Goal: Task Accomplishment & Management: Manage account settings

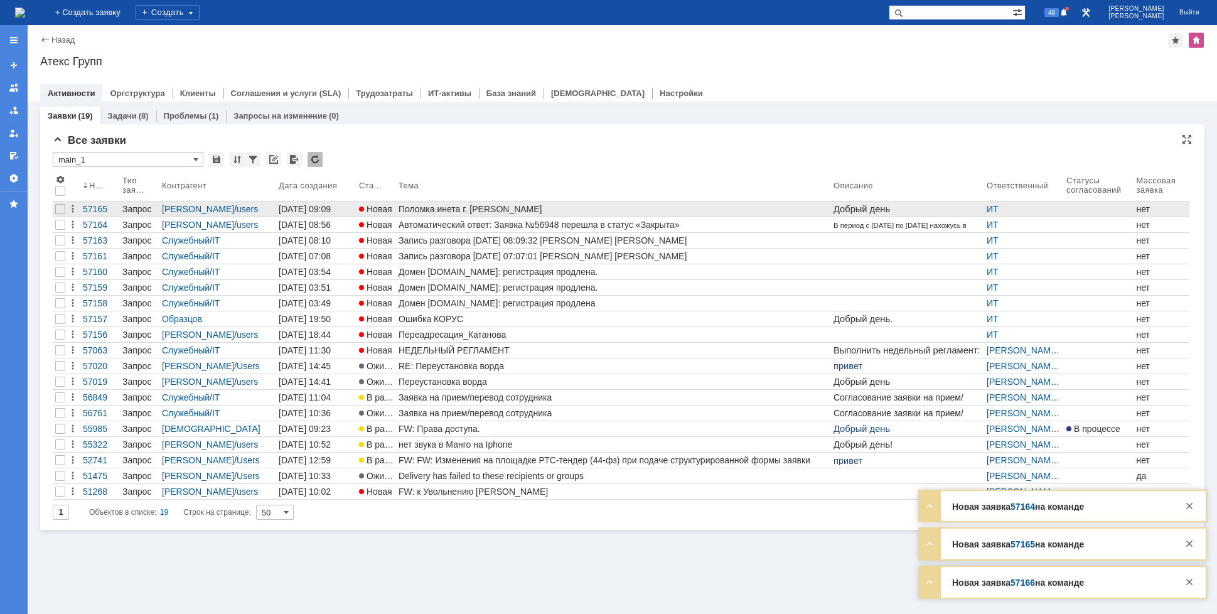
click at [430, 211] on div "Поломка инета г. [PERSON_NAME]" at bounding box center [613, 209] width 430 height 10
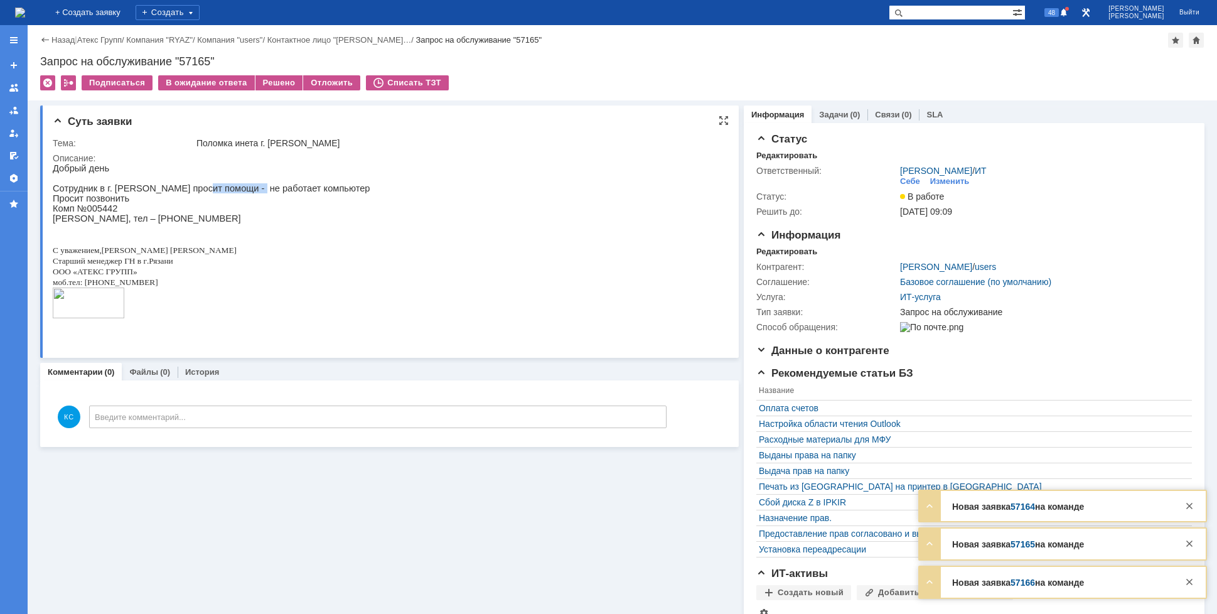
drag, startPoint x: 189, startPoint y: 191, endPoint x: 243, endPoint y: 193, distance: 54.0
click at [243, 193] on p "Сотрудник в г. [PERSON_NAME] просит помощи - не работает компьютер" at bounding box center [212, 188] width 318 height 10
click at [76, 200] on p "Просит позвонить" at bounding box center [212, 198] width 318 height 10
drag, startPoint x: 84, startPoint y: 223, endPoint x: 97, endPoint y: 226, distance: 13.4
click at [95, 223] on p "[PERSON_NAME], тел – [PHONE_NUMBER]" at bounding box center [212, 218] width 318 height 10
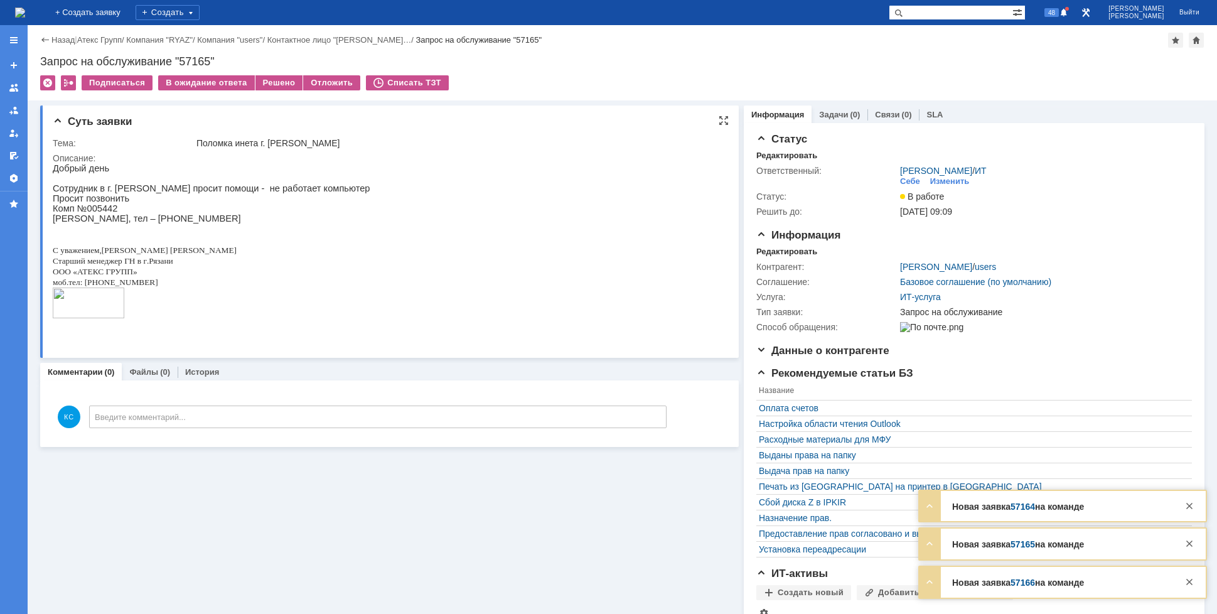
click at [128, 223] on p "[PERSON_NAME], тел – [PHONE_NUMBER]" at bounding box center [212, 218] width 318 height 10
click at [25, 12] on img at bounding box center [20, 13] width 10 height 10
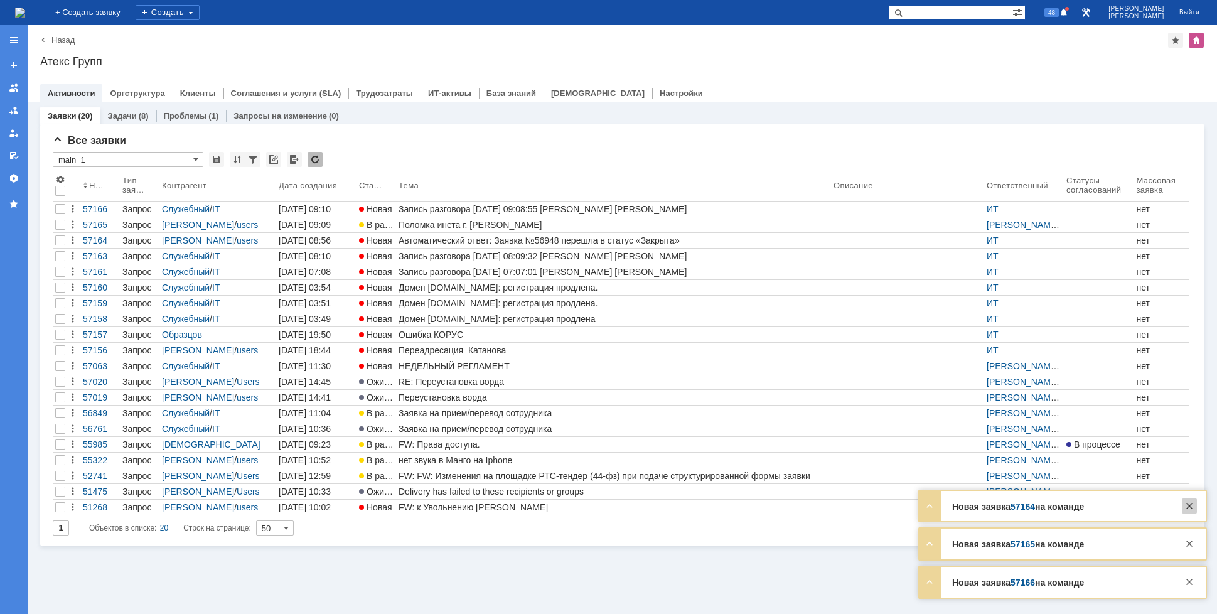
click at [1192, 511] on div at bounding box center [1189, 505] width 15 height 15
click at [1190, 542] on div at bounding box center [1189, 543] width 15 height 15
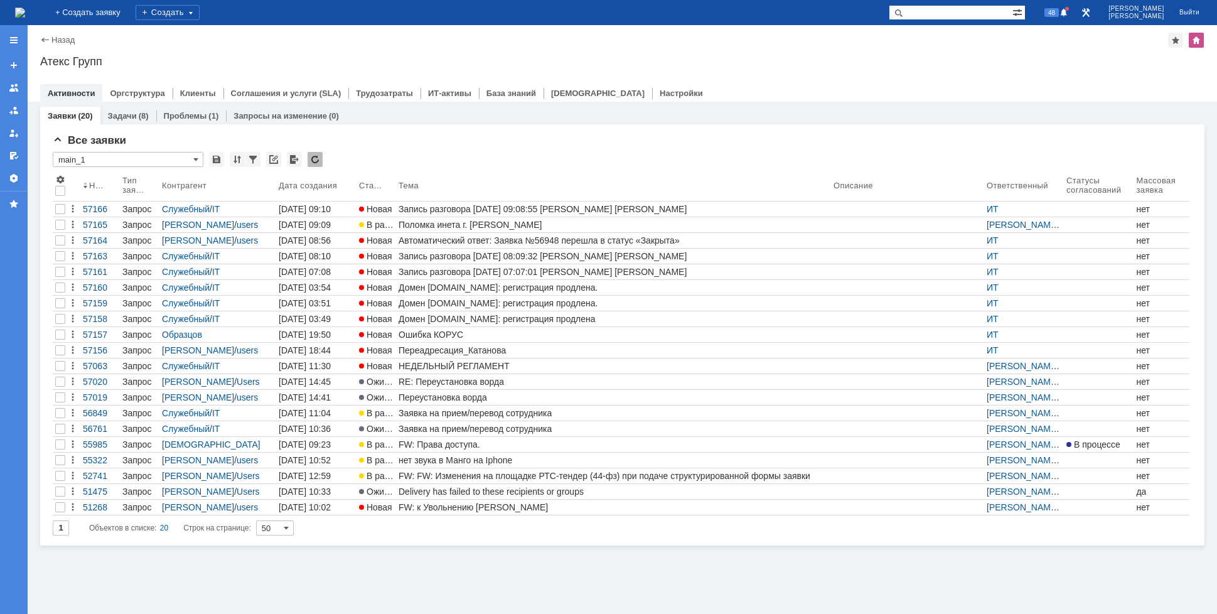
click at [1190, 580] on body "Идет загрузка, пожалуйста, подождите. На домашнюю + Создать заявку Создать 48 […" at bounding box center [608, 307] width 1217 height 614
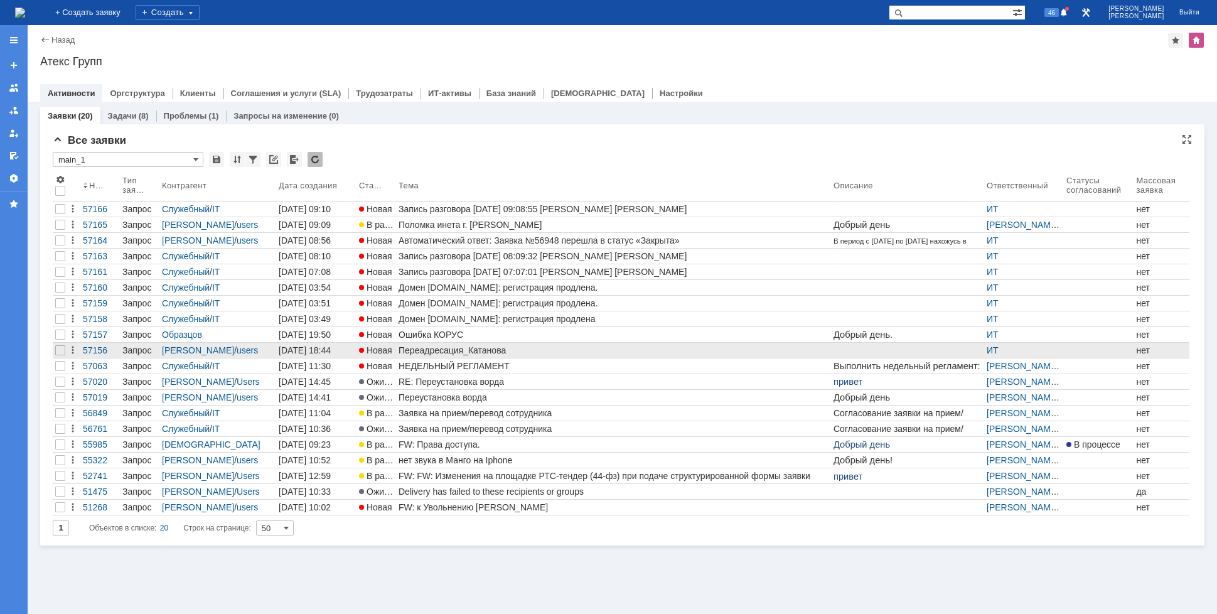
click at [443, 350] on div "Переадресация_Катанова" at bounding box center [613, 350] width 430 height 10
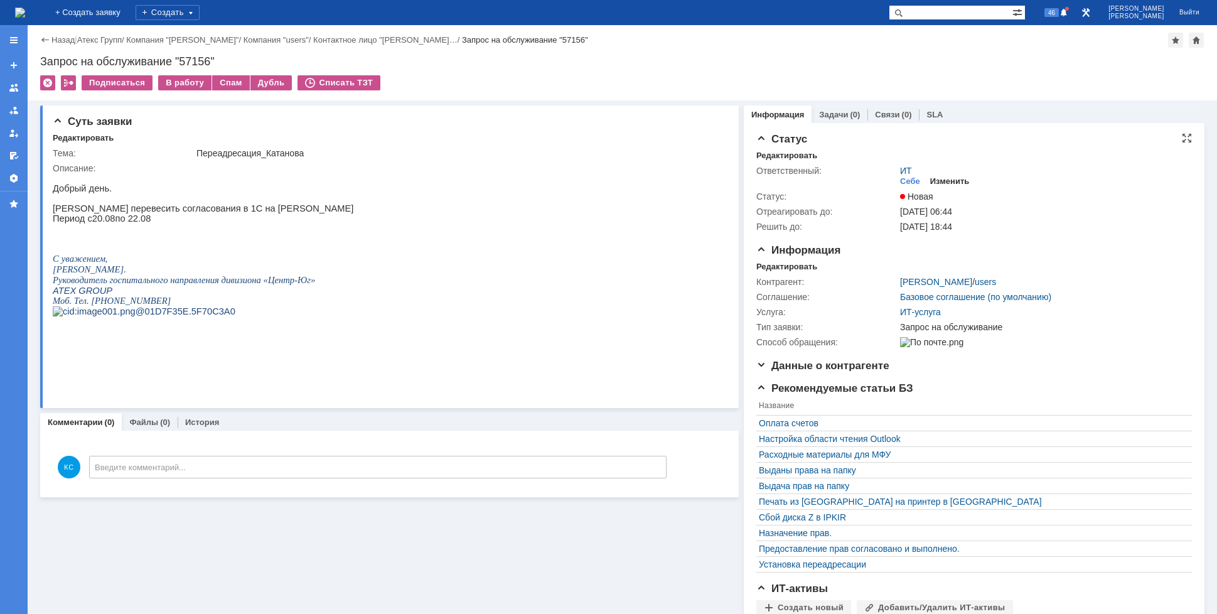
click at [934, 182] on div "Изменить" at bounding box center [950, 181] width 40 height 10
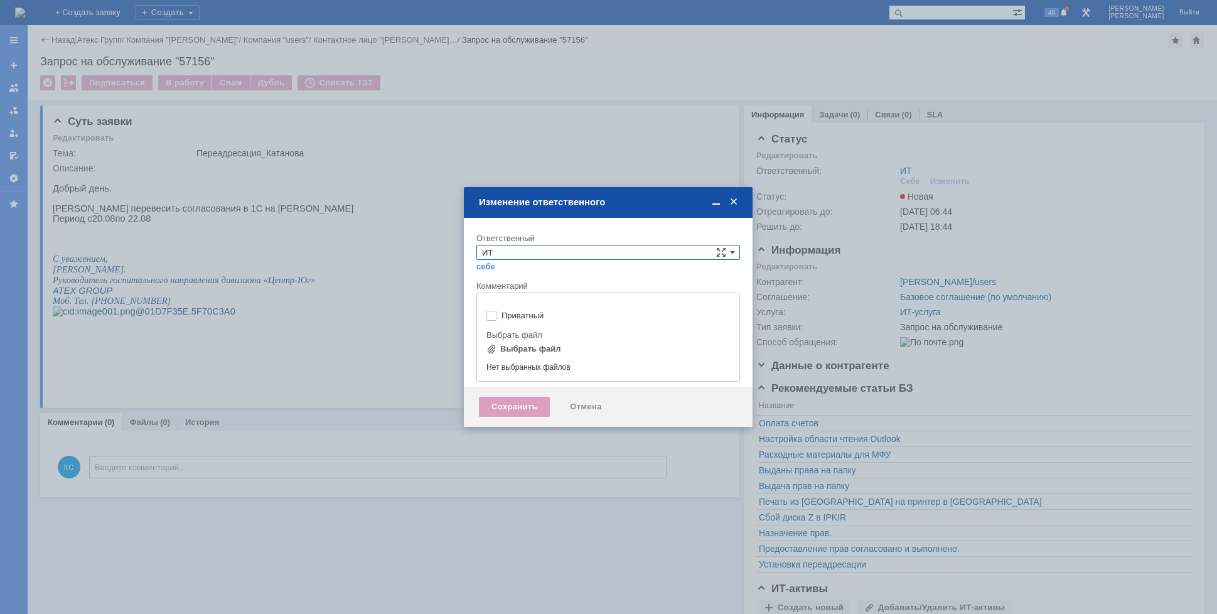
type input "[не указано]"
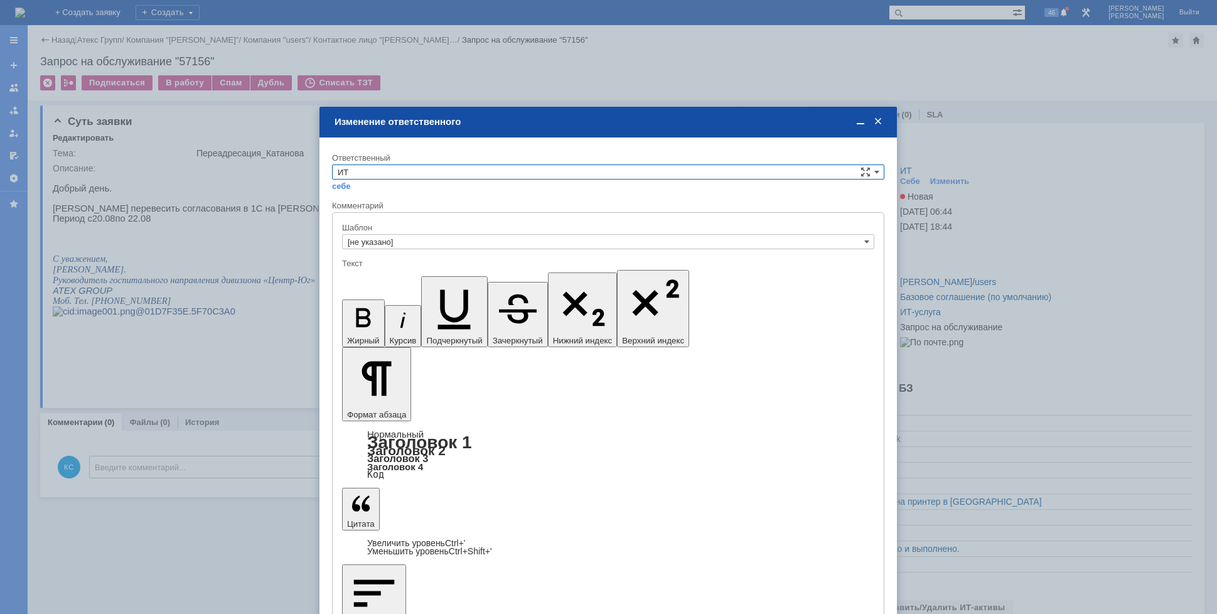
click at [530, 170] on input "ИТ" at bounding box center [608, 171] width 552 height 15
click at [360, 275] on span "АСУ" at bounding box center [608, 276] width 541 height 10
type input "АСУ"
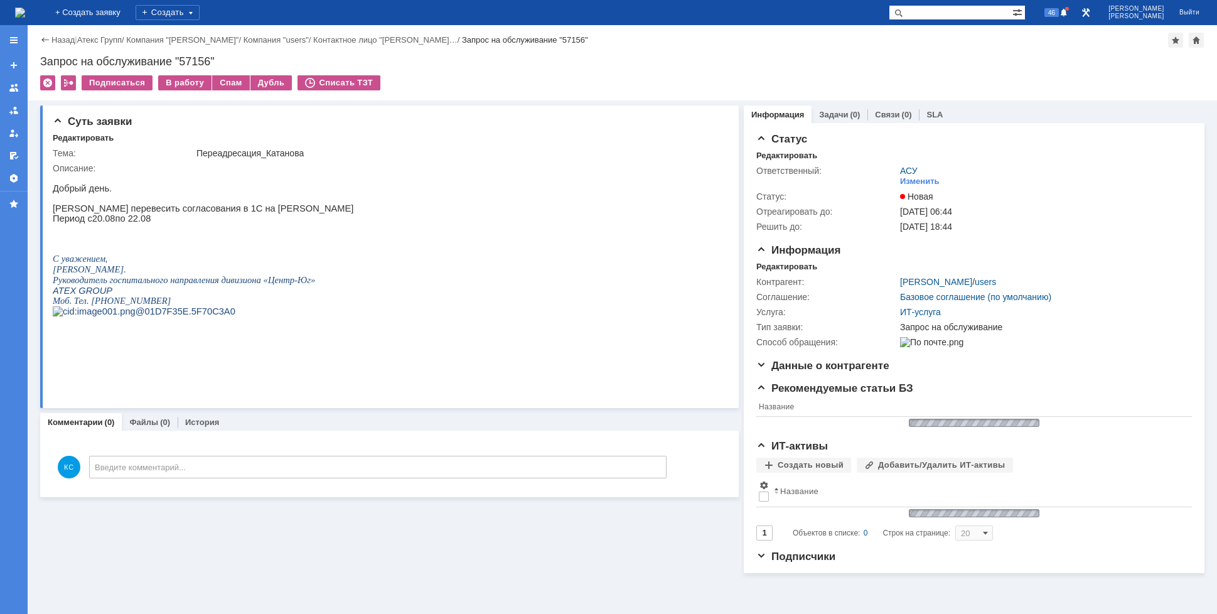
click at [25, 17] on img at bounding box center [20, 13] width 10 height 10
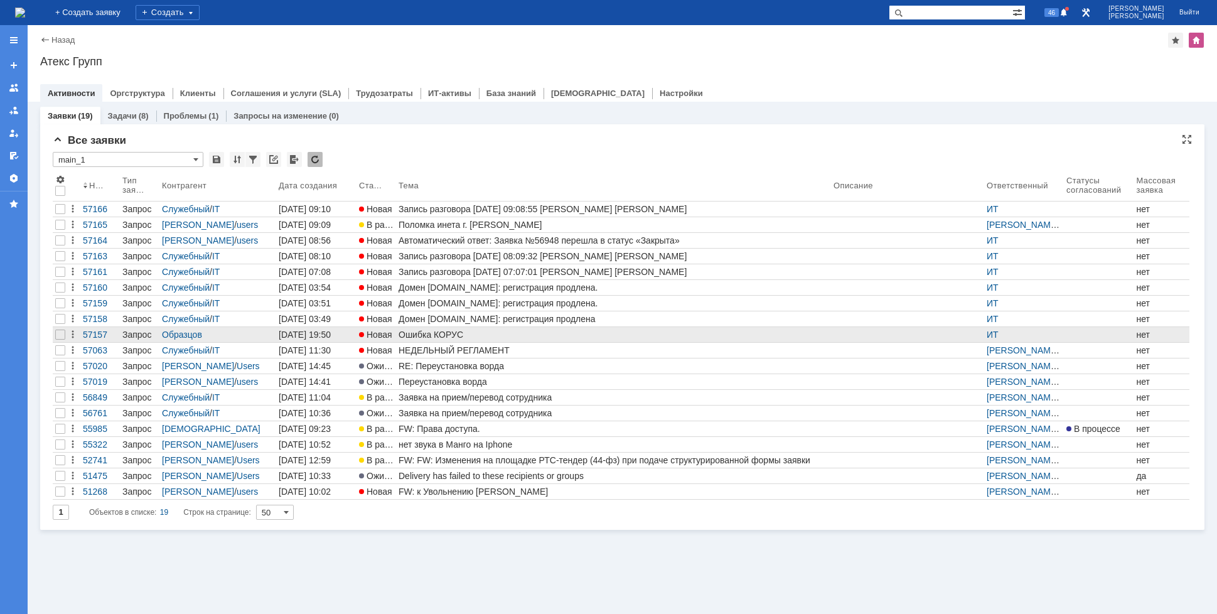
click at [442, 329] on link "Ошибка КОРУС" at bounding box center [613, 334] width 435 height 15
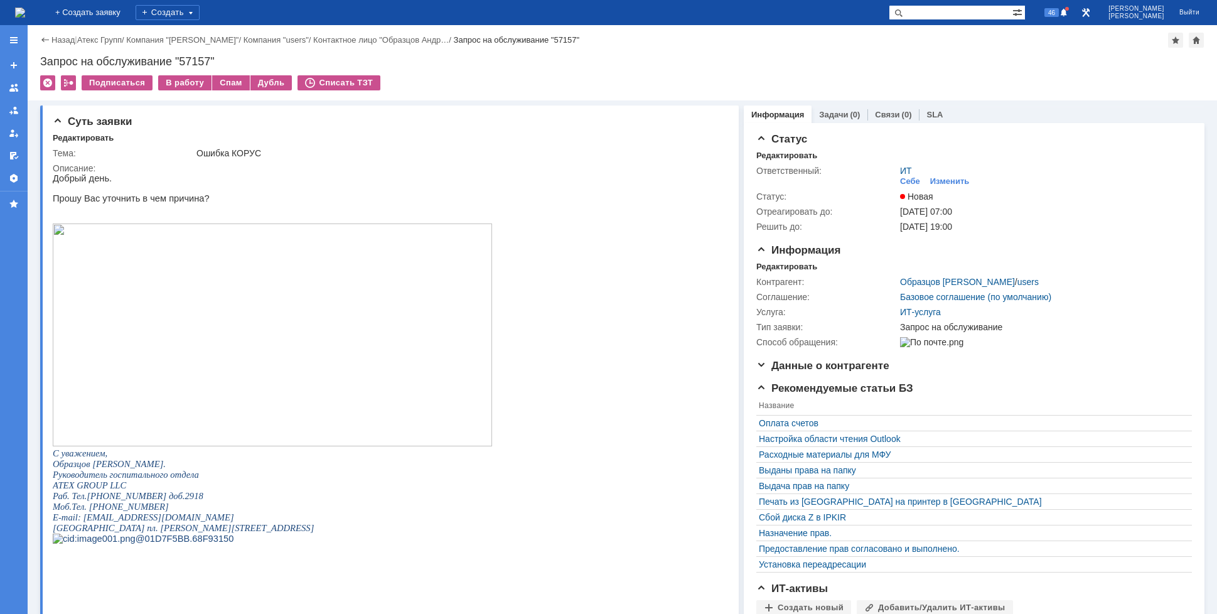
click at [25, 16] on img at bounding box center [20, 13] width 10 height 10
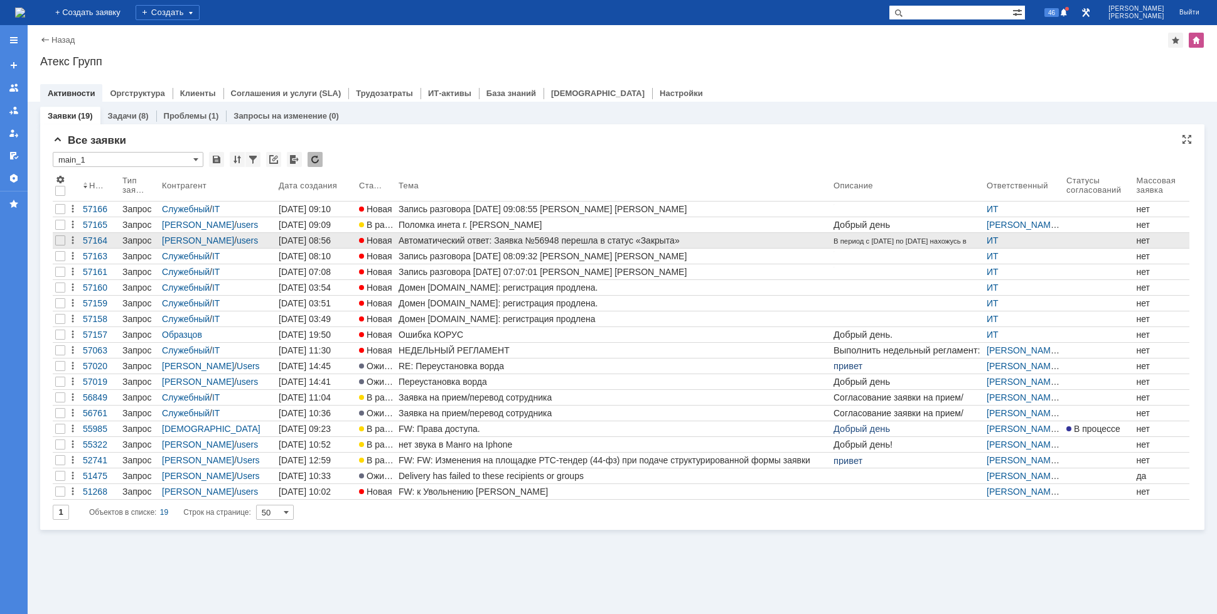
click at [422, 238] on div "Автоматический ответ: Заявка №56948 перешла в статус «Закрыта»" at bounding box center [613, 240] width 430 height 10
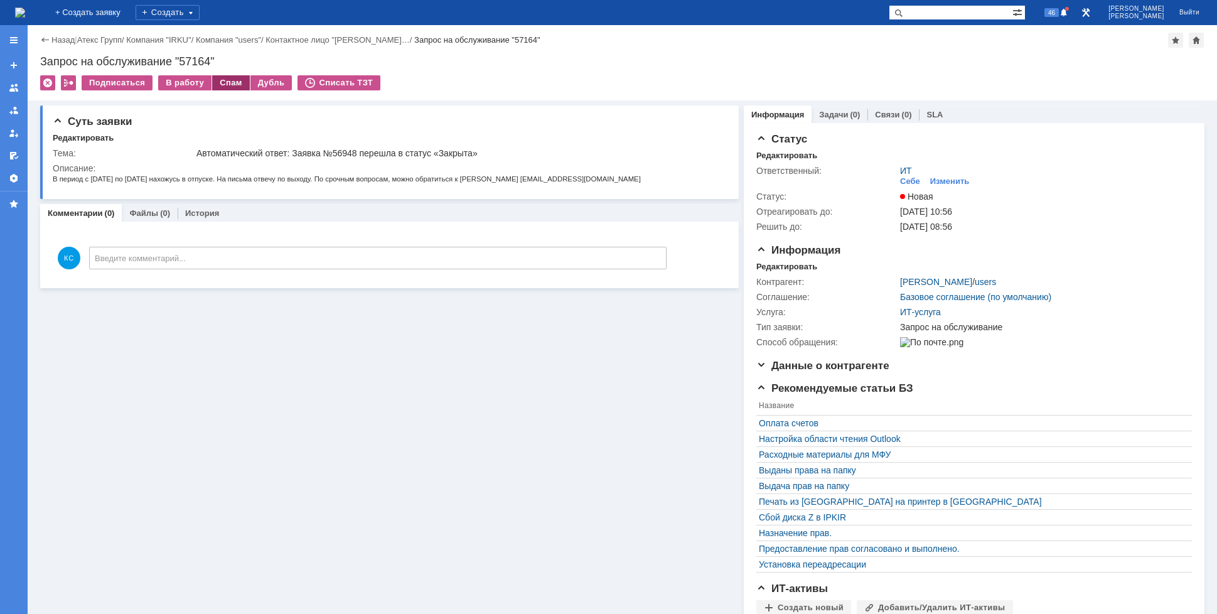
click at [230, 80] on div "Спам" at bounding box center [231, 82] width 38 height 15
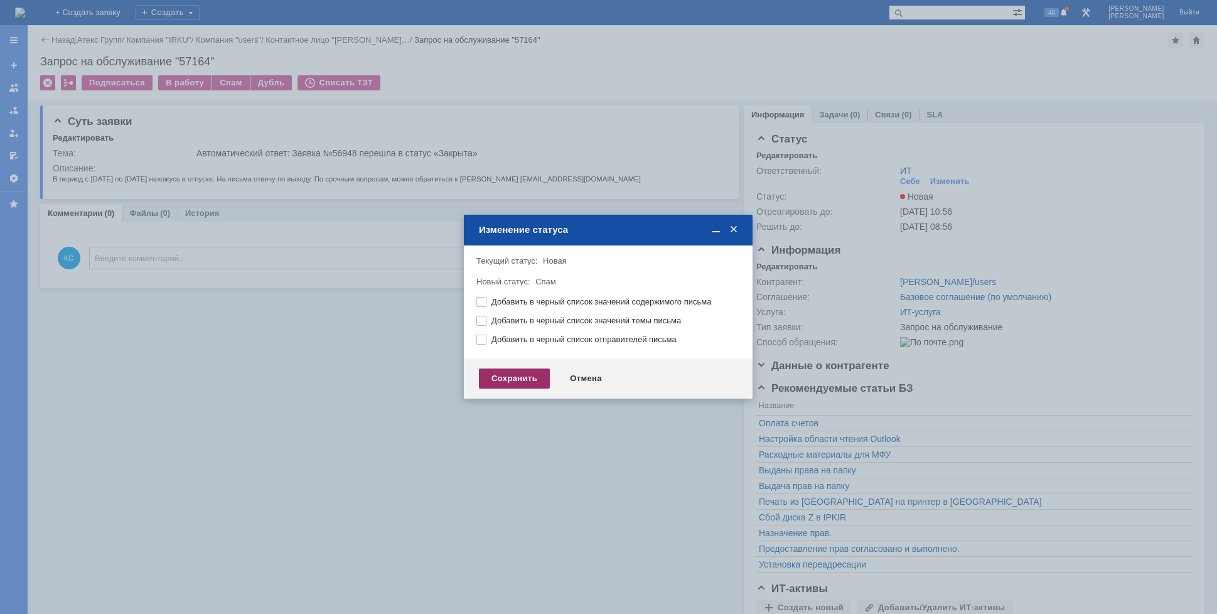
click at [506, 383] on div "Сохранить" at bounding box center [514, 378] width 71 height 20
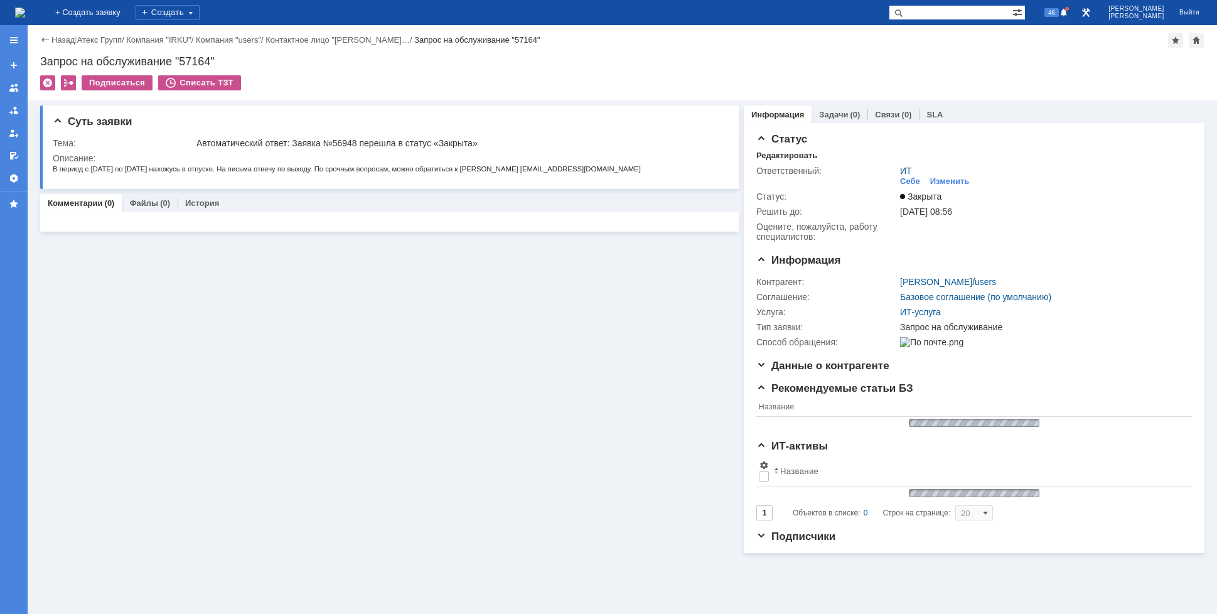
click at [25, 14] on img at bounding box center [20, 13] width 10 height 10
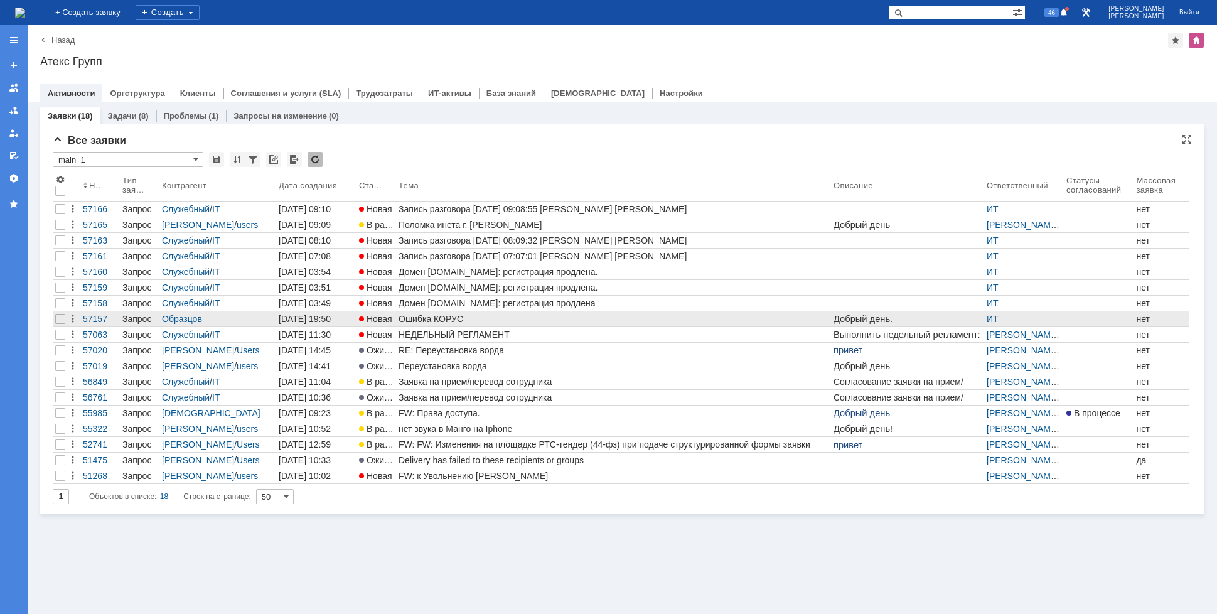
click at [414, 322] on div "Ошибка КОРУС" at bounding box center [613, 319] width 430 height 10
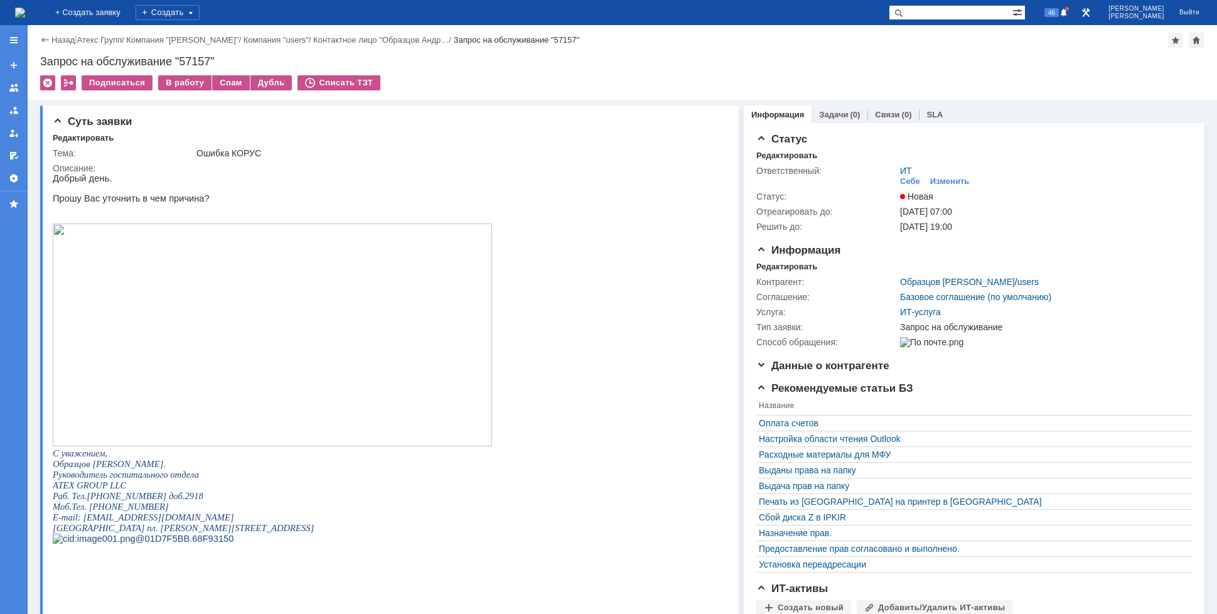
click at [289, 299] on img at bounding box center [272, 334] width 439 height 223
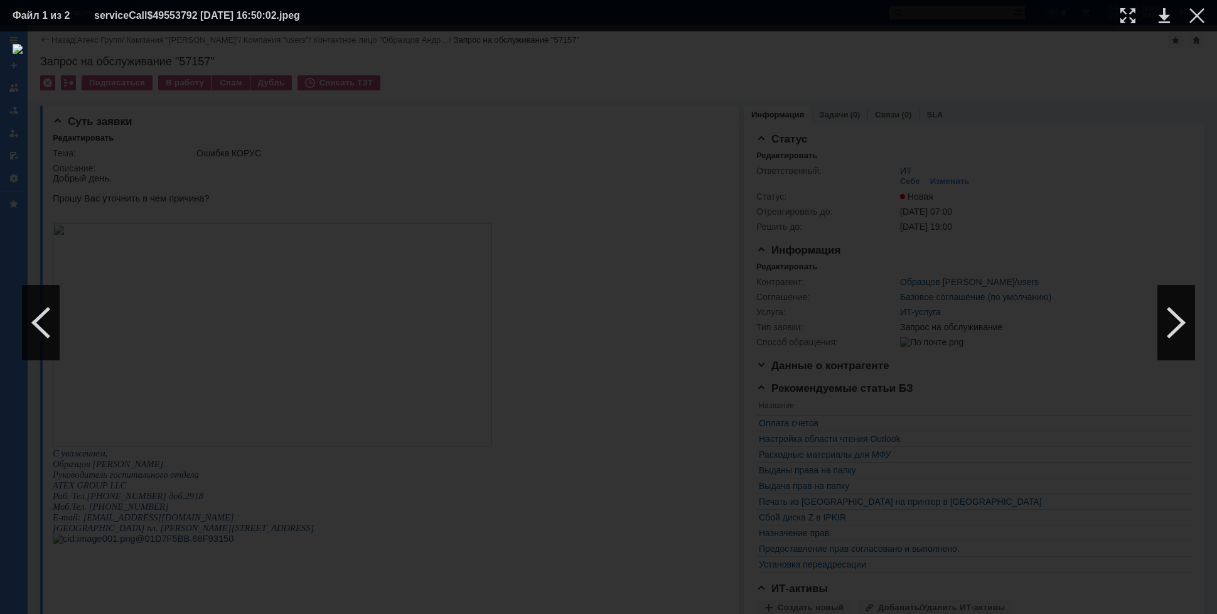
click at [1189, 16] on td at bounding box center [1187, 15] width 35 height 19
click at [1195, 16] on div at bounding box center [1196, 15] width 15 height 15
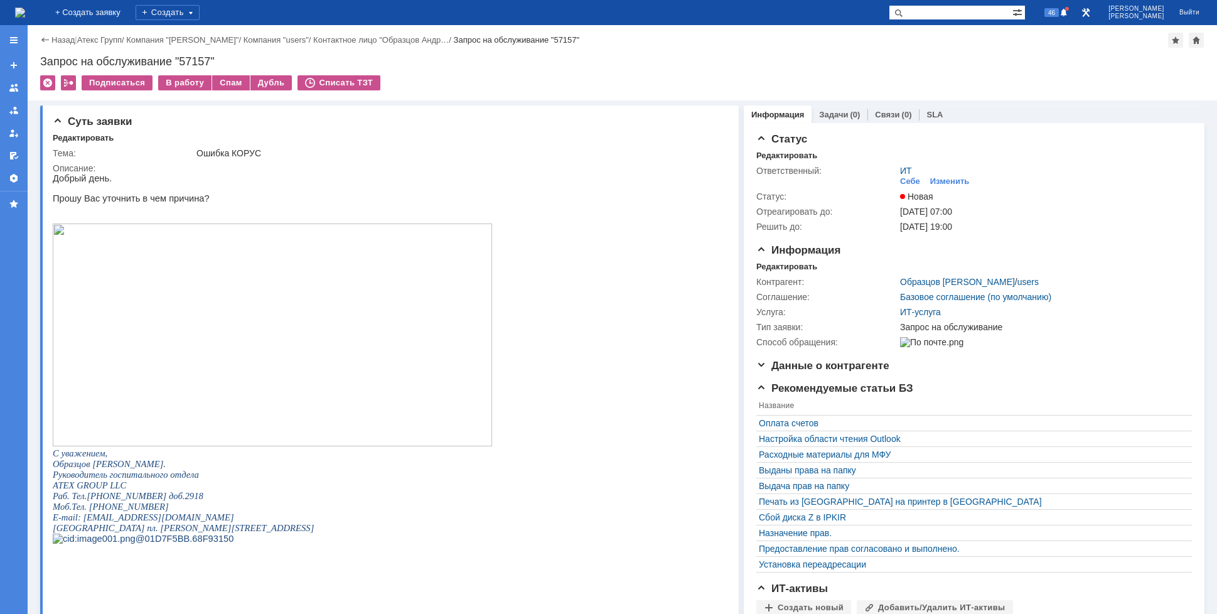
click at [25, 8] on img at bounding box center [20, 13] width 10 height 10
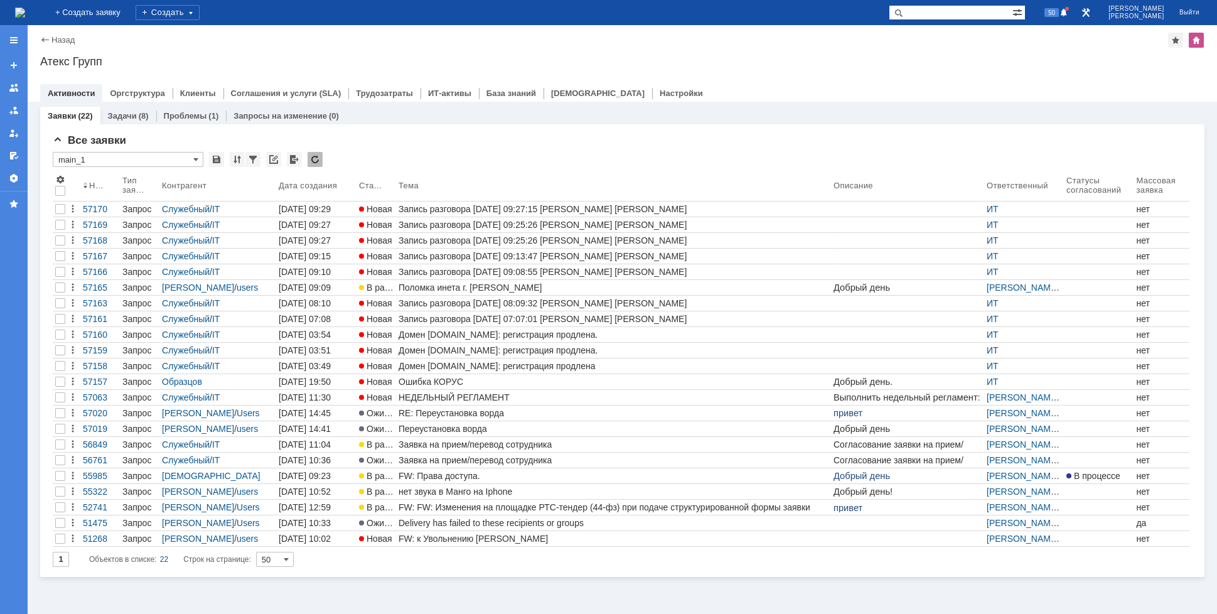
click at [25, 10] on img at bounding box center [20, 13] width 10 height 10
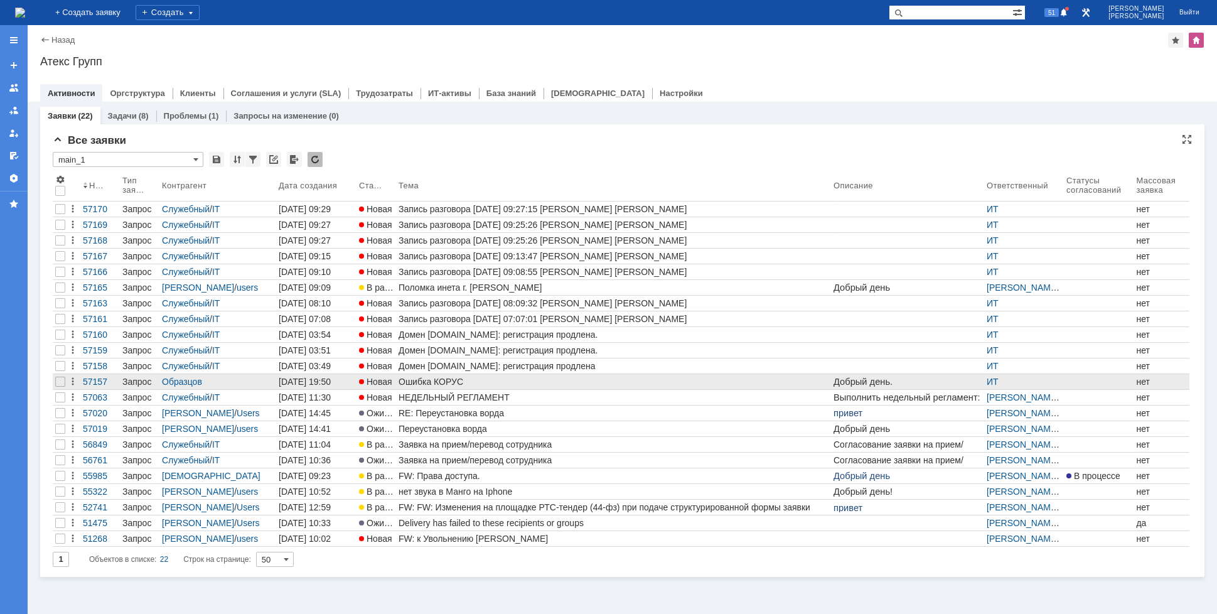
click at [444, 379] on div "Ошибка КОРУС" at bounding box center [613, 382] width 430 height 10
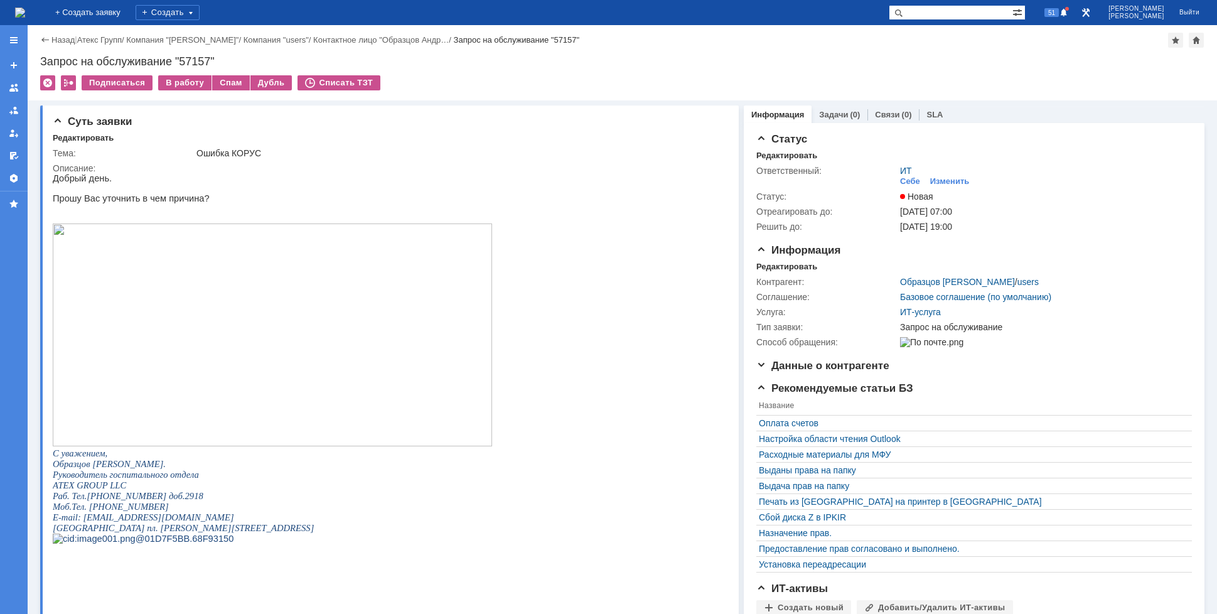
click at [25, 8] on img at bounding box center [20, 13] width 10 height 10
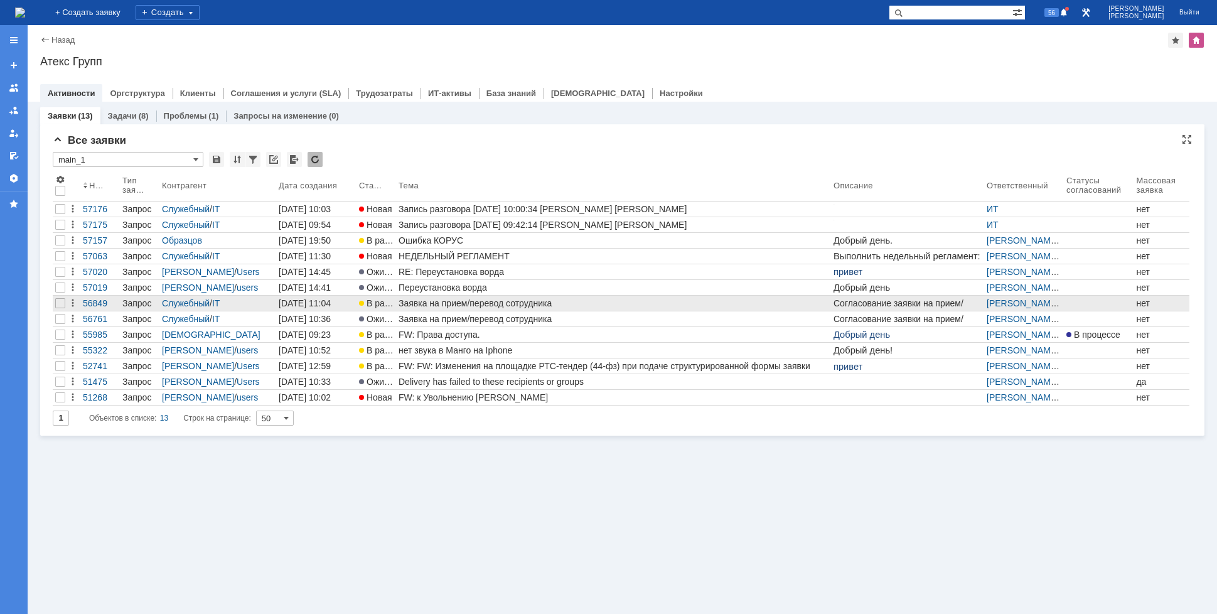
click at [487, 309] on link "Заявка на прием/перевод сотрудника" at bounding box center [613, 303] width 435 height 15
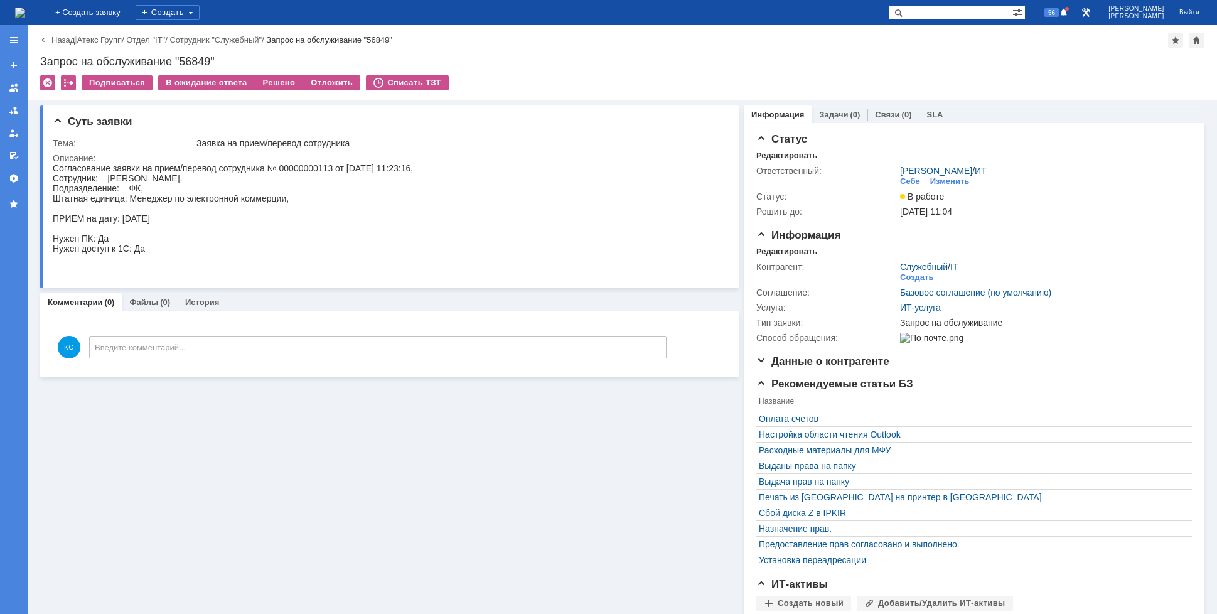
click at [25, 9] on img at bounding box center [20, 13] width 10 height 10
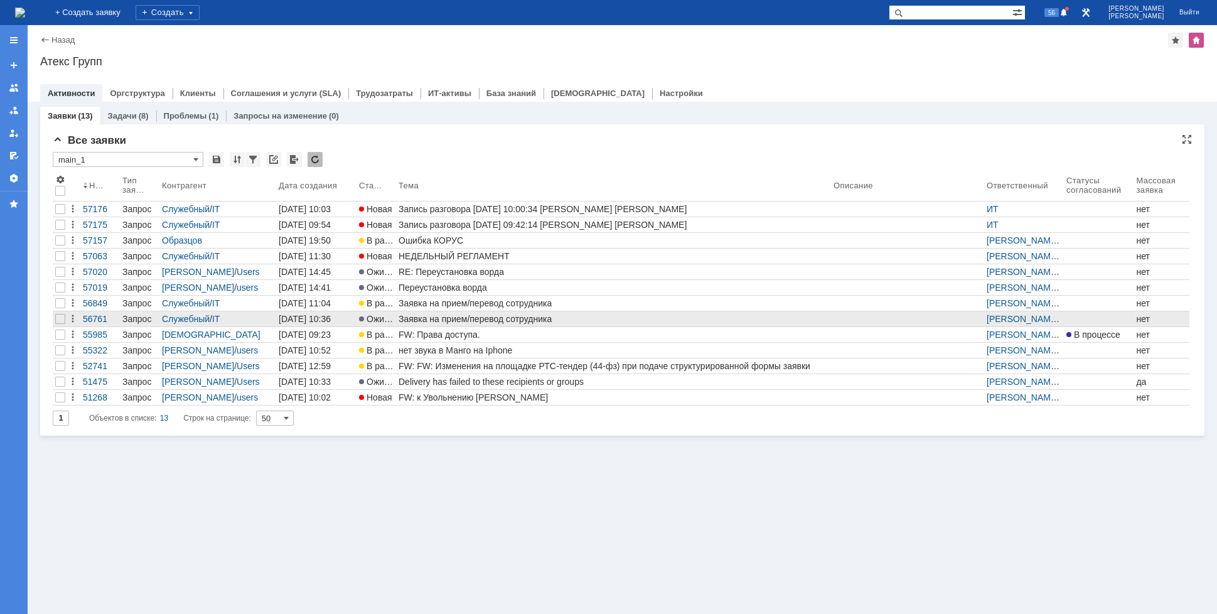
click at [443, 318] on div "Заявка на прием/перевод сотрудника" at bounding box center [613, 319] width 430 height 10
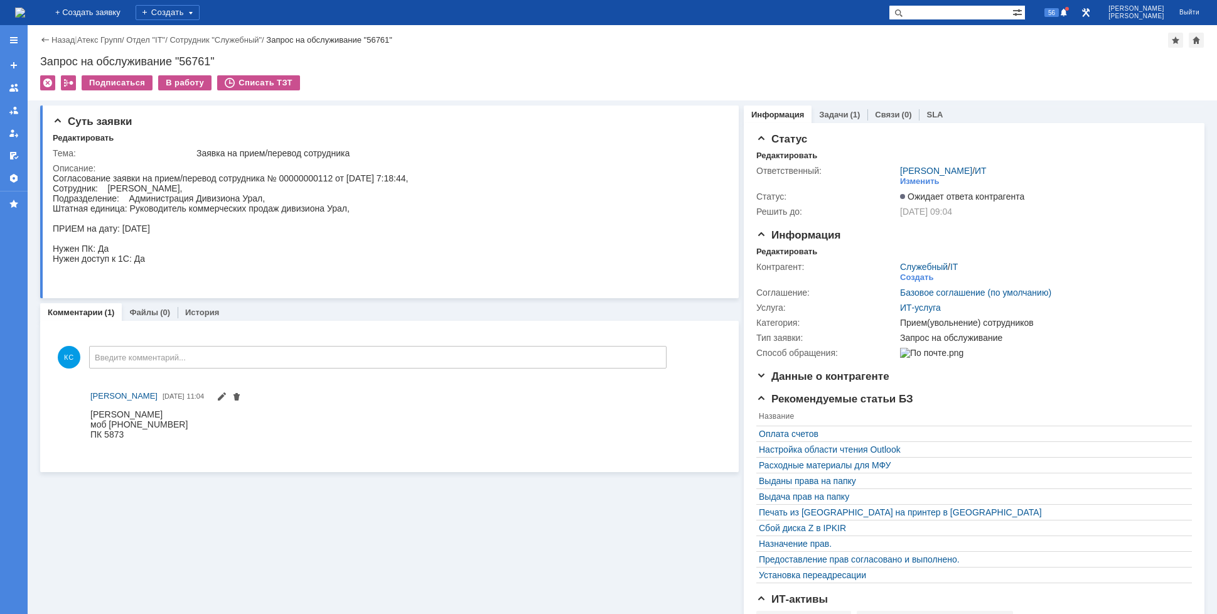
click at [25, 2] on div "На домашнюю" at bounding box center [20, 12] width 10 height 25
click at [25, 9] on img at bounding box center [20, 13] width 10 height 10
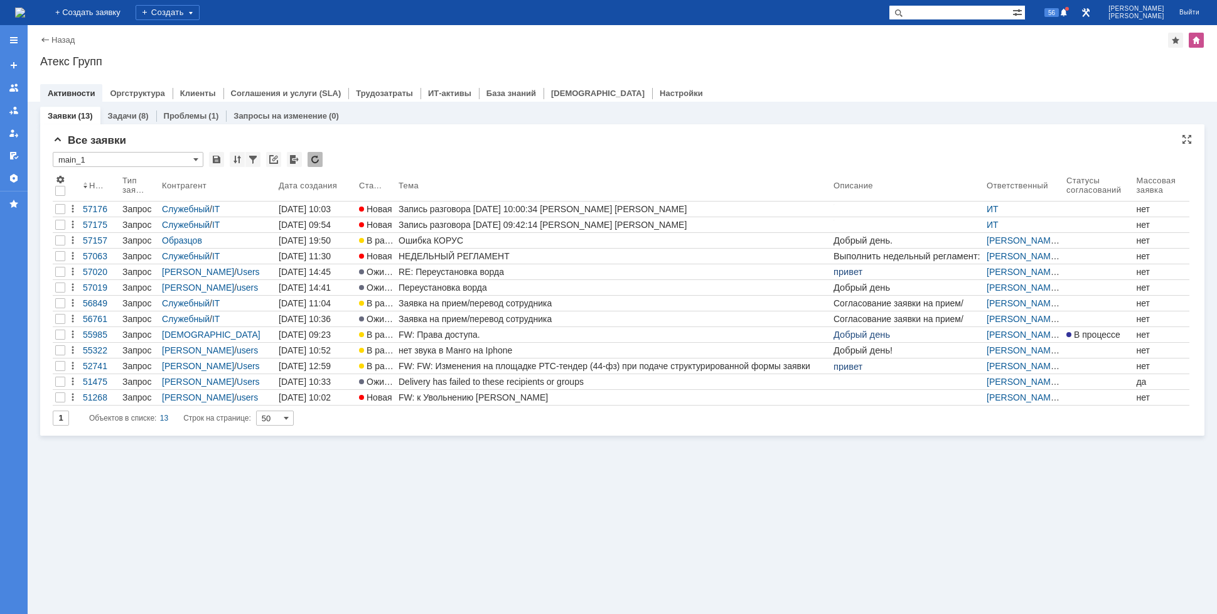
drag, startPoint x: 541, startPoint y: 152, endPoint x: 527, endPoint y: 154, distance: 14.0
click at [541, 152] on div "* main_1" at bounding box center [622, 160] width 1139 height 16
click at [25, 18] on img at bounding box center [20, 13] width 10 height 10
click at [181, 156] on input "main_1" at bounding box center [128, 159] width 151 height 15
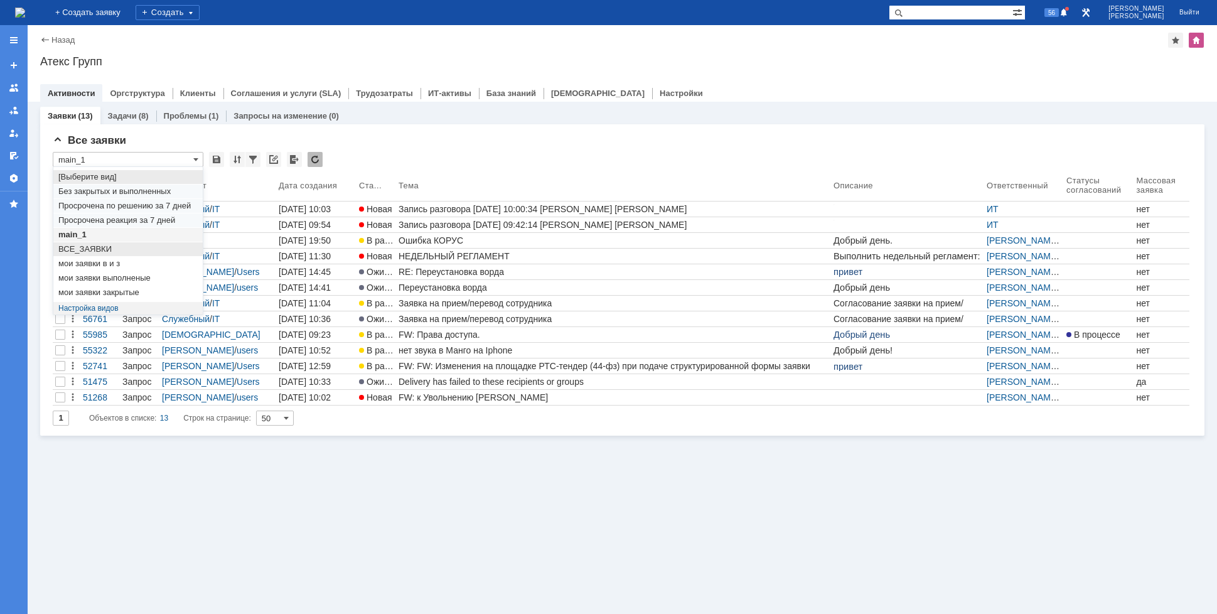
click at [99, 249] on span "ВСЕ_ЗАЯВКИ" at bounding box center [127, 249] width 139 height 10
type input "ВСЕ_ЗАЯВКИ"
type input "20"
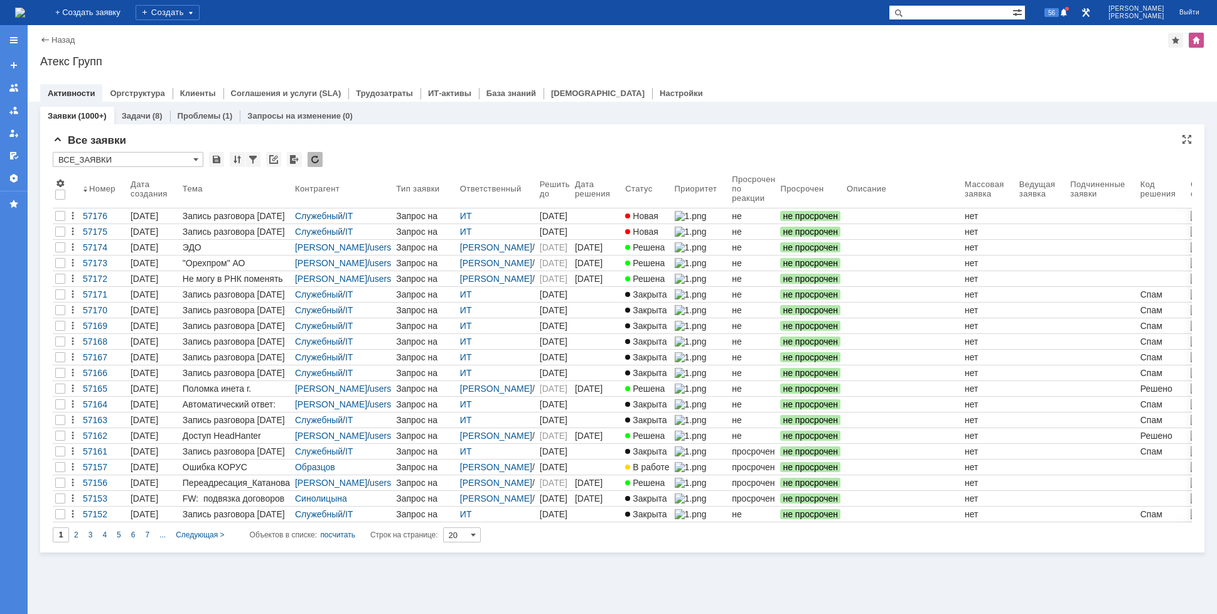
click at [193, 159] on input "ВСЕ_ЗАЯВКИ" at bounding box center [128, 159] width 151 height 15
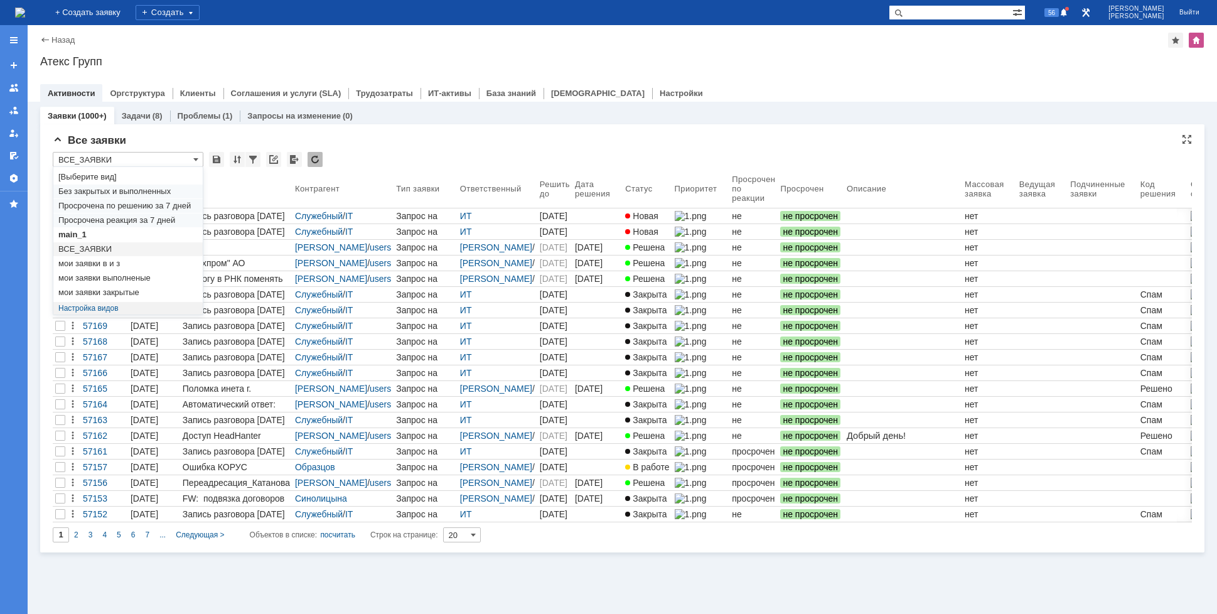
click at [193, 159] on input "ВСЕ_ЗАЯВКИ" at bounding box center [128, 159] width 151 height 15
click at [194, 161] on span at bounding box center [195, 159] width 5 height 10
click at [196, 162] on span at bounding box center [195, 159] width 5 height 10
click at [365, 161] on div "* ВСЕ_ЗАЯВКИ" at bounding box center [622, 160] width 1139 height 16
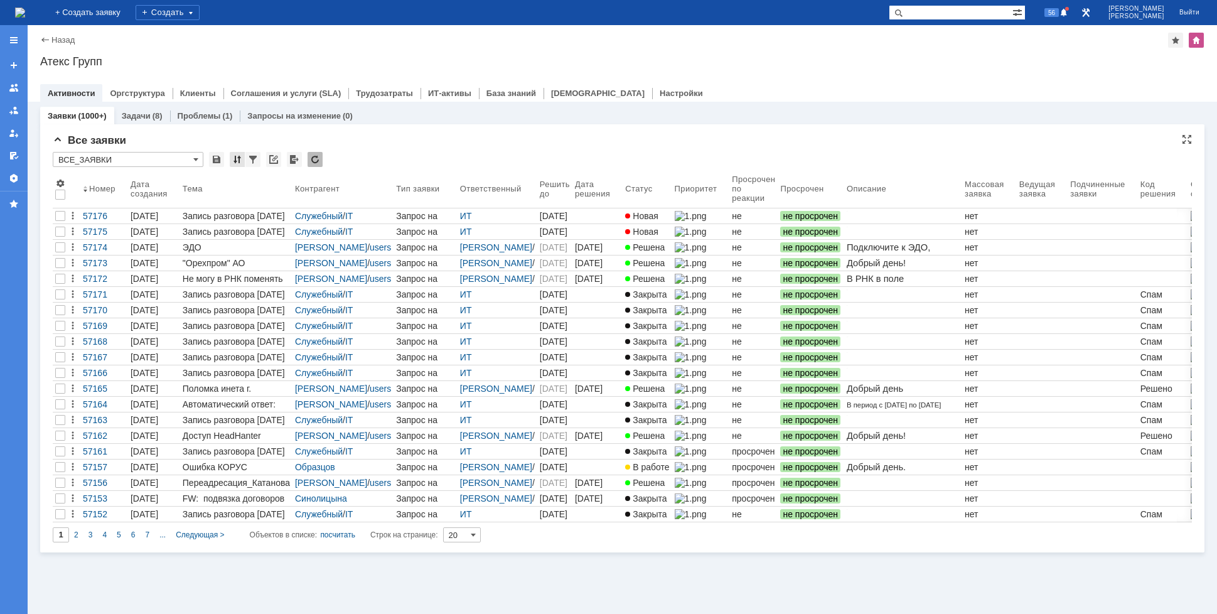
type input "ВСЕ_ЗАЯВКИ"
click at [251, 159] on div at bounding box center [252, 159] width 15 height 15
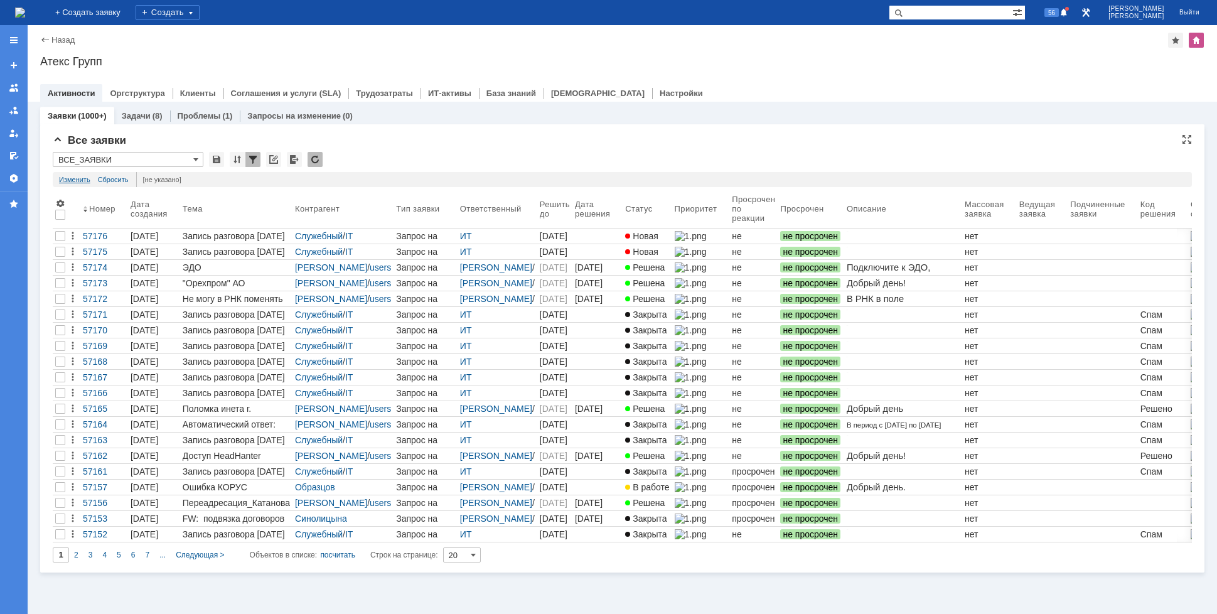
click at [83, 176] on link "Изменить" at bounding box center [74, 179] width 31 height 15
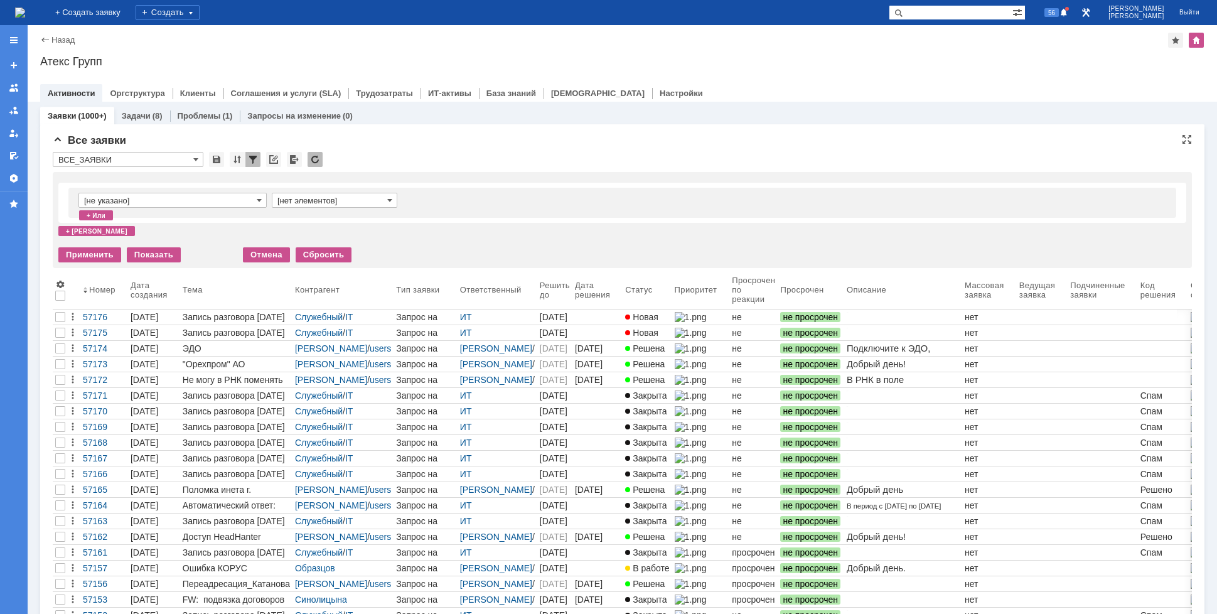
click at [199, 203] on input "[не указано]" at bounding box center [172, 200] width 188 height 15
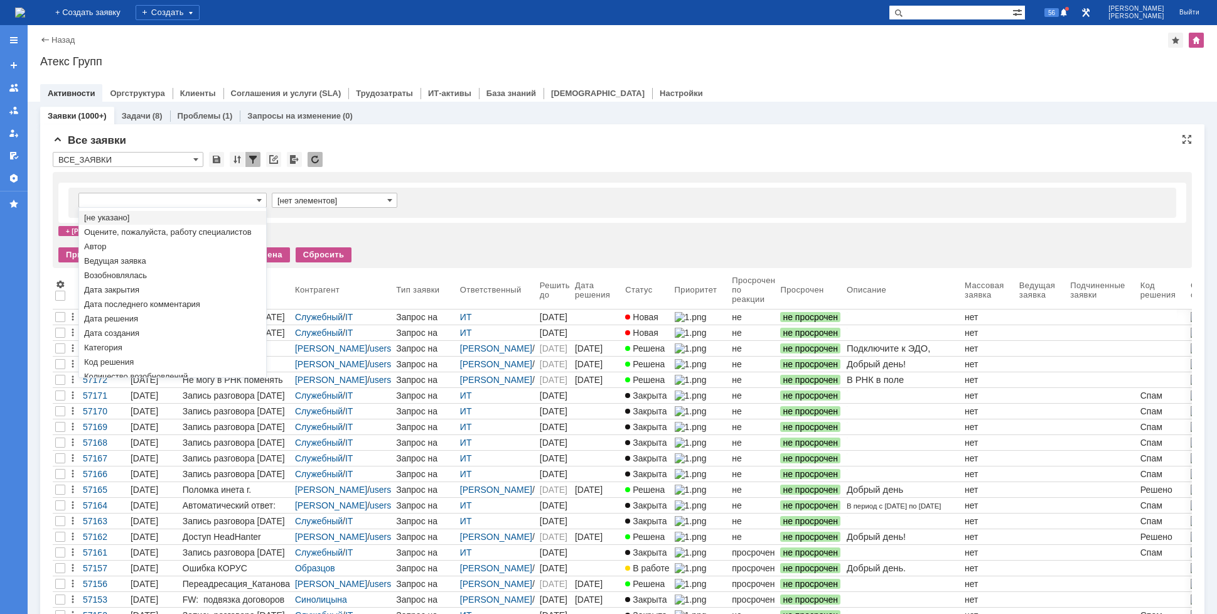
click at [199, 203] on input "text" at bounding box center [172, 200] width 188 height 15
click at [436, 226] on div "[нет элементов] + или + и" at bounding box center [622, 209] width 1128 height 53
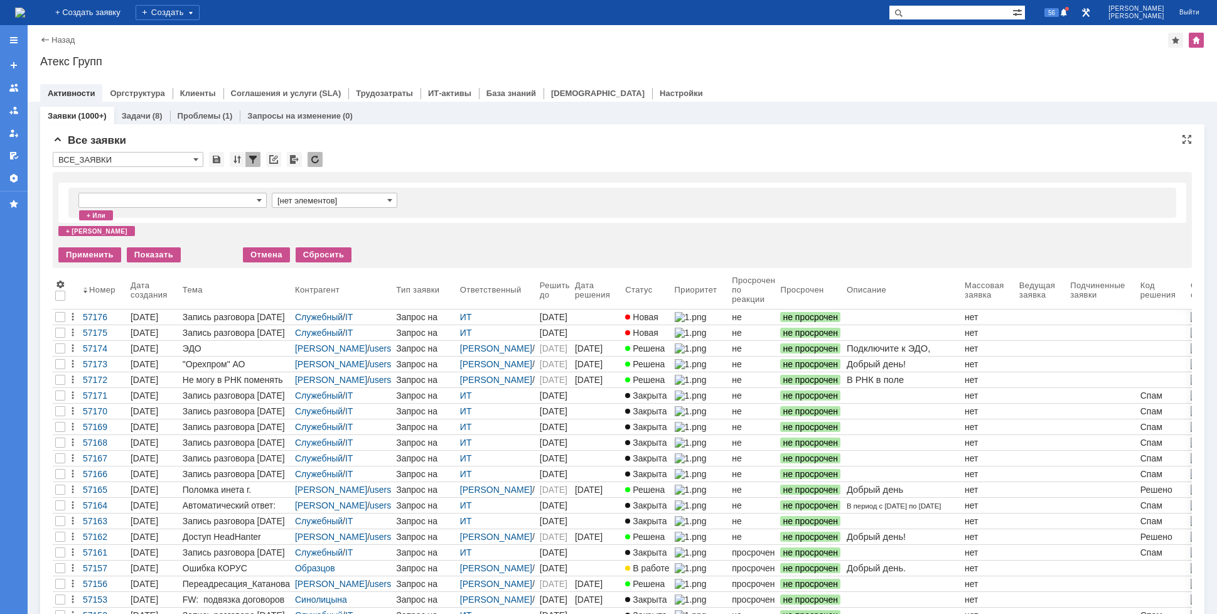
type input "[не указано]"
click at [199, 162] on input "ВСЕ_ЗАЯВКИ" at bounding box center [128, 159] width 151 height 15
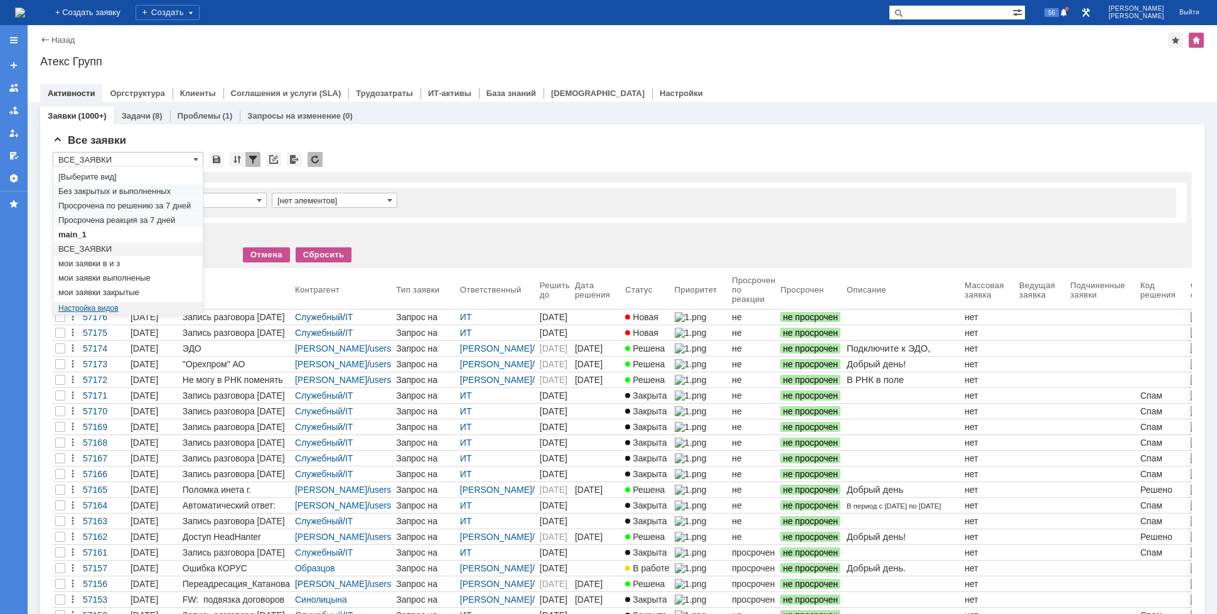
click at [113, 306] on link "Настройка видов" at bounding box center [88, 308] width 60 height 9
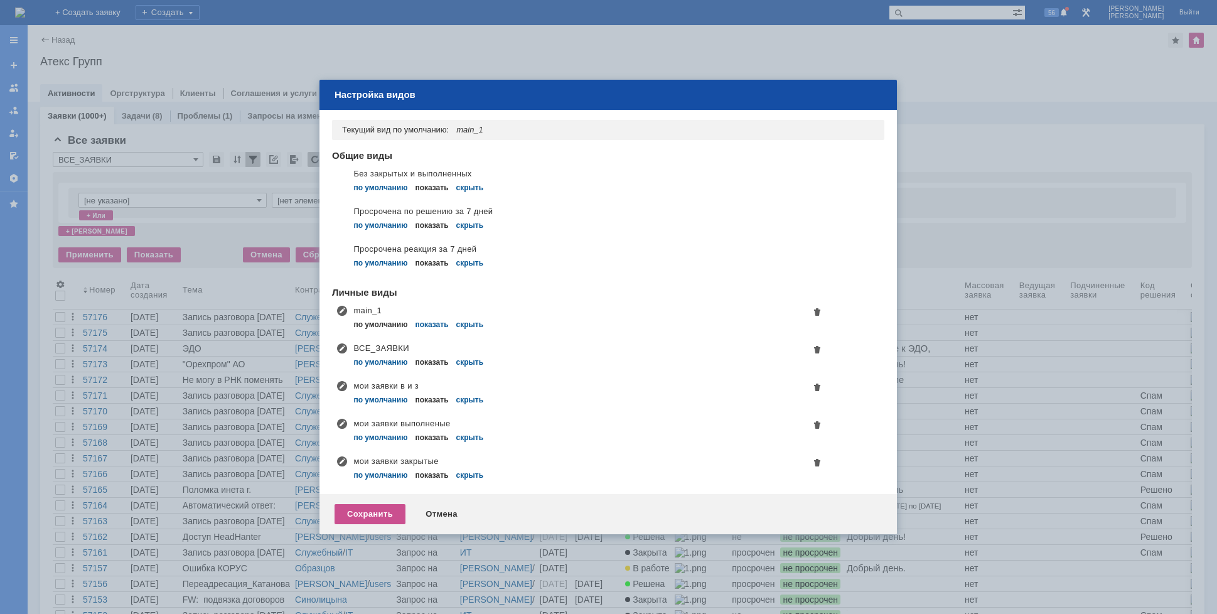
type input "ВСЕ_ЗАЯВКИ"
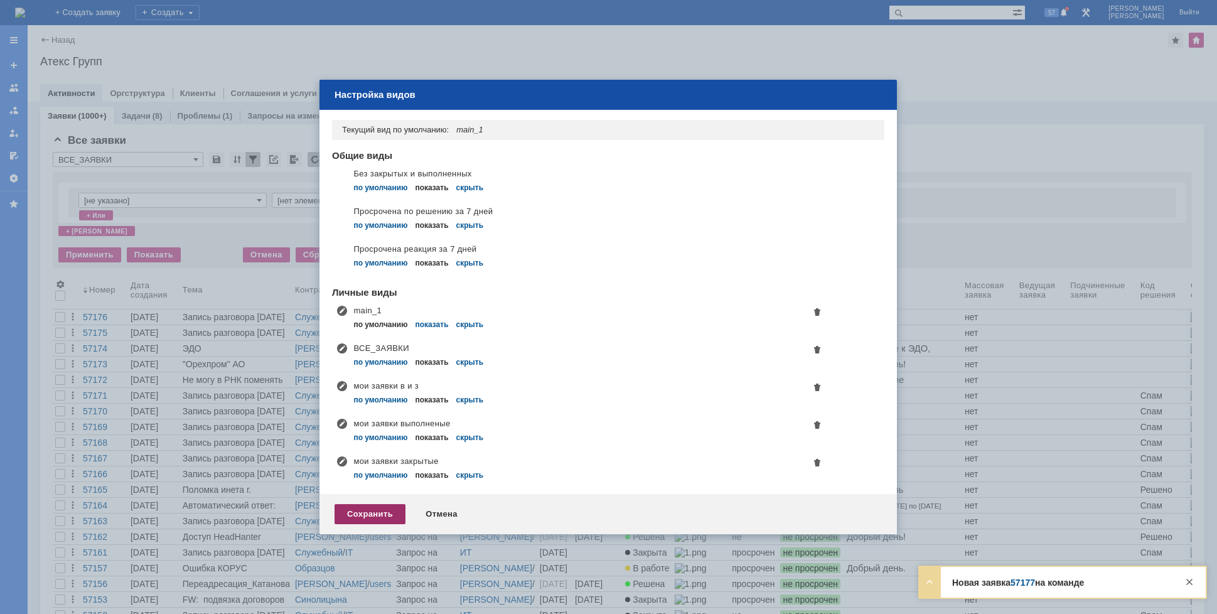
click at [386, 512] on div "Сохранить" at bounding box center [369, 514] width 71 height 20
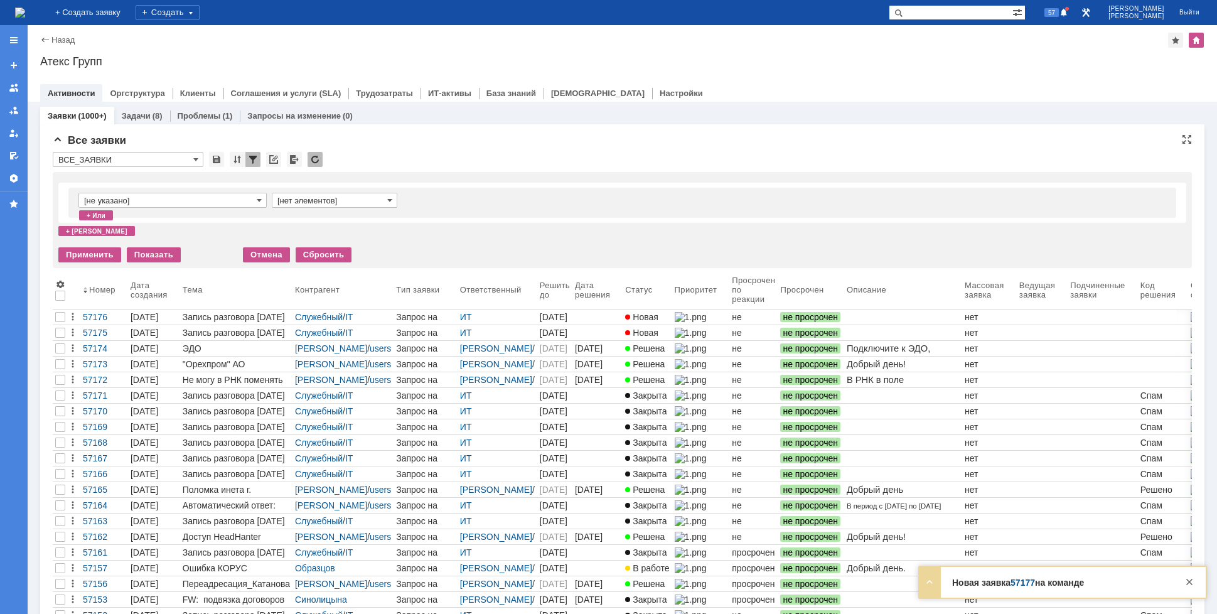
click at [254, 160] on div at bounding box center [252, 159] width 15 height 15
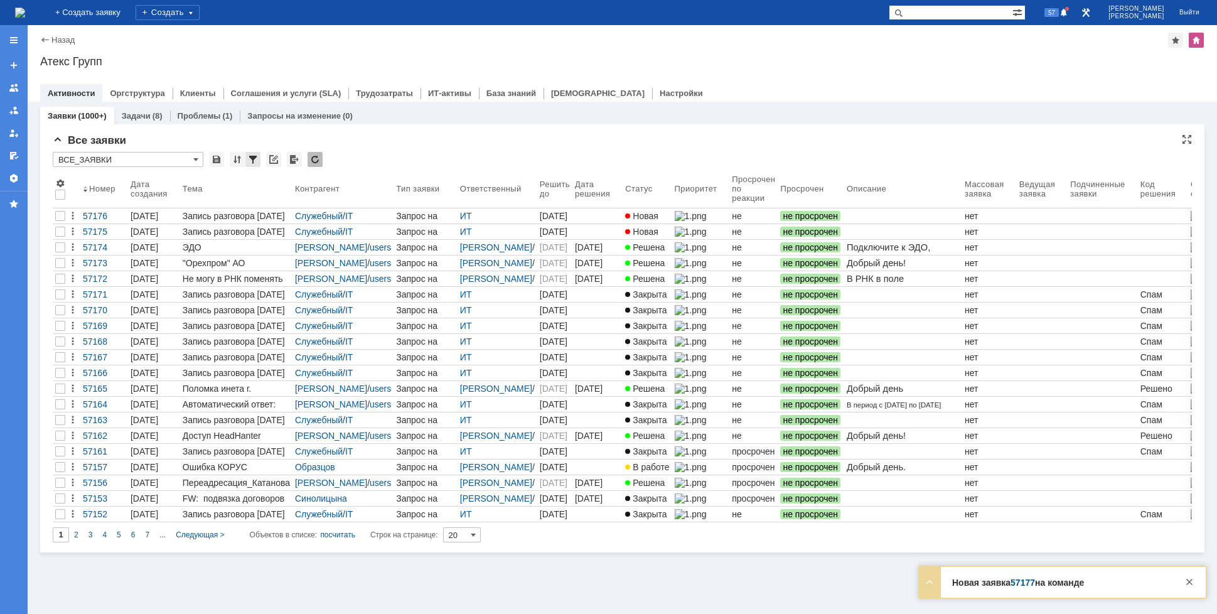
click at [254, 160] on div at bounding box center [252, 159] width 15 height 15
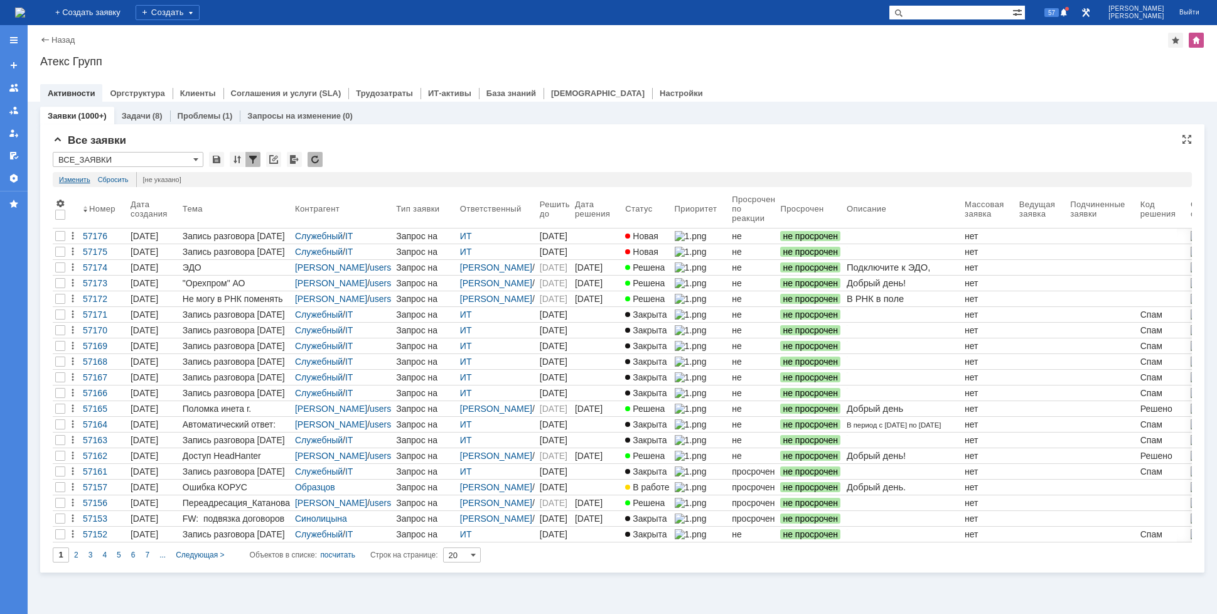
click at [70, 179] on link "Изменить" at bounding box center [74, 179] width 31 height 15
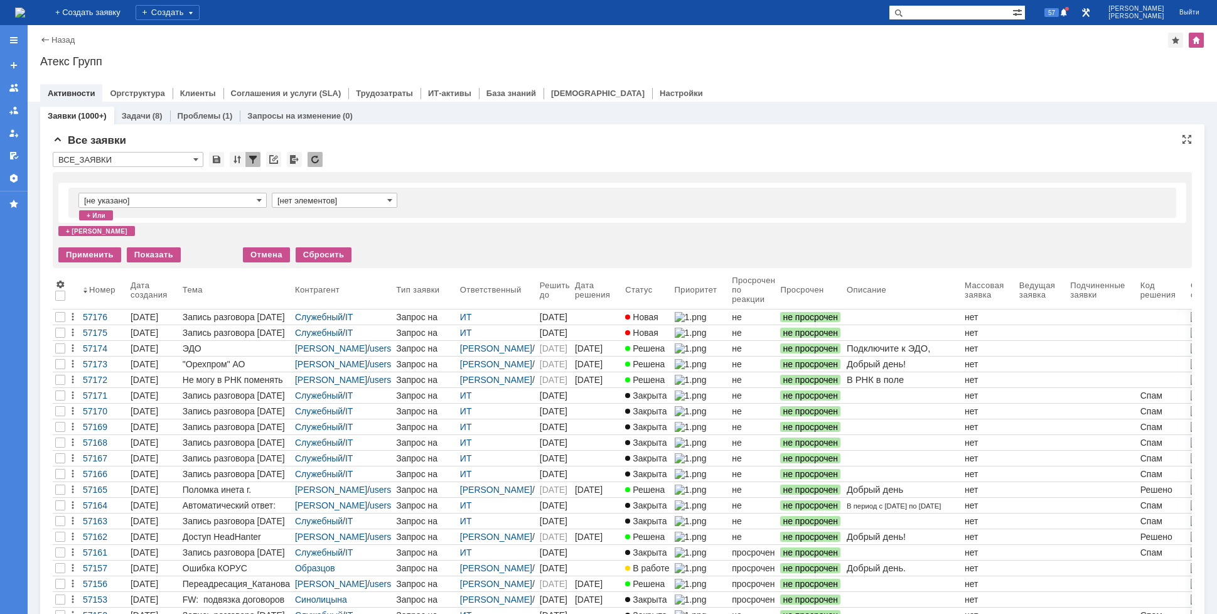
click at [184, 203] on input "[не указано]" at bounding box center [172, 200] width 188 height 15
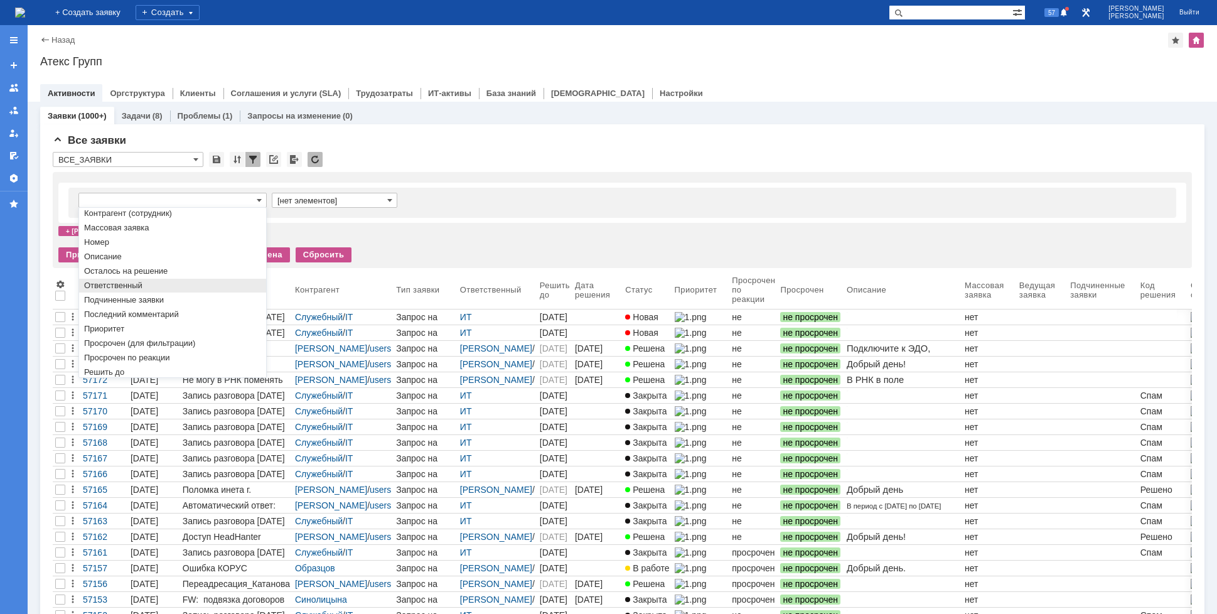
click at [152, 291] on span "Ответственный" at bounding box center [172, 286] width 177 height 10
type input "Ответственный"
type input "содержит"
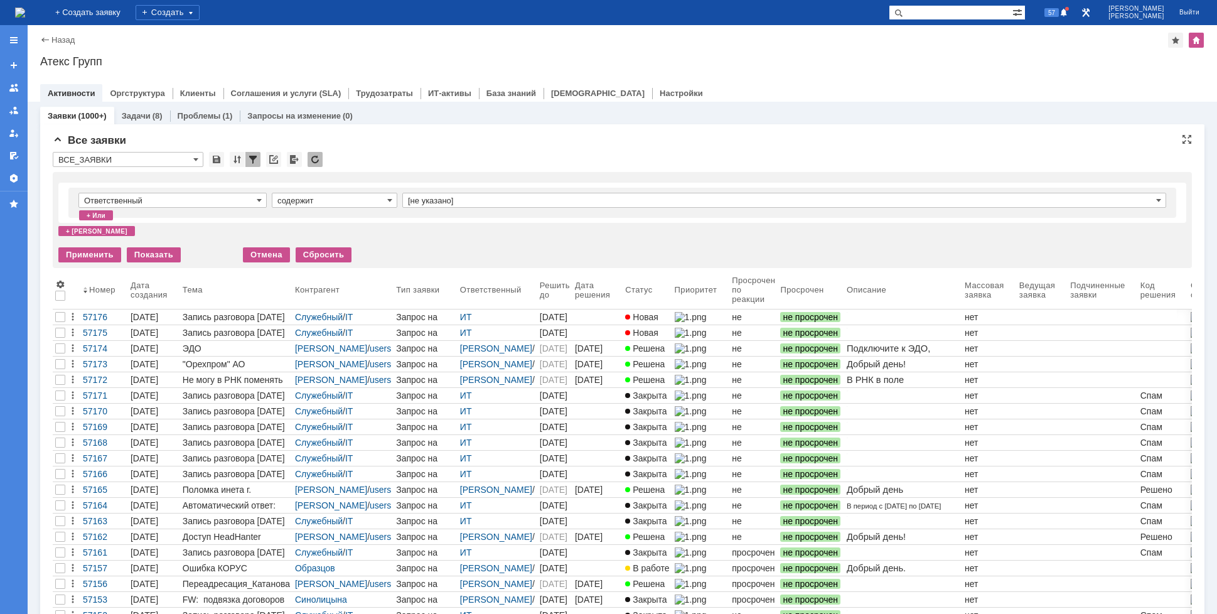
type input "Ответственный"
click at [426, 199] on input "[не указано]" at bounding box center [784, 200] width 764 height 15
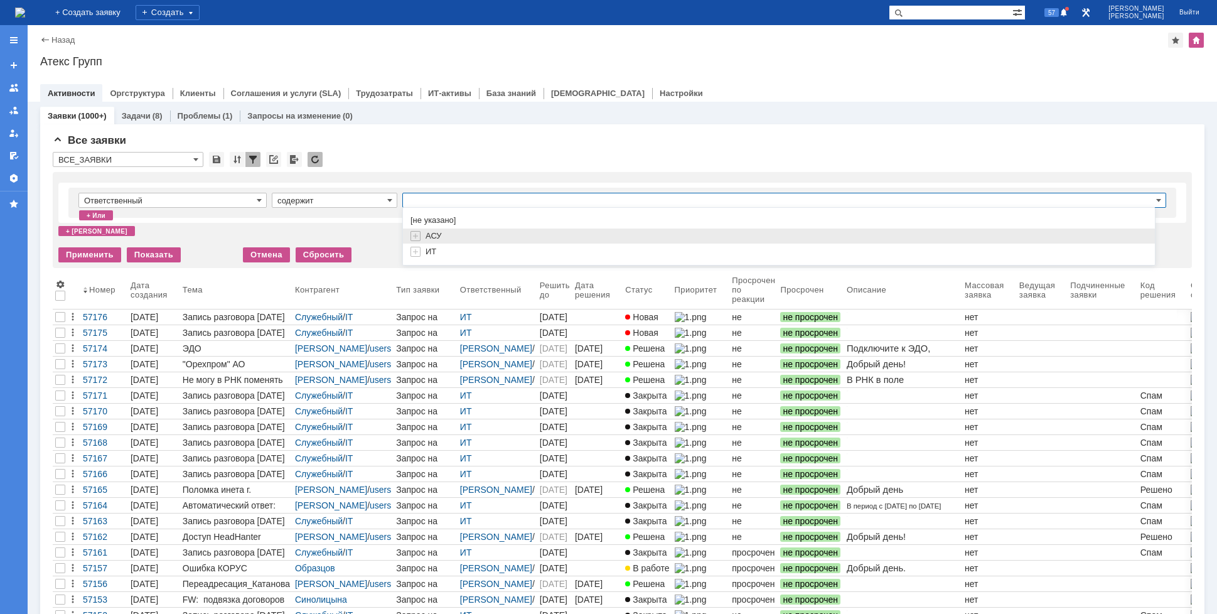
click at [430, 233] on span "АСУ" at bounding box center [433, 235] width 16 height 9
type input "АСУ"
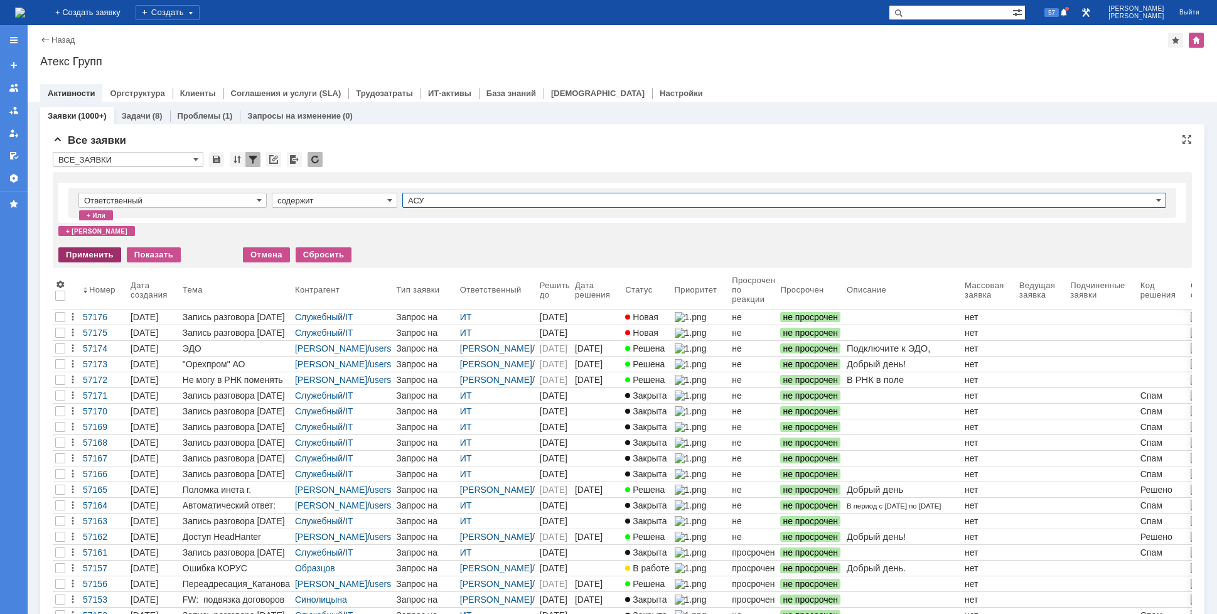
click at [92, 253] on div "Применить" at bounding box center [89, 254] width 63 height 15
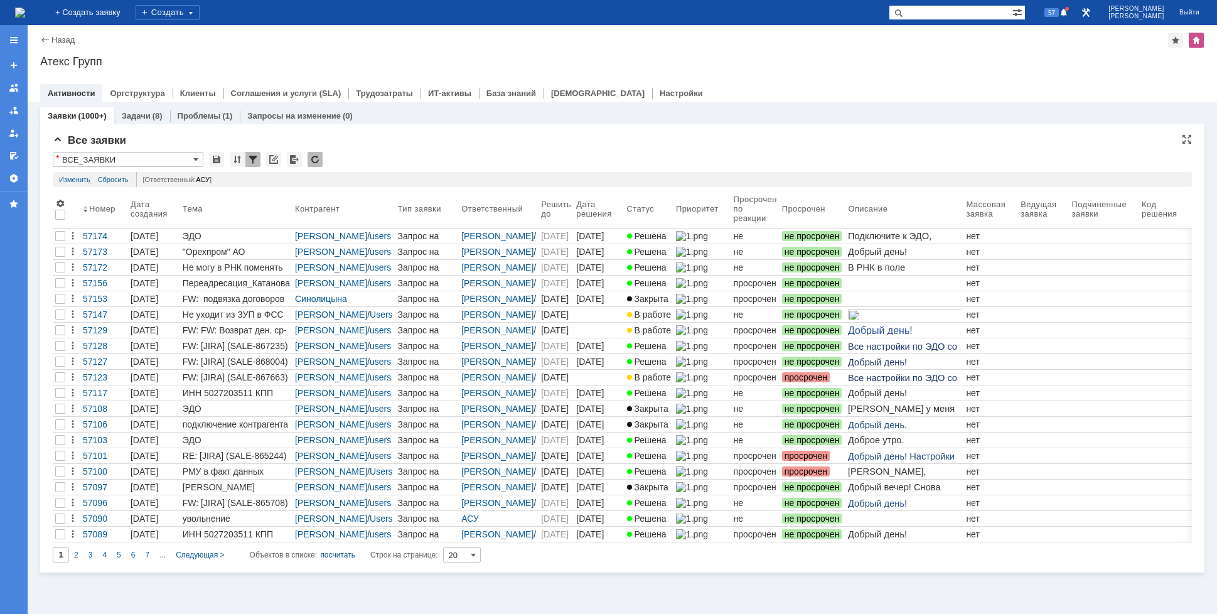
click at [490, 142] on div "Все заявки" at bounding box center [622, 140] width 1139 height 13
click at [73, 179] on link "Изменить" at bounding box center [74, 179] width 31 height 15
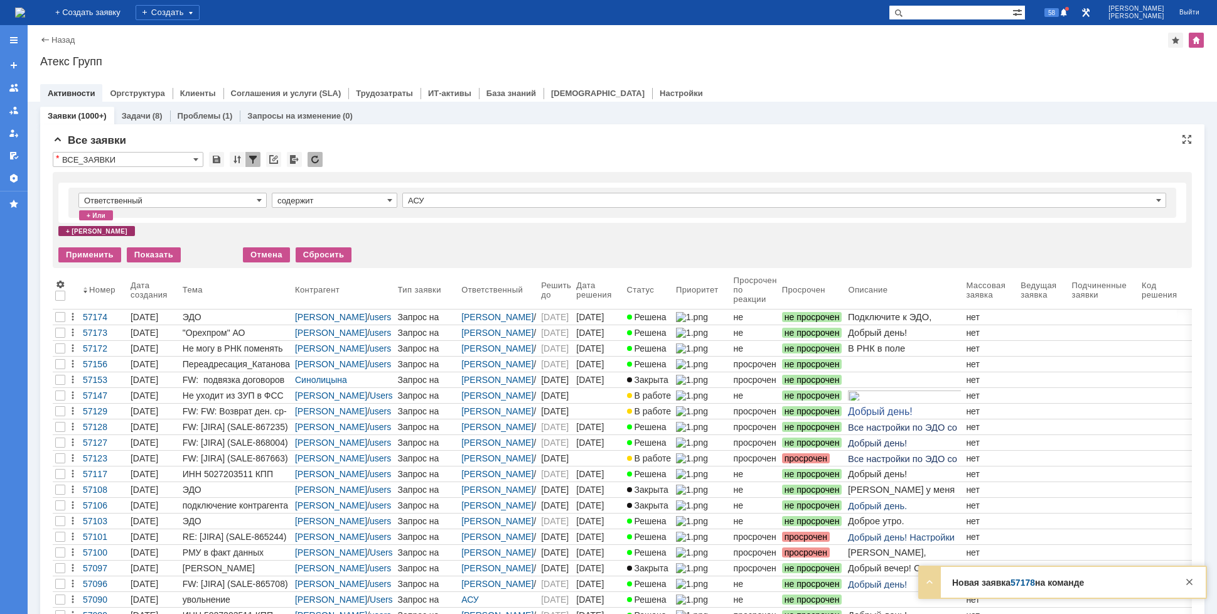
click at [79, 230] on div "+ [PERSON_NAME]" at bounding box center [96, 231] width 77 height 10
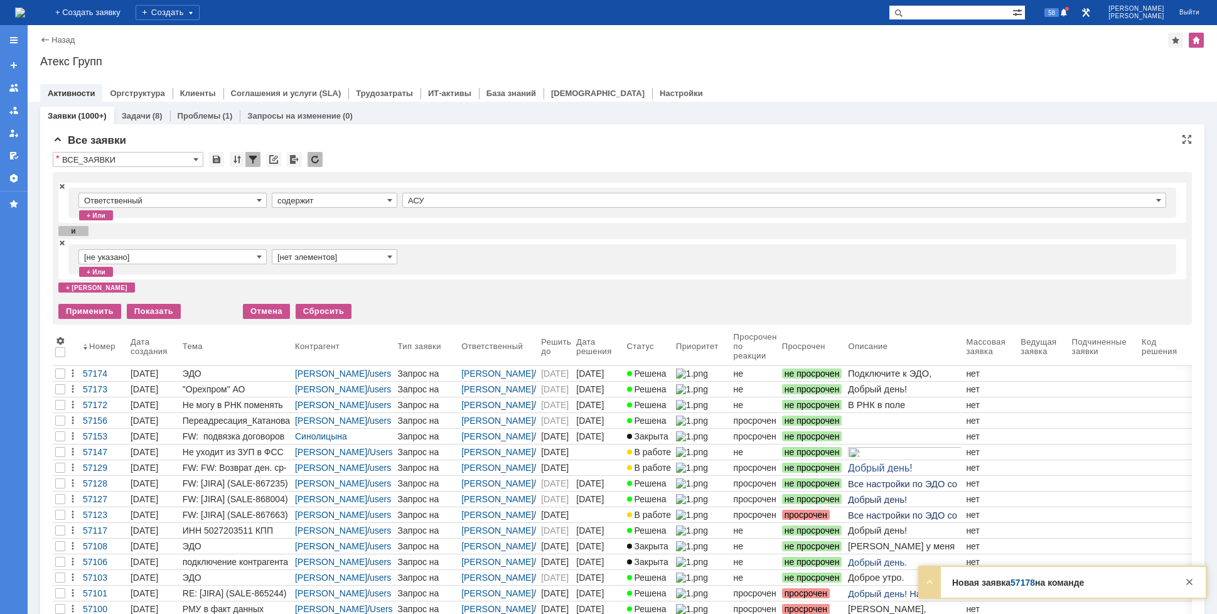
click at [136, 255] on input "[не указано]" at bounding box center [172, 256] width 188 height 15
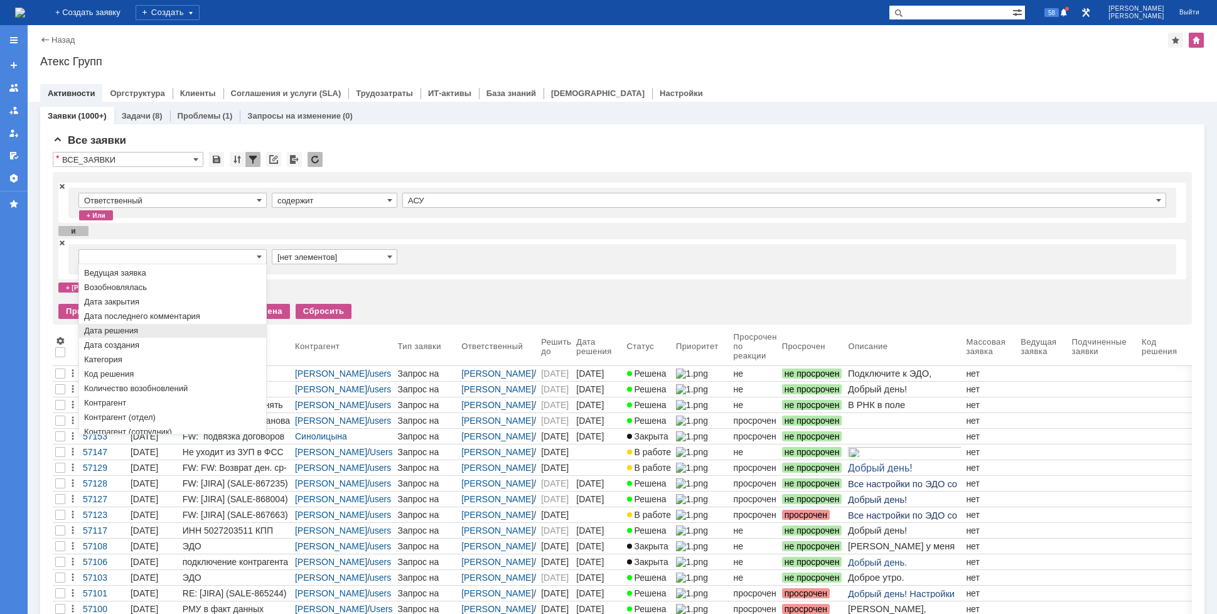
scroll to position [63, 0]
click at [152, 361] on span "Код решения" at bounding box center [172, 356] width 177 height 10
type input "Код решения"
type input "содержит"
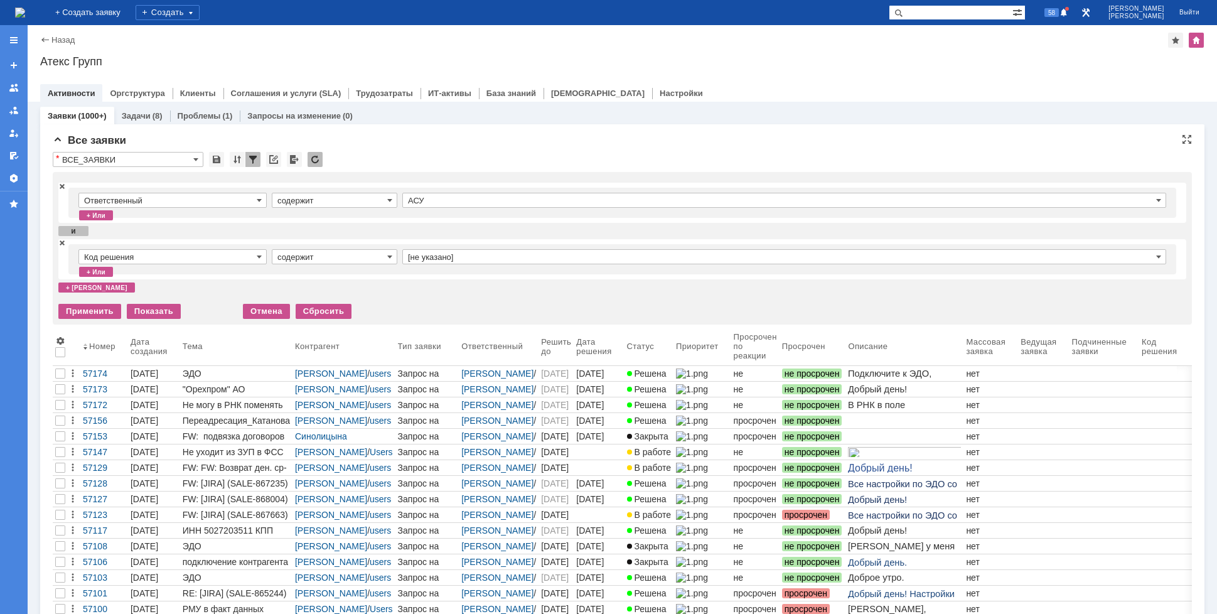
type input "Код решения"
click at [447, 247] on div "Код решения содержит [не указано]" at bounding box center [622, 259] width 1108 height 30
click at [447, 254] on input "[не указано]" at bounding box center [784, 256] width 764 height 15
click at [336, 258] on input "содержит" at bounding box center [335, 256] width 126 height 15
click at [334, 257] on input "содержит" at bounding box center [335, 256] width 126 height 15
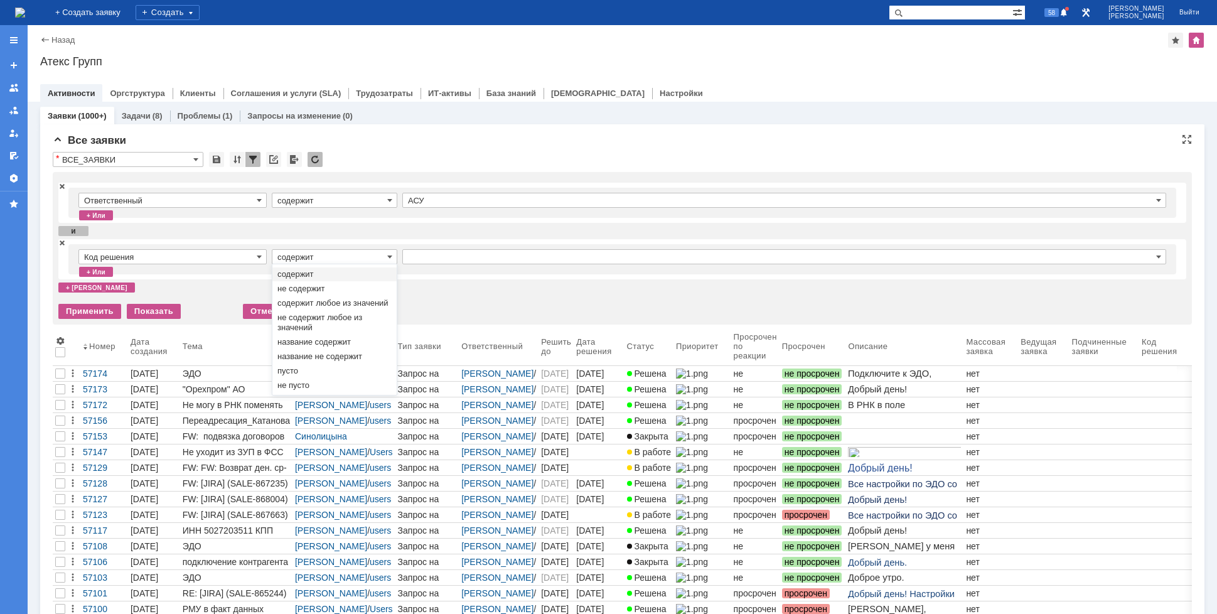
type input "[не указано]"
click at [206, 257] on input "Код решения" at bounding box center [172, 256] width 188 height 15
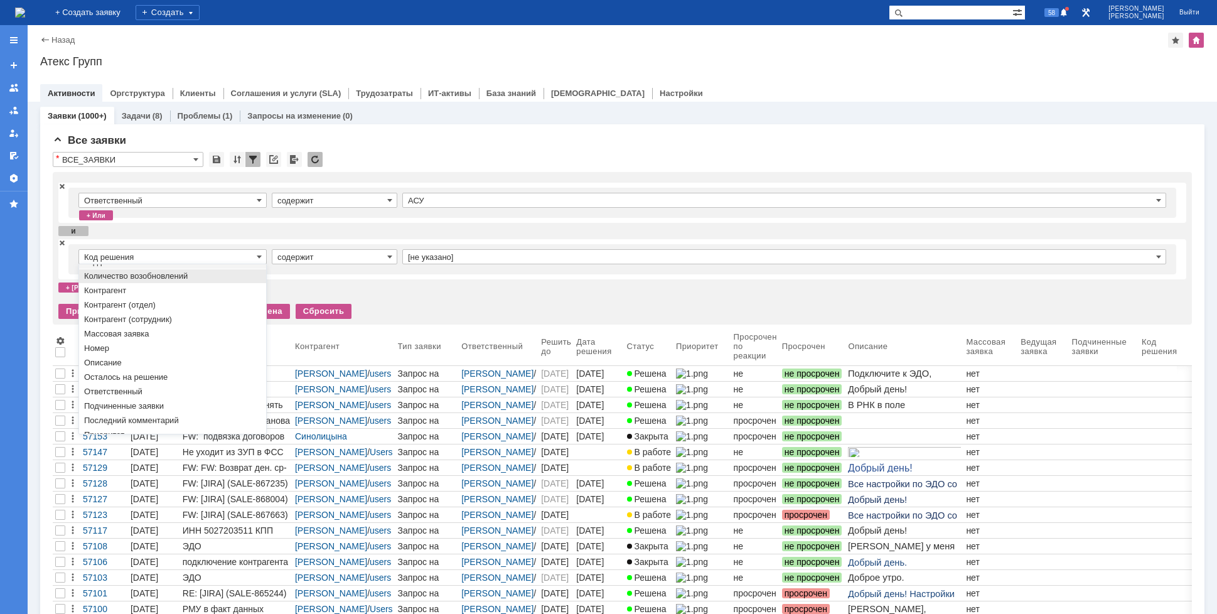
type input "содержит"
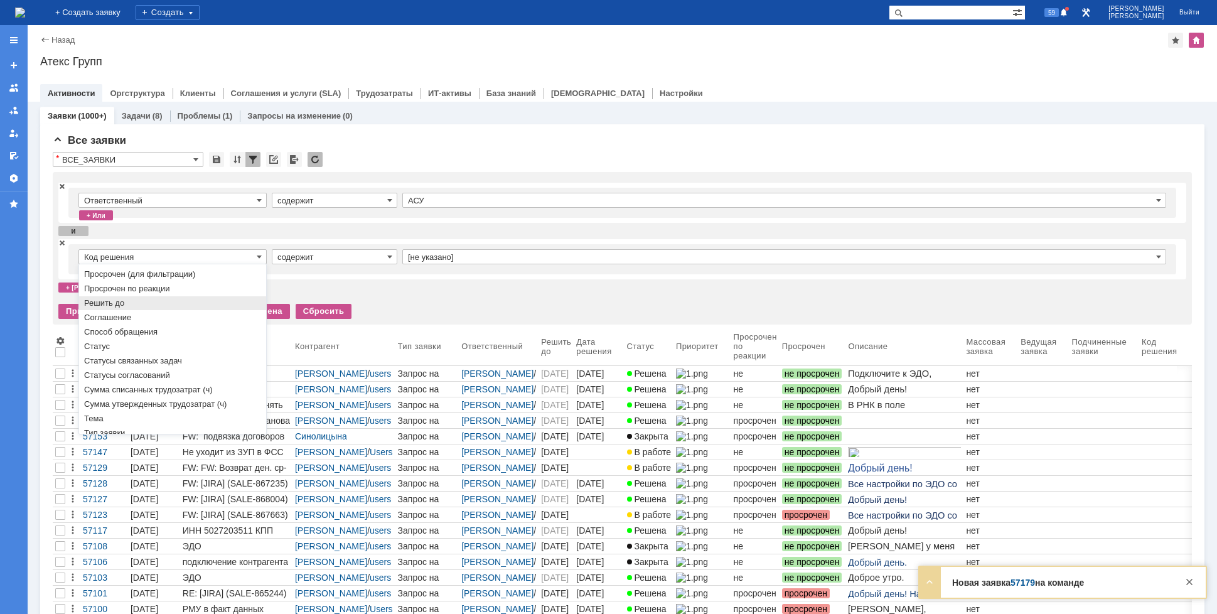
scroll to position [380, 0]
click at [139, 309] on span "Статус" at bounding box center [172, 309] width 177 height 10
type input "Статус"
type input "содержит"
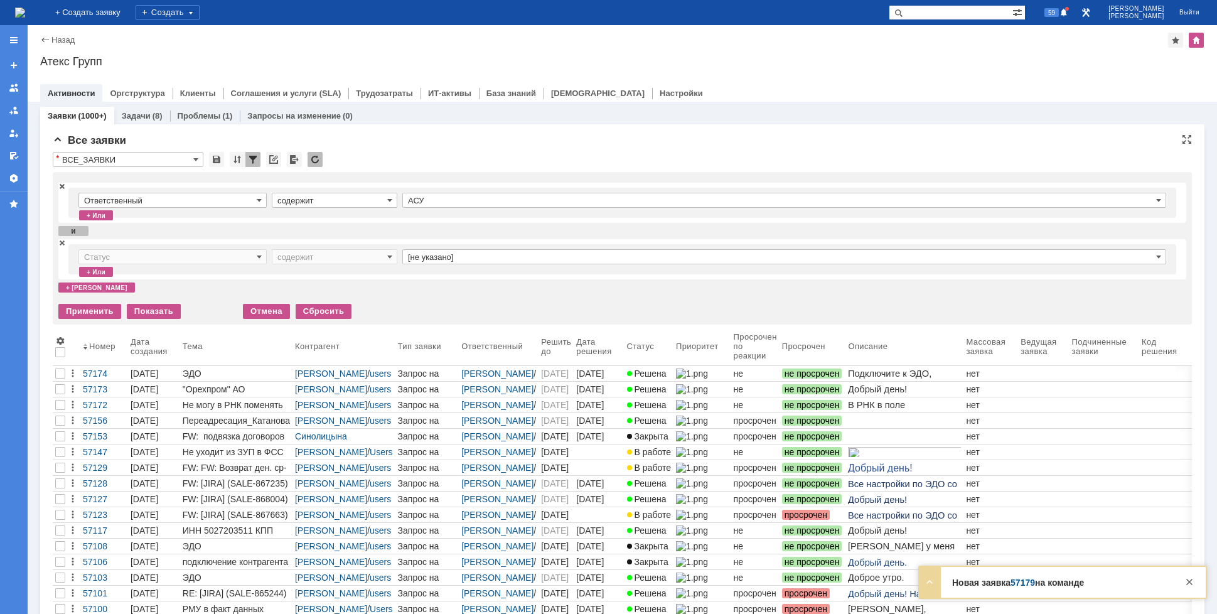
type input "Статус"
click at [436, 257] on input "text" at bounding box center [784, 256] width 764 height 15
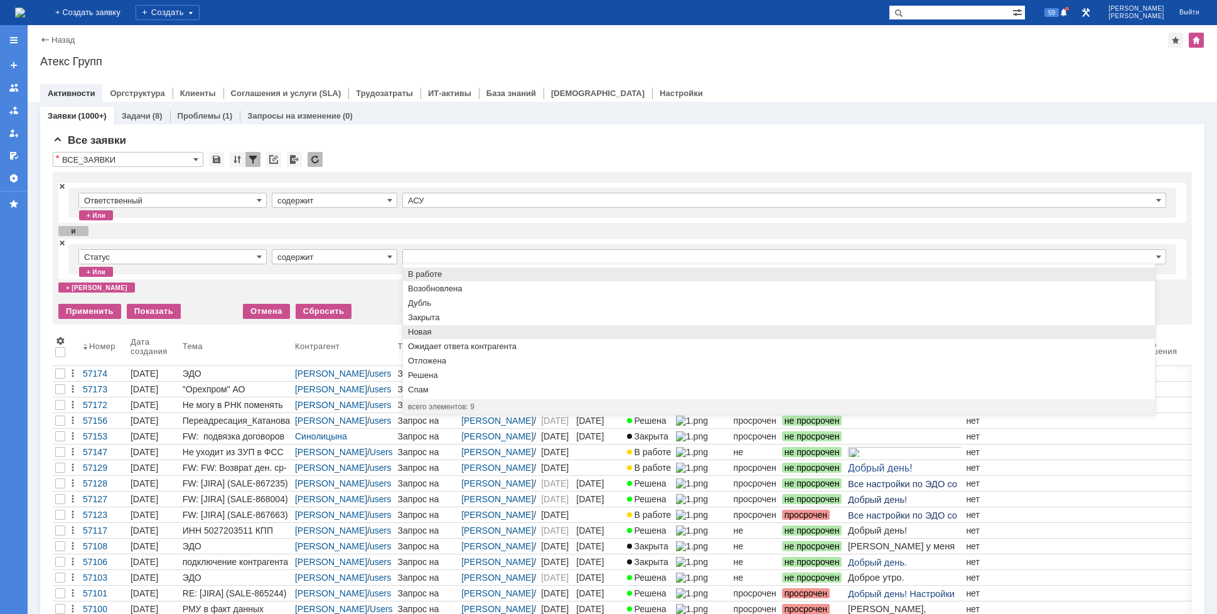
click at [452, 331] on span "Новая" at bounding box center [779, 332] width 742 height 10
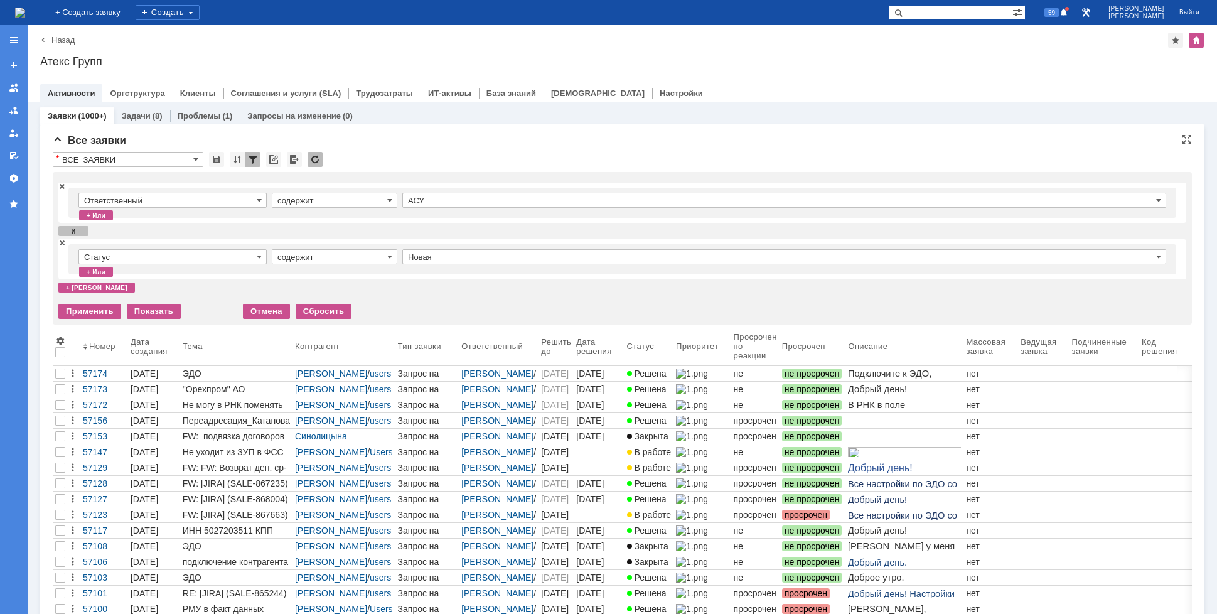
type input "Новая"
click at [100, 274] on div "+ или" at bounding box center [96, 272] width 34 height 10
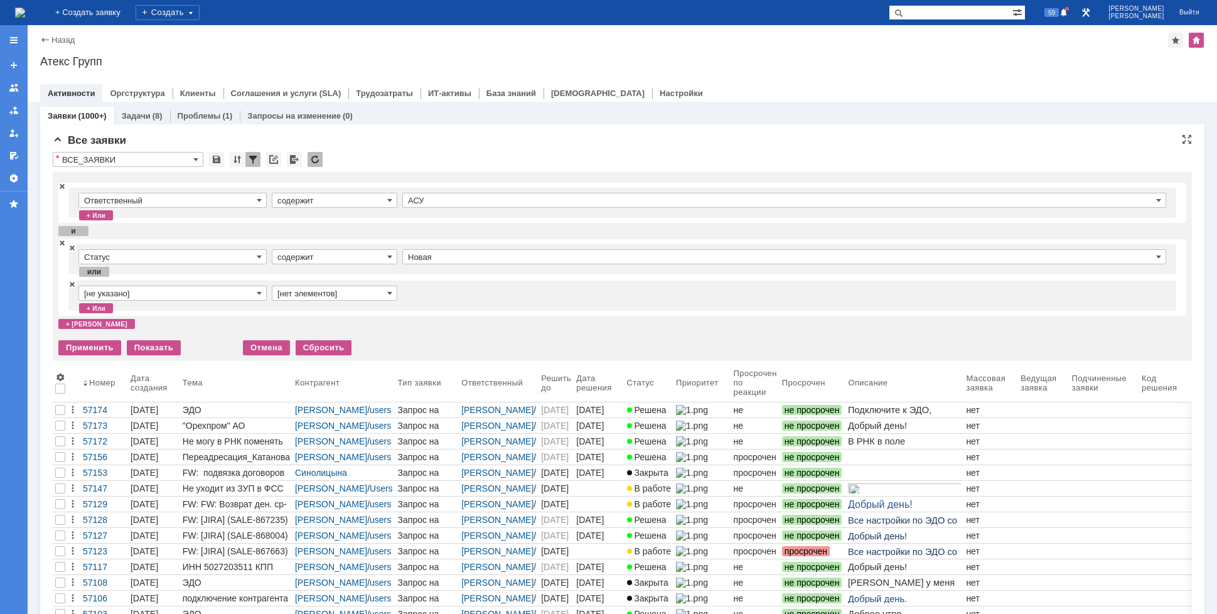
click at [227, 287] on input "[не указано]" at bounding box center [172, 293] width 188 height 15
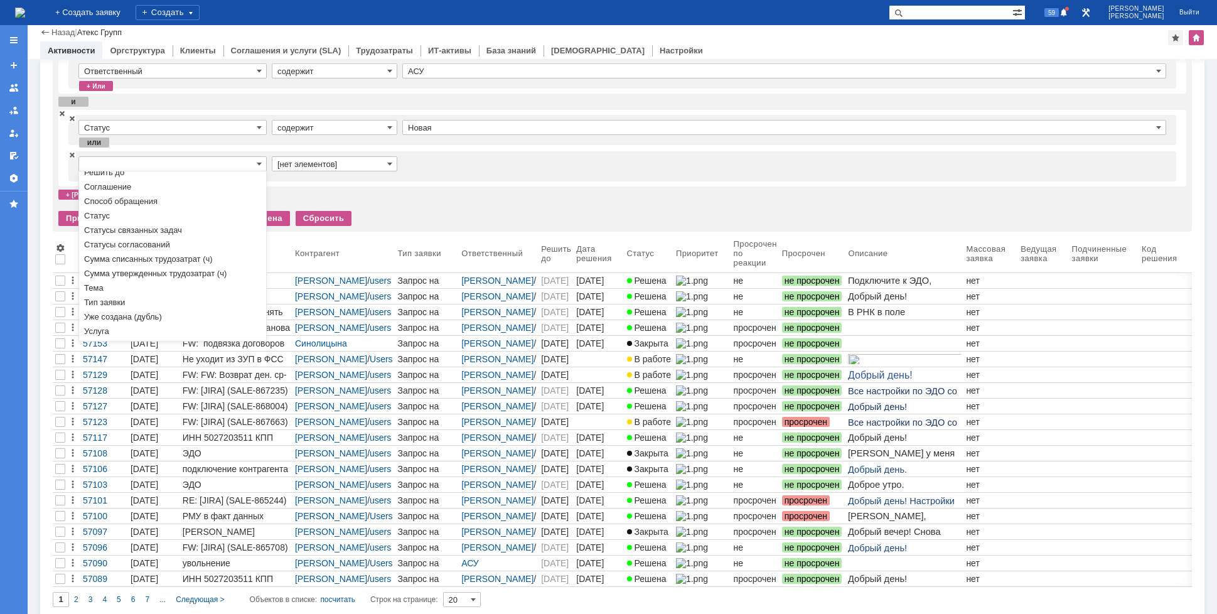
scroll to position [95, 0]
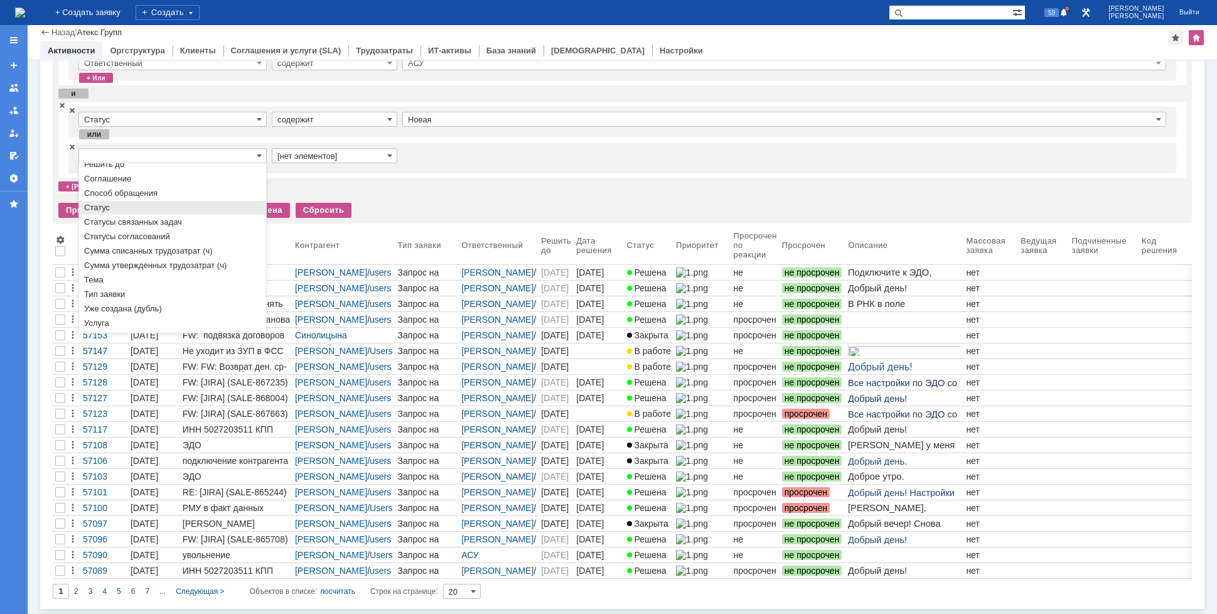
click at [146, 211] on span "Статус" at bounding box center [172, 208] width 177 height 10
type input "Статус"
type input "содержит"
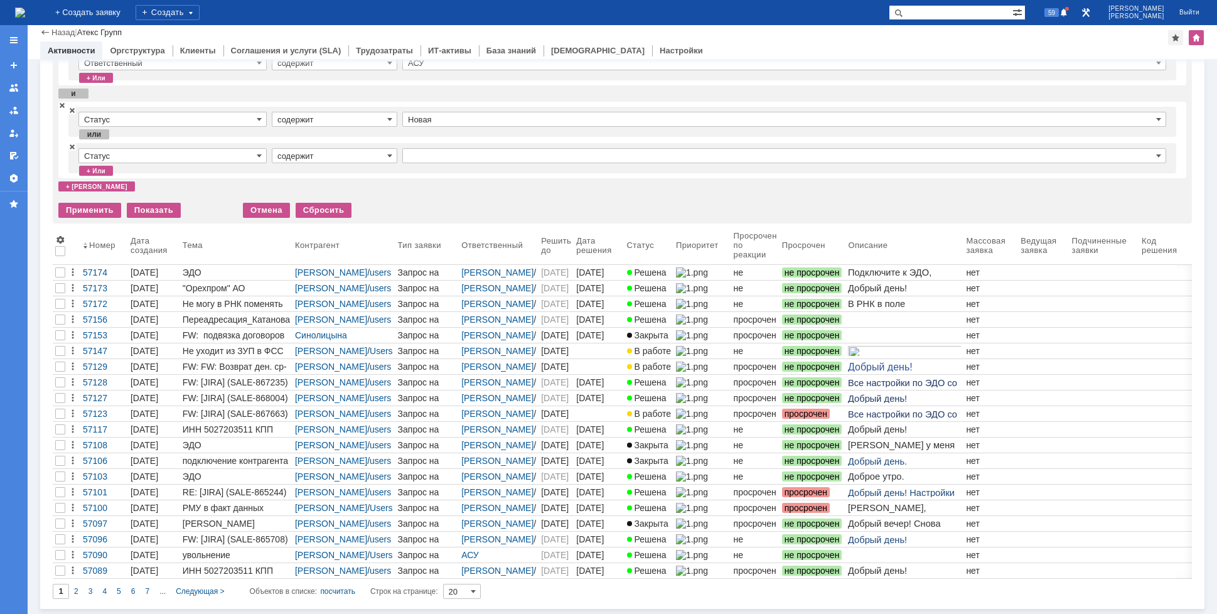
type input "Статус"
click at [447, 156] on input "text" at bounding box center [784, 155] width 764 height 15
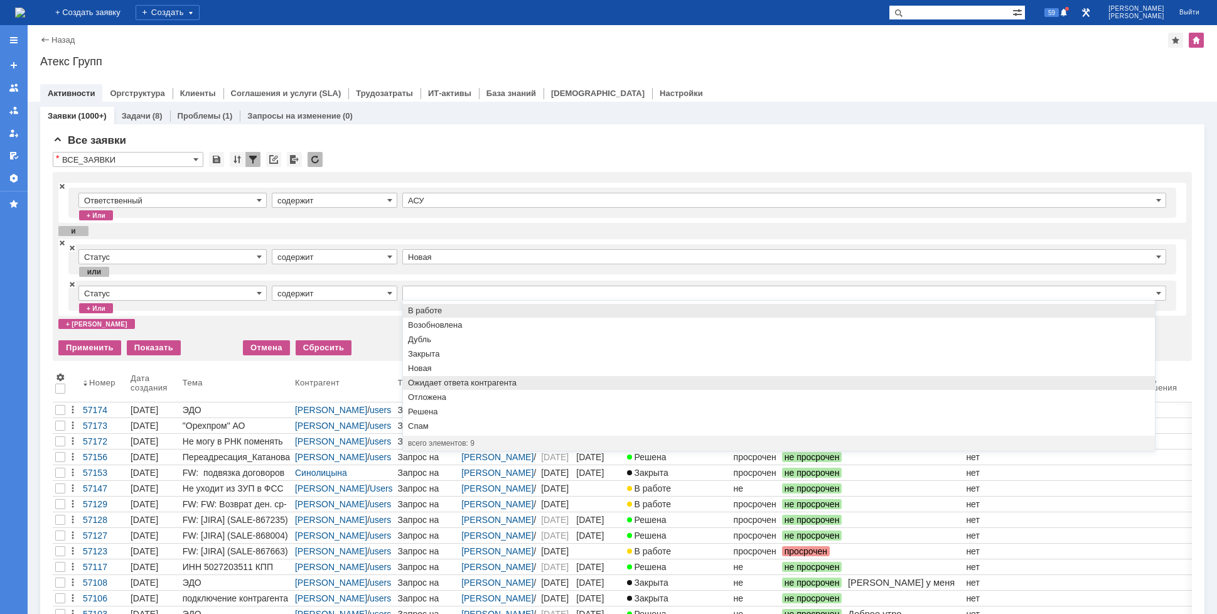
scroll to position [0, 0]
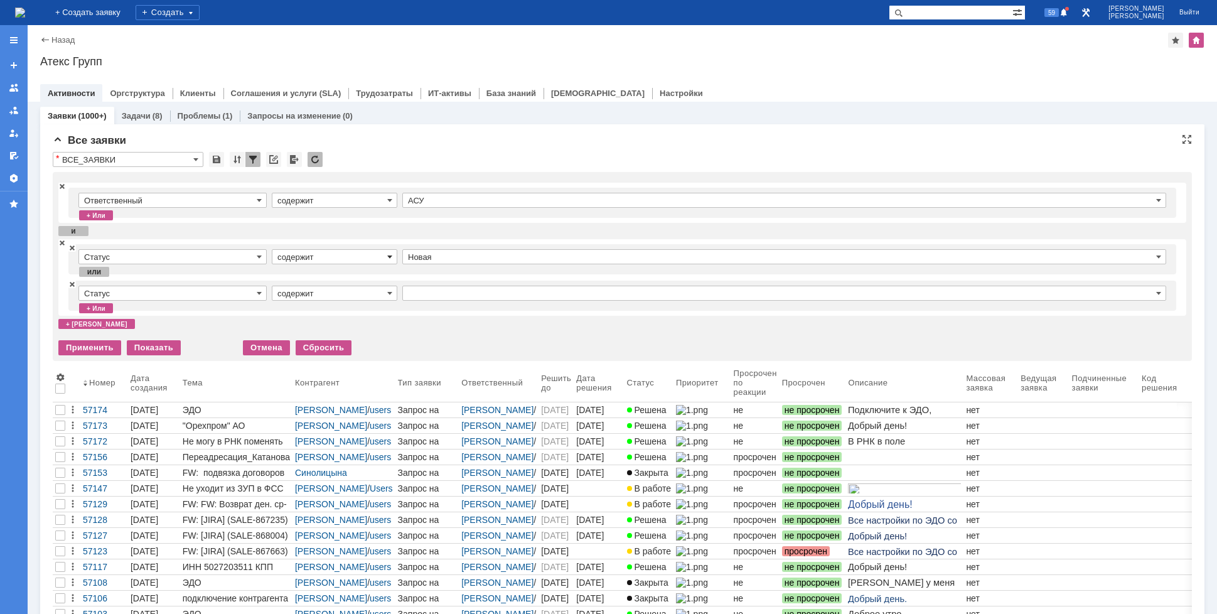
click at [388, 260] on span at bounding box center [389, 257] width 5 height 10
click at [360, 288] on span "не содержит" at bounding box center [334, 289] width 114 height 10
click at [456, 259] on input "Новая" at bounding box center [784, 256] width 764 height 15
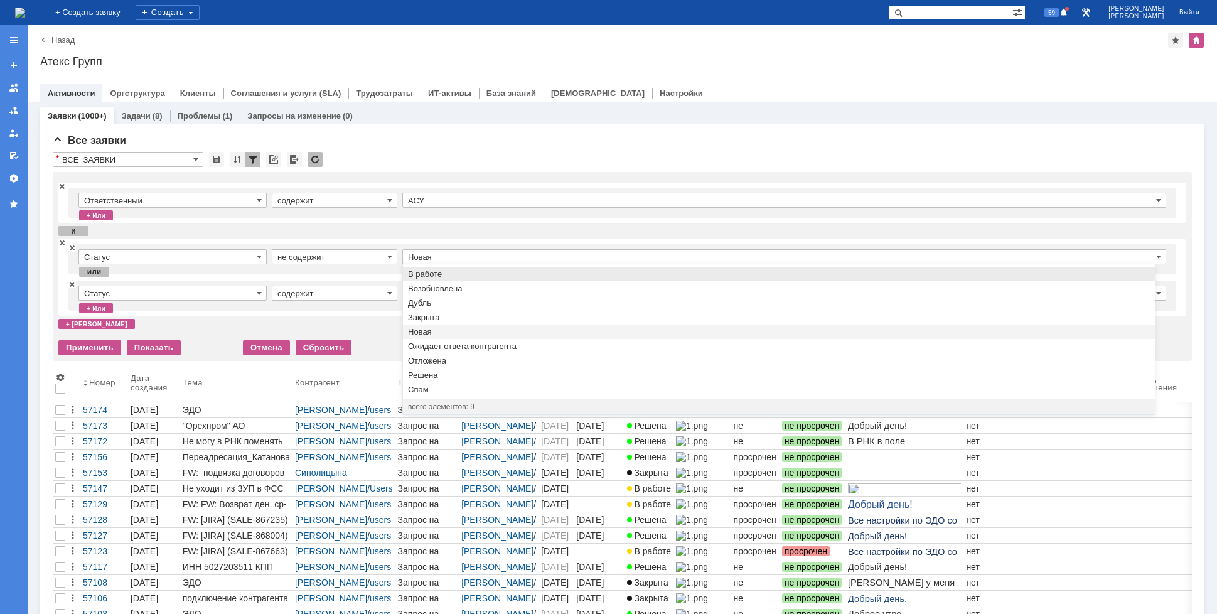
type input "не содержит"
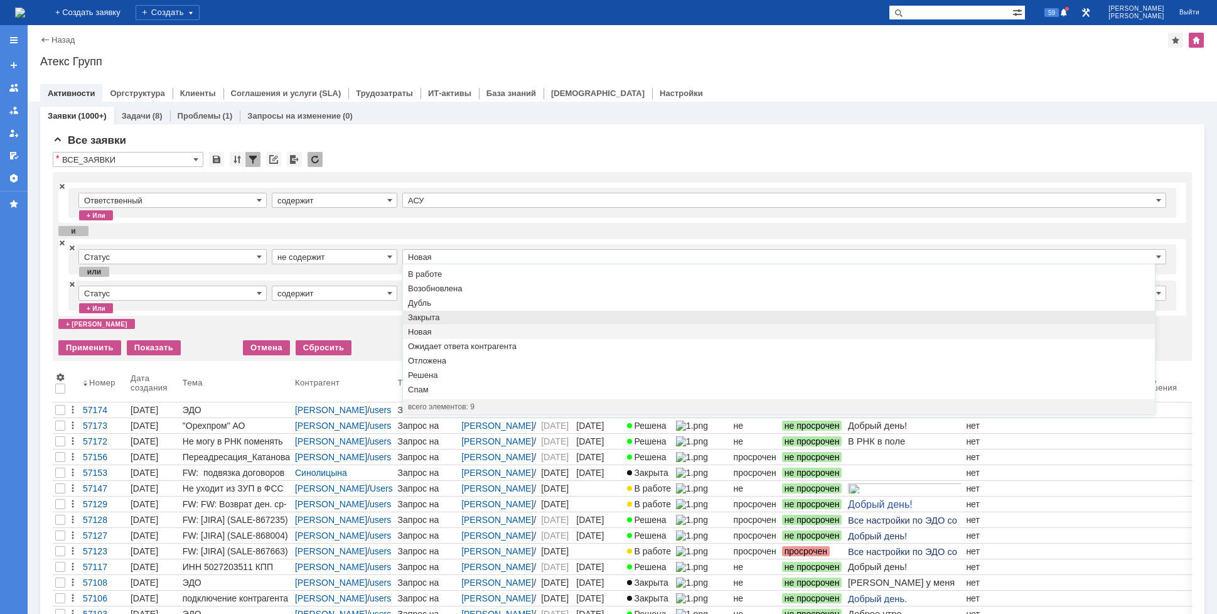
click at [453, 314] on span "Закрыта" at bounding box center [779, 318] width 742 height 10
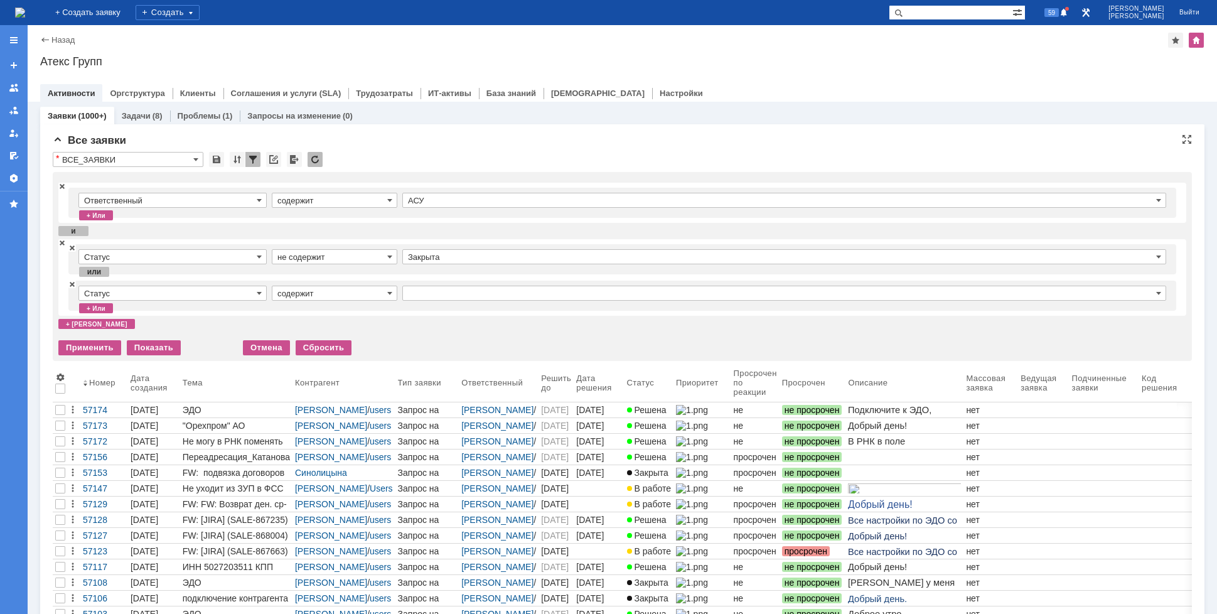
type input "Закрыта"
click at [380, 294] on input "содержит" at bounding box center [335, 293] width 126 height 15
click at [351, 321] on span "не содержит" at bounding box center [334, 325] width 114 height 10
click at [437, 292] on input "text" at bounding box center [784, 293] width 764 height 15
type input "не содержит"
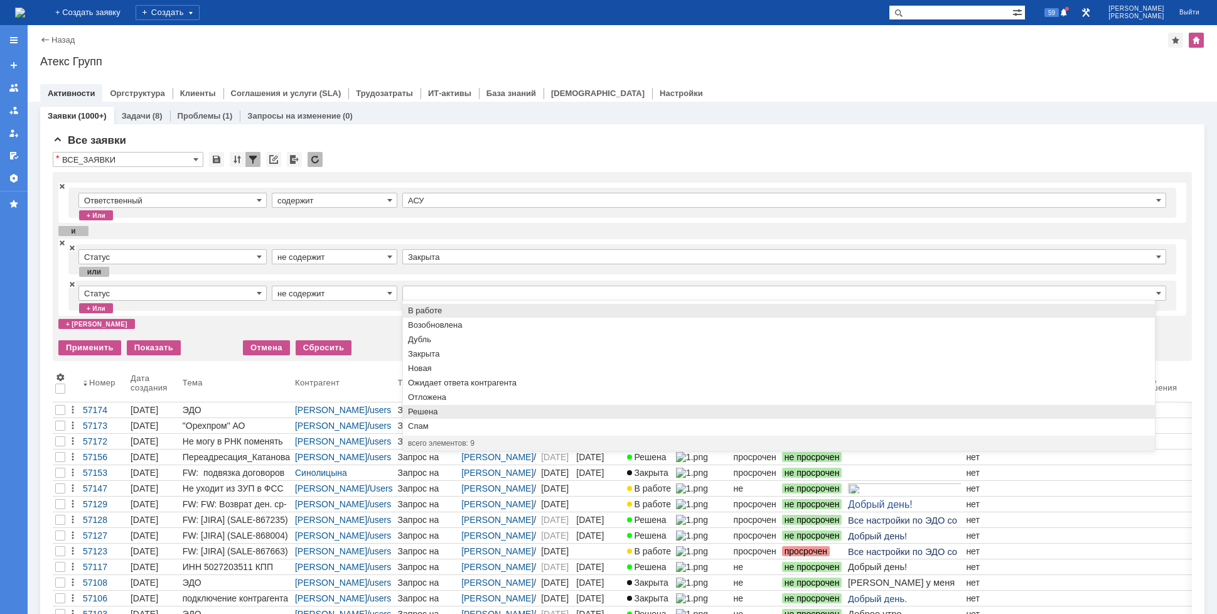
click at [443, 405] on div "Решена" at bounding box center [779, 412] width 752 height 14
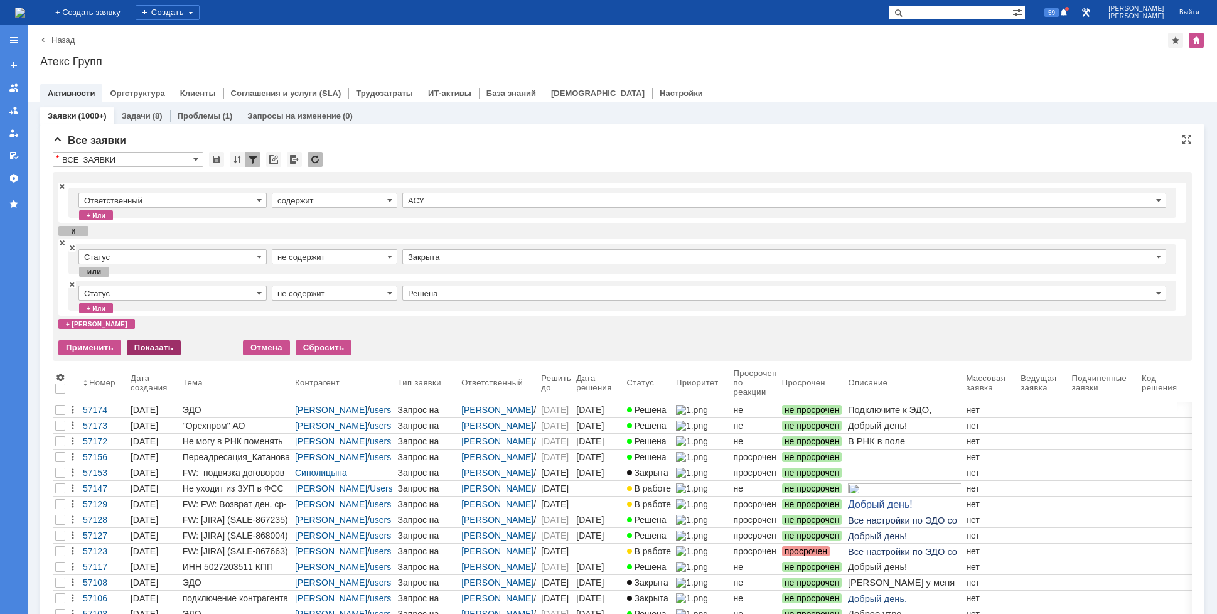
type input "Решена"
click at [95, 346] on div "Применить" at bounding box center [89, 347] width 63 height 15
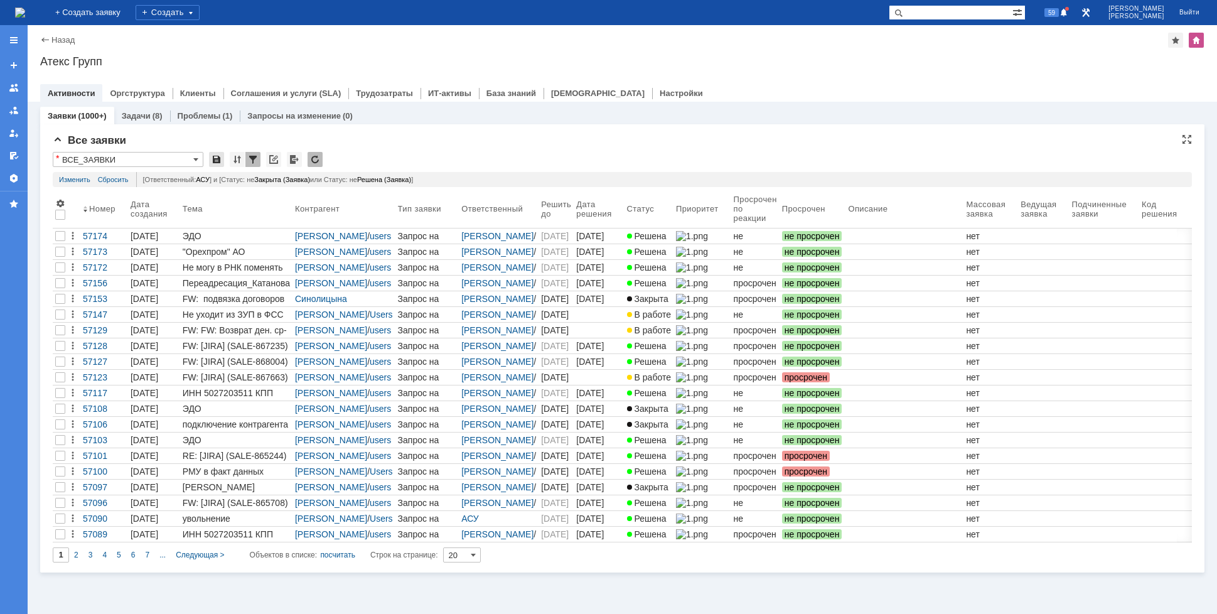
click at [218, 159] on div at bounding box center [216, 159] width 15 height 15
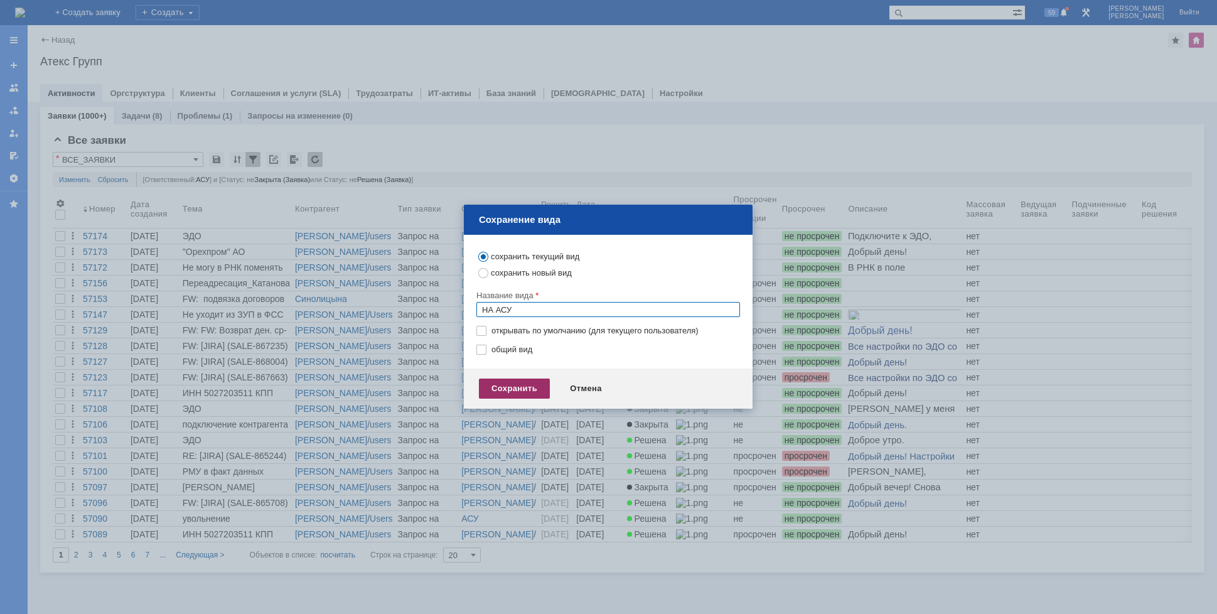
type input "НА АСУ"
click at [519, 387] on div "Сохранить" at bounding box center [514, 388] width 71 height 20
type input "НА АСУ"
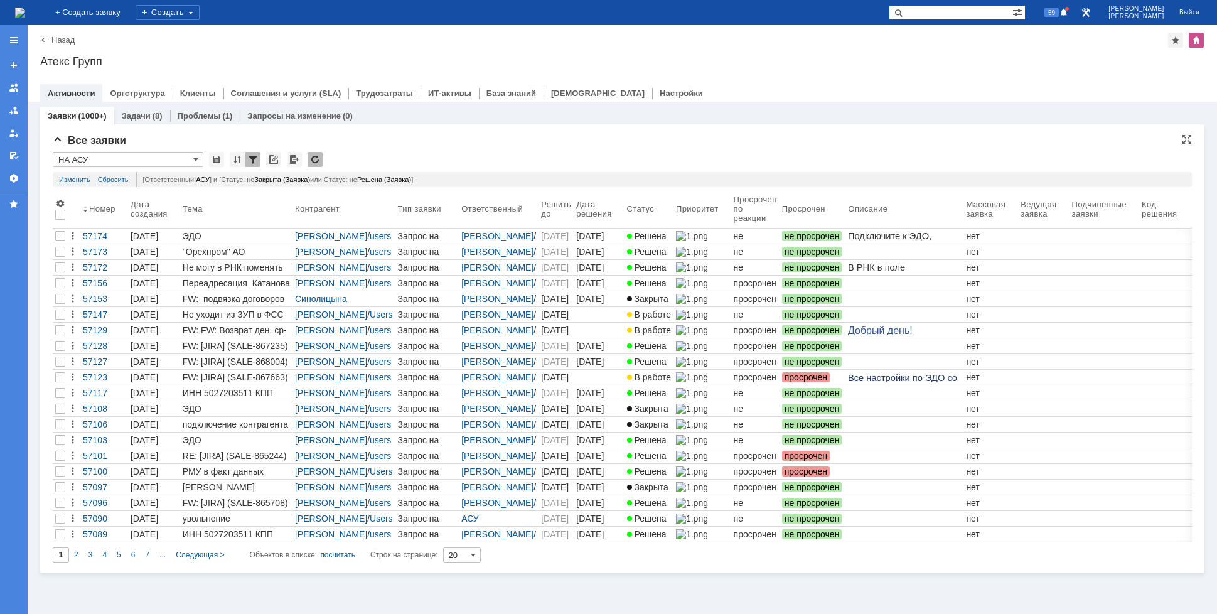
click at [78, 176] on link "Изменить" at bounding box center [74, 179] width 31 height 15
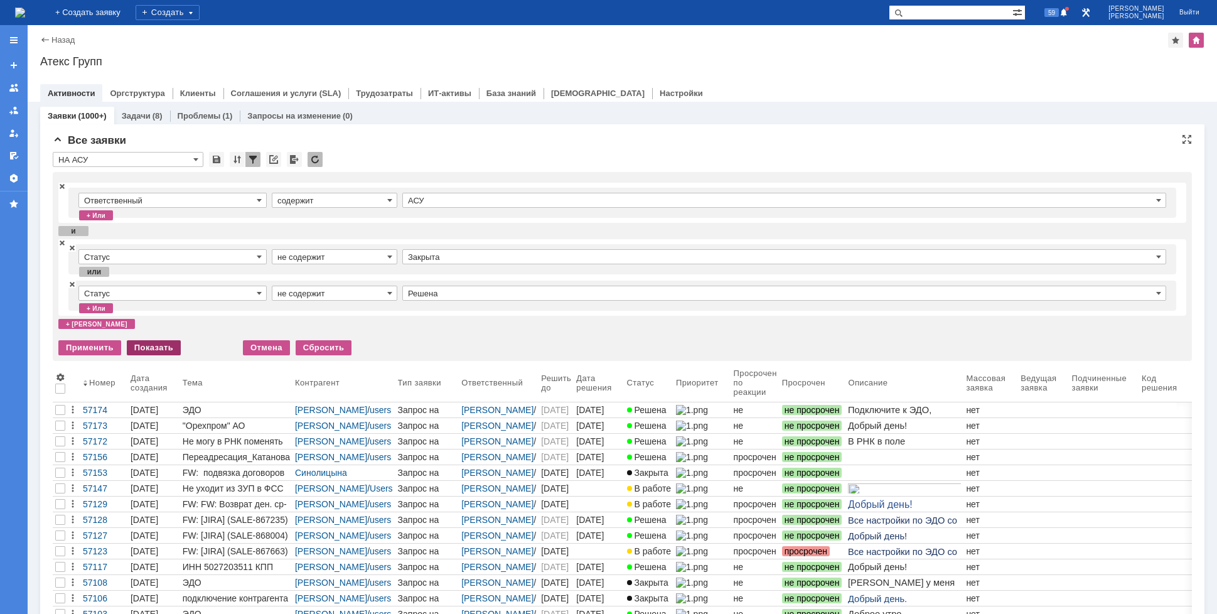
click at [136, 348] on div "Показать" at bounding box center [154, 347] width 54 height 15
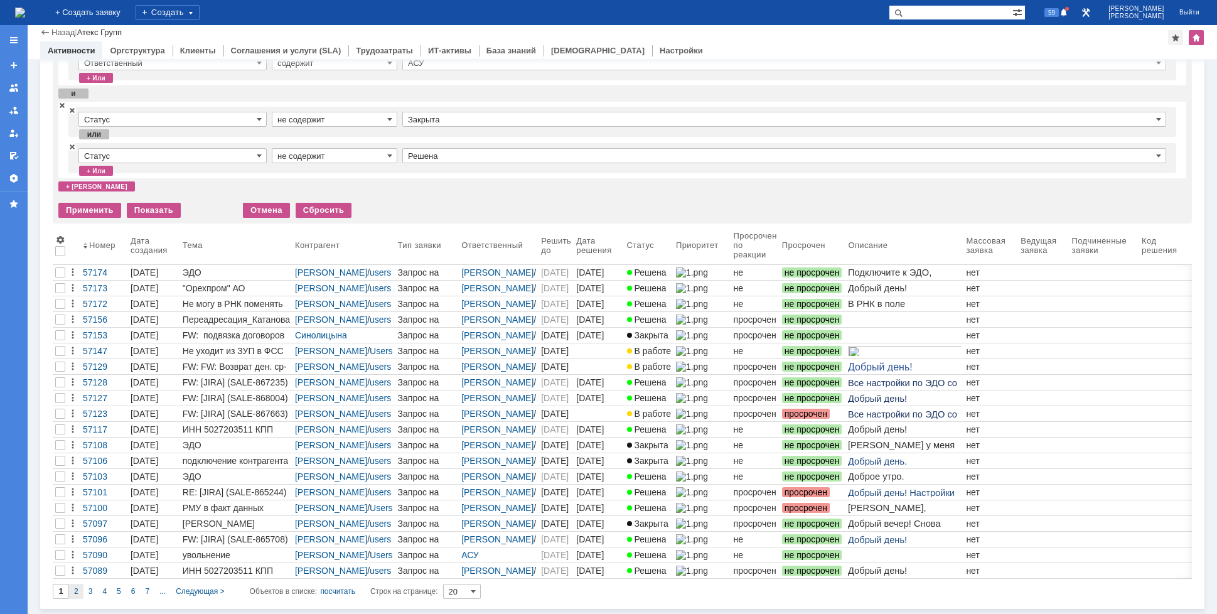
click at [75, 590] on span "2" at bounding box center [76, 591] width 4 height 9
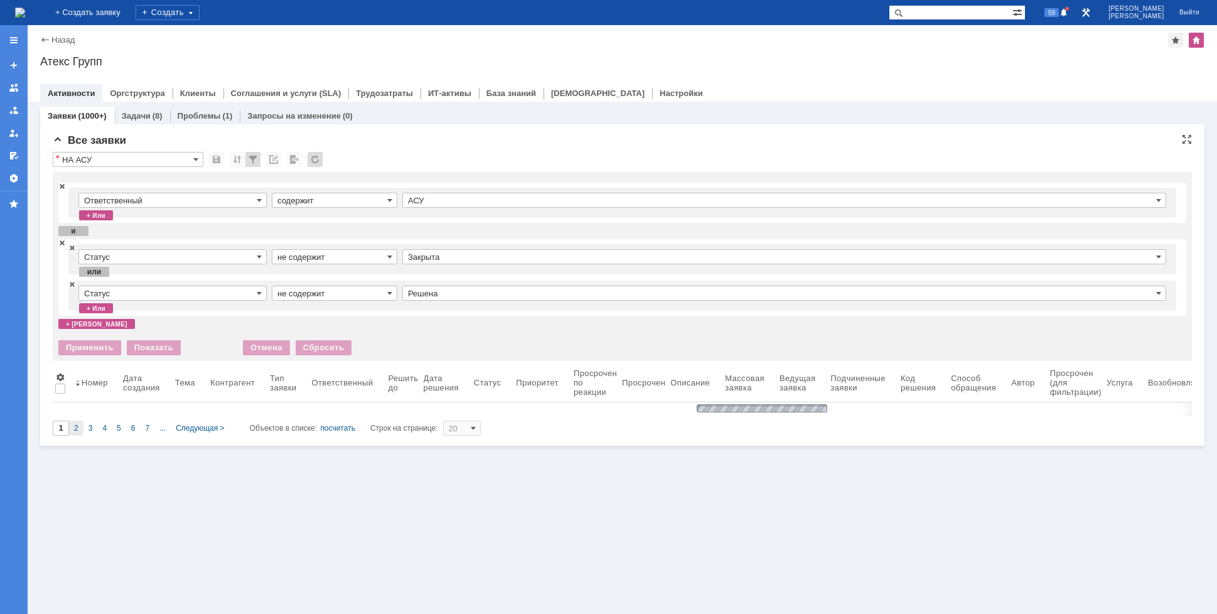
type input "2"
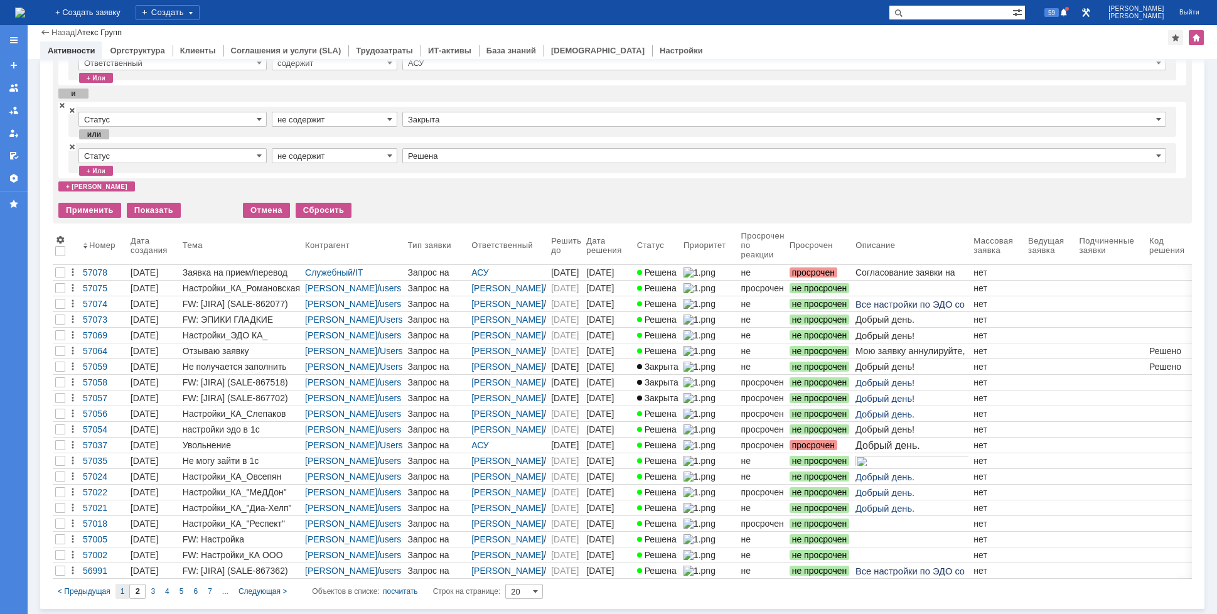
click at [125, 587] on div "1" at bounding box center [122, 591] width 14 height 15
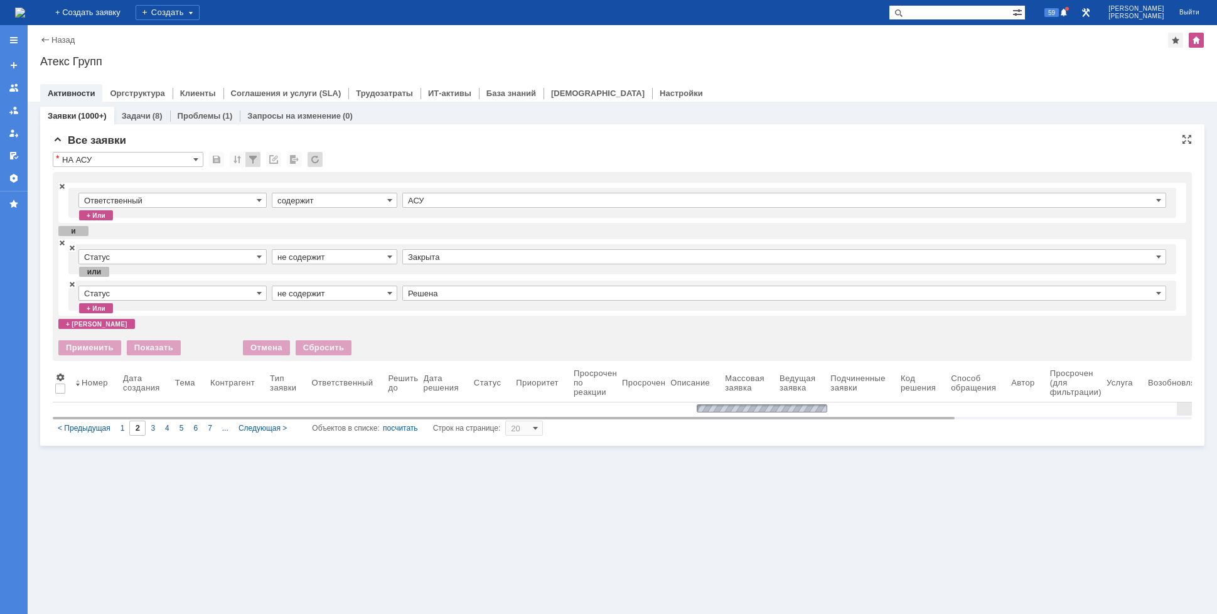
type input "1"
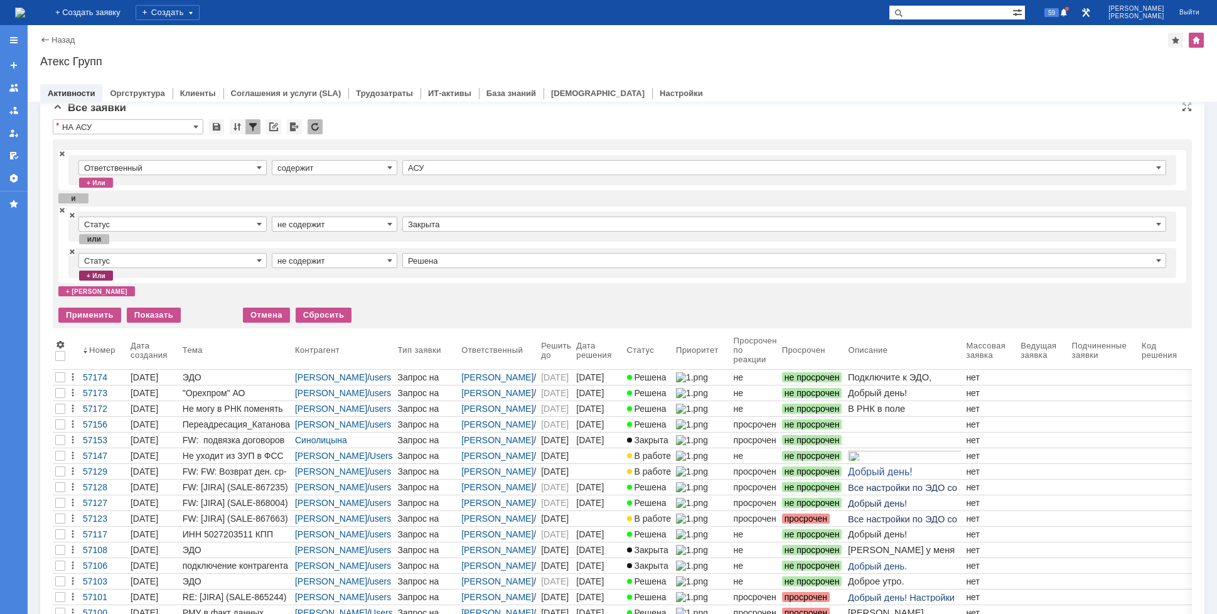
click at [97, 275] on div "+ или" at bounding box center [96, 275] width 34 height 10
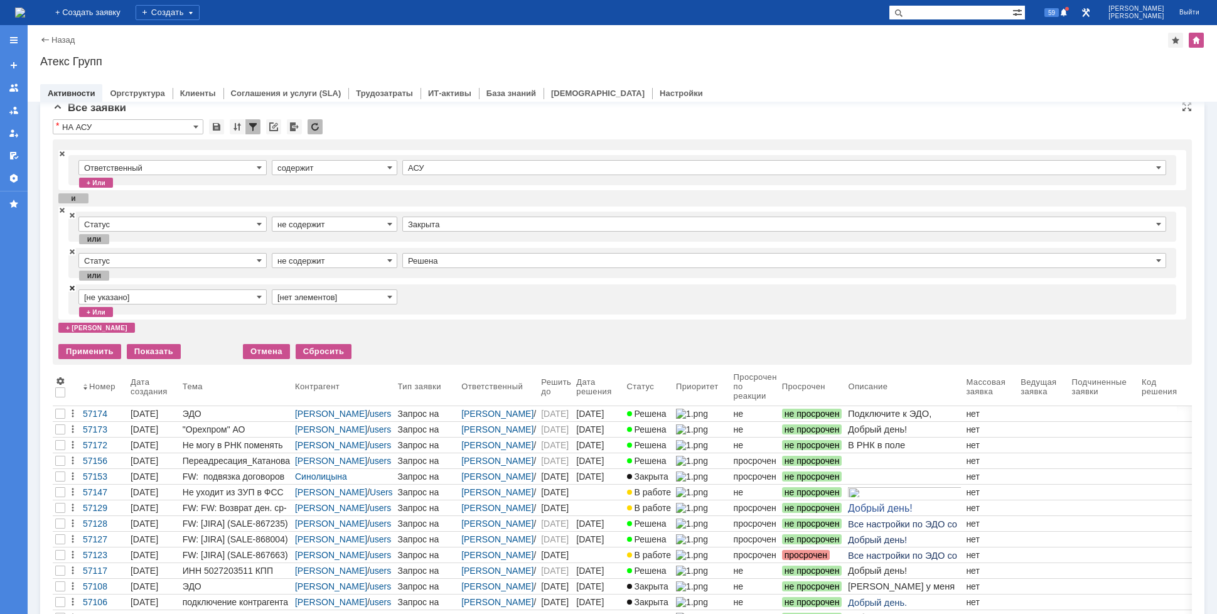
click at [73, 287] on span at bounding box center [72, 287] width 8 height 9
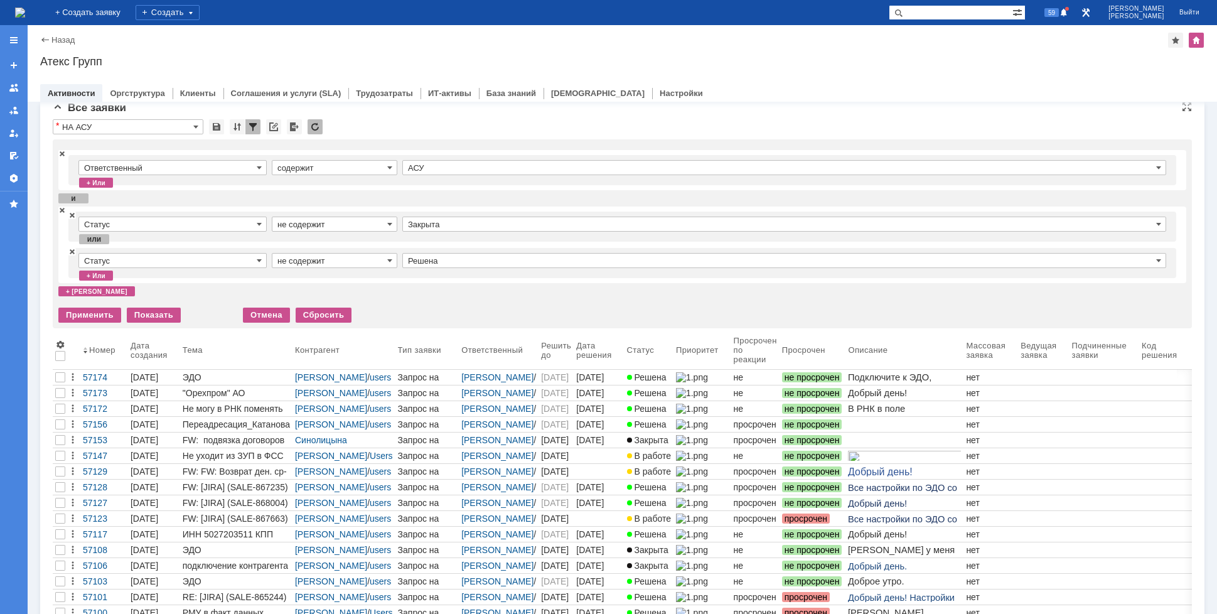
click at [331, 228] on input "не содержит" at bounding box center [335, 223] width 126 height 15
click at [319, 240] on span "содержит" at bounding box center [334, 242] width 114 height 10
click at [430, 224] on input "Закрыта" at bounding box center [784, 223] width 764 height 15
type input "содержит"
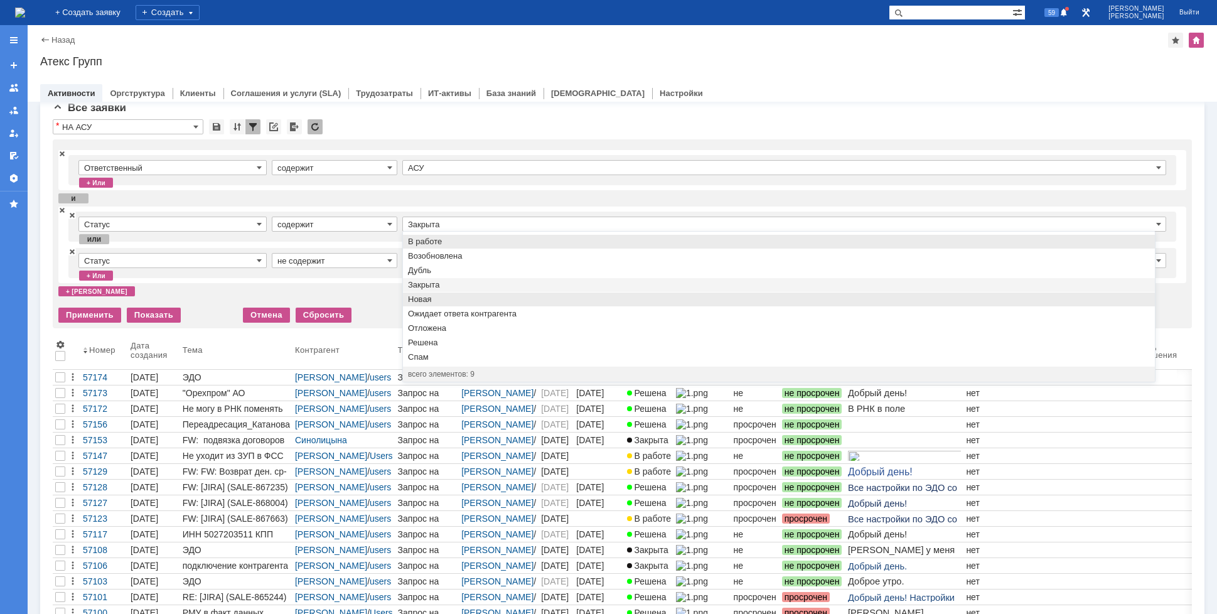
click at [433, 297] on span "Новая" at bounding box center [779, 299] width 742 height 10
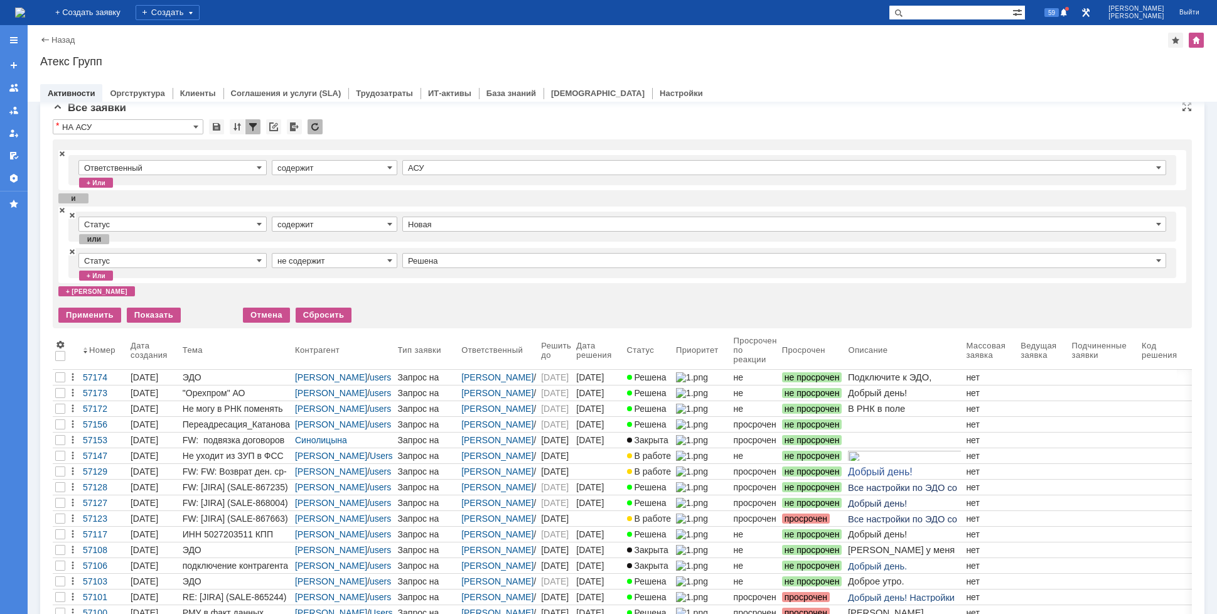
type input "Новая"
click at [358, 261] on input "не содержит" at bounding box center [335, 260] width 126 height 15
click at [325, 276] on span "содержит" at bounding box center [334, 278] width 114 height 10
click at [432, 266] on input "Решена" at bounding box center [784, 260] width 764 height 15
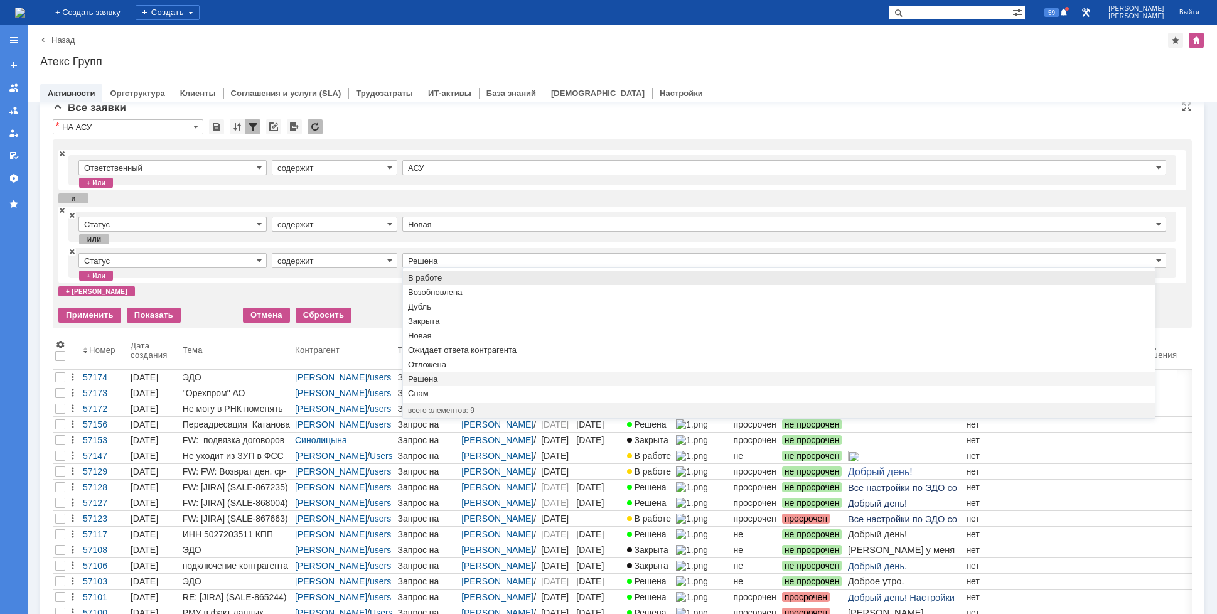
type input "содержит"
click at [444, 348] on span "Ожидает ответа контрагента" at bounding box center [779, 350] width 742 height 10
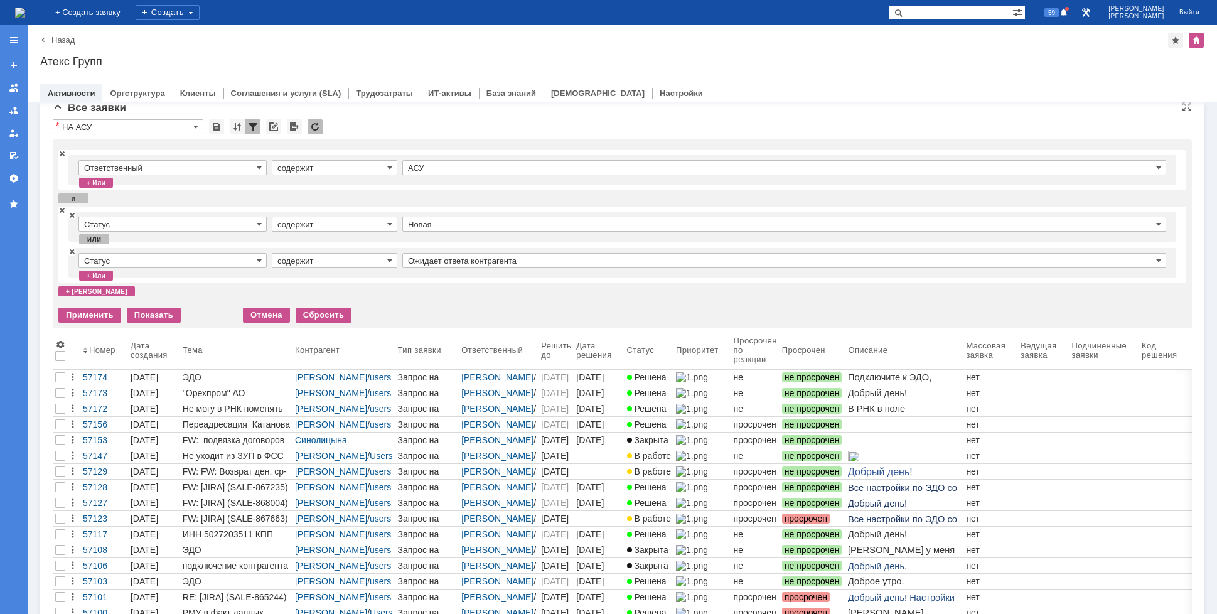
type input "Ожидает ответа контрагента"
click at [107, 277] on div "+ или" at bounding box center [96, 275] width 34 height 10
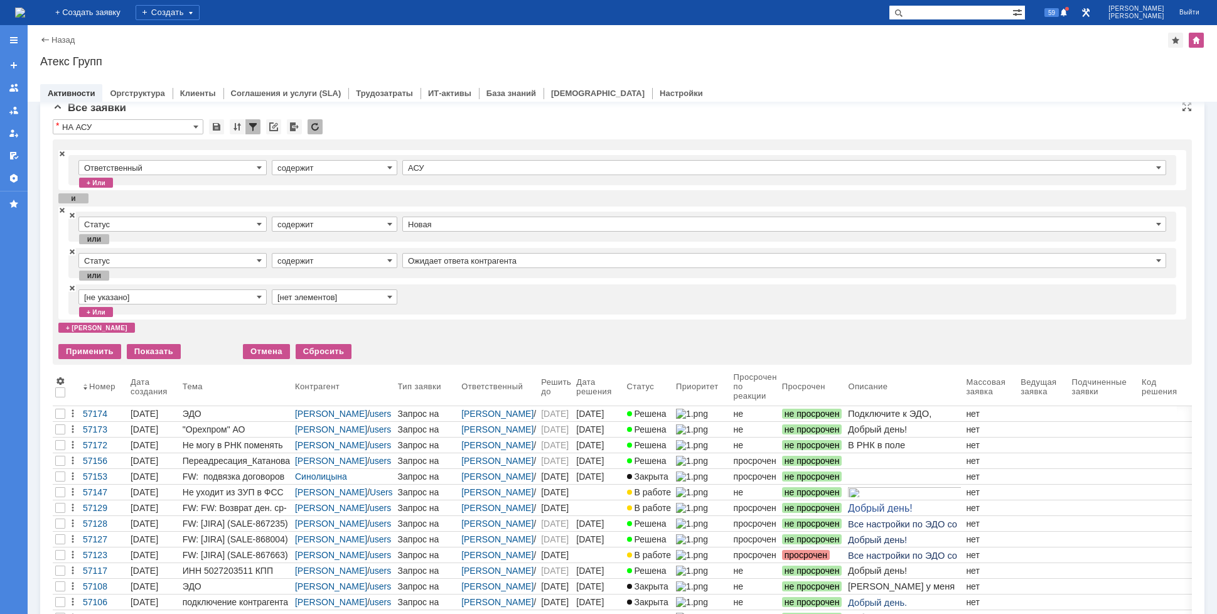
click at [137, 291] on input "[не указано]" at bounding box center [172, 296] width 188 height 15
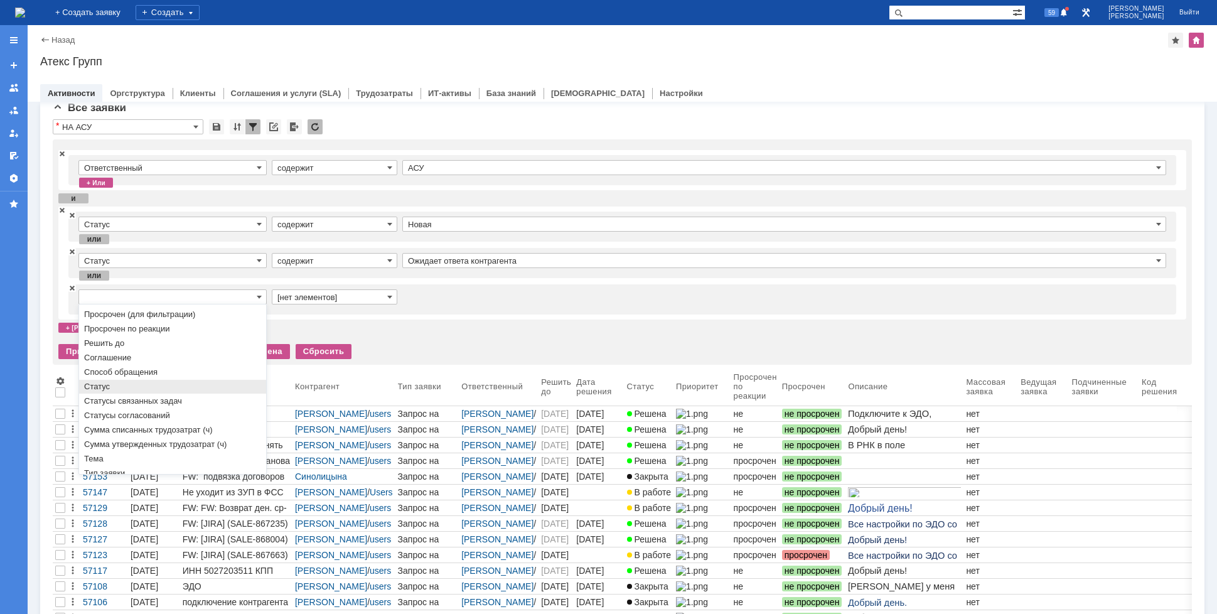
click at [129, 392] on span "Статус" at bounding box center [172, 387] width 177 height 10
type input "Статус"
type input "содержит"
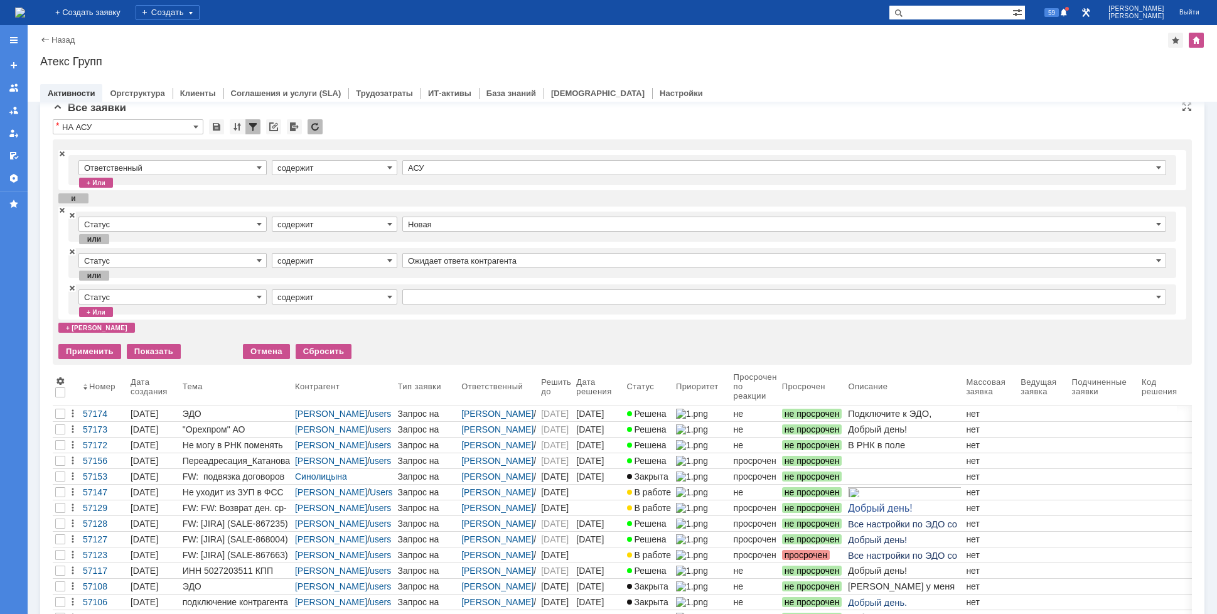
type input "Статус"
click at [428, 302] on input "text" at bounding box center [784, 296] width 764 height 15
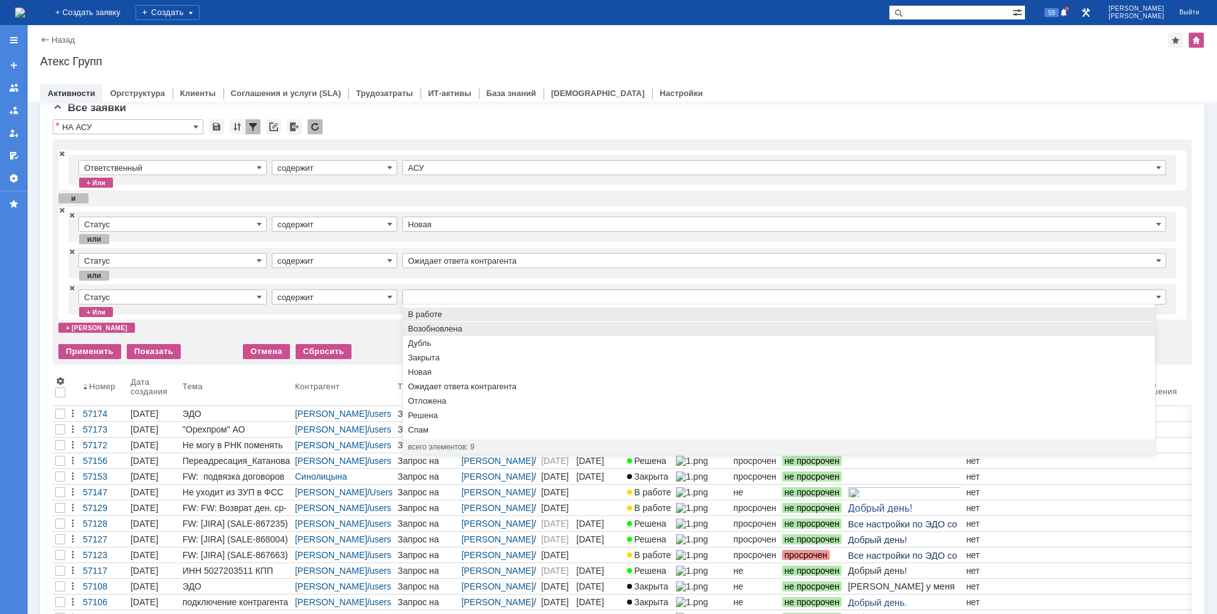
click at [439, 333] on span "Возобновлена" at bounding box center [779, 329] width 742 height 10
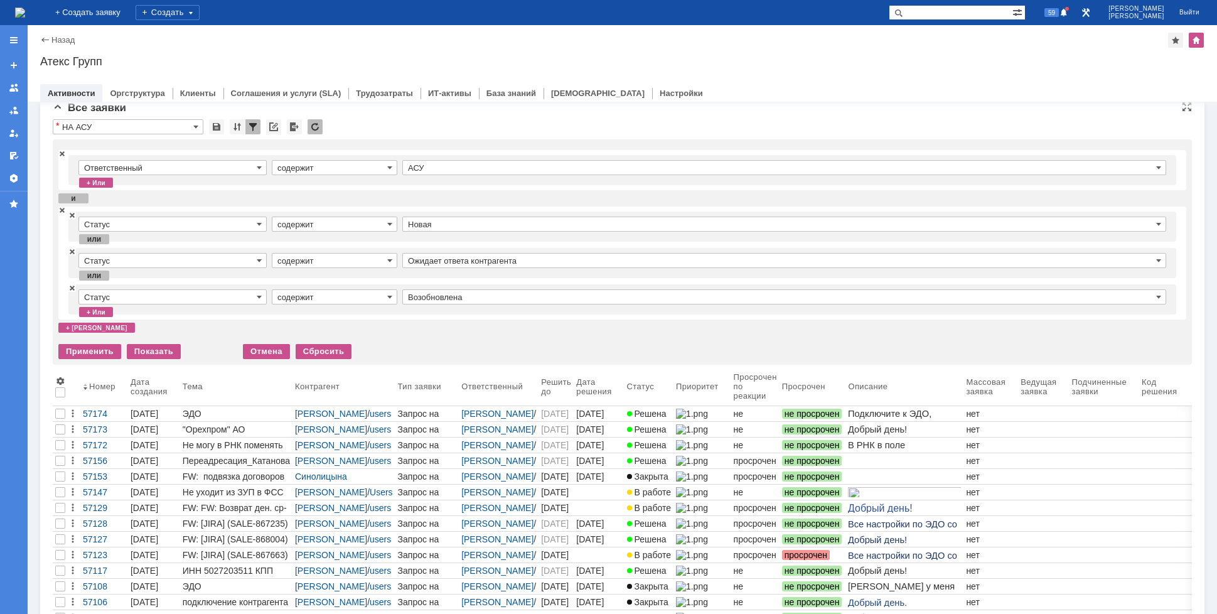
type input "Возобновлена"
click at [90, 350] on div "Применить" at bounding box center [89, 351] width 63 height 15
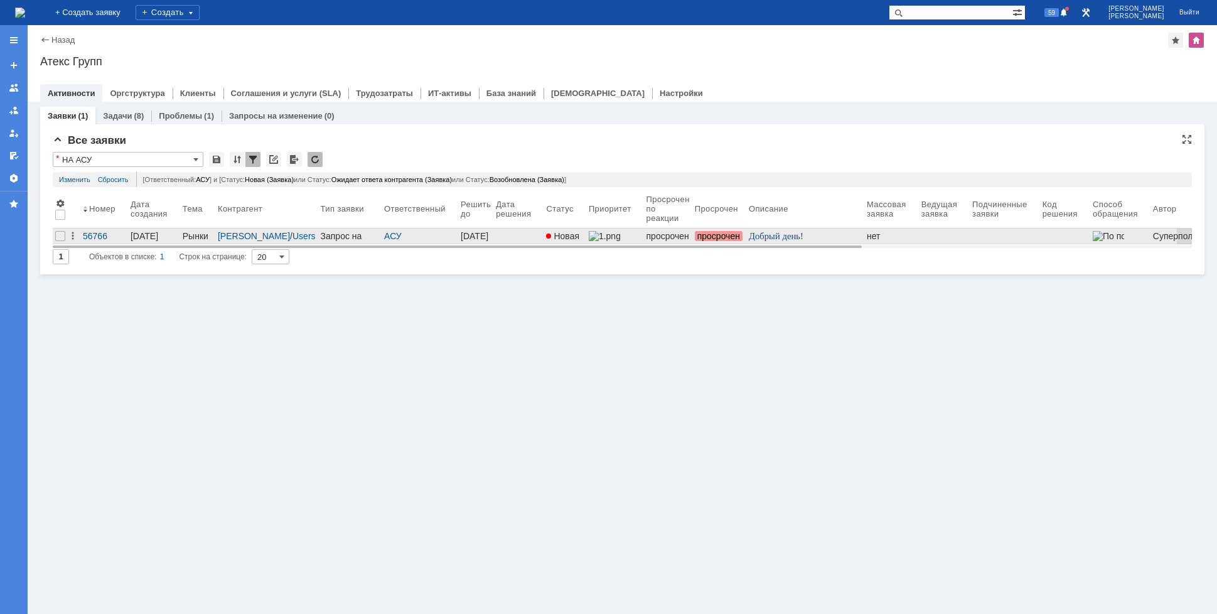
click at [321, 234] on div "Запрос на обслуживание" at bounding box center [350, 236] width 59 height 10
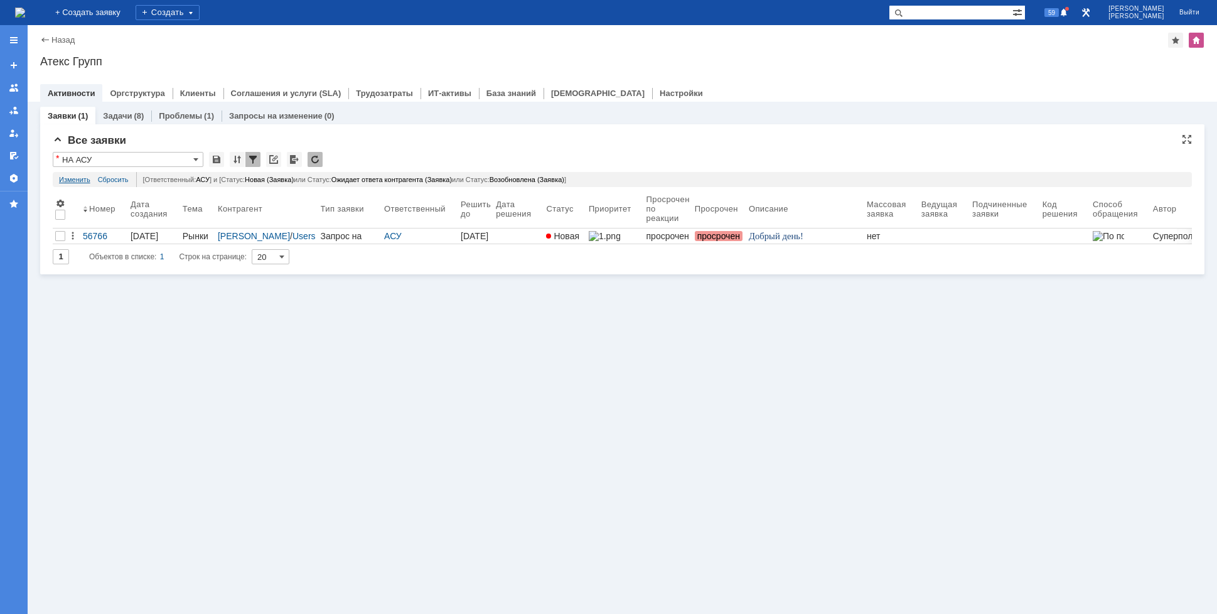
click at [88, 181] on link "Изменить" at bounding box center [74, 179] width 31 height 15
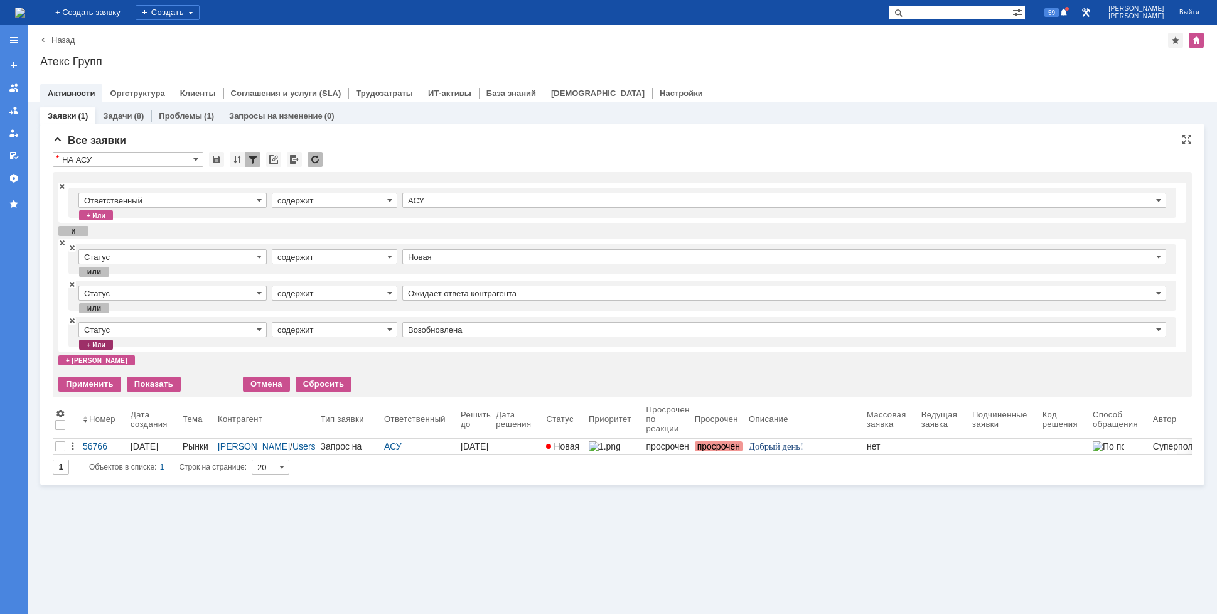
click at [100, 347] on div "+ или" at bounding box center [96, 344] width 34 height 10
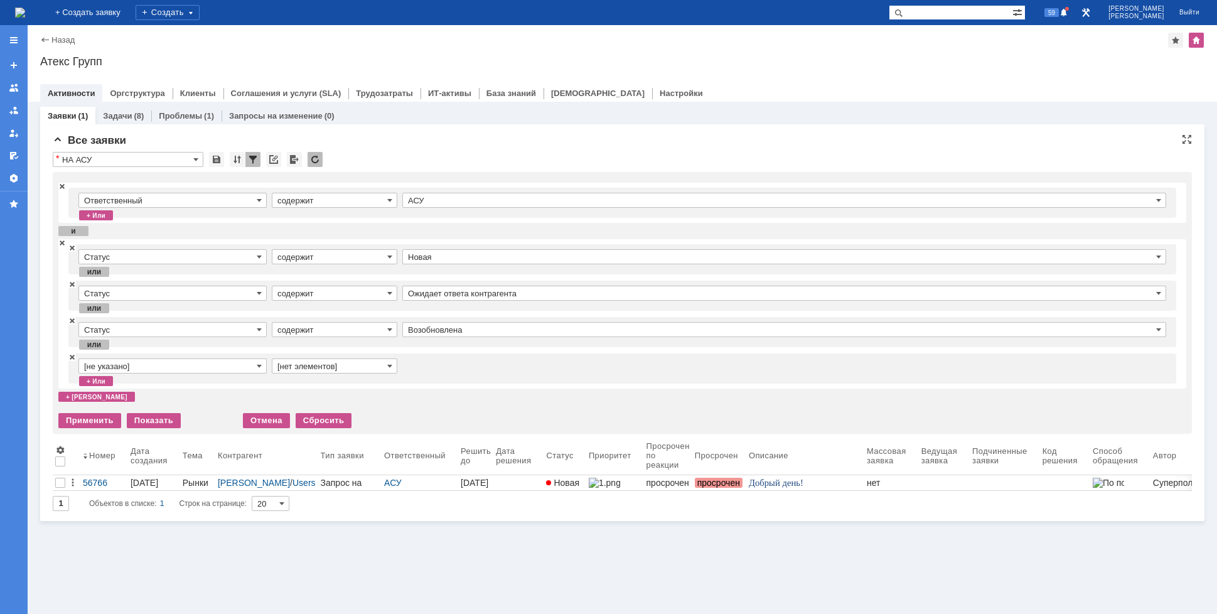
click at [112, 365] on input "[не указано]" at bounding box center [172, 365] width 188 height 15
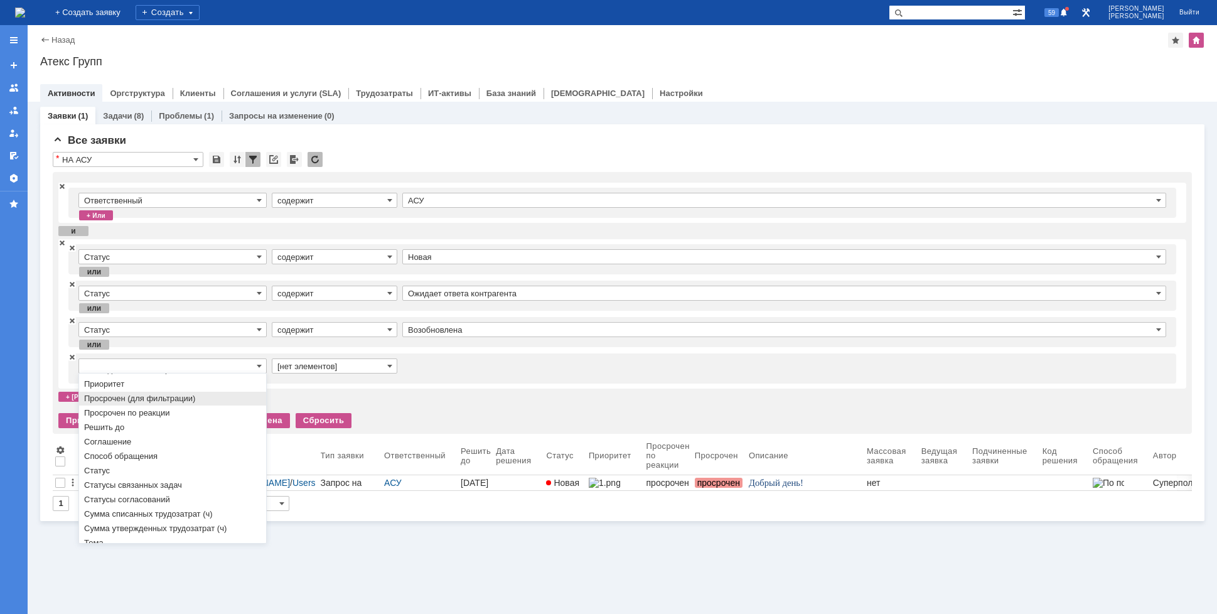
scroll to position [380, 0]
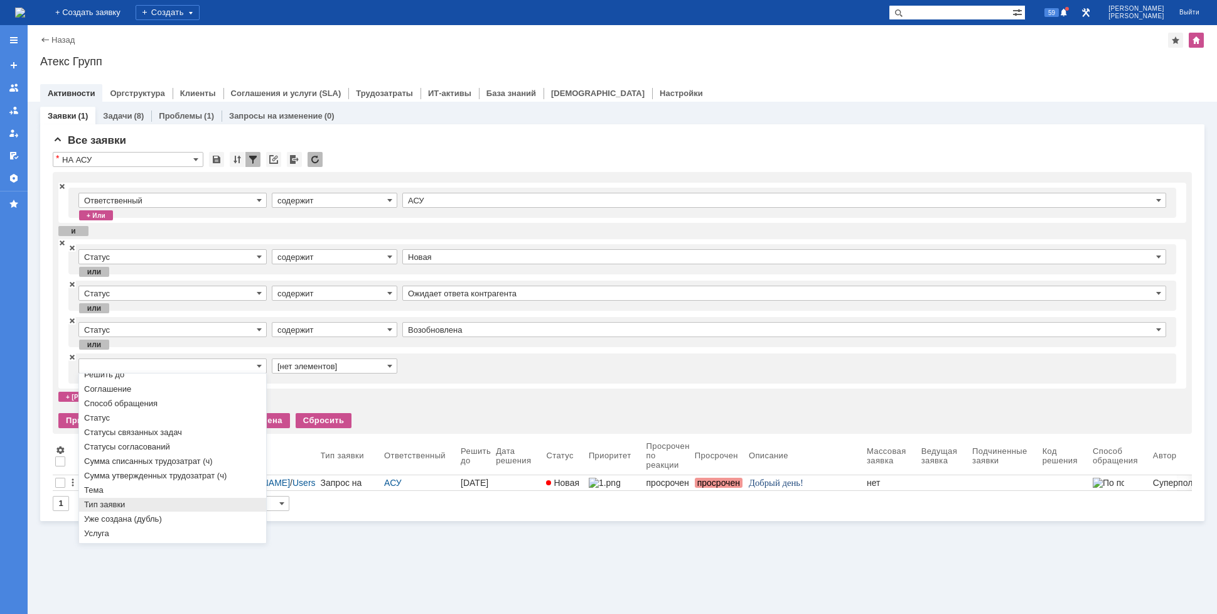
click at [127, 499] on div "Тип заявки" at bounding box center [172, 505] width 187 height 14
type input "Тип заявки"
type input "содержит"
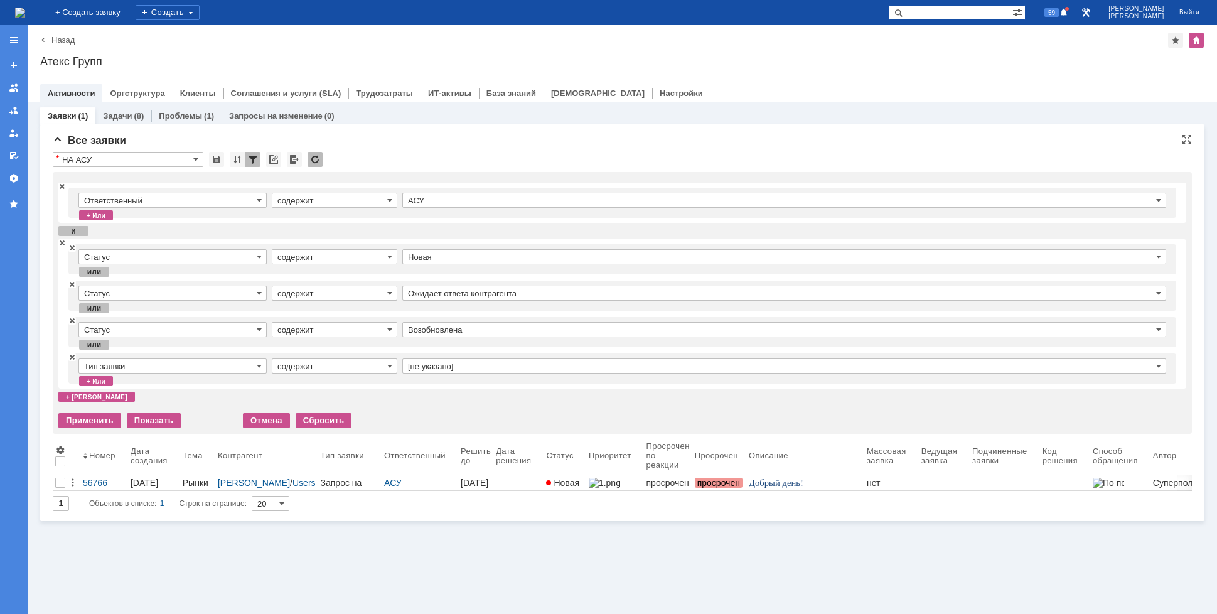
type input "Тип заявки"
click at [418, 369] on input "[не указано]" at bounding box center [784, 365] width 764 height 15
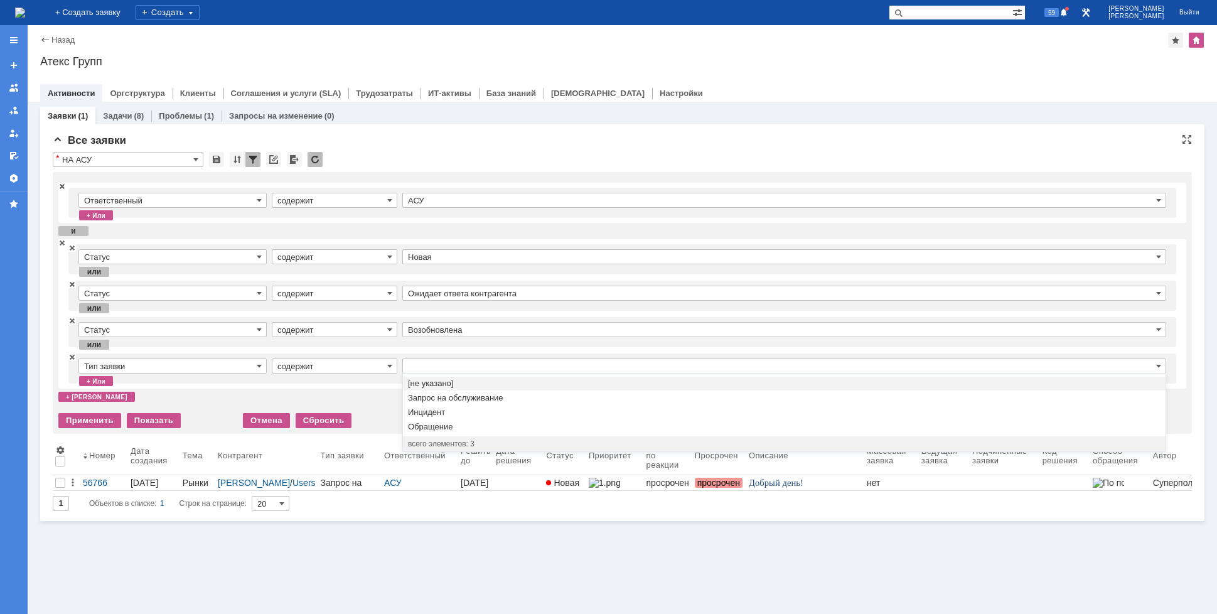
click at [419, 368] on input "text" at bounding box center [784, 365] width 764 height 15
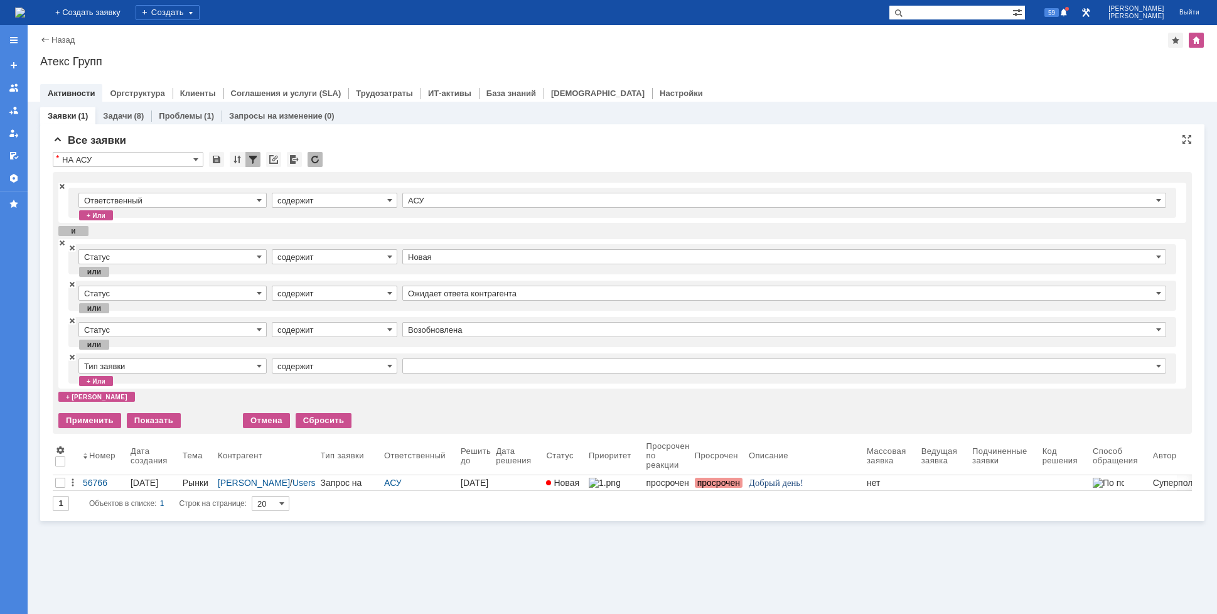
click at [156, 361] on input "Тип заявки" at bounding box center [172, 365] width 188 height 15
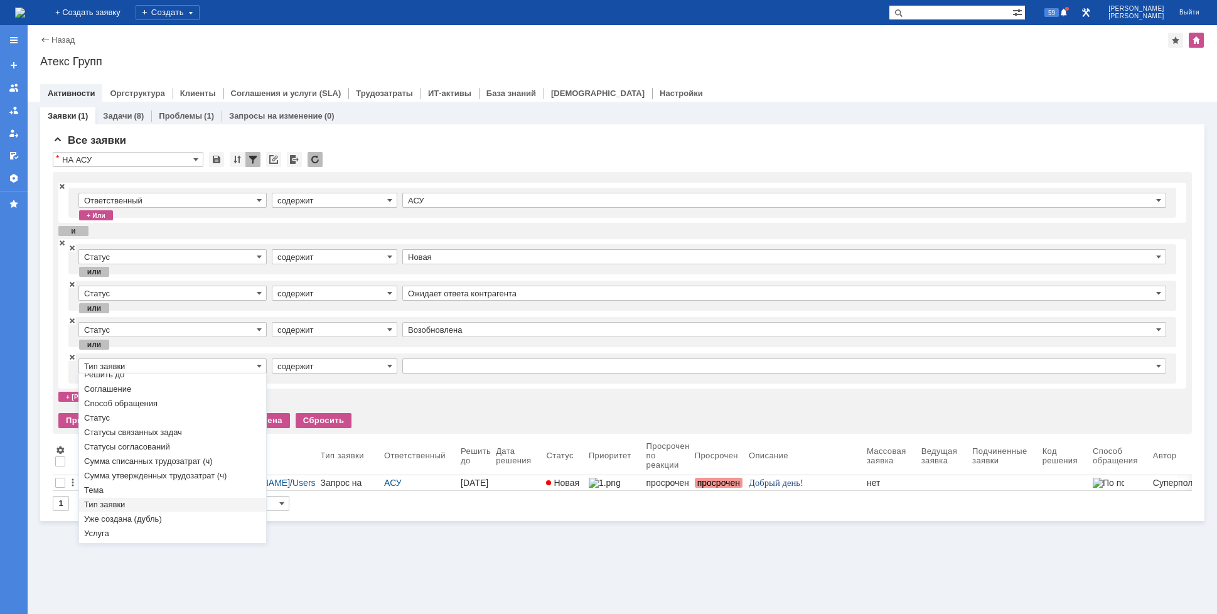
type input "[не указано]"
click at [117, 525] on div "Уже создана (дубль)" at bounding box center [172, 519] width 187 height 14
type input "Уже создана (дубль)"
type input "содержит"
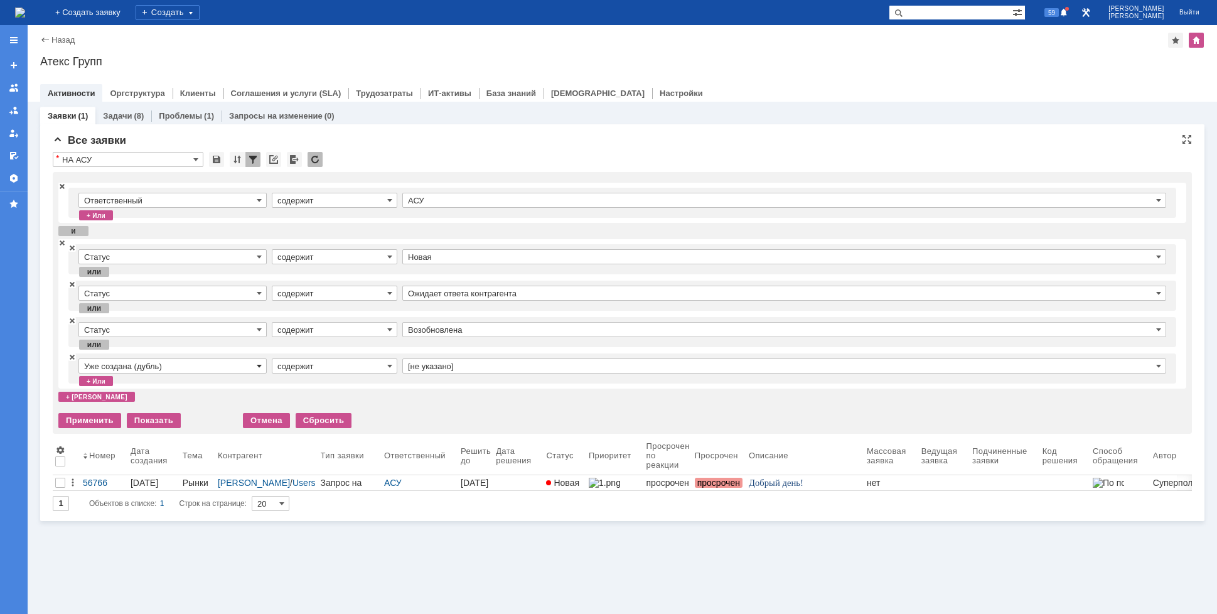
click at [257, 366] on span at bounding box center [259, 366] width 5 height 10
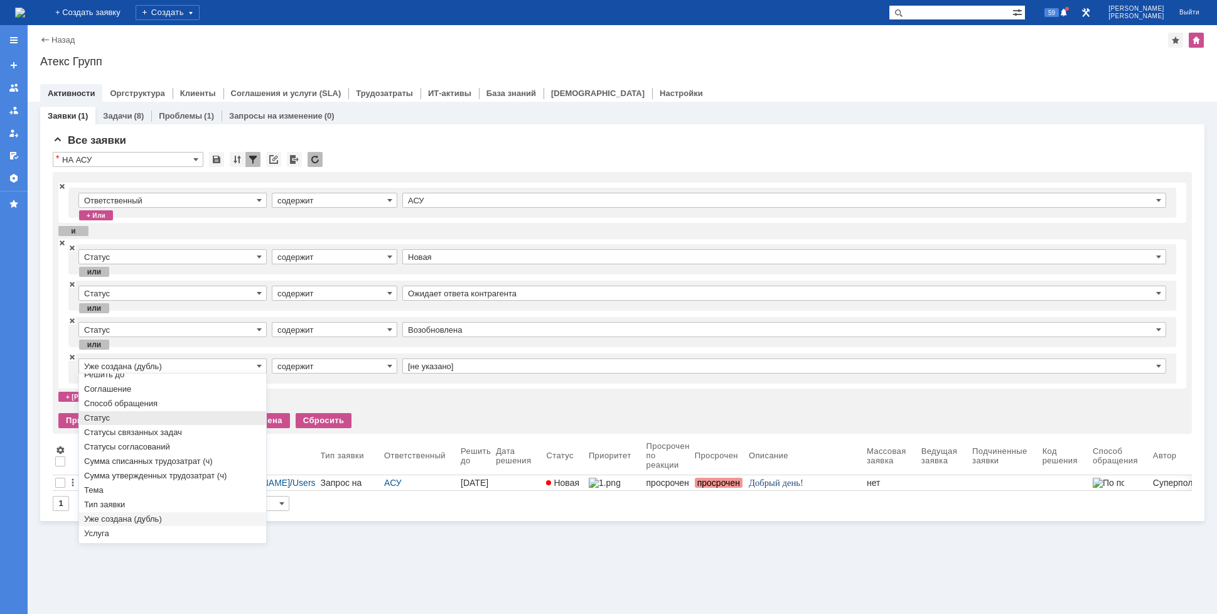
click at [150, 417] on span "Статус" at bounding box center [172, 418] width 177 height 10
type input "Статус"
type input "содержит"
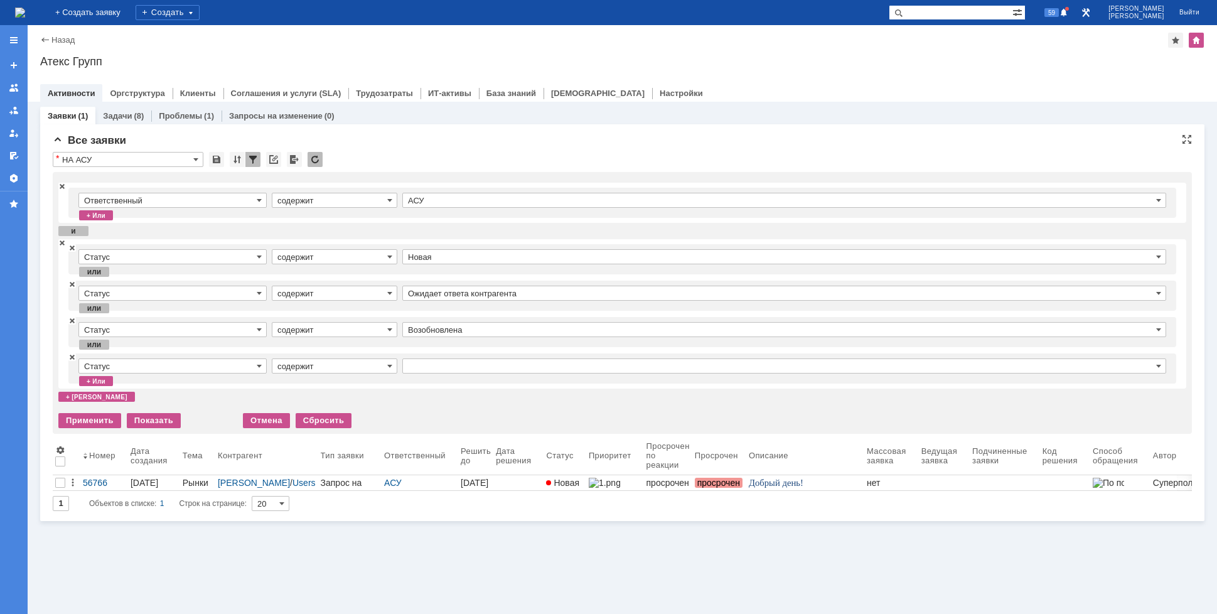
type input "Статус"
click at [419, 365] on input "text" at bounding box center [784, 365] width 764 height 15
click at [381, 364] on input "содержит" at bounding box center [335, 365] width 126 height 15
click at [380, 365] on input "содержит" at bounding box center [335, 365] width 126 height 15
click at [483, 366] on input "text" at bounding box center [784, 365] width 764 height 15
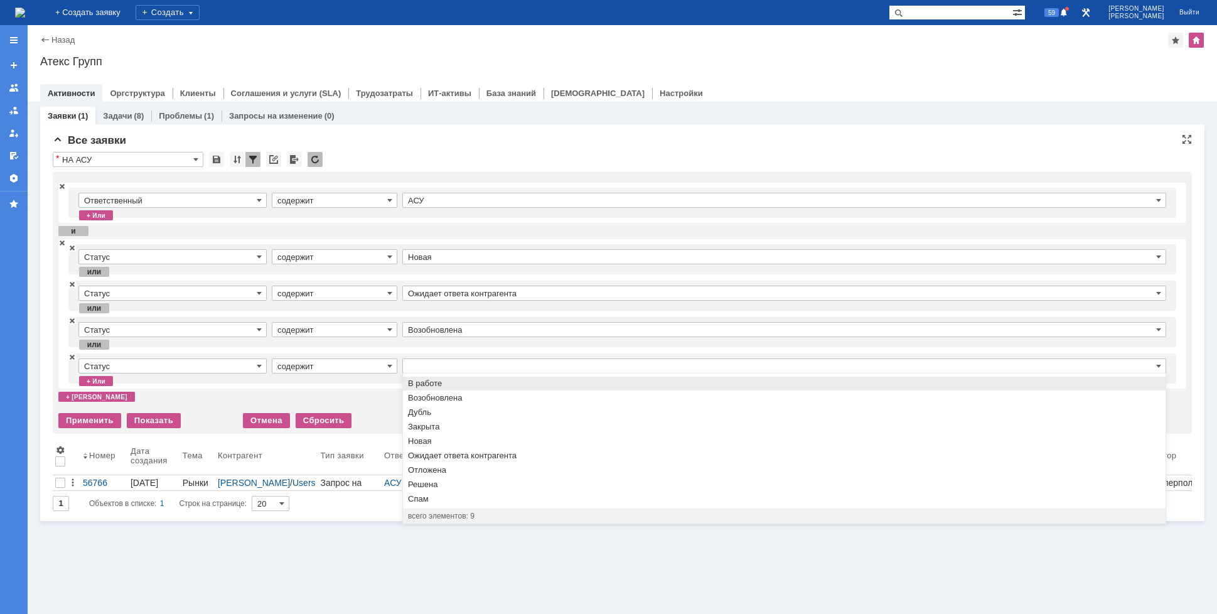
click at [347, 363] on input "содержит" at bounding box center [335, 365] width 126 height 15
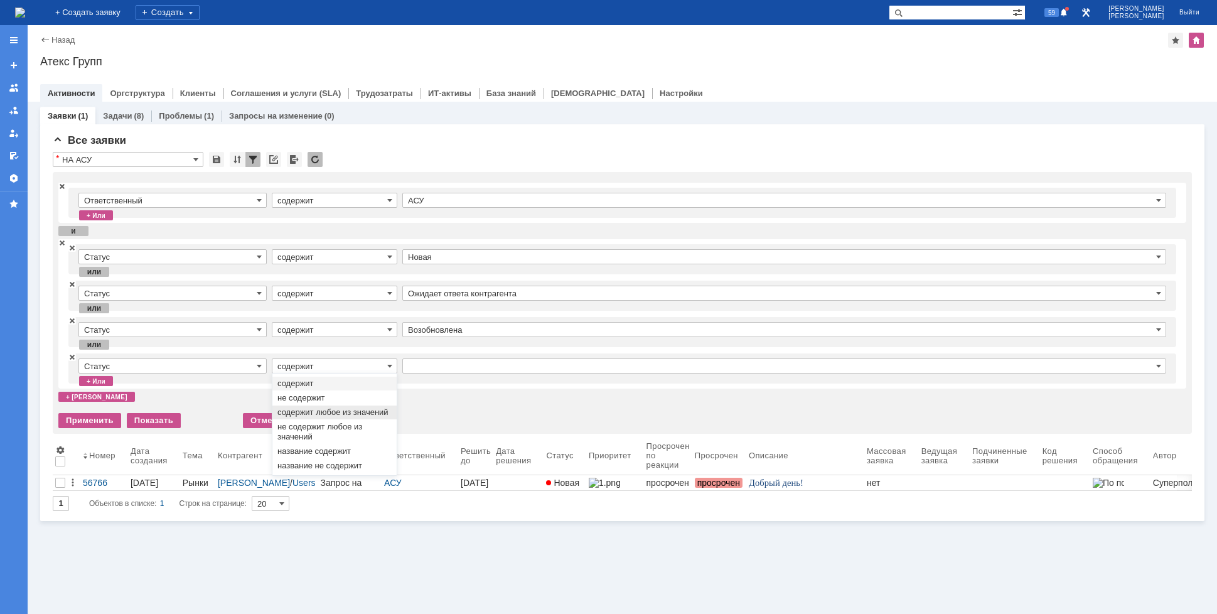
click at [347, 405] on div "содержит любое из значений" at bounding box center [334, 412] width 124 height 14
type input "содержит любое из значений"
click at [444, 368] on input "text" at bounding box center [784, 365] width 764 height 15
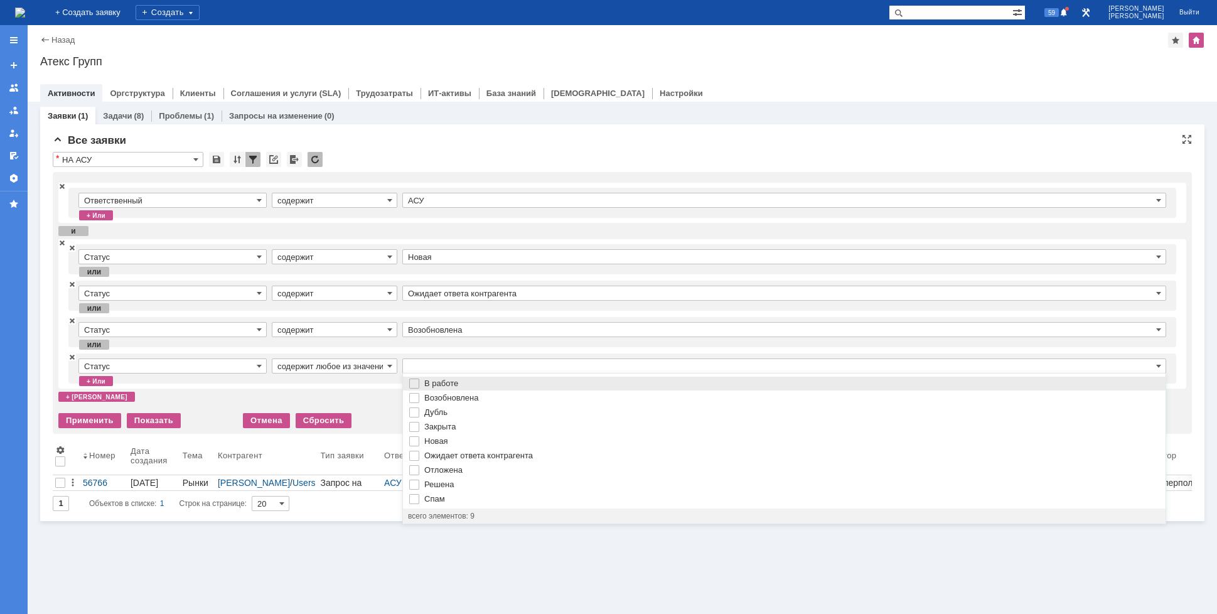
click at [423, 360] on input "text" at bounding box center [784, 365] width 764 height 15
click at [75, 356] on span at bounding box center [72, 356] width 8 height 9
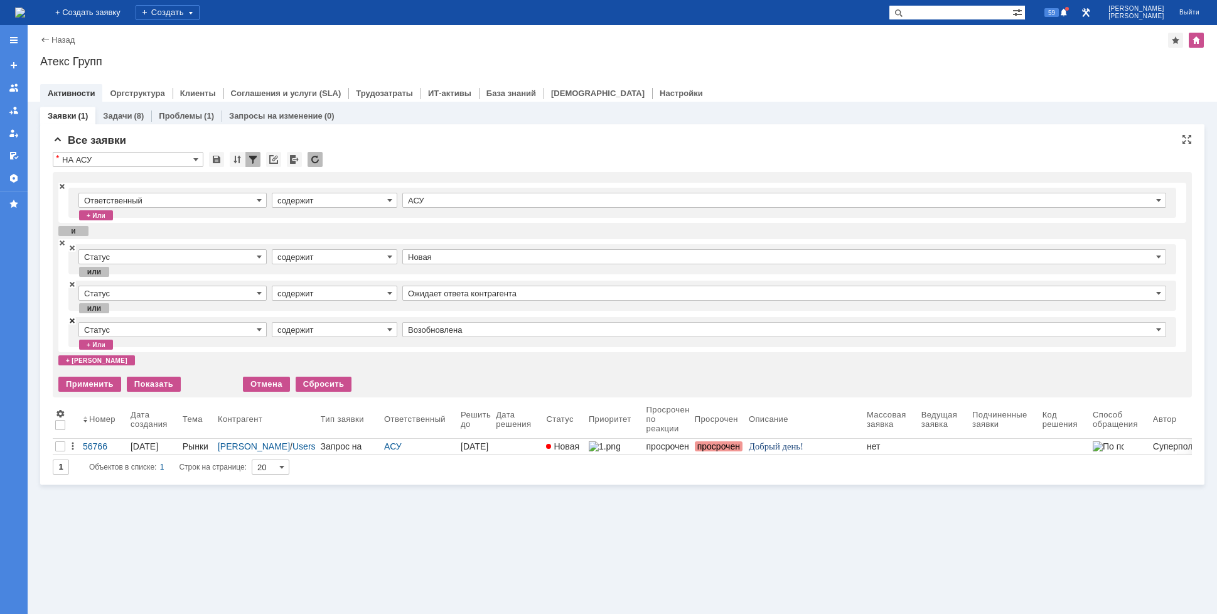
click at [75, 319] on span at bounding box center [72, 320] width 8 height 9
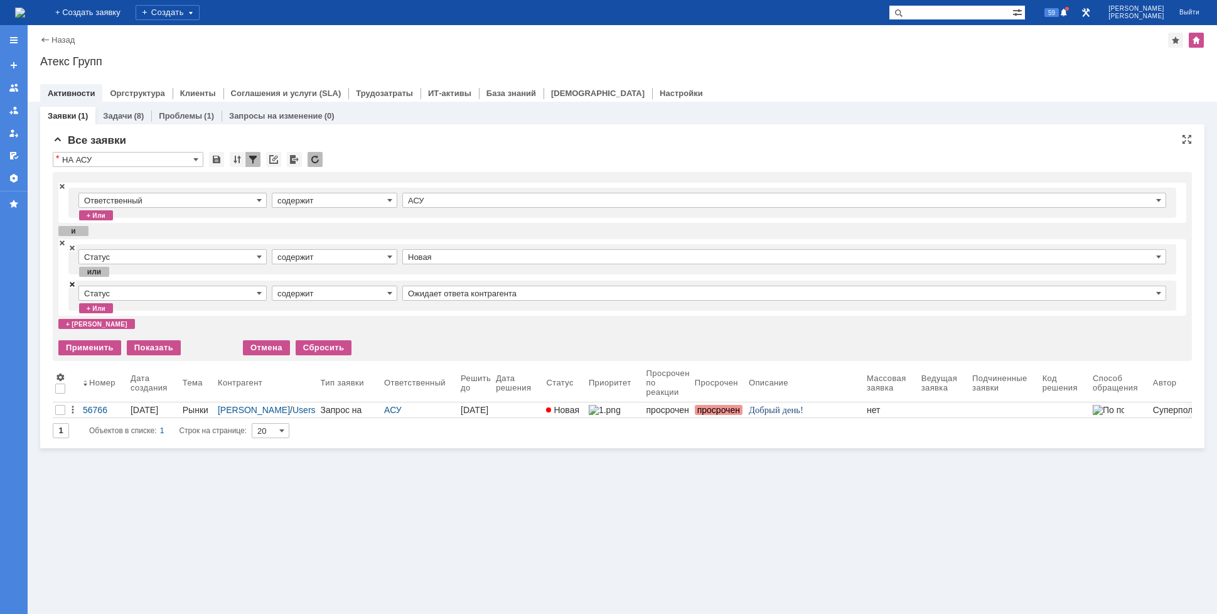
click at [72, 284] on span at bounding box center [72, 283] width 8 height 9
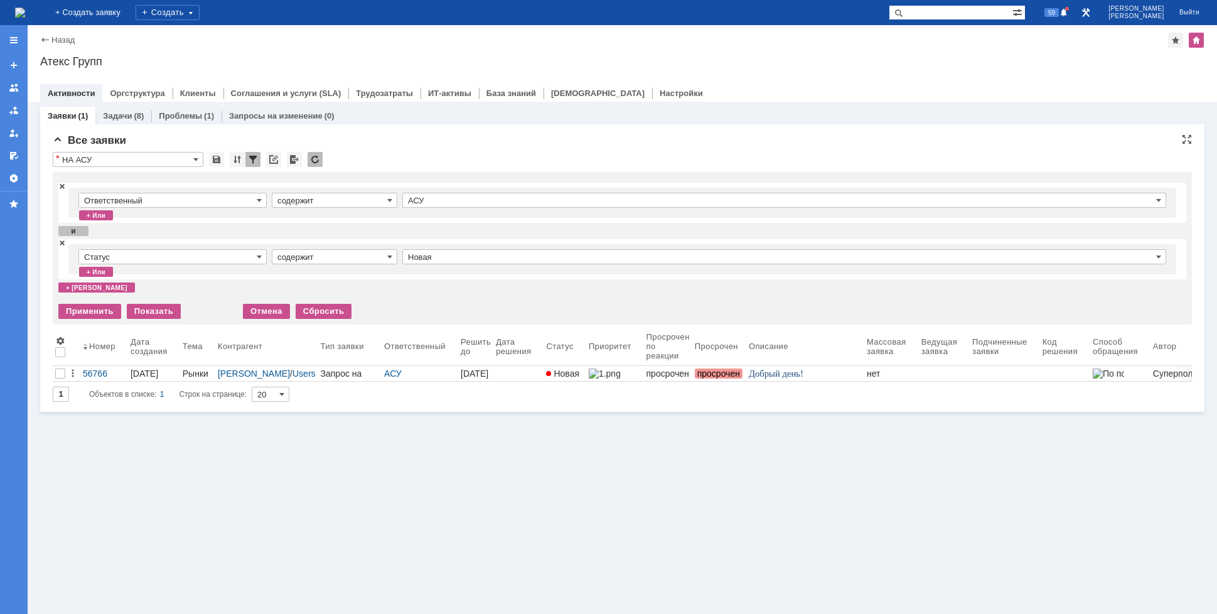
click at [379, 252] on input "содержит" at bounding box center [335, 256] width 126 height 15
click at [376, 304] on span "содержит любое из значений" at bounding box center [334, 303] width 114 height 10
click at [454, 260] on input "text" at bounding box center [784, 256] width 764 height 15
type input "содержит любое из значений"
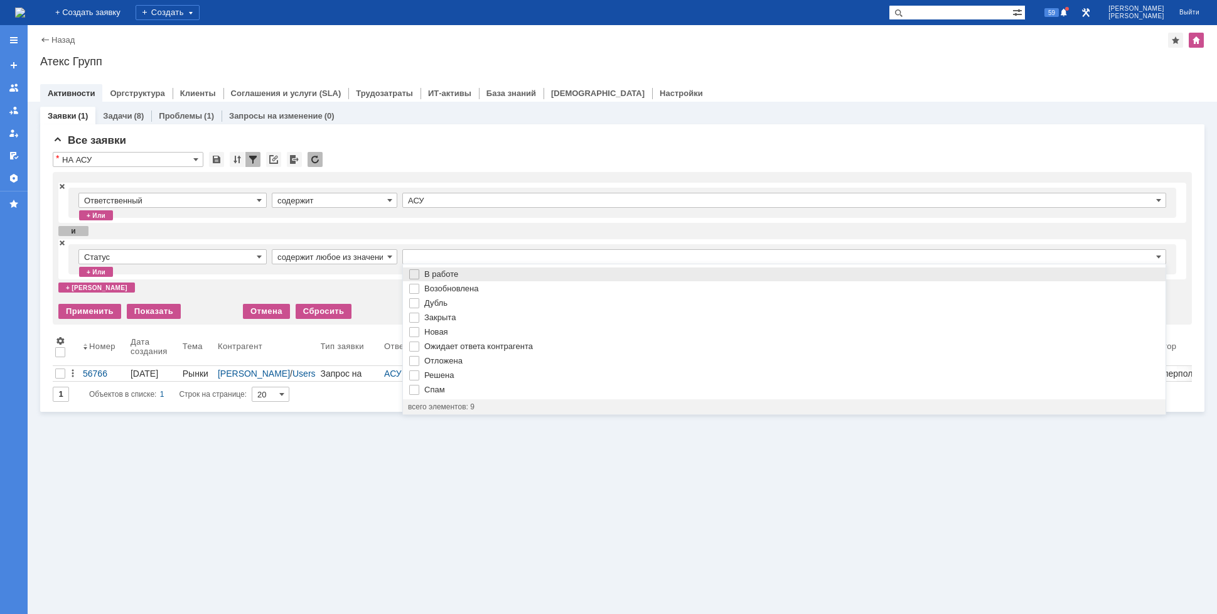
click at [416, 276] on img at bounding box center [414, 274] width 10 height 10
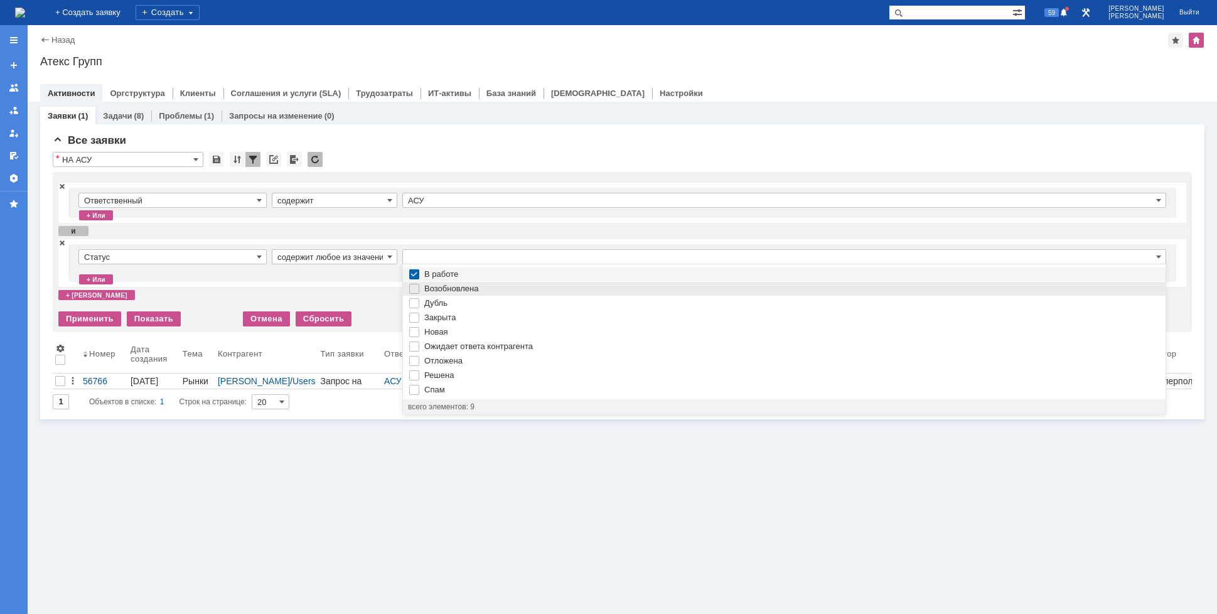
click at [414, 291] on img at bounding box center [414, 289] width 10 height 10
click at [417, 304] on img at bounding box center [414, 303] width 10 height 10
click at [415, 304] on img at bounding box center [414, 303] width 10 height 10
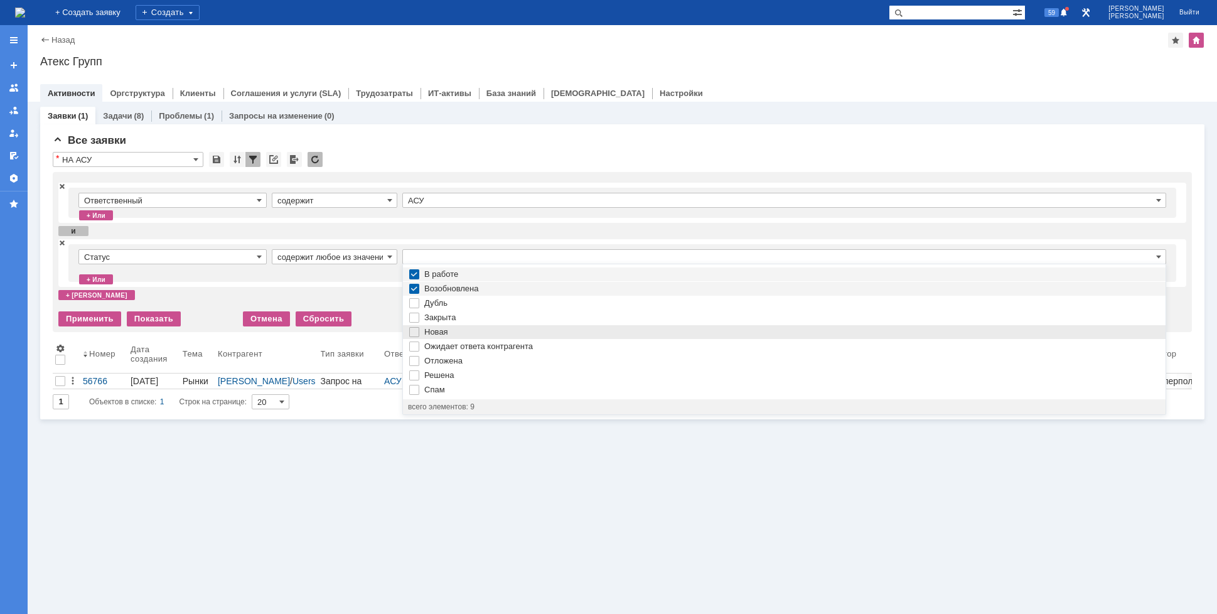
click at [415, 329] on img at bounding box center [414, 332] width 10 height 10
click at [415, 345] on img at bounding box center [414, 346] width 10 height 10
click at [413, 375] on img at bounding box center [414, 375] width 10 height 10
click at [387, 303] on div "Ответственный содержит АСУ + или и Статус содержит любое из значений В работе В…" at bounding box center [622, 241] width 1128 height 127
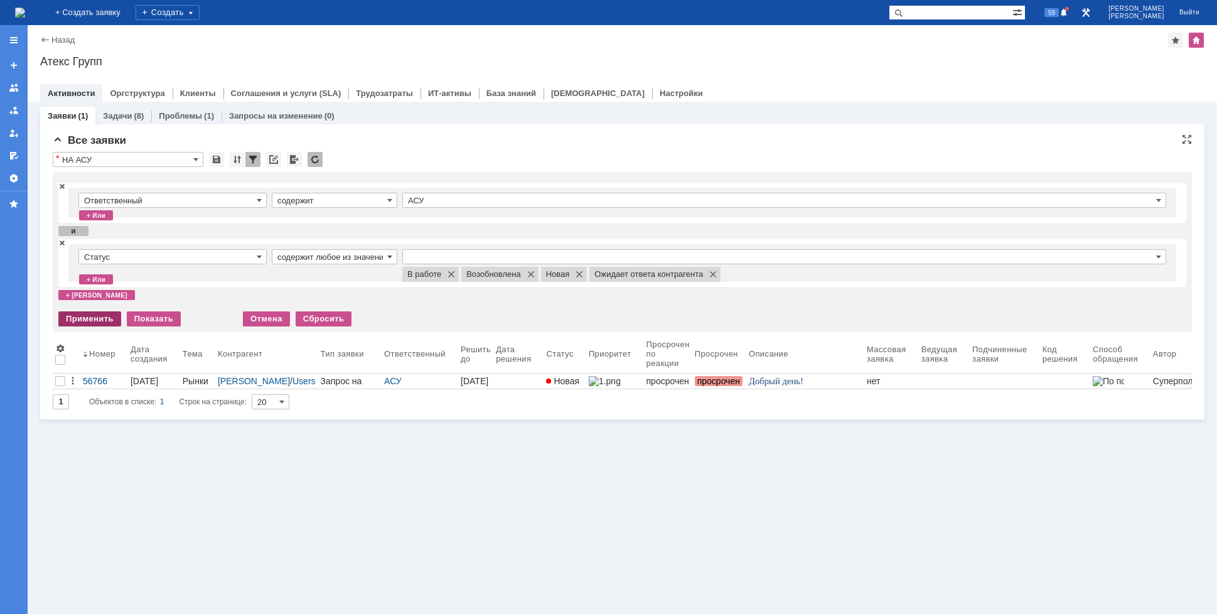
click at [85, 319] on div "Применить" at bounding box center [89, 318] width 63 height 15
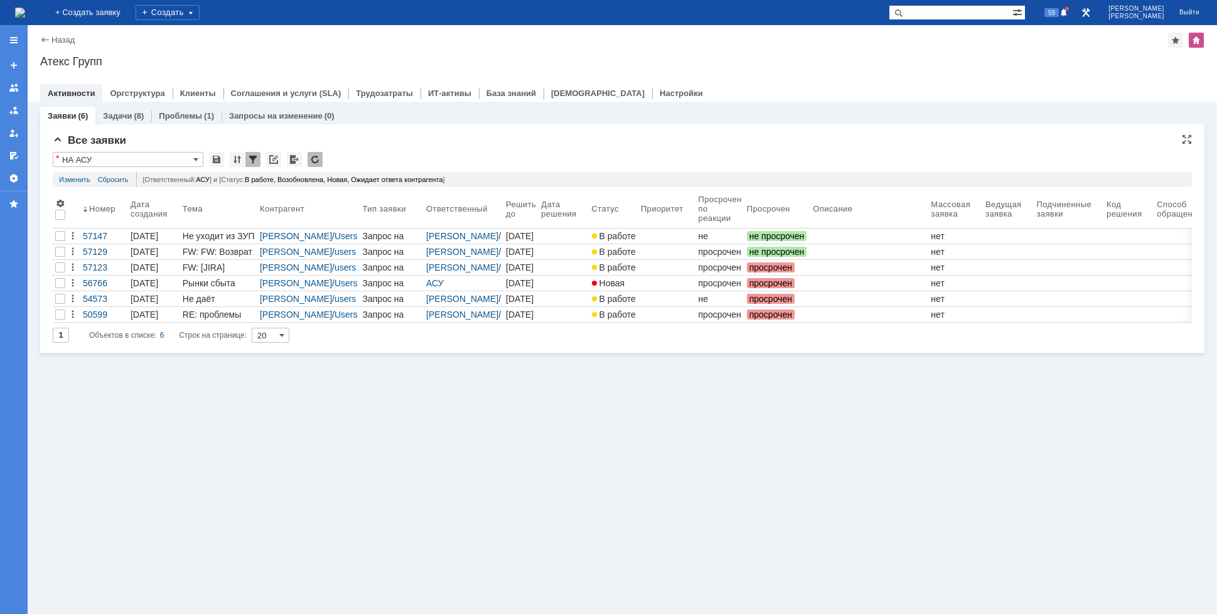
scroll to position [0, 0]
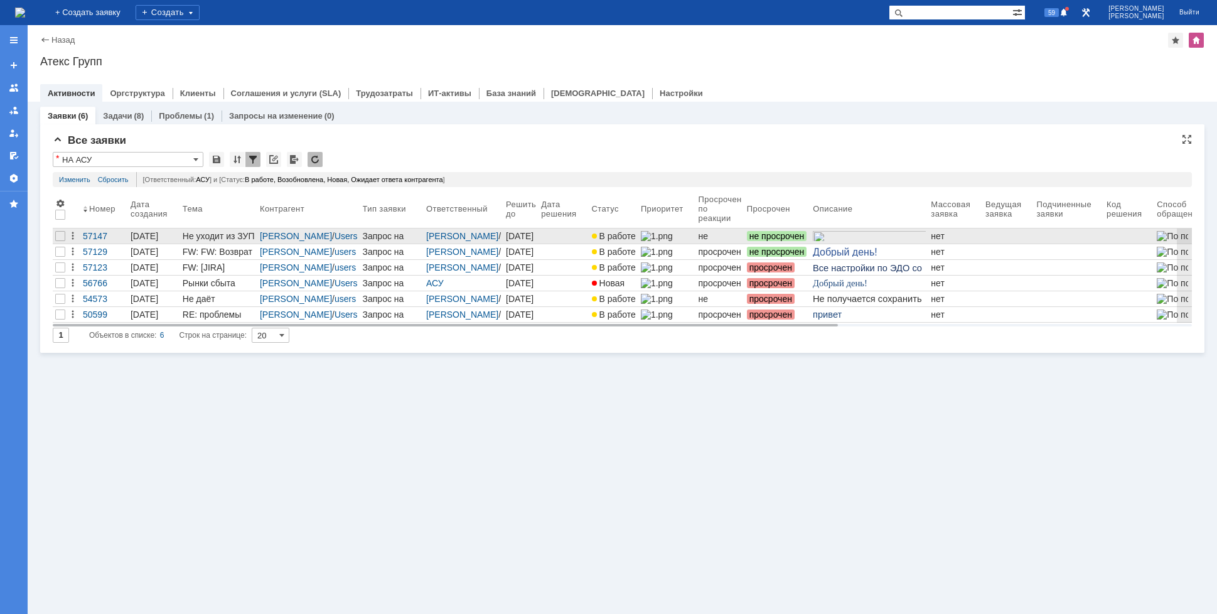
click at [363, 235] on div "Запрос на обслуживание" at bounding box center [392, 236] width 59 height 10
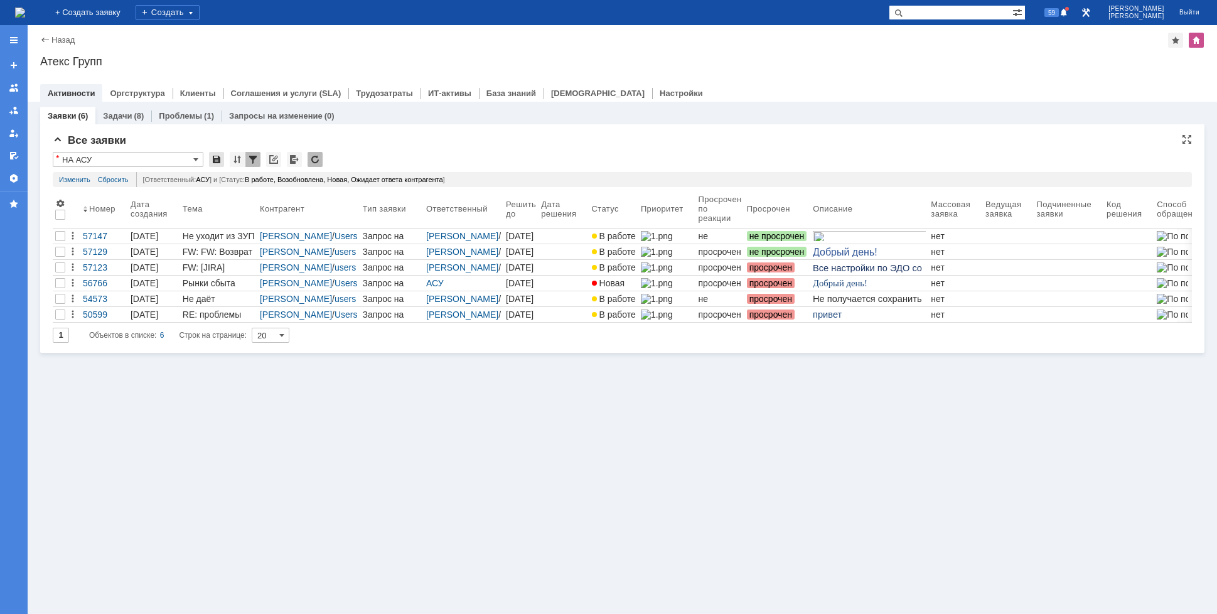
click at [220, 159] on div at bounding box center [216, 159] width 15 height 15
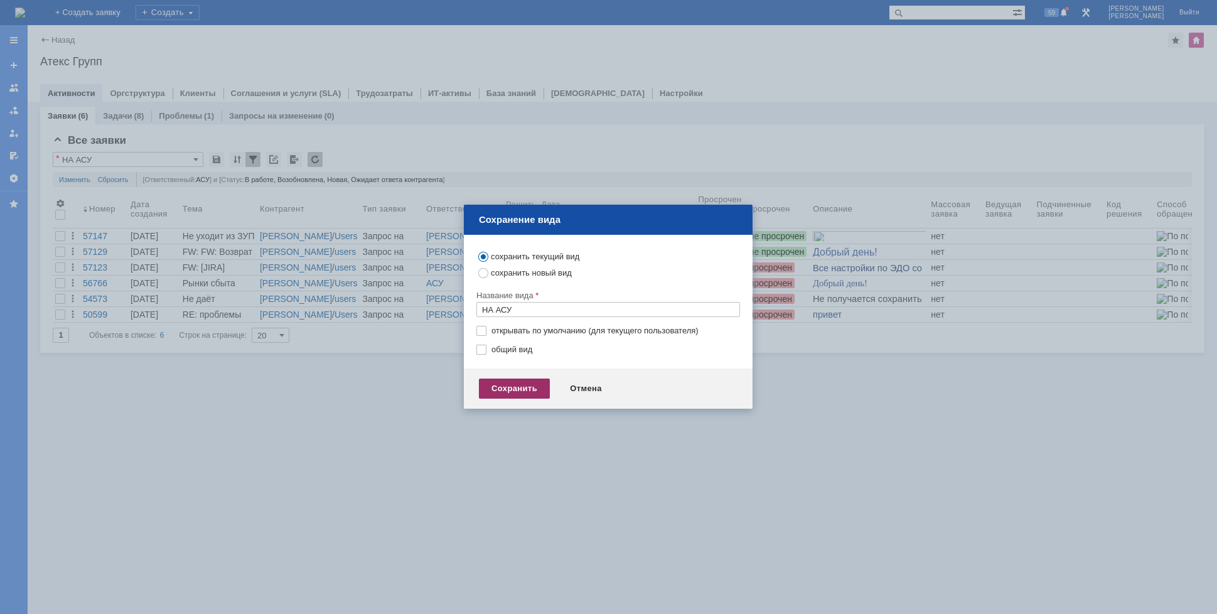
click at [523, 380] on div "Сохранить" at bounding box center [514, 388] width 71 height 20
type input "НА АСУ"
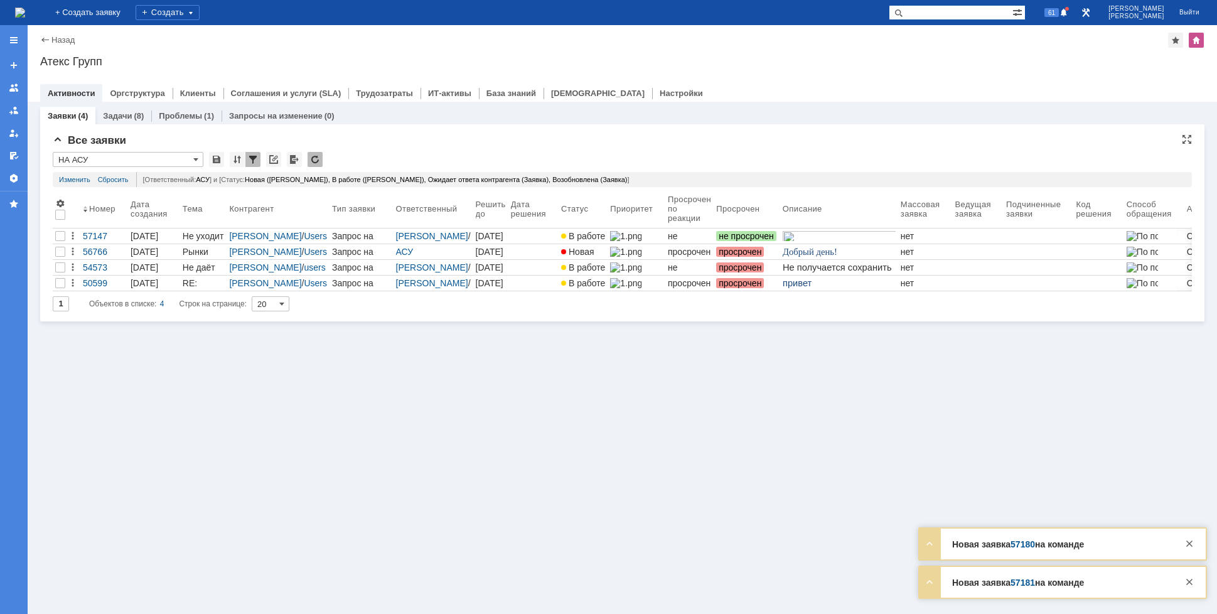
click at [160, 163] on input "НА АСУ" at bounding box center [128, 159] width 151 height 15
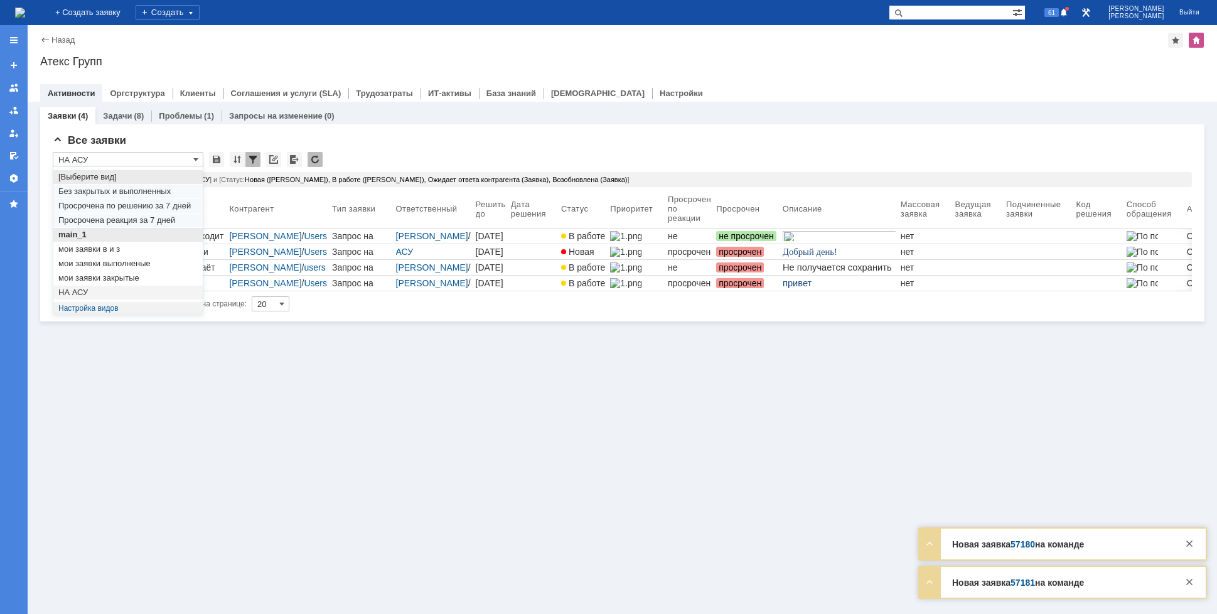
click at [113, 238] on span "main_1" at bounding box center [127, 235] width 139 height 10
type input "main_1"
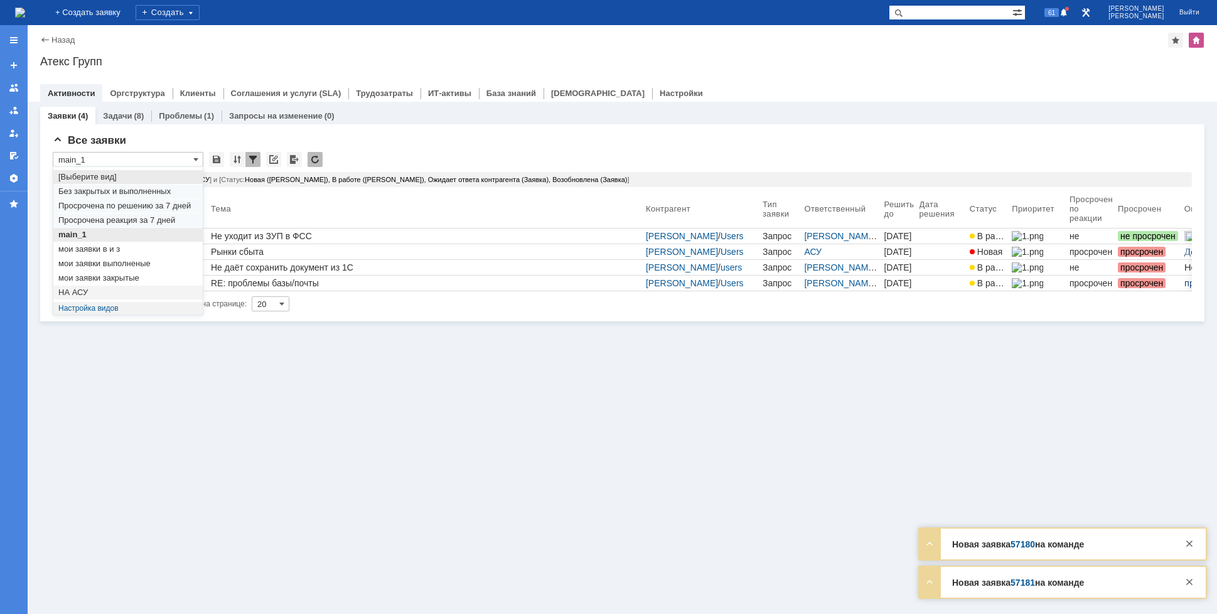
type input "50"
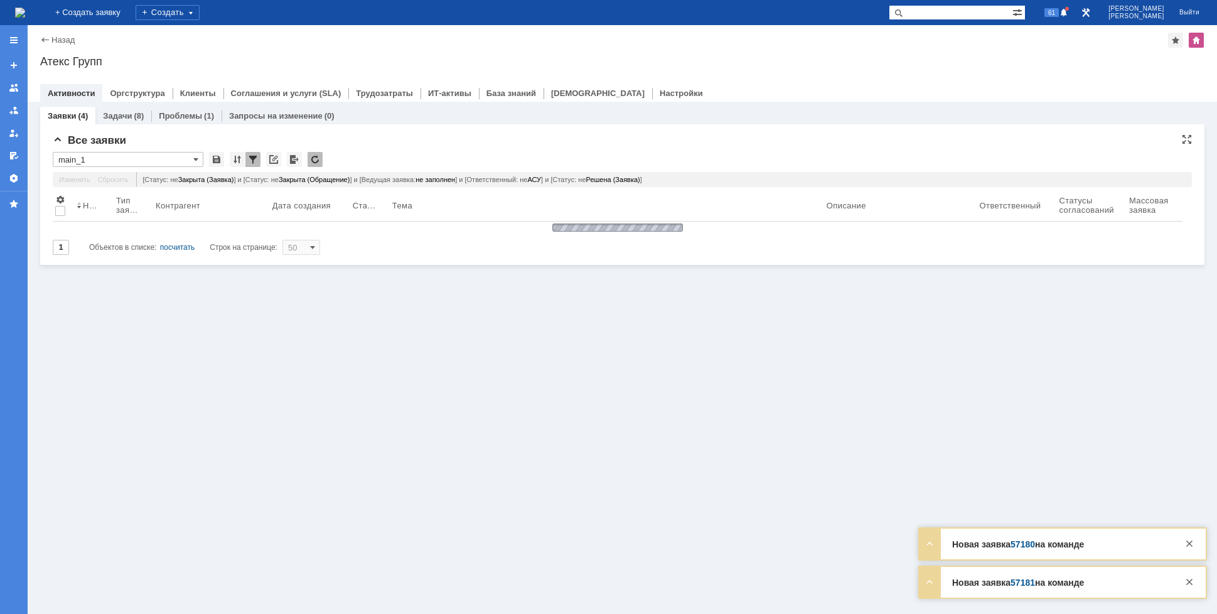
type input "main_1"
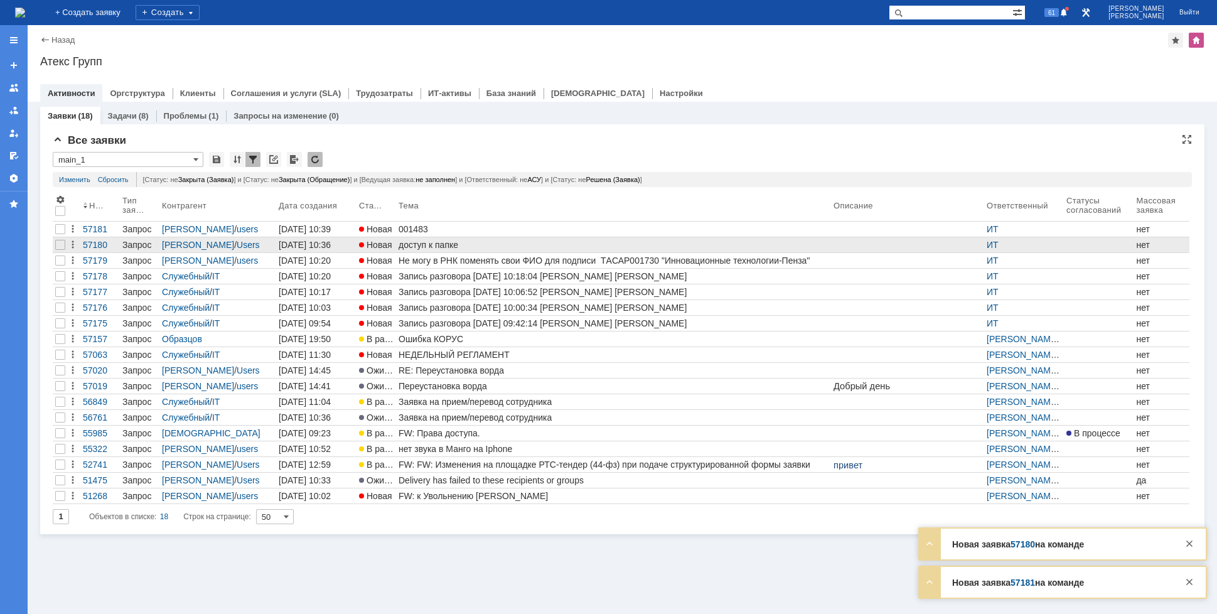
click at [454, 245] on div "доступ к папке" at bounding box center [613, 245] width 430 height 10
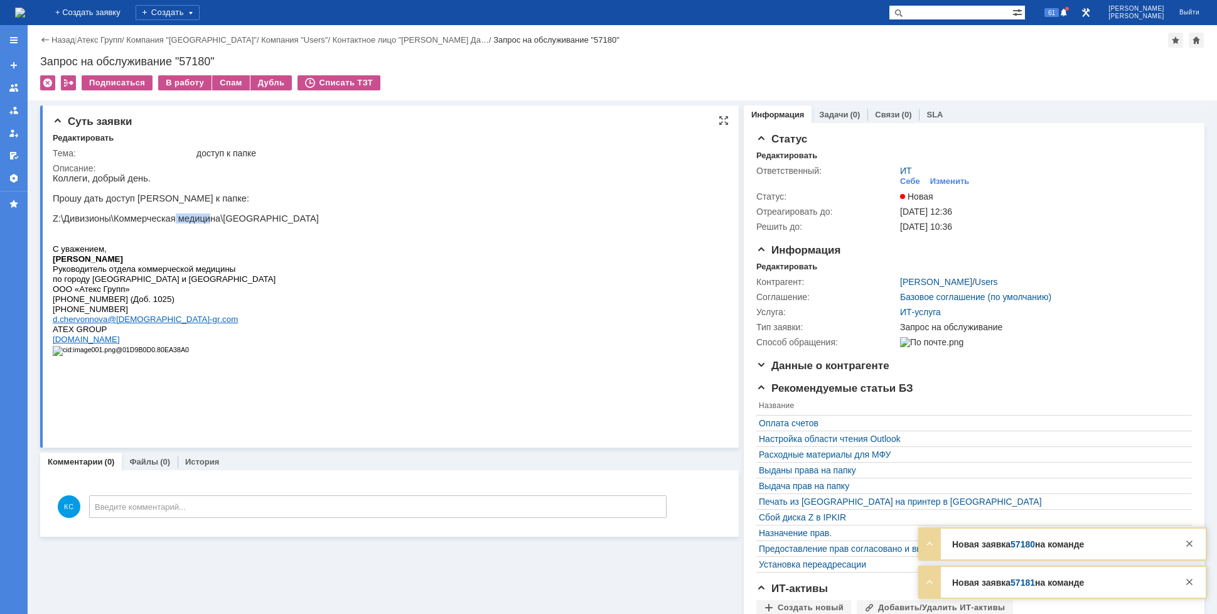
drag, startPoint x: 169, startPoint y: 223, endPoint x: 223, endPoint y: 223, distance: 53.3
click at [205, 223] on p "Z:\Дивизионы\Коммерческая медицина\[GEOGRAPHIC_DATA]" at bounding box center [186, 218] width 266 height 10
click at [223, 223] on p "Z:\Дивизионы\Коммерческая медицина\[GEOGRAPHIC_DATA]" at bounding box center [186, 218] width 266 height 10
drag, startPoint x: 171, startPoint y: 198, endPoint x: 202, endPoint y: 204, distance: 31.9
click at [202, 203] on p "Прошу дать доступ [PERSON_NAME] к папке:" at bounding box center [186, 198] width 266 height 10
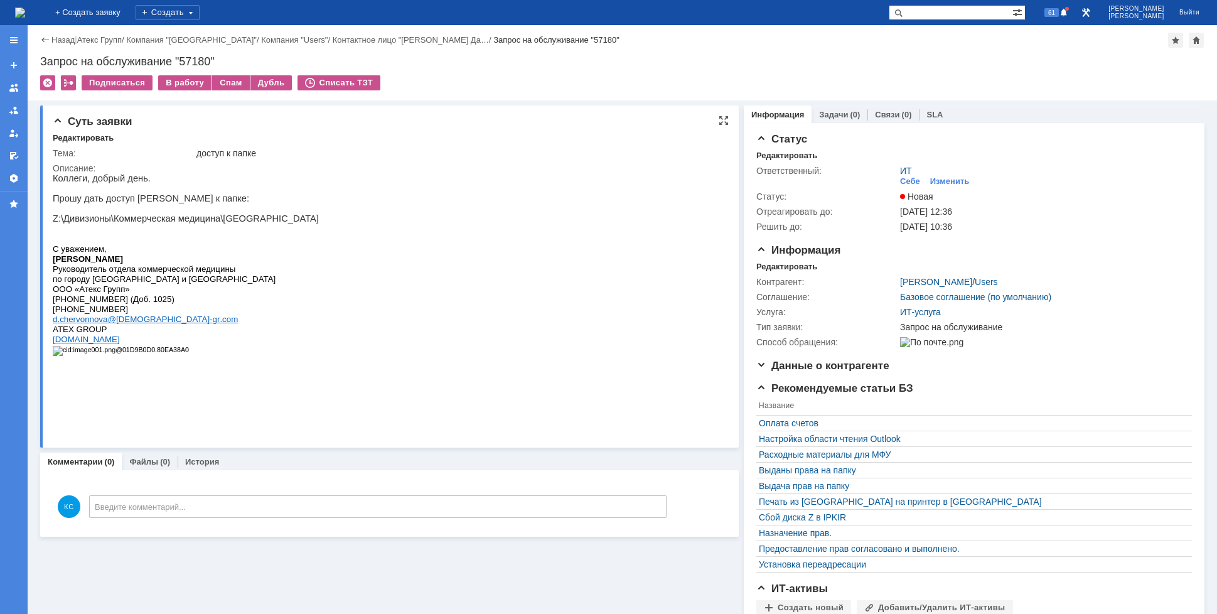
click at [218, 203] on p "Прошу дать доступ [PERSON_NAME] к папке:" at bounding box center [186, 198] width 266 height 10
drag, startPoint x: 138, startPoint y: 216, endPoint x: 158, endPoint y: 216, distance: 20.1
click at [138, 213] on p at bounding box center [186, 208] width 266 height 10
click at [211, 201] on p "Прошу дать доступ [PERSON_NAME] к папке:" at bounding box center [186, 198] width 266 height 10
click at [901, 179] on div "Себе" at bounding box center [910, 181] width 20 height 10
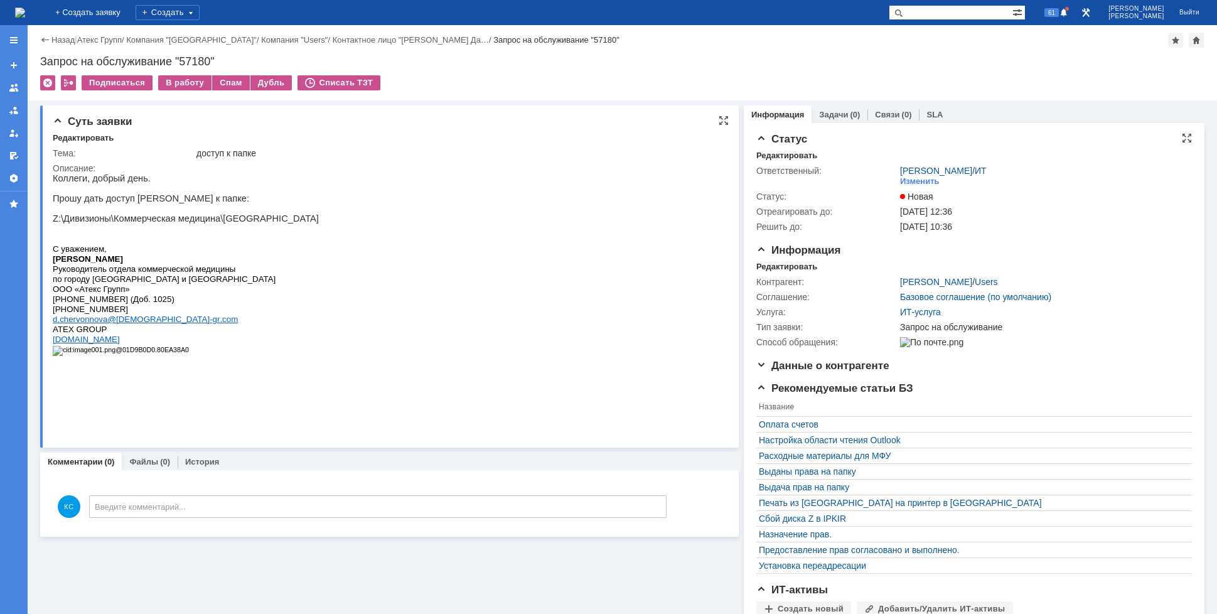
click at [188, 220] on p "Z:\Дивизионы\Коммерческая медицина\[GEOGRAPHIC_DATA]" at bounding box center [186, 218] width 266 height 10
click at [196, 80] on div "В работу" at bounding box center [184, 82] width 53 height 15
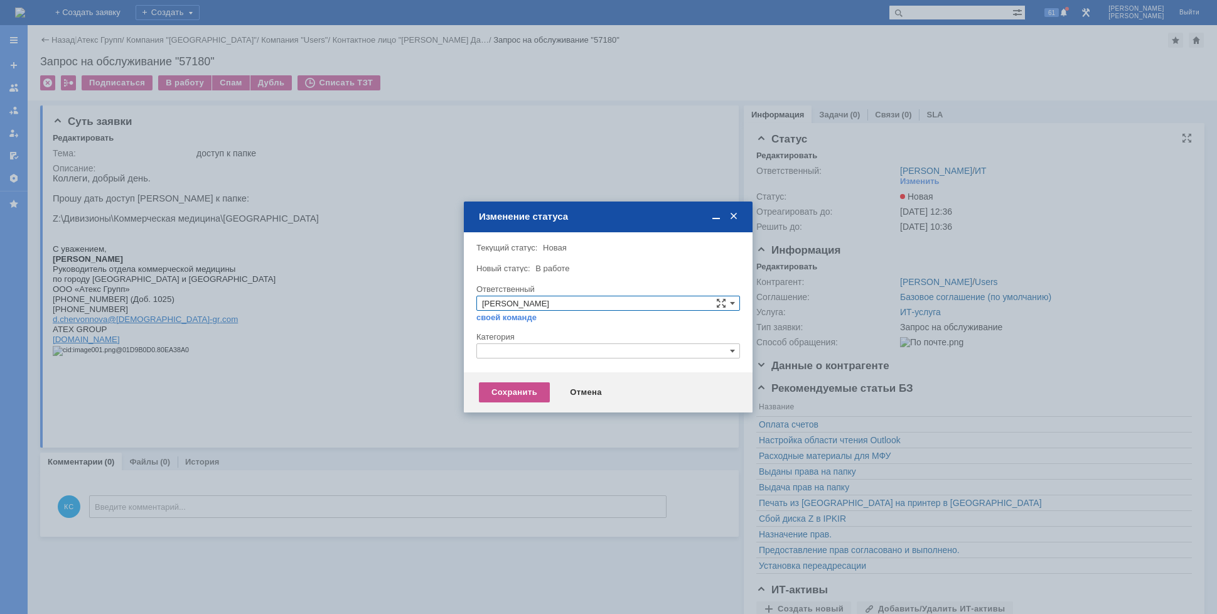
click at [540, 350] on input "text" at bounding box center [608, 350] width 264 height 15
click at [530, 405] on span "Назначение доступа (файловые ресурсы)" at bounding box center [608, 410] width 252 height 10
click at [522, 387] on div "Сохранить" at bounding box center [514, 392] width 71 height 20
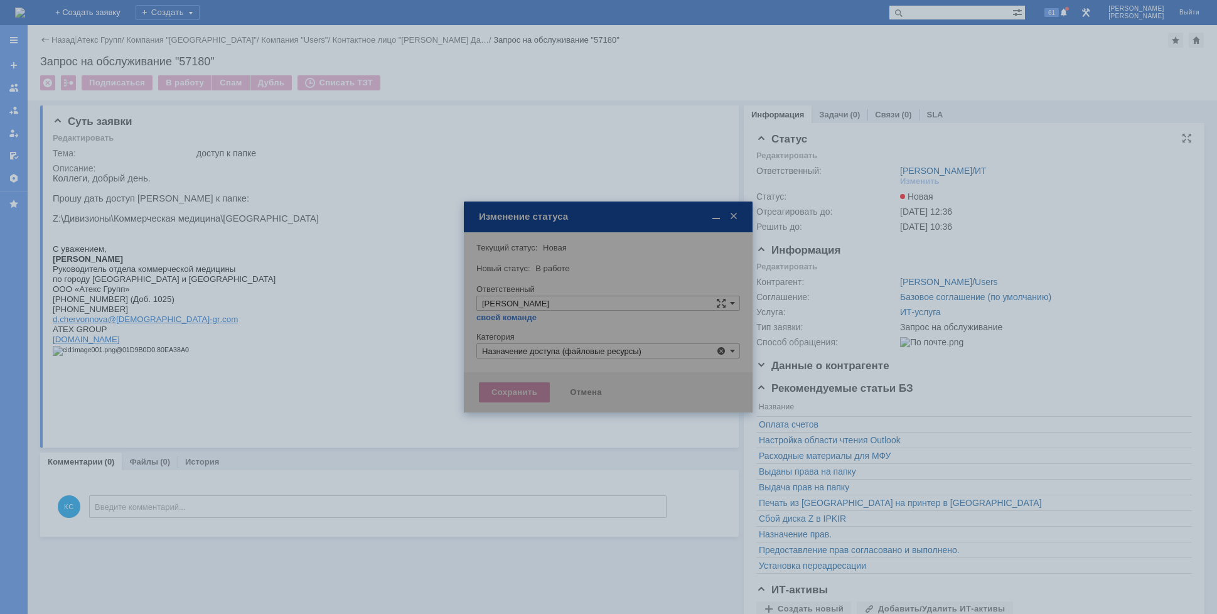
type input "Назначение доступа (файловые ресурсы)"
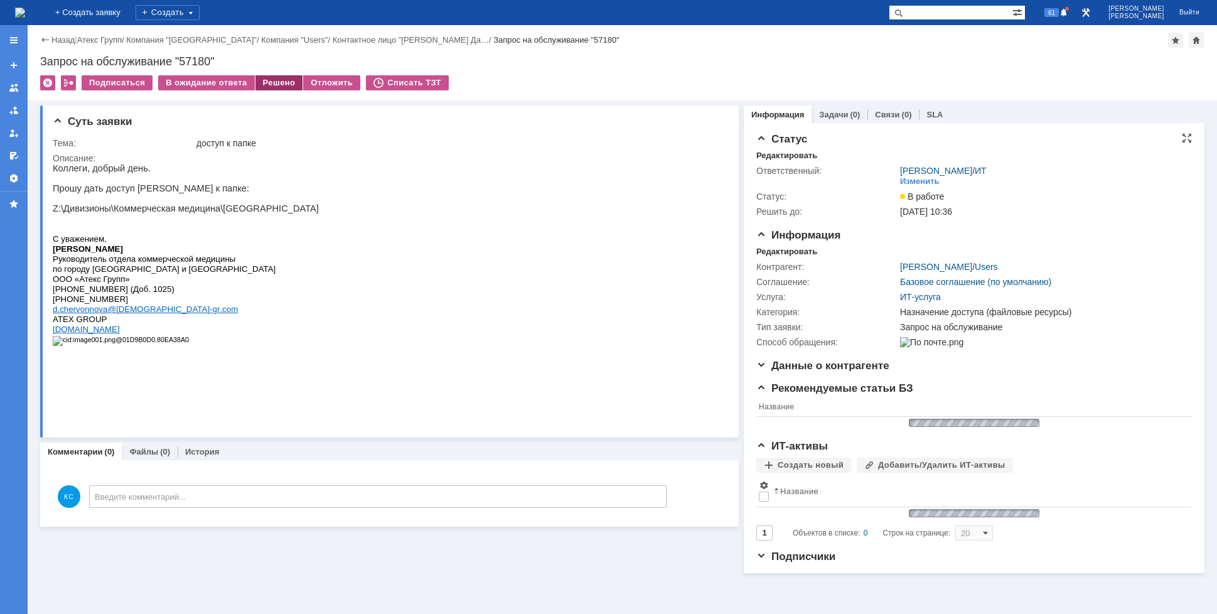
click at [281, 83] on div "Решено" at bounding box center [279, 82] width 48 height 15
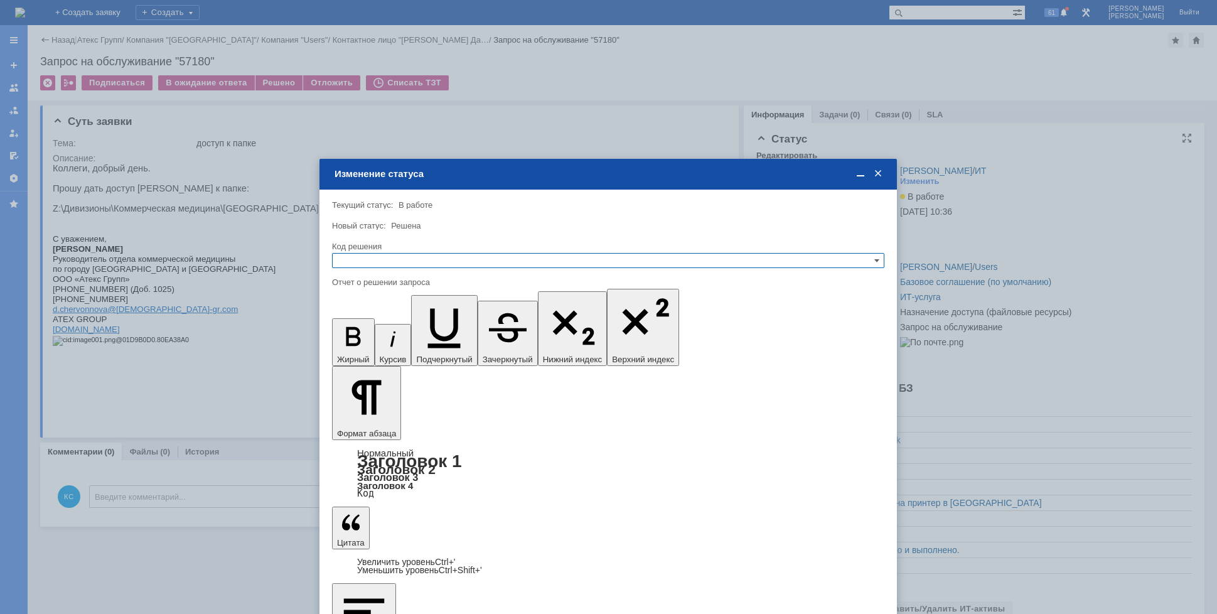
click at [431, 249] on div "Код решения" at bounding box center [607, 246] width 550 height 8
click at [431, 254] on input "text" at bounding box center [608, 260] width 552 height 15
click at [373, 320] on span "Решено" at bounding box center [608, 321] width 541 height 10
type input "Решено"
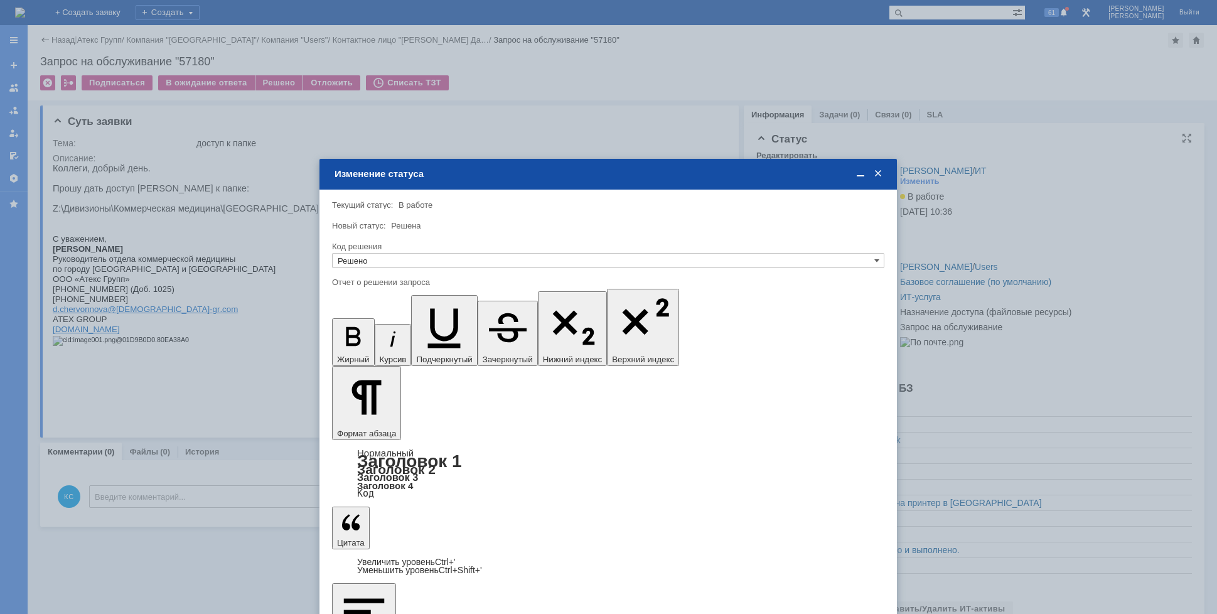
drag, startPoint x: 699, startPoint y: 4075, endPoint x: 407, endPoint y: 3670, distance: 499.3
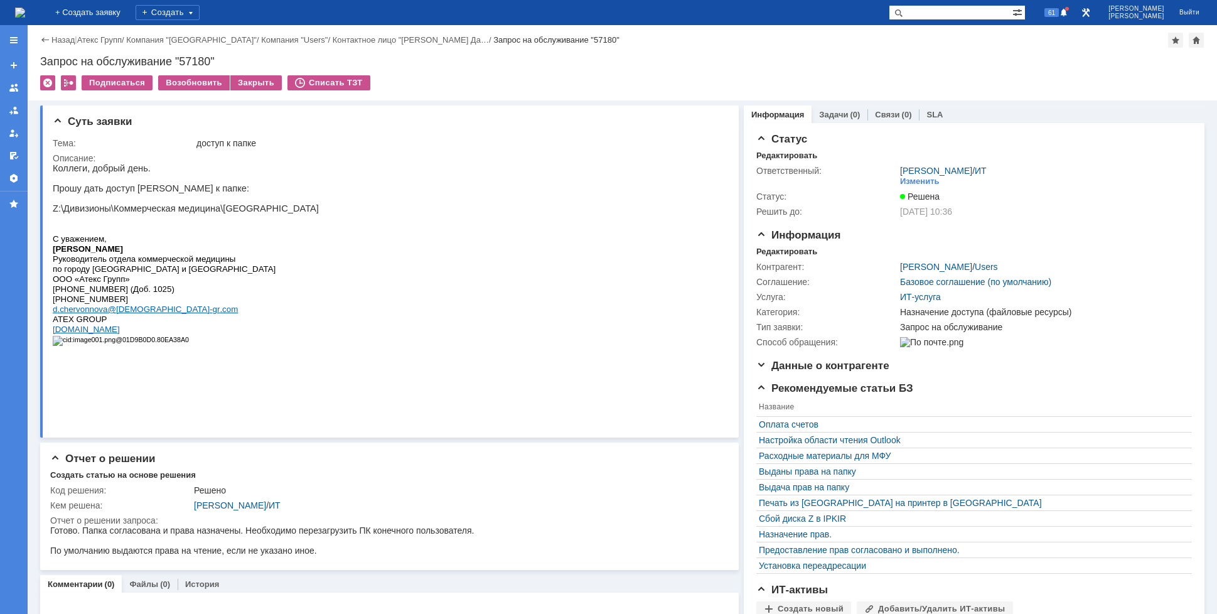
click at [25, 14] on img at bounding box center [20, 13] width 10 height 10
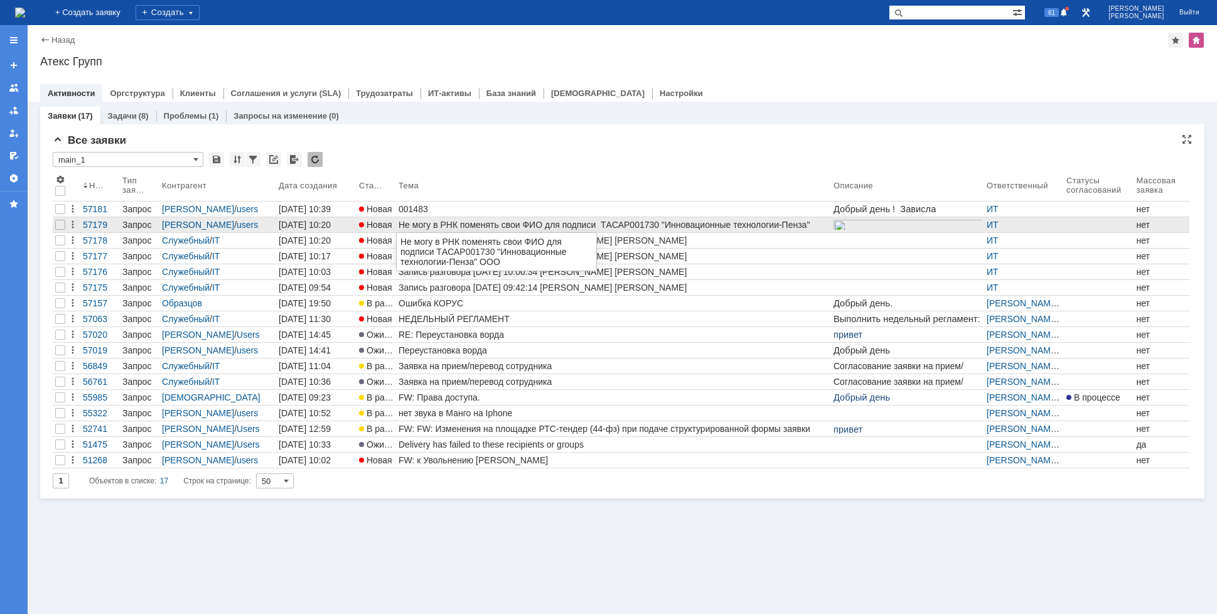
click at [417, 222] on div "Не могу в РНК поменять свои ФИО для подписи ТAСАР001730 "Инновационные технолог…" at bounding box center [613, 225] width 430 height 10
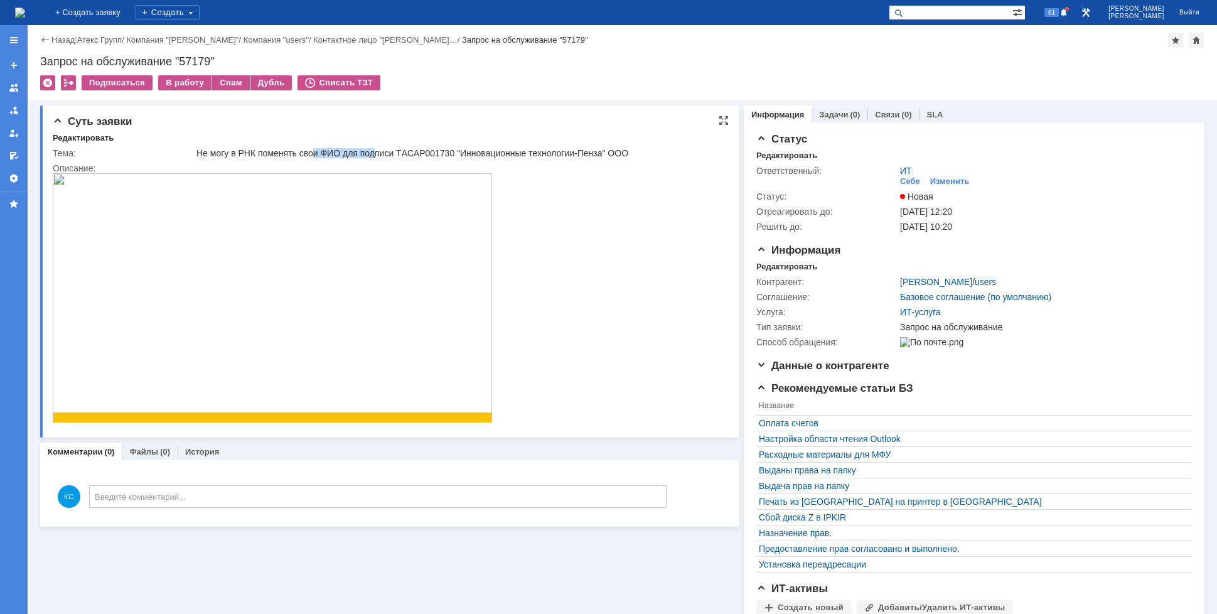
drag, startPoint x: 315, startPoint y: 154, endPoint x: 377, endPoint y: 152, distance: 62.1
click at [377, 152] on div "Не могу в РНК поменять свои ФИО для подписи ТAСАР001730 "Инновационные технолог…" at bounding box center [457, 153] width 523 height 10
drag, startPoint x: 418, startPoint y: 149, endPoint x: 429, endPoint y: 153, distance: 12.1
click at [430, 149] on div "Не могу в РНК поменять свои ФИО для подписи ТAСАР001730 "Инновационные технолог…" at bounding box center [457, 153] width 523 height 10
click at [195, 264] on img at bounding box center [272, 296] width 439 height 247
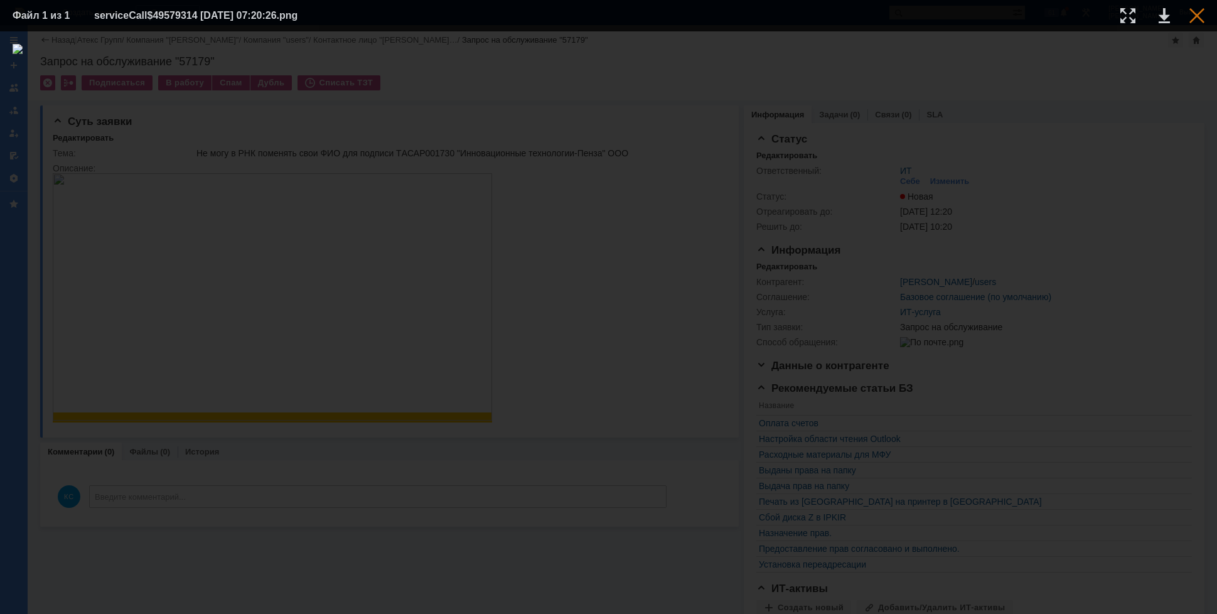
click at [1197, 14] on div at bounding box center [1196, 15] width 15 height 15
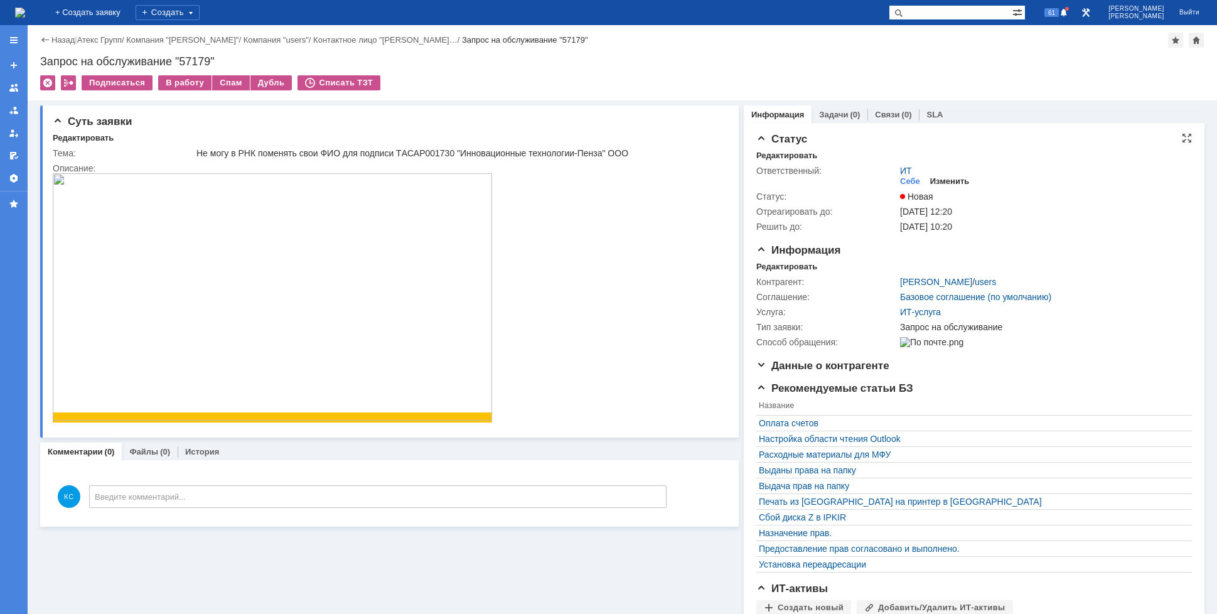
click at [930, 182] on div "Изменить" at bounding box center [950, 181] width 40 height 10
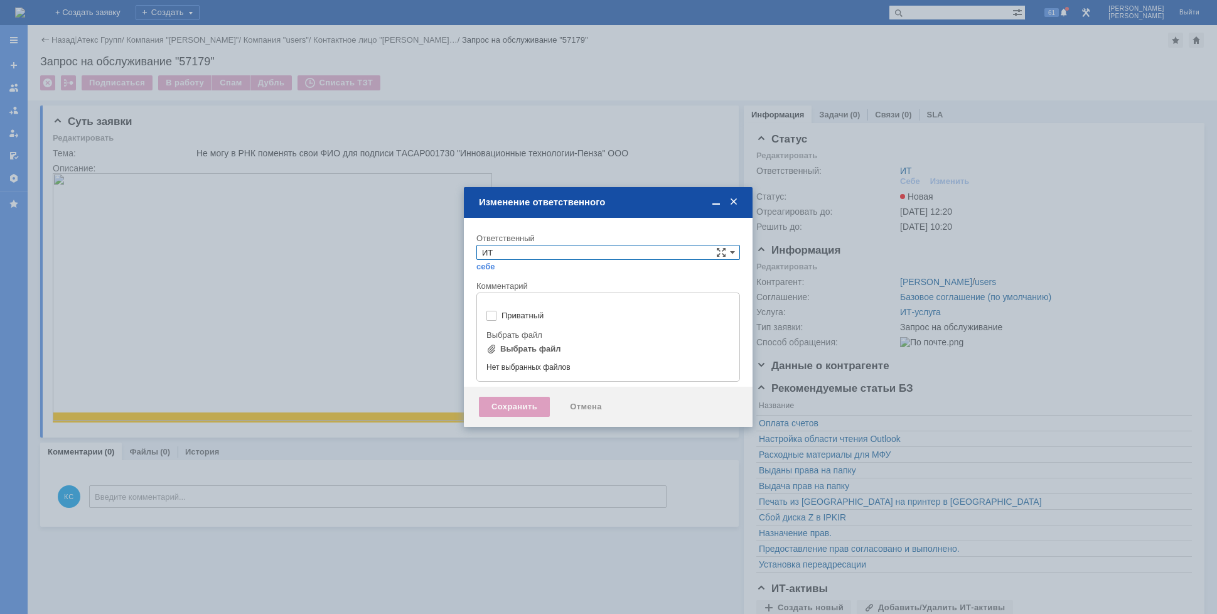
type input "[не указано]"
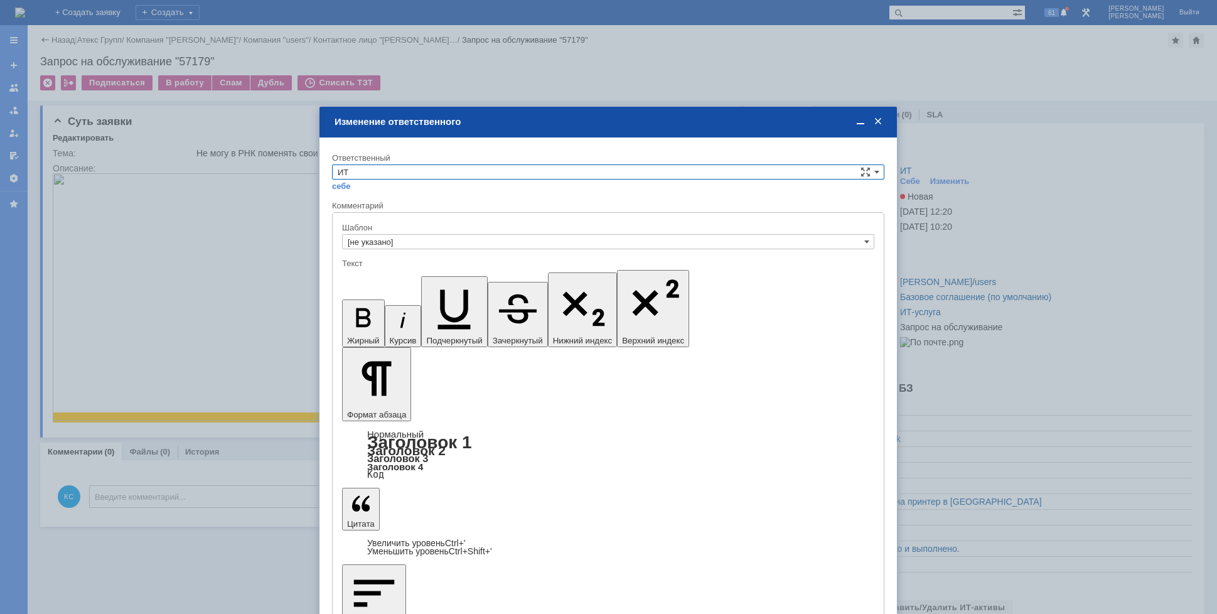
click at [418, 171] on input "ИТ" at bounding box center [608, 171] width 552 height 15
click at [367, 275] on span "АСУ" at bounding box center [608, 276] width 541 height 10
type input "АСУ"
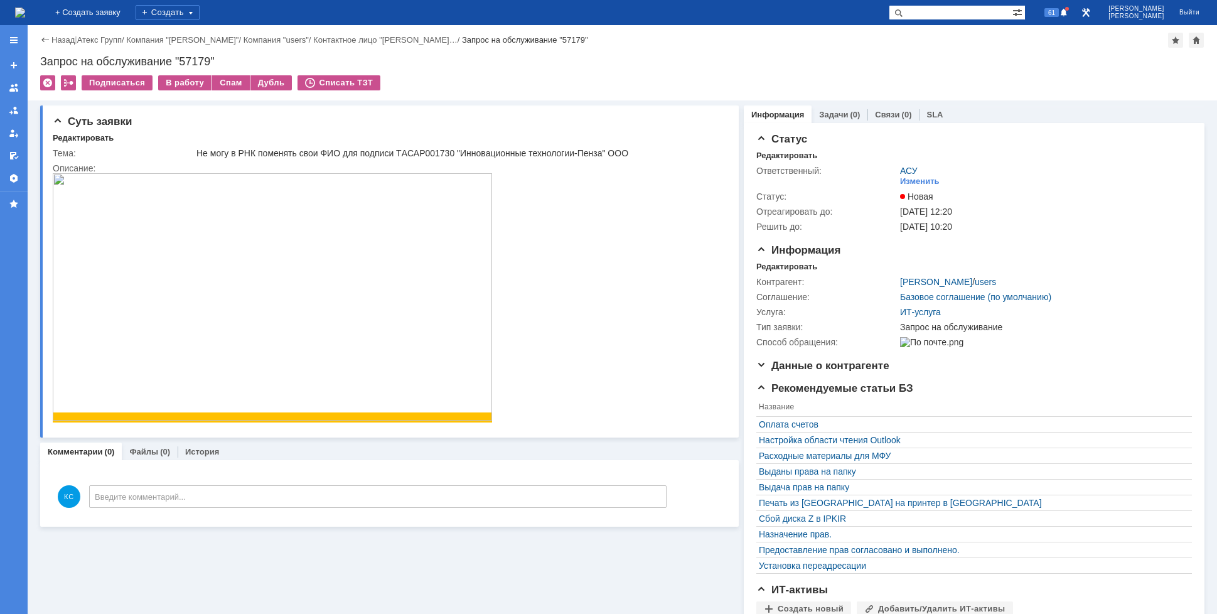
click at [25, 13] on img at bounding box center [20, 13] width 10 height 10
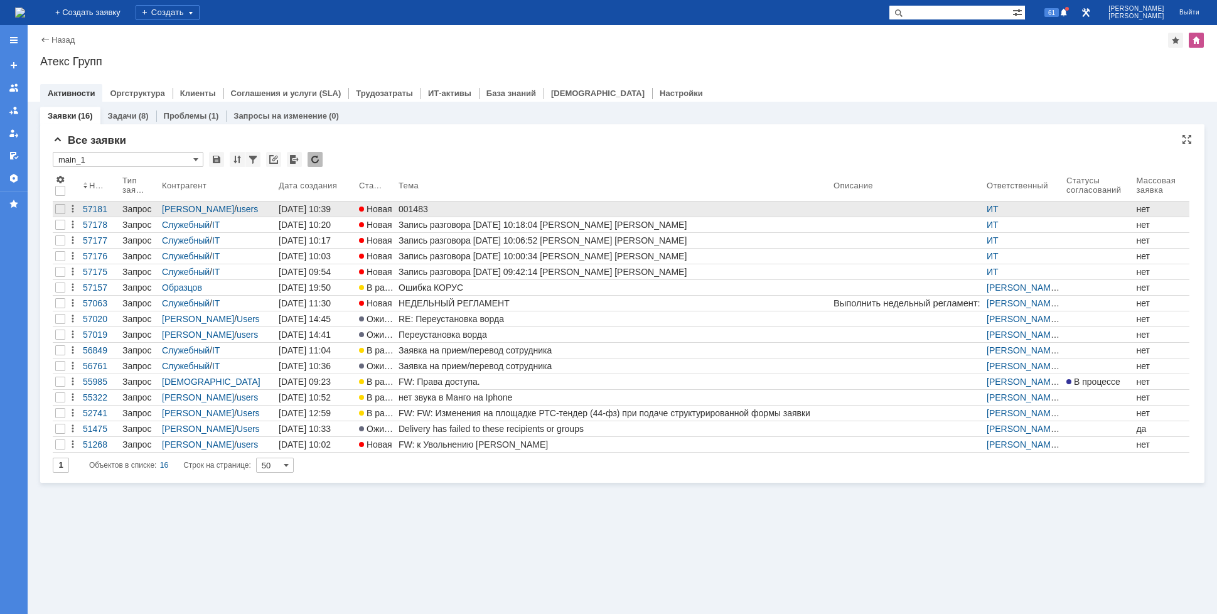
click at [456, 215] on link "001483" at bounding box center [613, 208] width 435 height 15
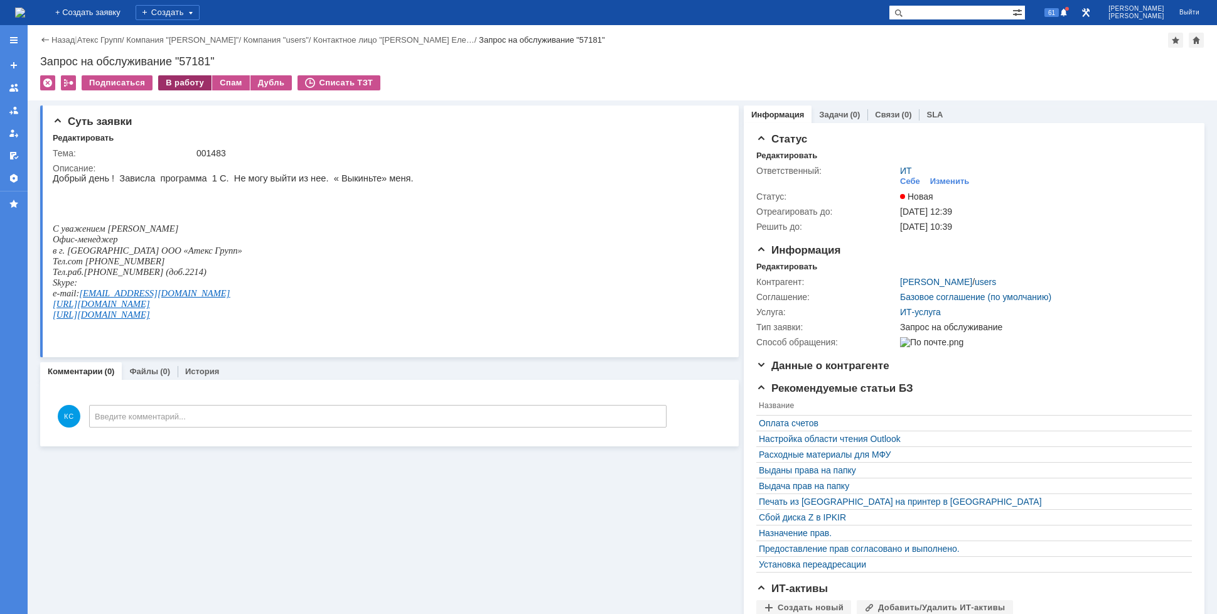
click at [168, 86] on div "В работу" at bounding box center [184, 82] width 53 height 15
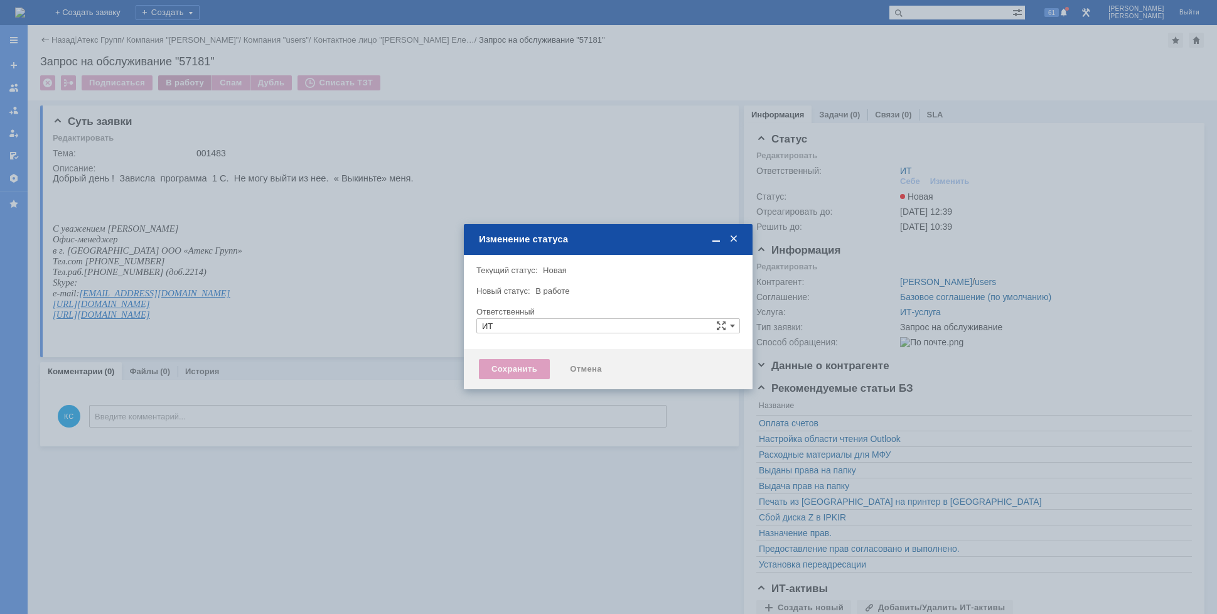
type input "[PERSON_NAME]"
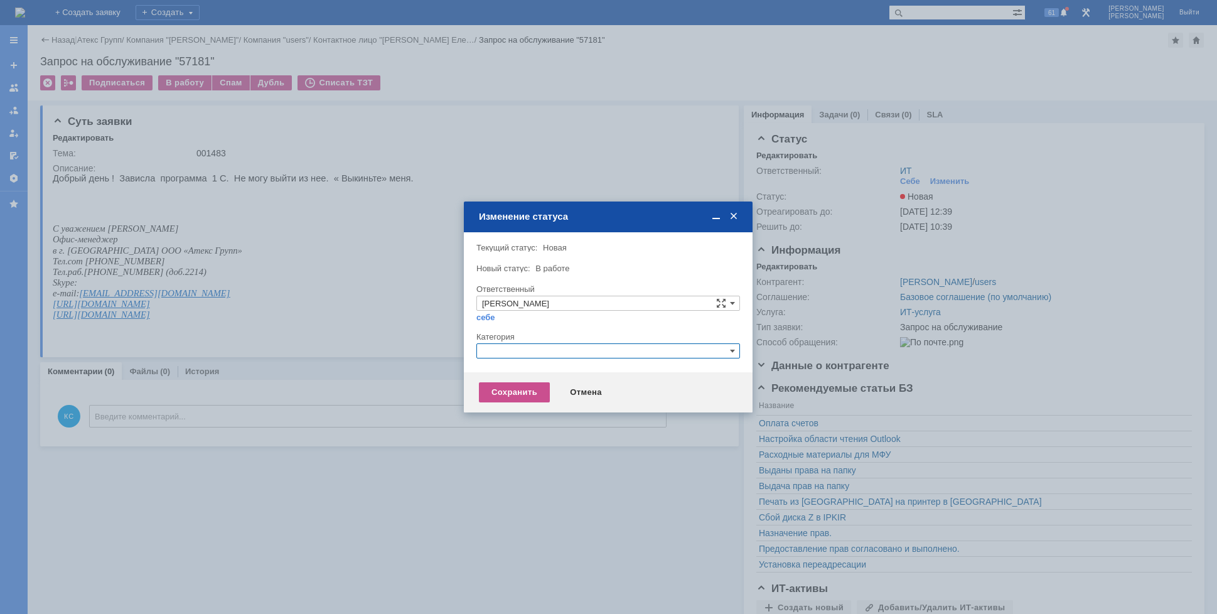
click at [543, 347] on input "text" at bounding box center [608, 350] width 264 height 15
click at [512, 406] on span "Прочее" at bounding box center [608, 410] width 252 height 10
drag, startPoint x: 519, startPoint y: 350, endPoint x: 434, endPoint y: 350, distance: 84.7
click at [434, 350] on body "Идет загрузка, пожалуйста, подождите. На домашнюю + Создать заявку Создать 61 […" at bounding box center [608, 307] width 1217 height 614
click at [507, 405] on span "1С" at bounding box center [608, 410] width 252 height 10
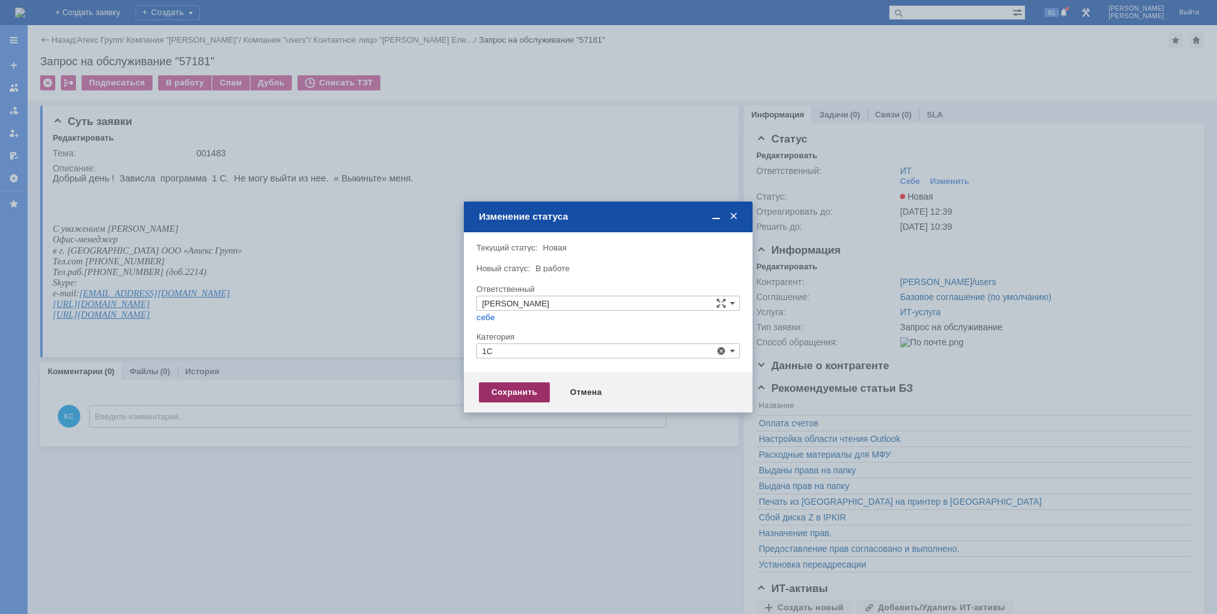
click at [504, 387] on div "Сохранить" at bounding box center [514, 392] width 71 height 20
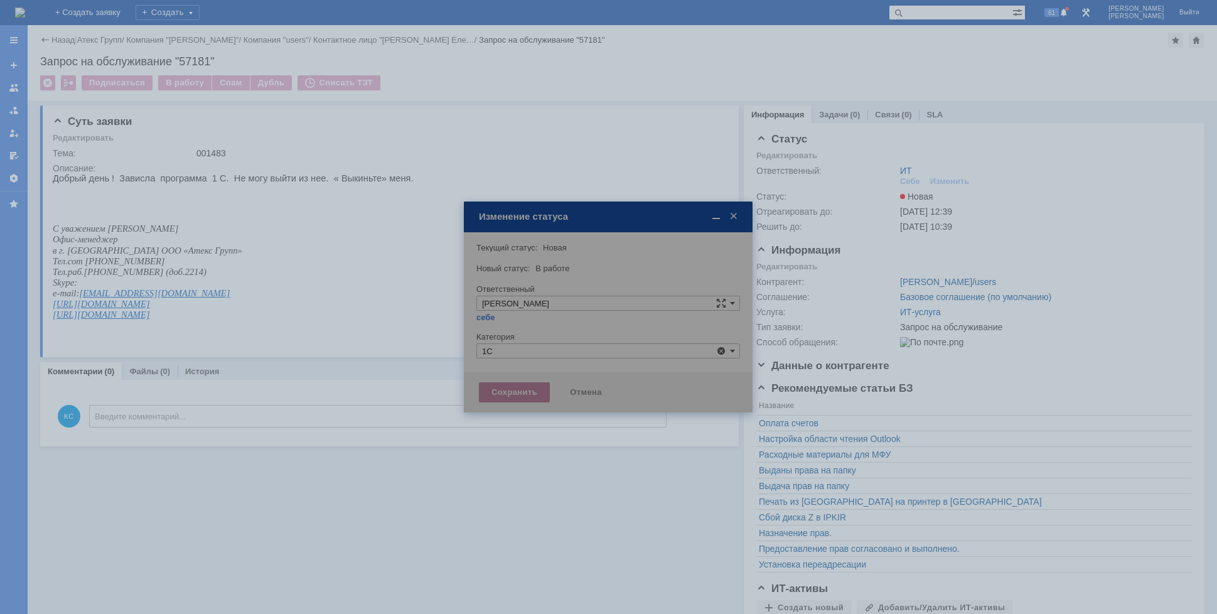
type input "1С"
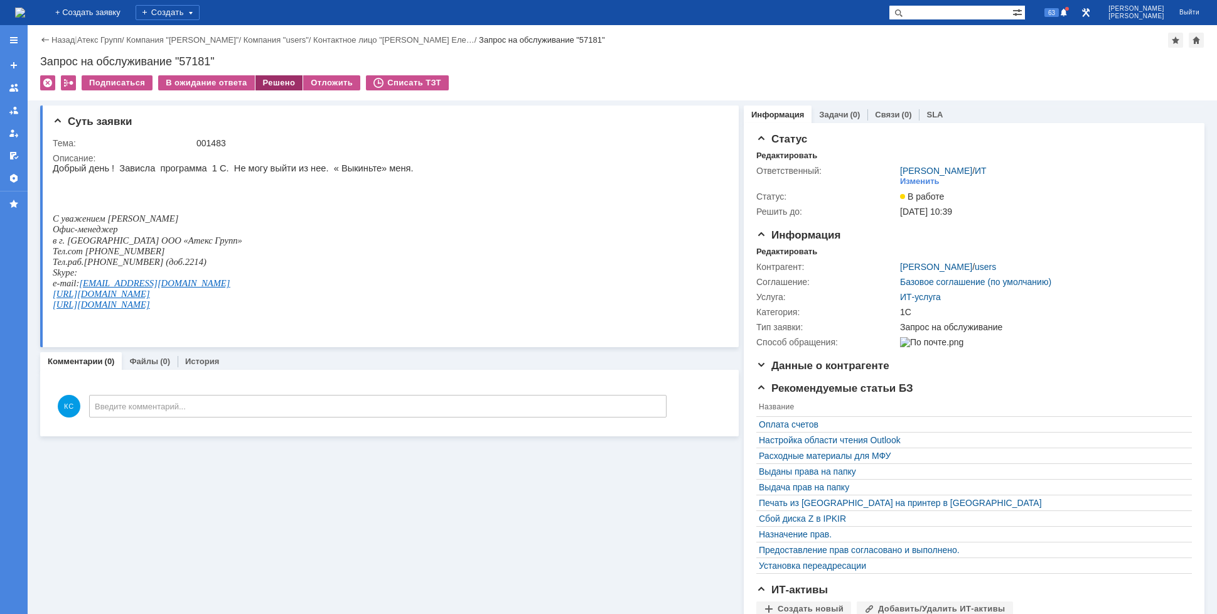
click at [271, 81] on div "Решено" at bounding box center [279, 82] width 48 height 15
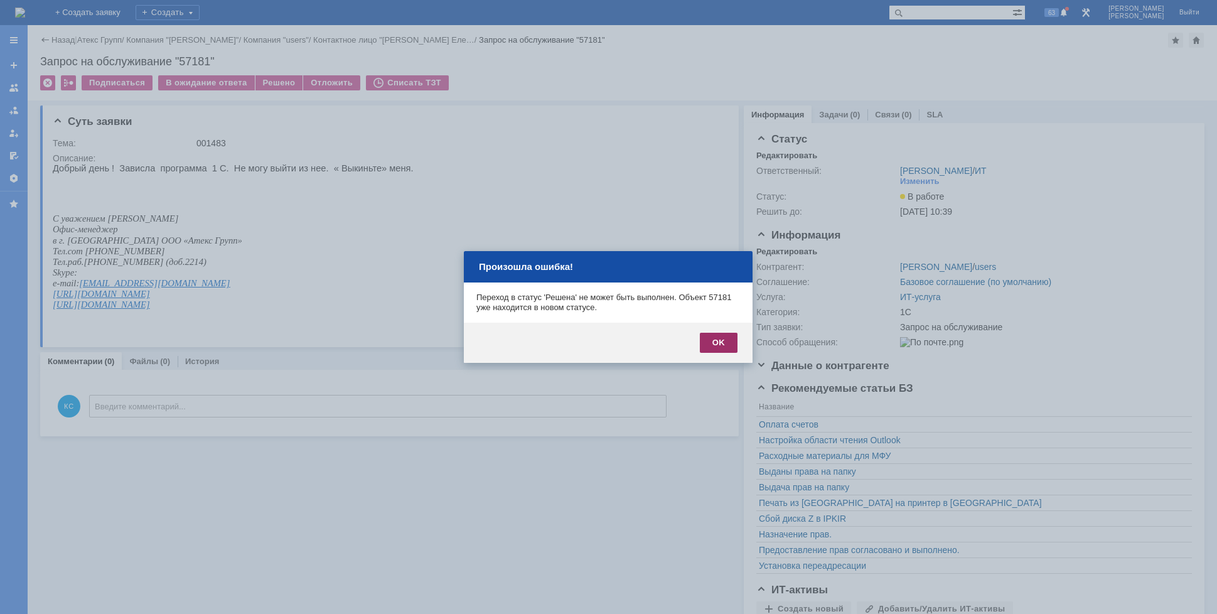
click at [714, 339] on div "OK" at bounding box center [719, 343] width 38 height 20
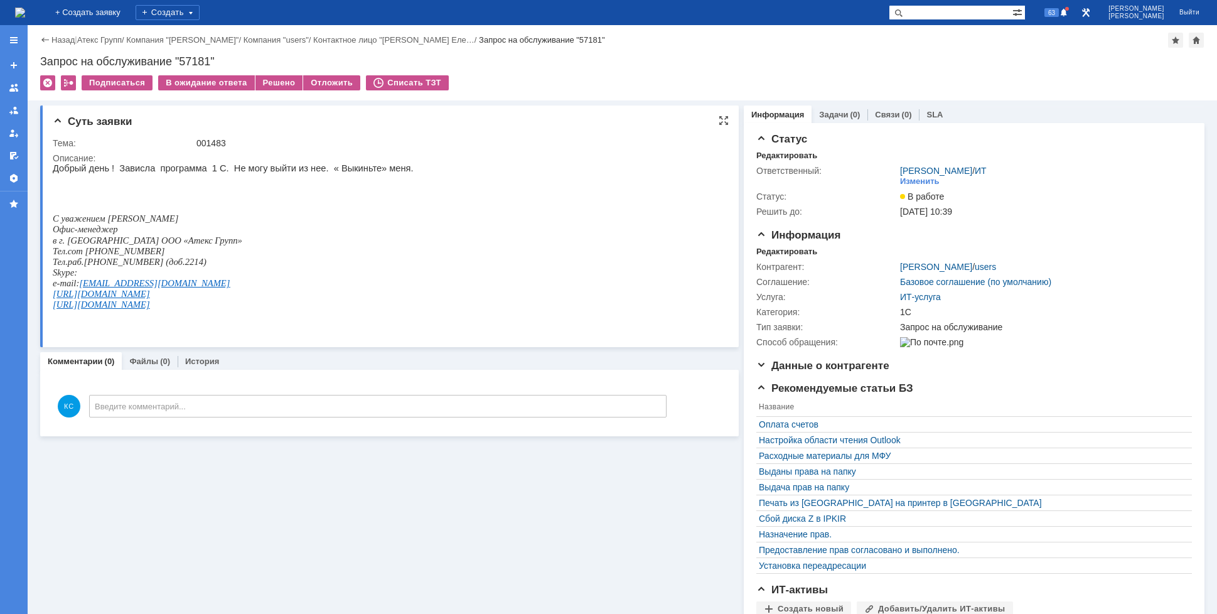
click at [294, 203] on p at bounding box center [233, 198] width 361 height 10
click at [279, 80] on div "Решено" at bounding box center [279, 82] width 48 height 15
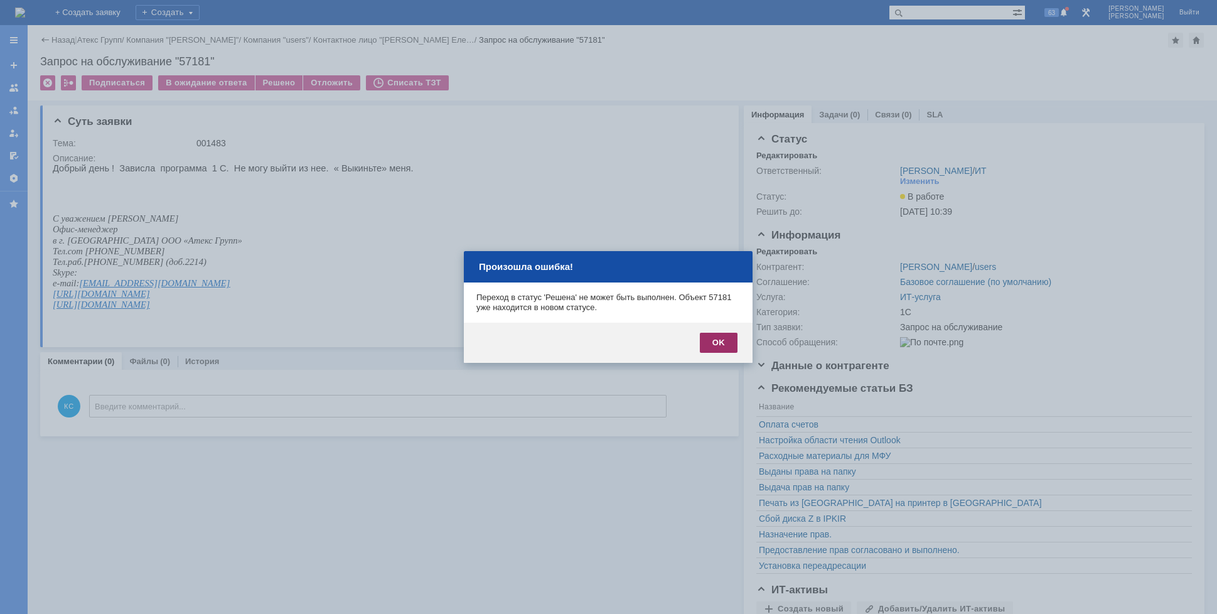
click at [715, 346] on div "OK" at bounding box center [719, 343] width 38 height 20
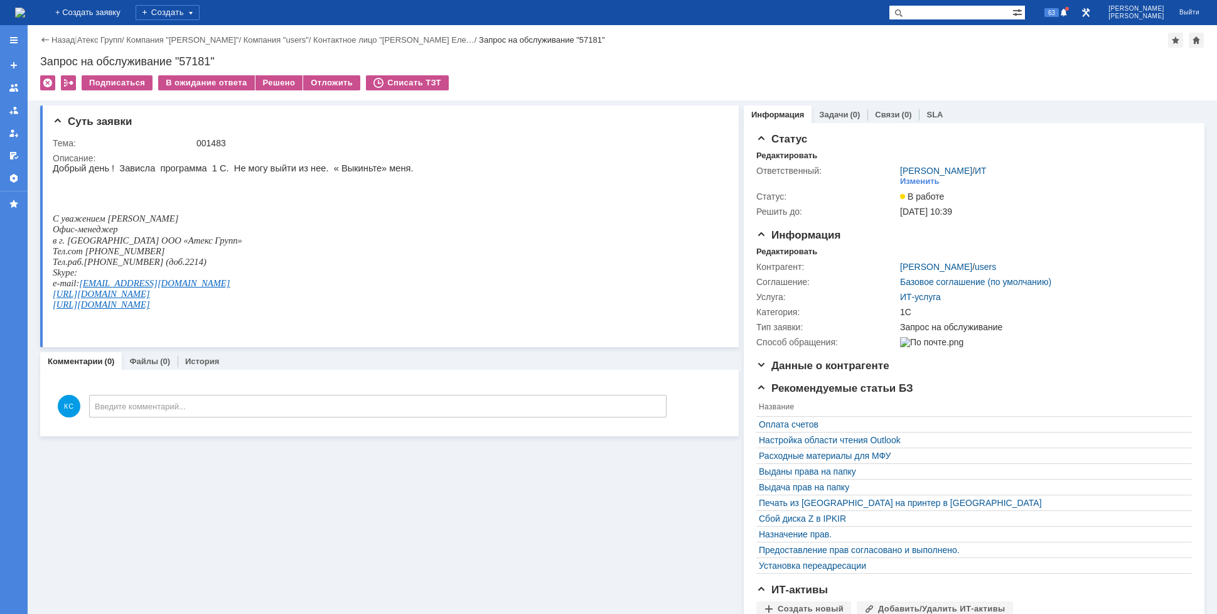
click at [25, 11] on img at bounding box center [20, 13] width 10 height 10
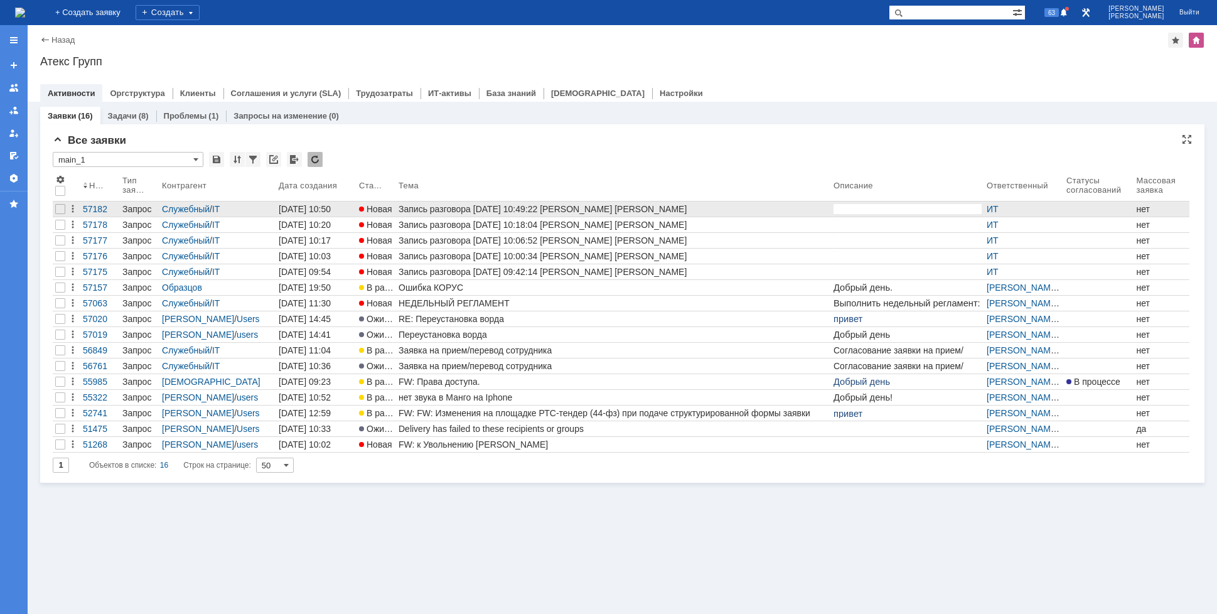
click at [480, 214] on link "Запись разговора [DATE] 10:49:22 [PERSON_NAME] [PERSON_NAME]" at bounding box center [613, 208] width 435 height 15
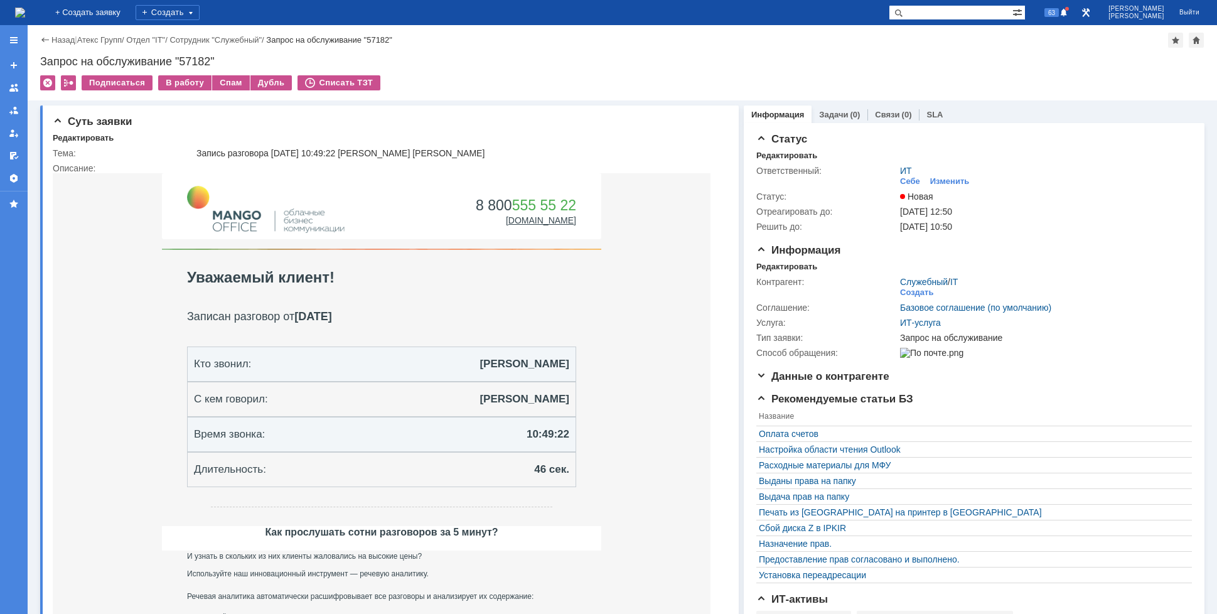
click at [25, 13] on img at bounding box center [20, 13] width 10 height 10
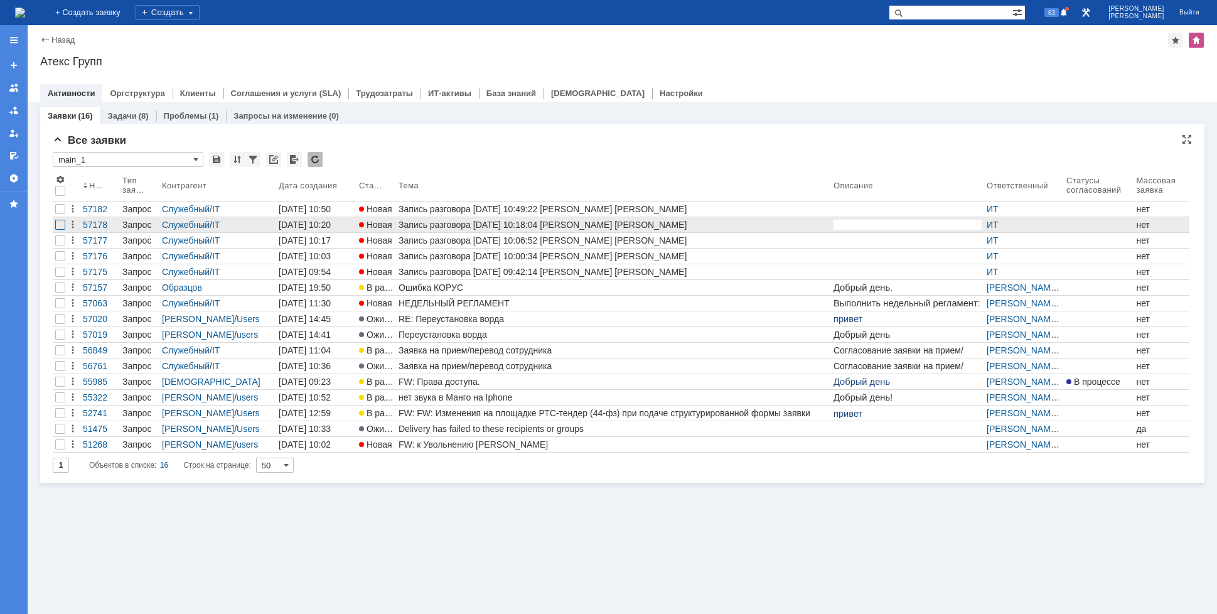
click at [61, 224] on div at bounding box center [60, 225] width 10 height 10
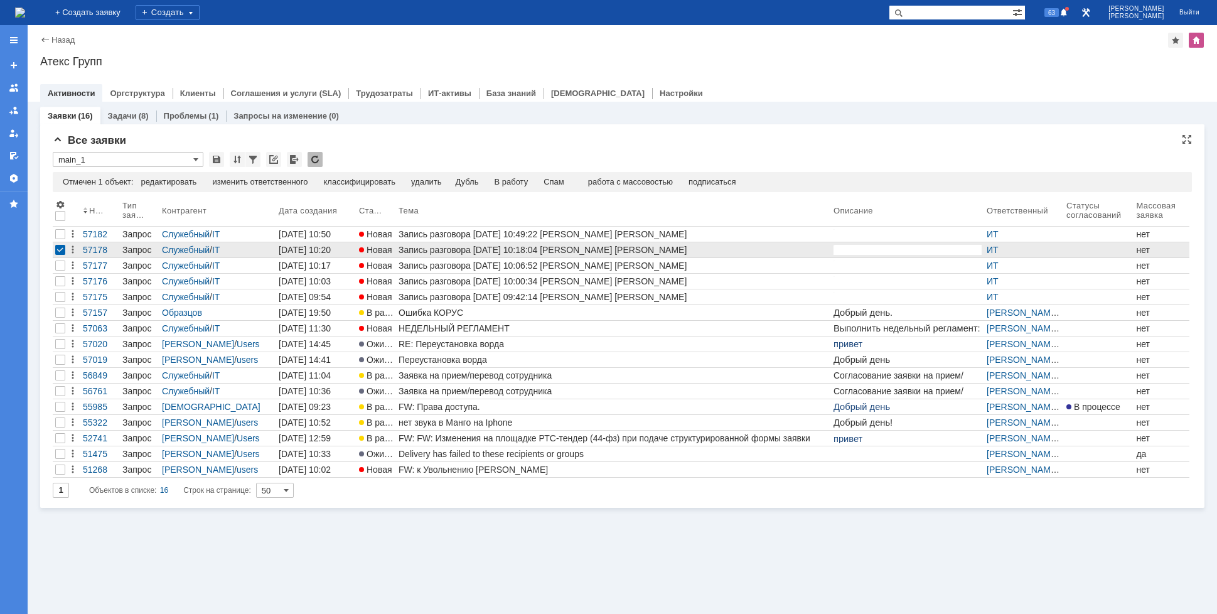
click at [62, 250] on div at bounding box center [60, 250] width 10 height 10
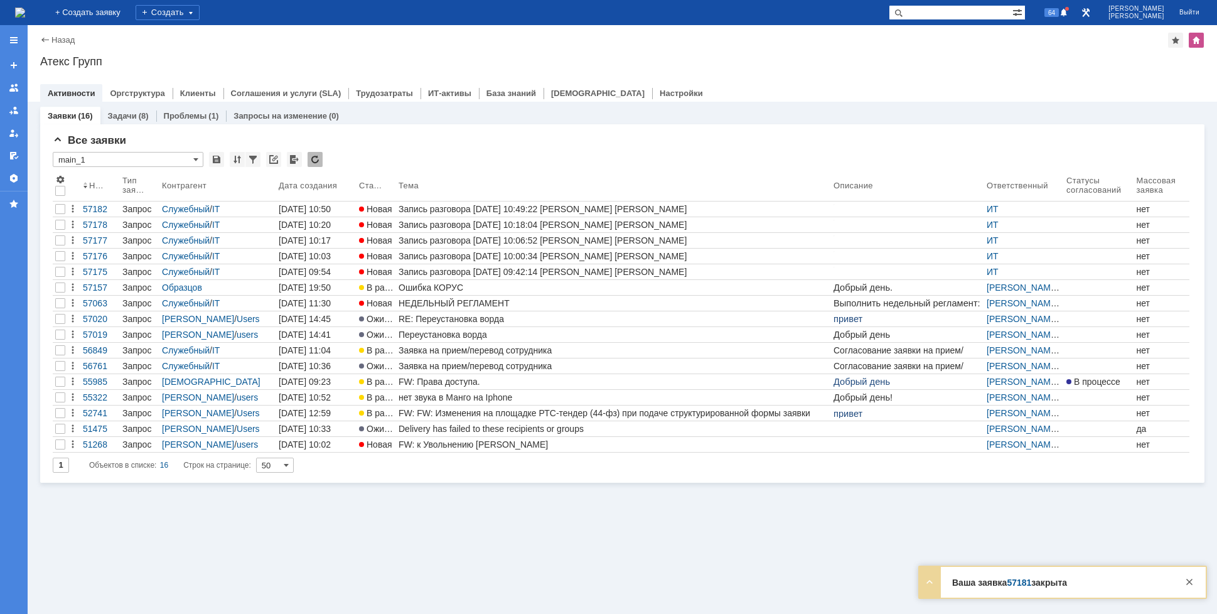
click at [25, 11] on img at bounding box center [20, 13] width 10 height 10
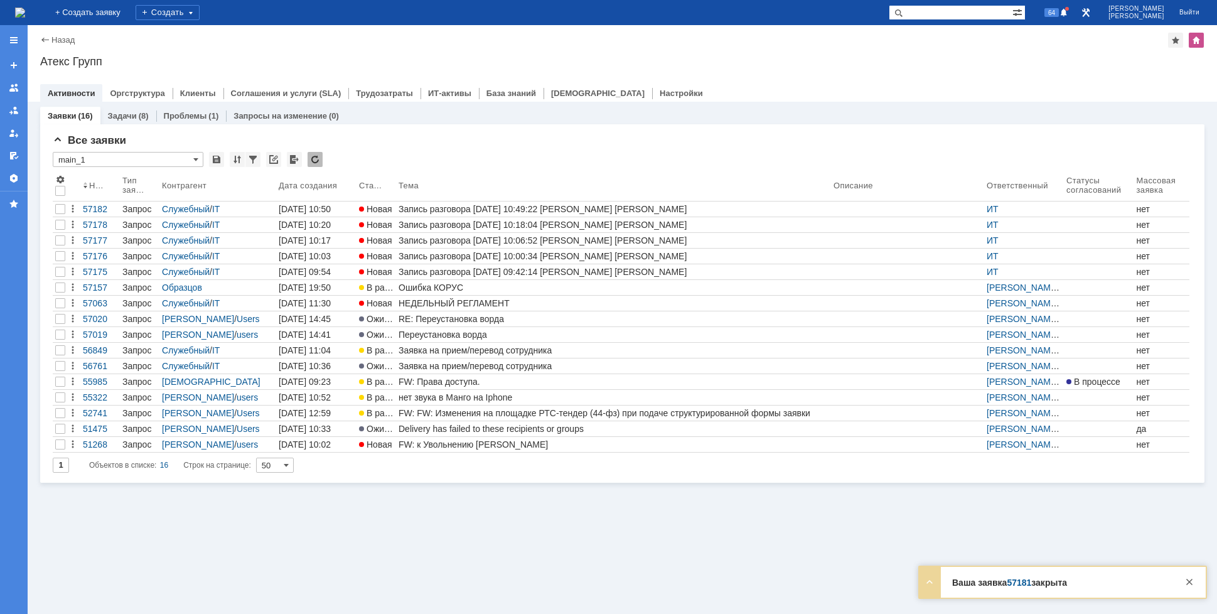
click at [25, 12] on img at bounding box center [20, 13] width 10 height 10
click at [25, 16] on img at bounding box center [20, 13] width 10 height 10
click at [25, 8] on img at bounding box center [20, 13] width 10 height 10
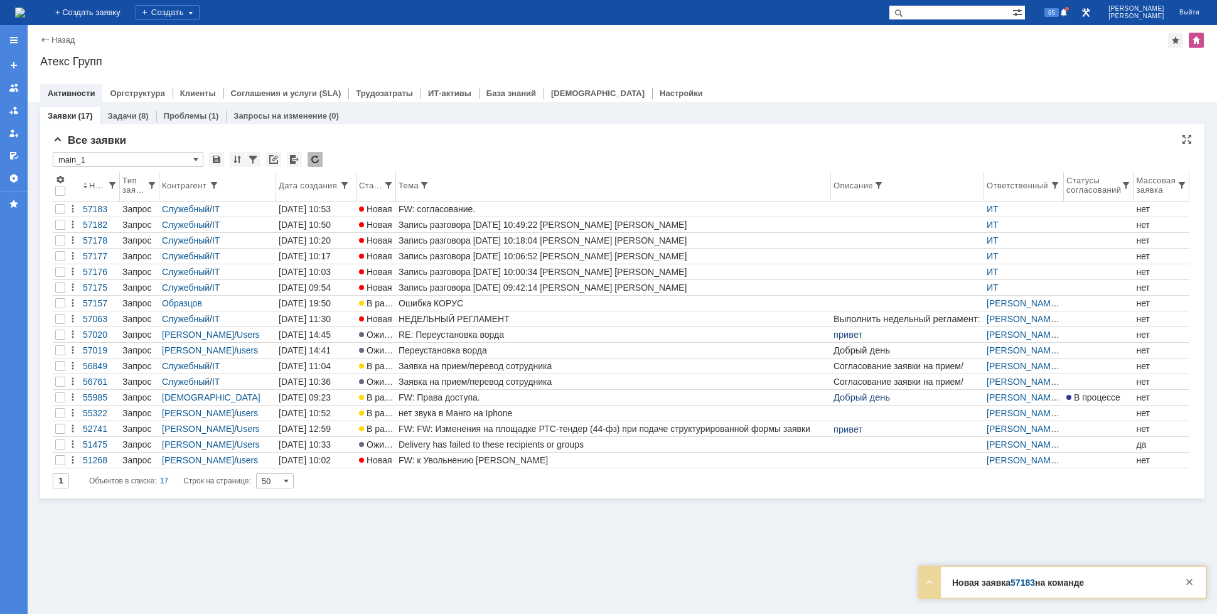
click at [441, 187] on div "Тема" at bounding box center [613, 185] width 430 height 10
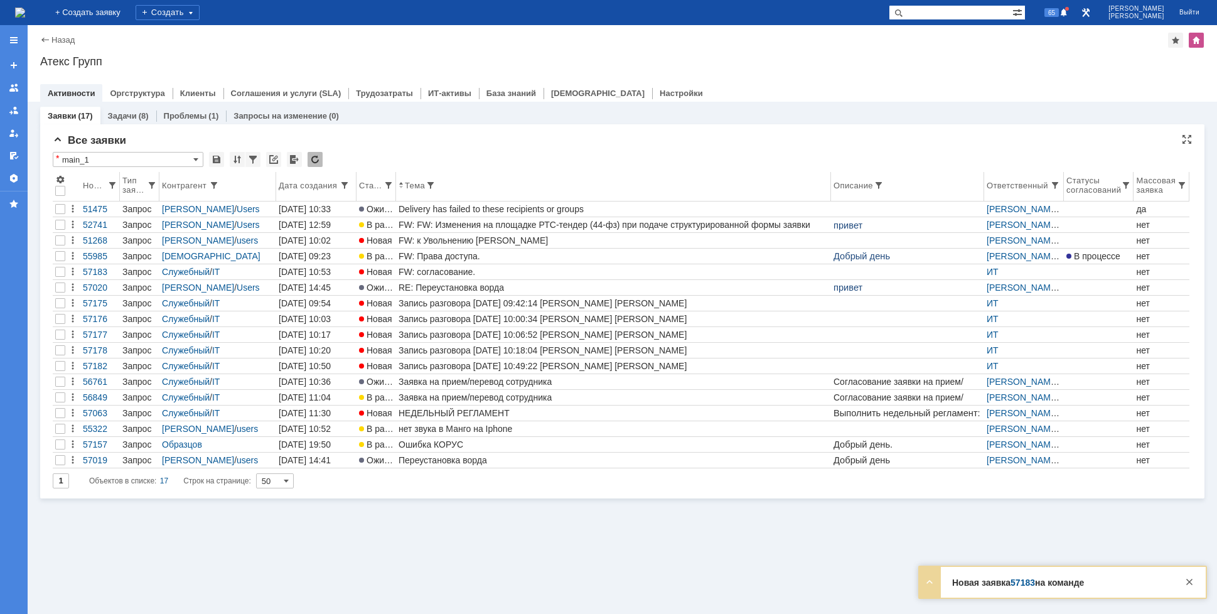
click at [94, 186] on div "Номер" at bounding box center [95, 185] width 24 height 9
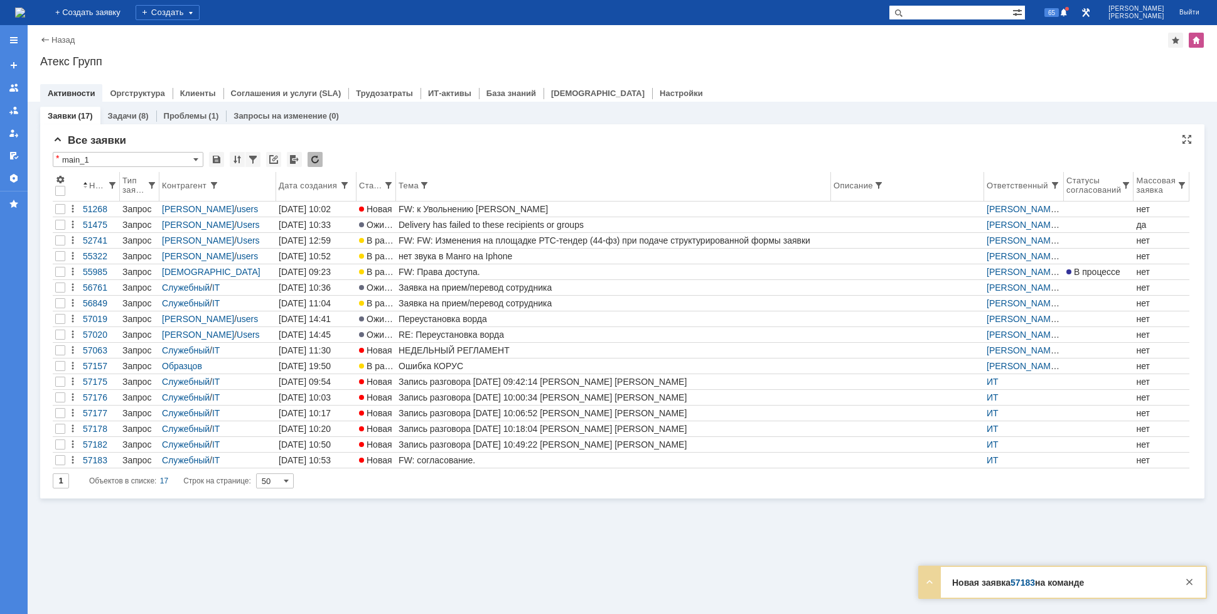
click at [84, 186] on span at bounding box center [85, 185] width 5 height 10
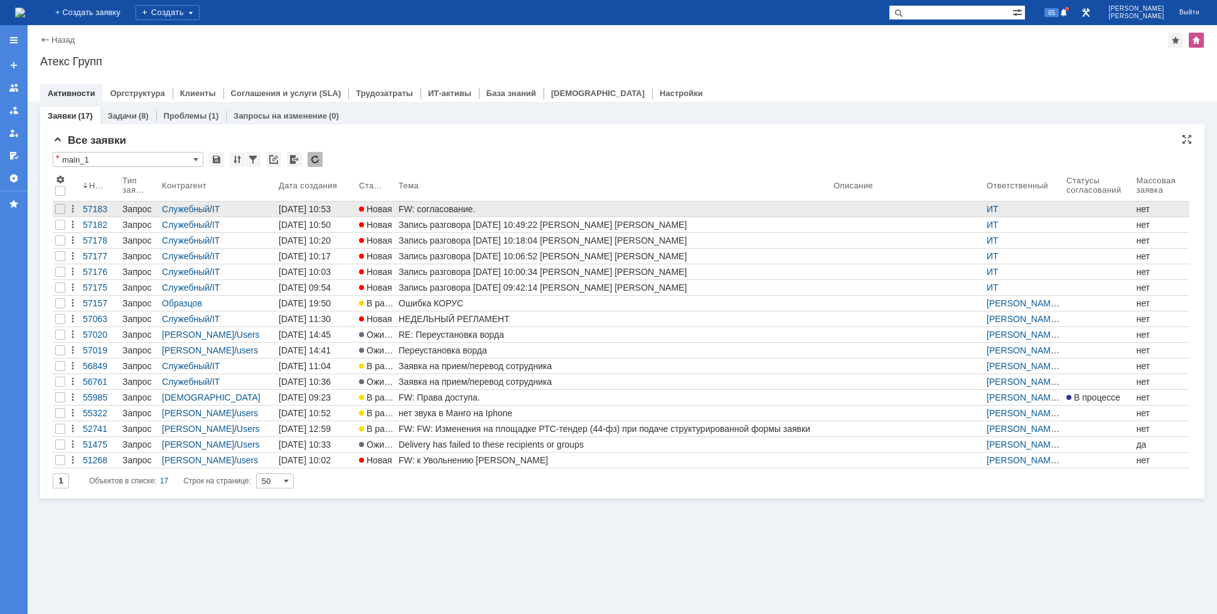
click at [454, 205] on div "FW: согласование." at bounding box center [613, 209] width 430 height 10
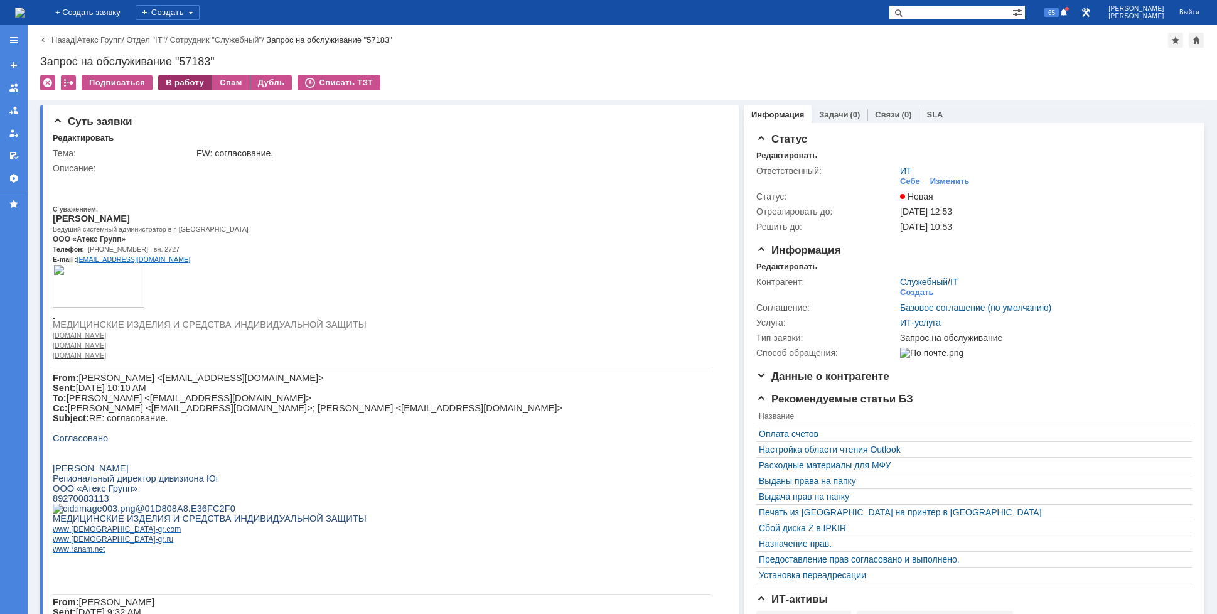
click at [184, 80] on div "В работу" at bounding box center [184, 82] width 53 height 15
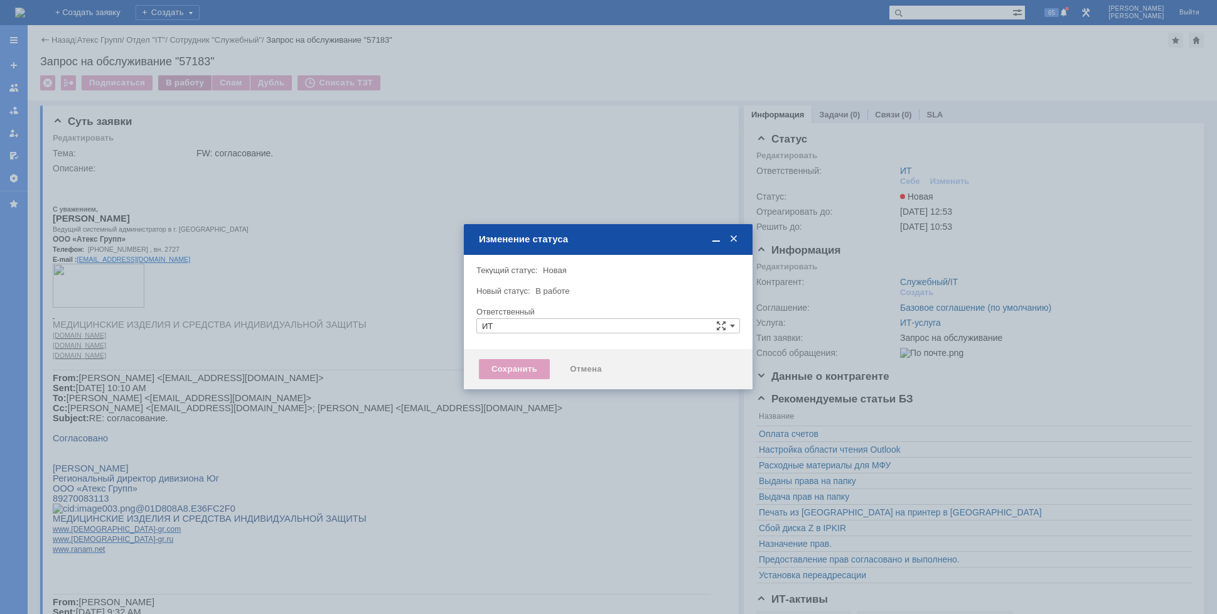
type input "[PERSON_NAME]"
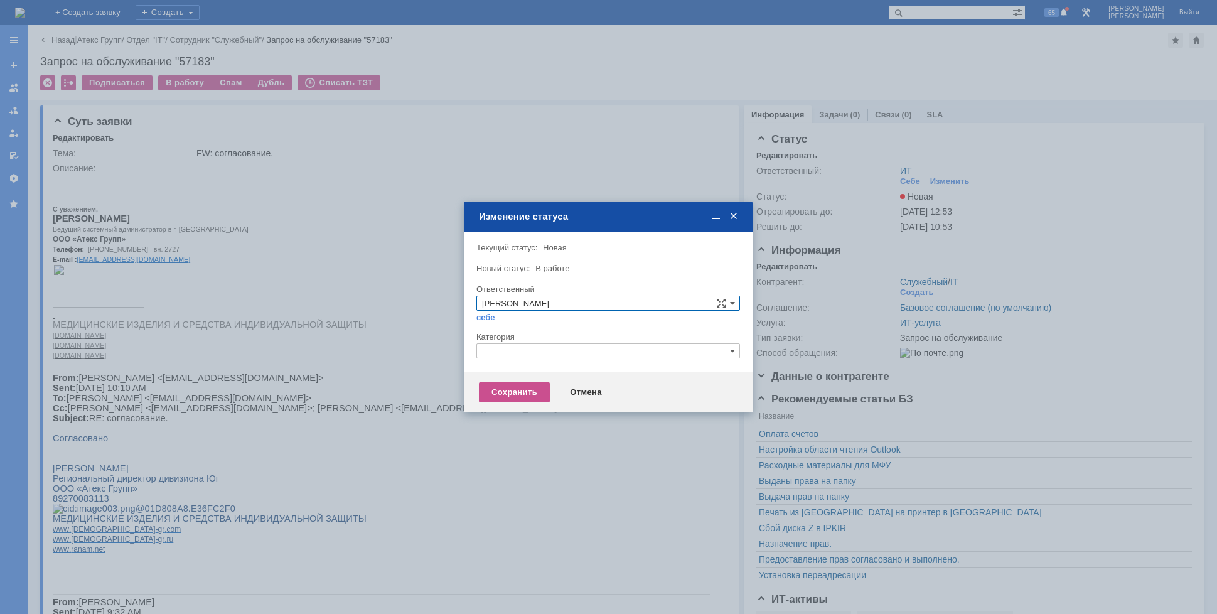
click at [518, 365] on div at bounding box center [608, 362] width 264 height 9
click at [516, 351] on input "text" at bounding box center [608, 350] width 264 height 15
drag, startPoint x: 516, startPoint y: 350, endPoint x: 478, endPoint y: 343, distance: 39.5
click at [478, 343] on input "ghj" at bounding box center [608, 350] width 264 height 15
click at [515, 403] on div "Прочее" at bounding box center [608, 410] width 262 height 14
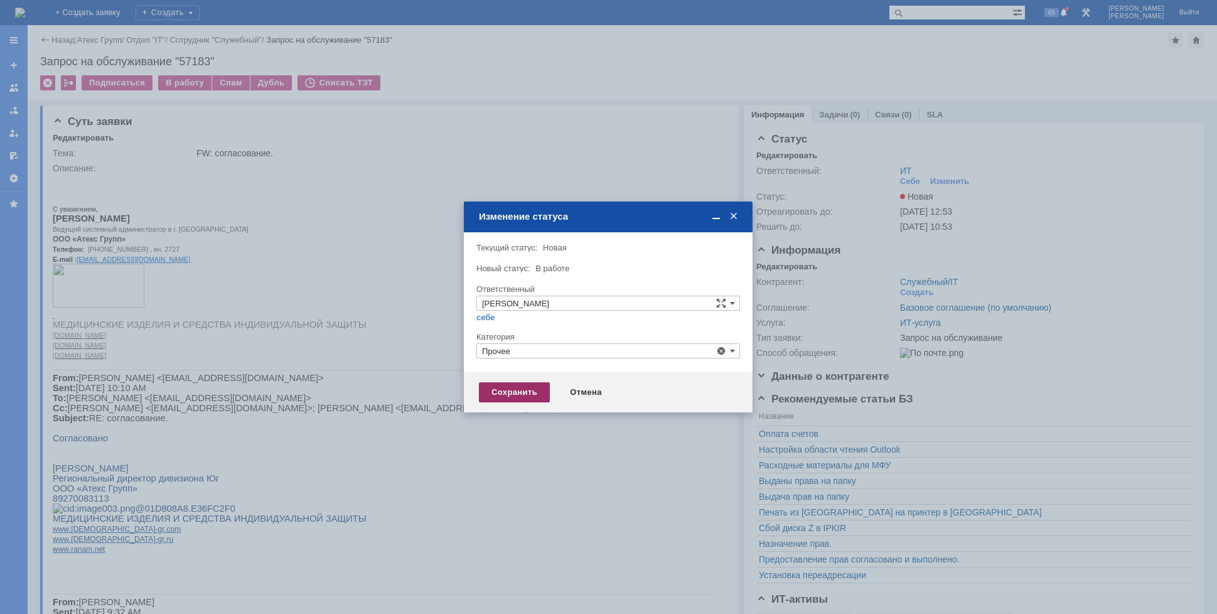
click at [513, 393] on div "Сохранить" at bounding box center [514, 392] width 71 height 20
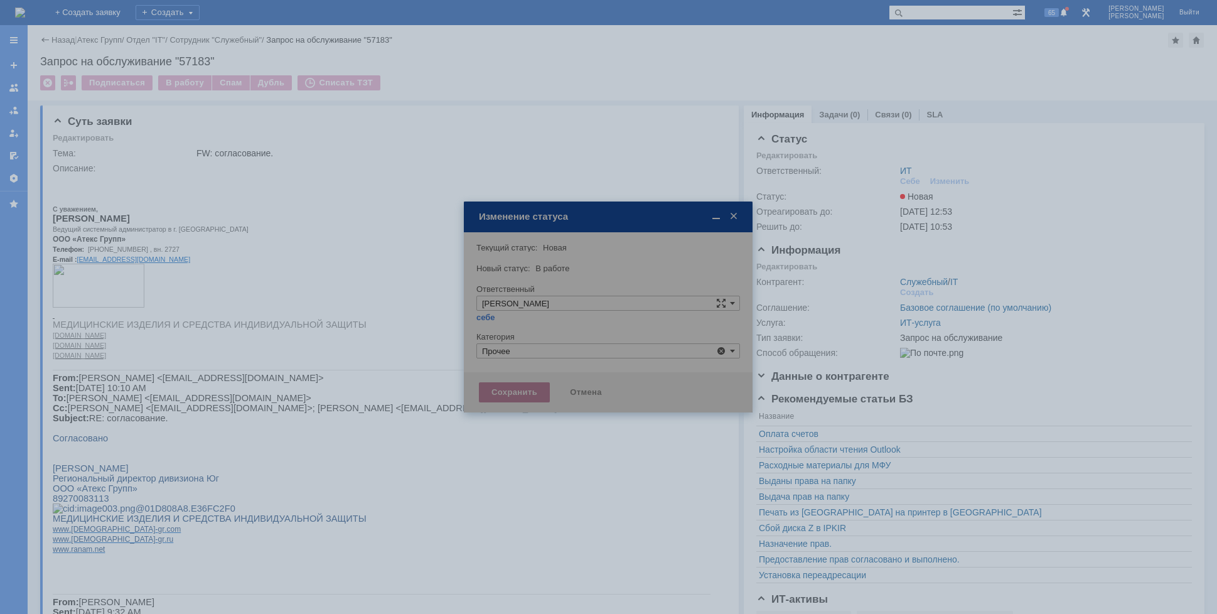
type input "Прочее"
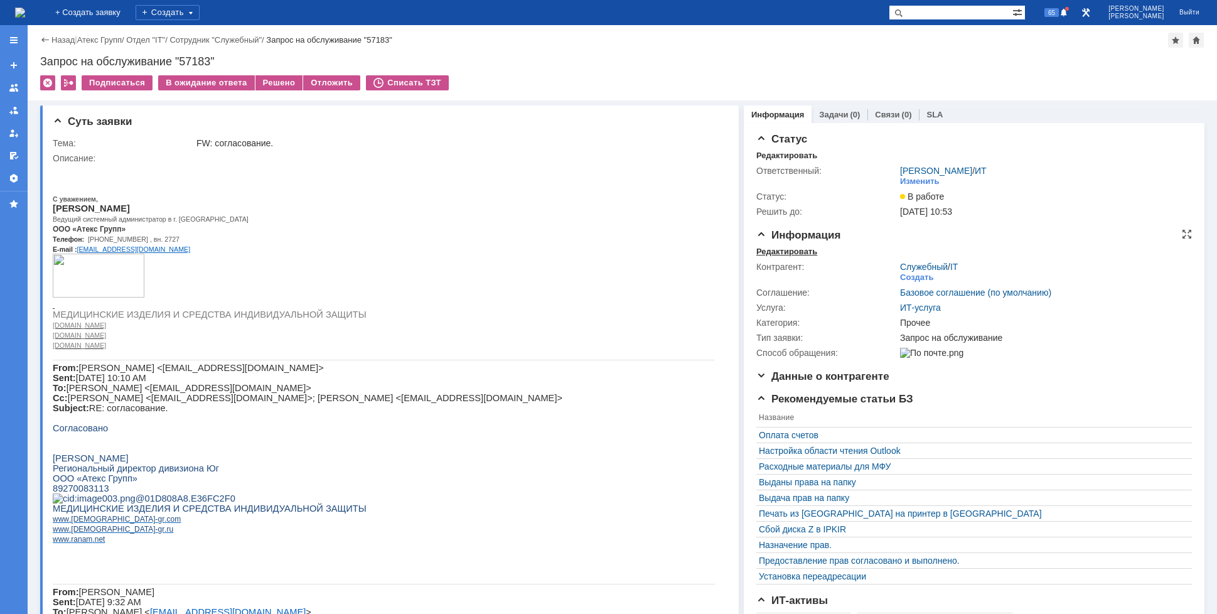
click at [762, 250] on div "Редактировать" at bounding box center [786, 252] width 61 height 10
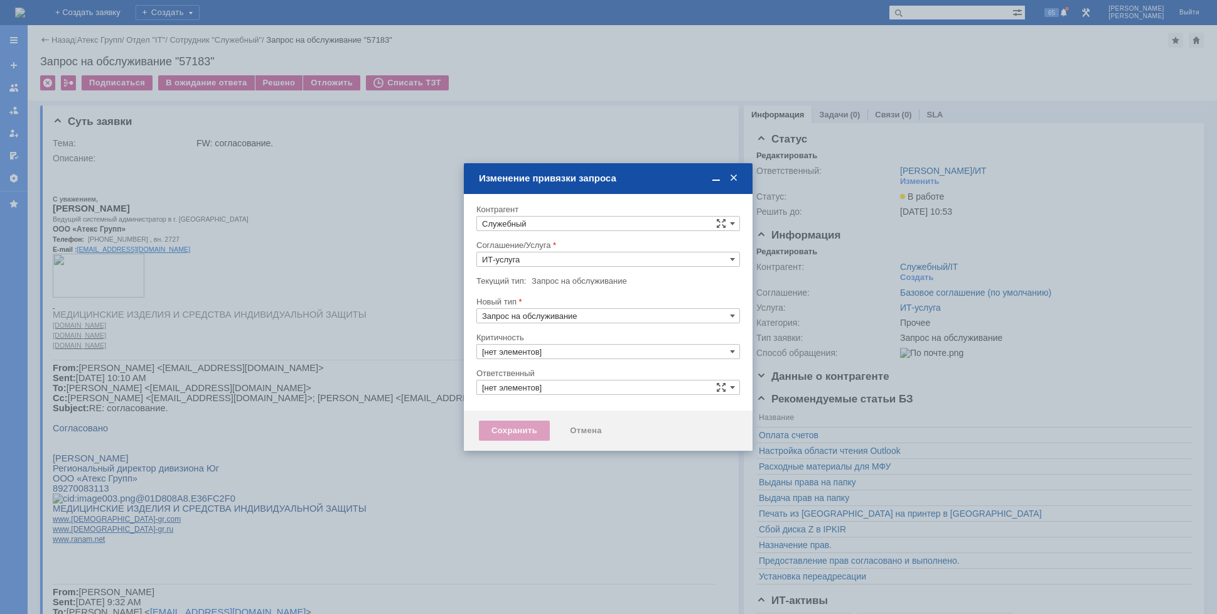
type input "[PERSON_NAME]"
type input "3. Низкая"
type input "Прочее"
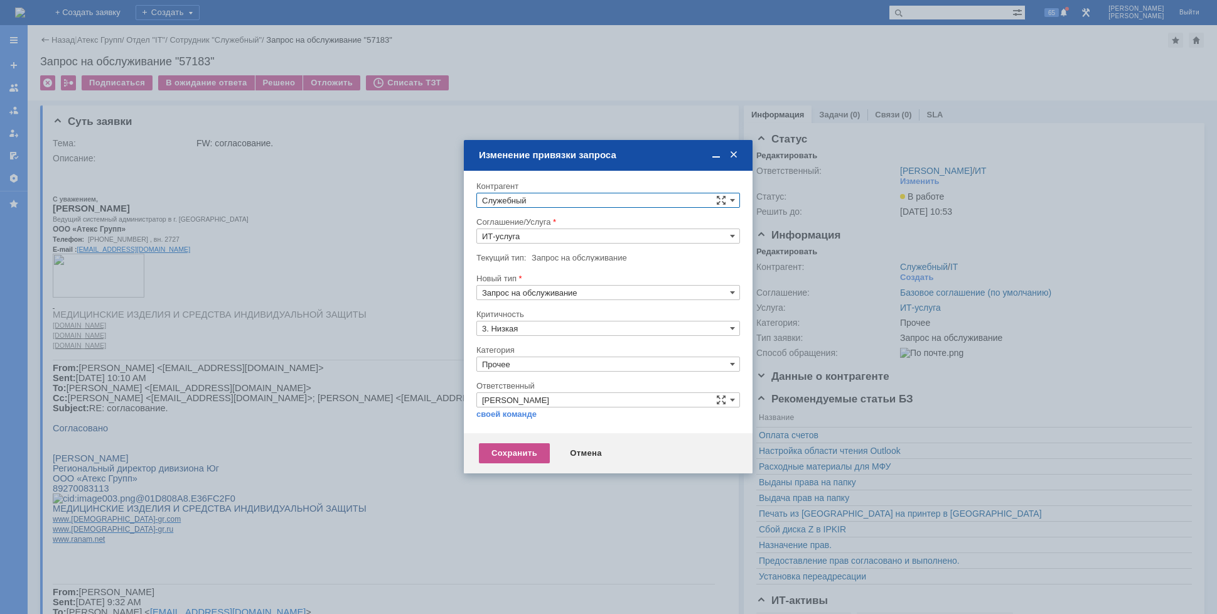
click at [552, 196] on input "Служебный" at bounding box center [608, 200] width 264 height 15
click at [544, 295] on span "Востоков Сергей" at bounding box center [563, 293] width 67 height 9
type input "Востоков Сергей"
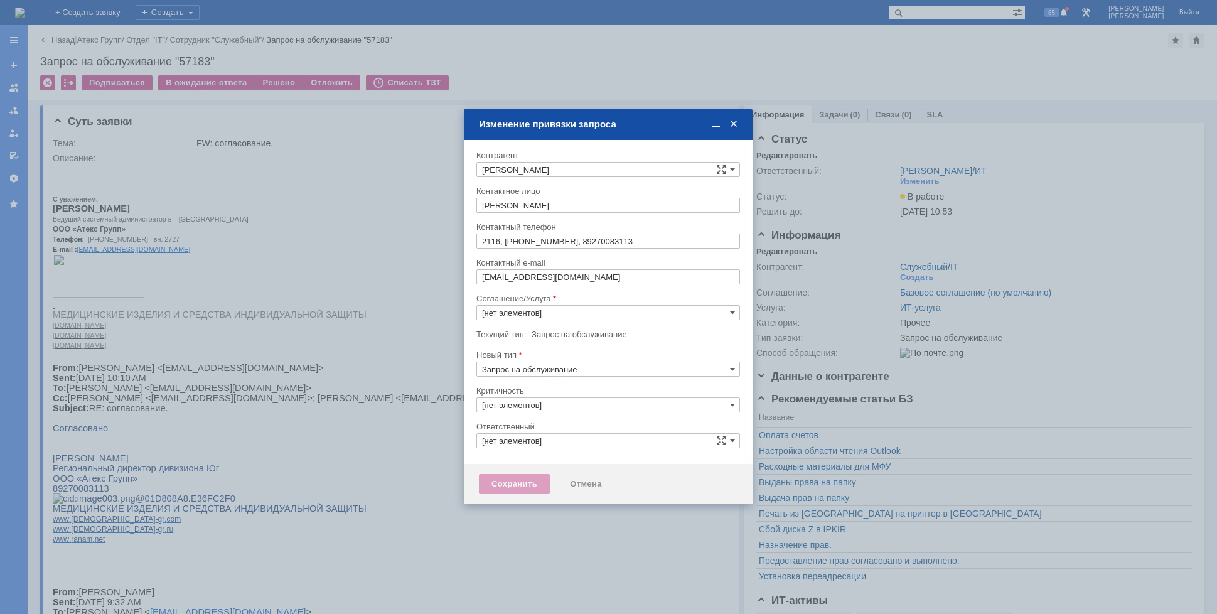
type input "ИТ-услуга"
type input "[PERSON_NAME]"
type input "3. Низкая"
type input "Прочее"
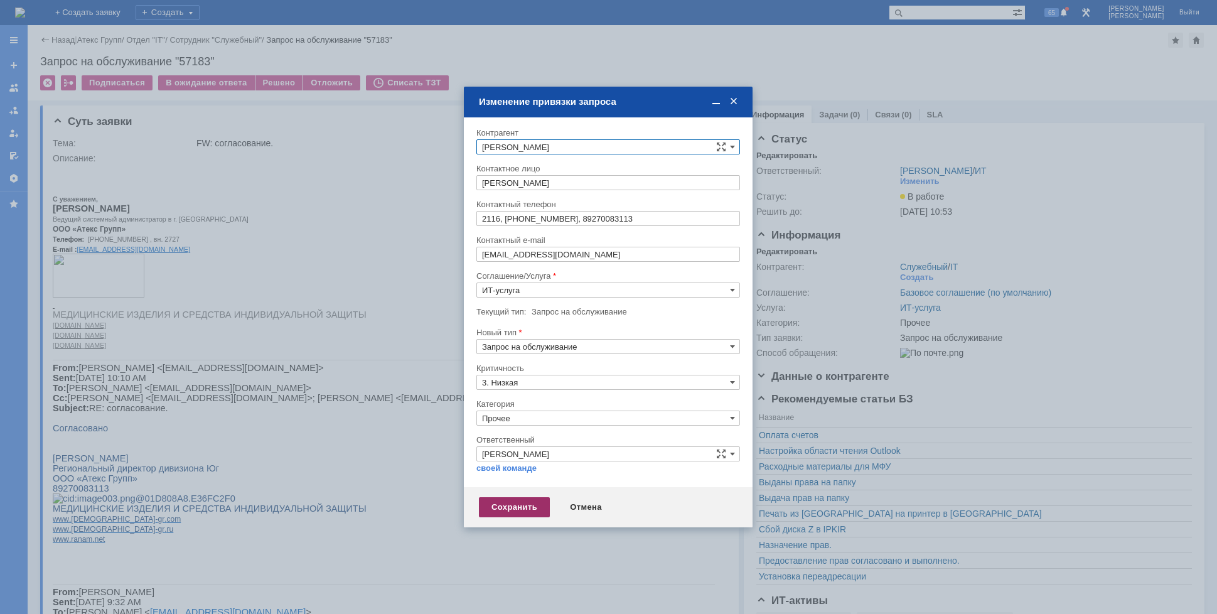
click at [521, 510] on div "Сохранить" at bounding box center [514, 507] width 71 height 20
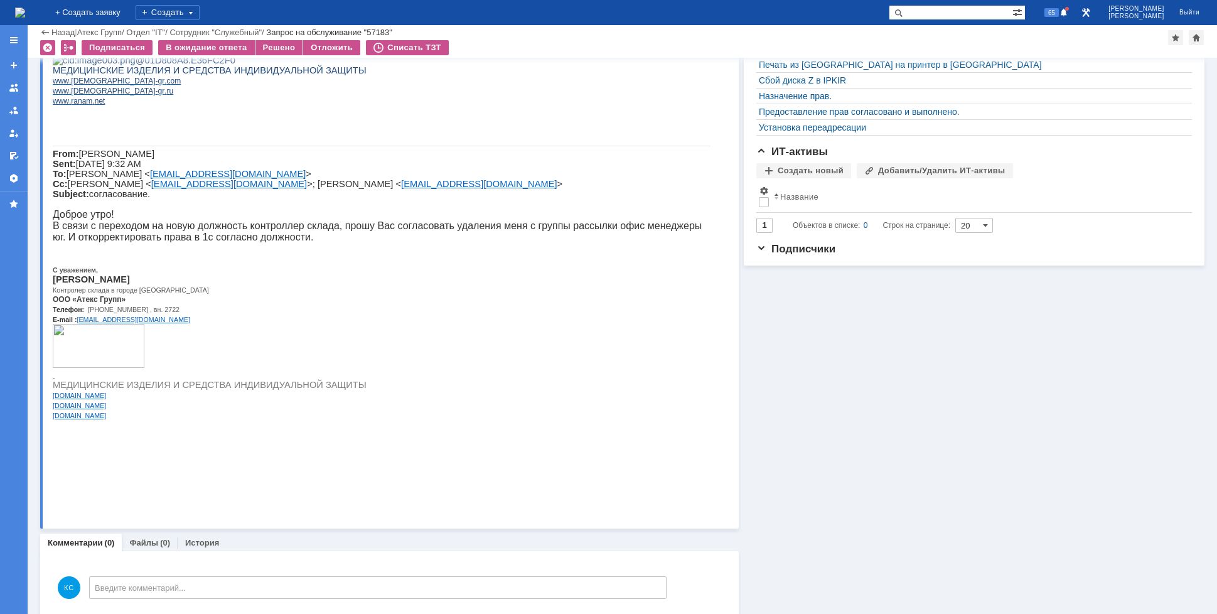
scroll to position [405, 0]
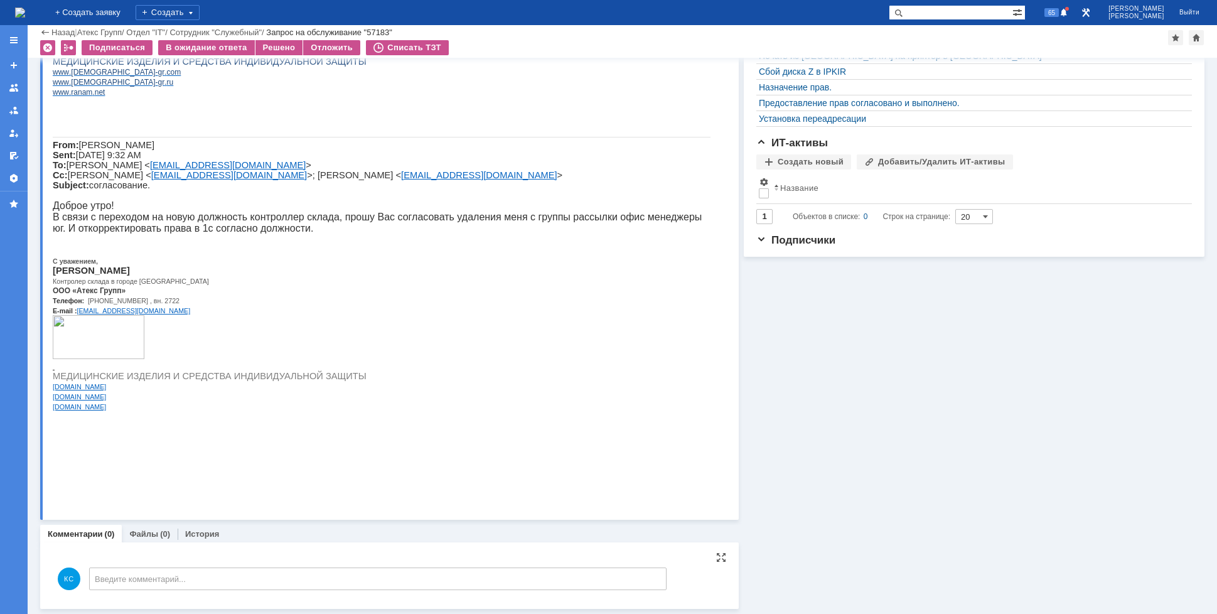
click at [153, 567] on div "КС Введите комментарий..." at bounding box center [360, 575] width 614 height 48
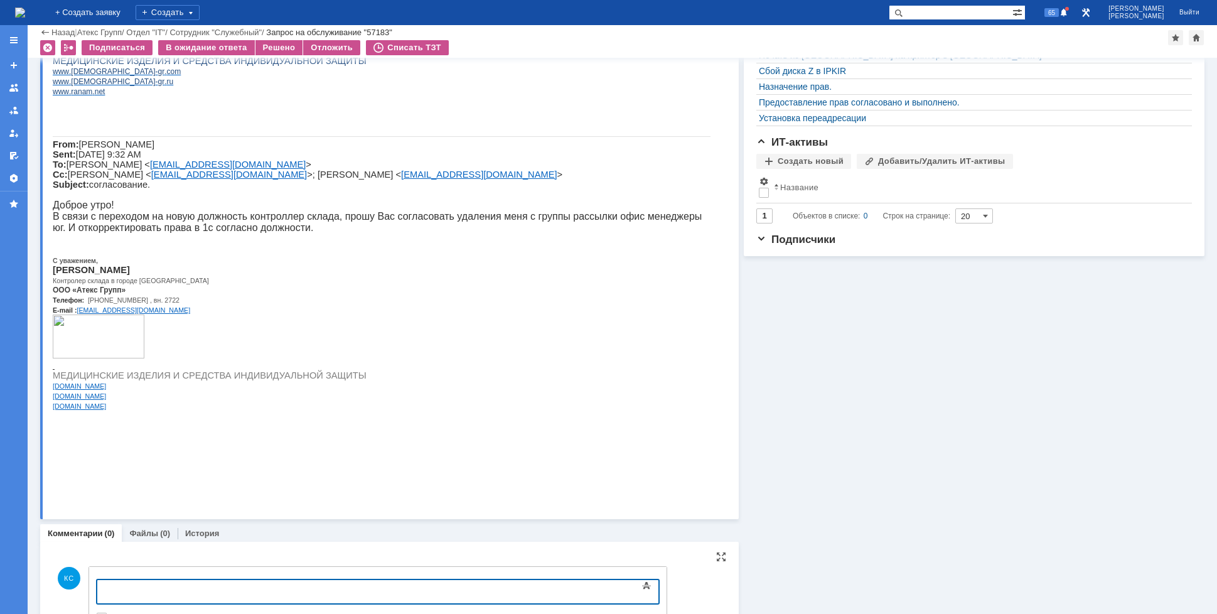
click at [167, 589] on div at bounding box center [199, 590] width 178 height 10
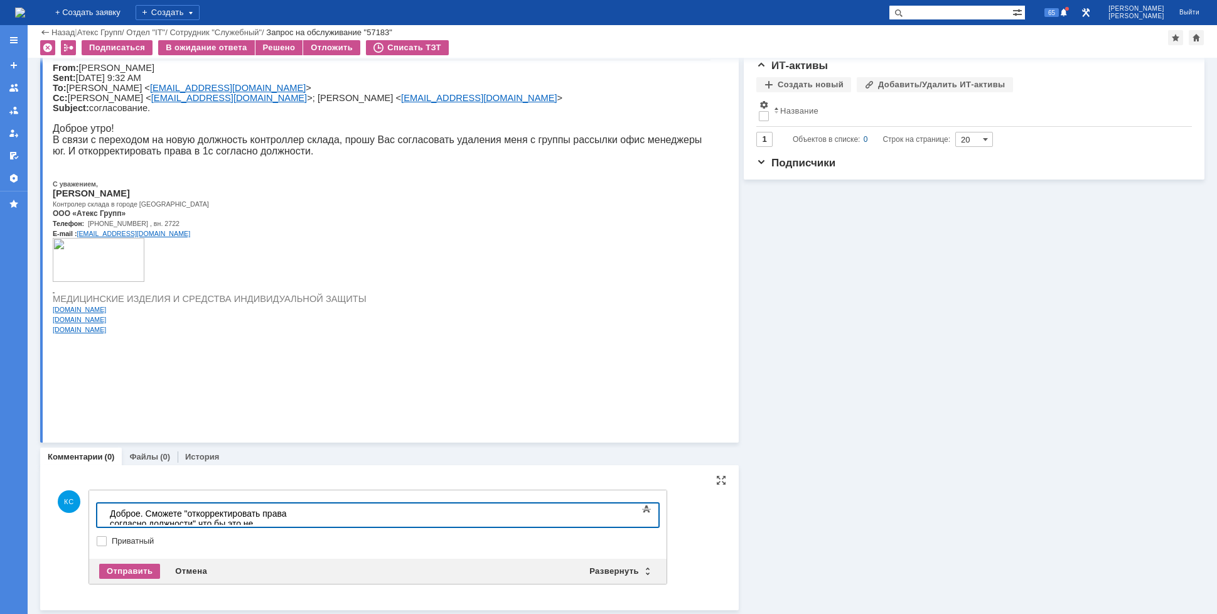
click at [144, 513] on div "Доброе. Сможете "откорректировать права согласно должности" что бы это не значи…" at bounding box center [199, 523] width 178 height 30
click at [293, 520] on body "Доброе. Сможете "откорректировать права согласно должности" что бы это не значи…" at bounding box center [199, 523] width 188 height 40
click at [132, 565] on div "Отправить" at bounding box center [129, 571] width 61 height 15
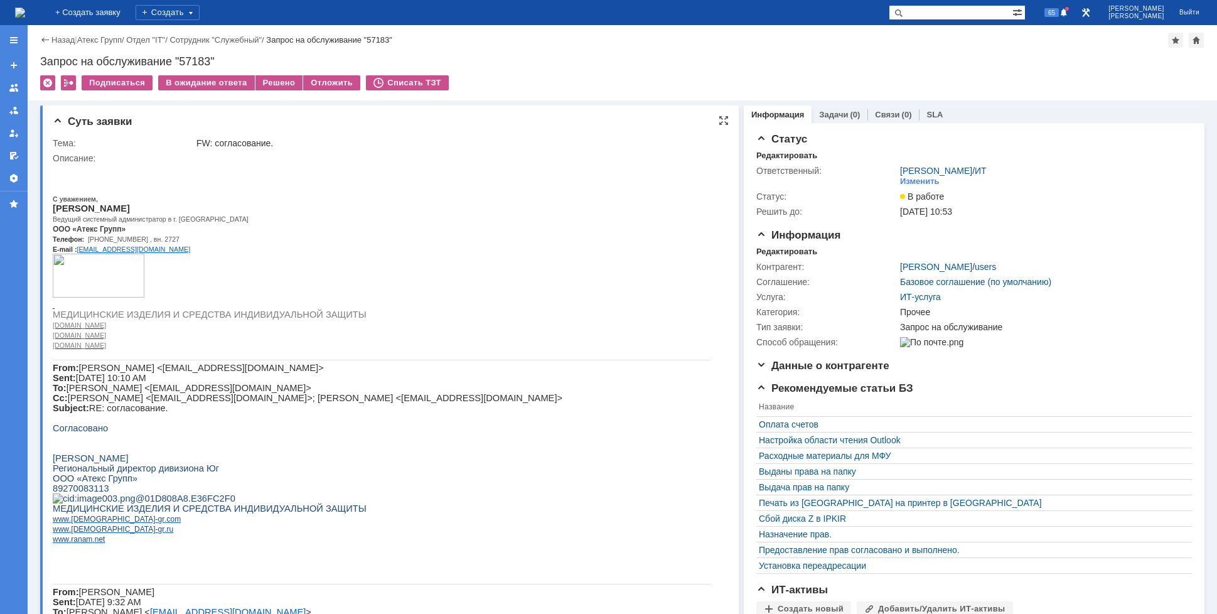
scroll to position [0, 0]
click at [916, 180] on div "Изменить" at bounding box center [920, 181] width 40 height 10
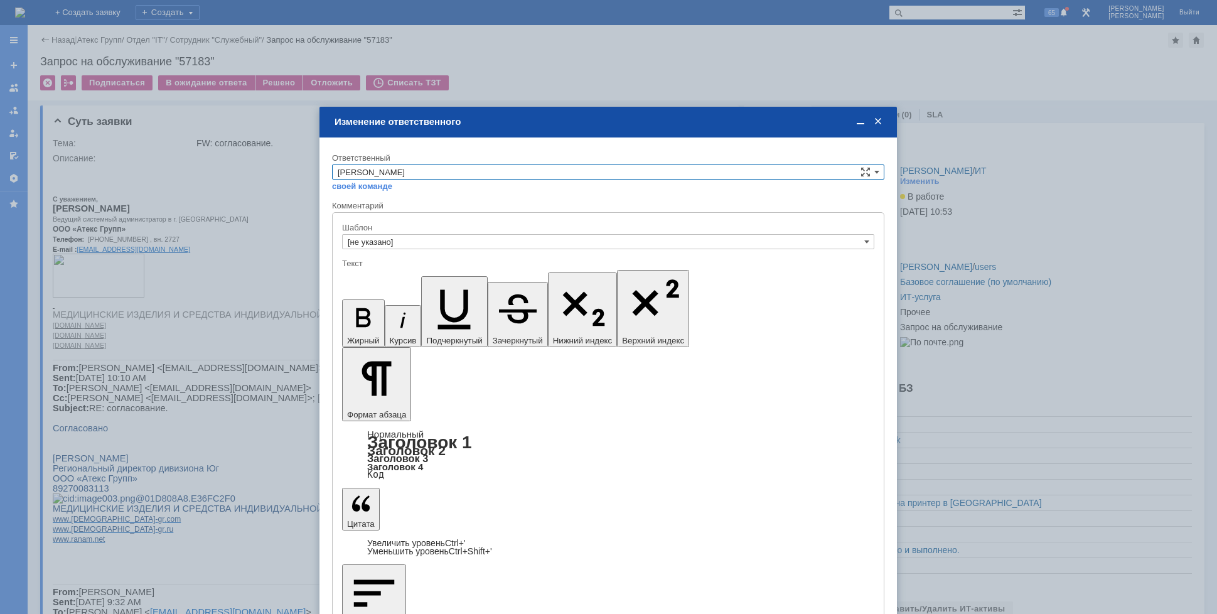
click at [444, 171] on input "[PERSON_NAME]" at bounding box center [608, 171] width 552 height 15
click at [370, 277] on span "АСУ" at bounding box center [608, 276] width 541 height 10
type input "АСУ"
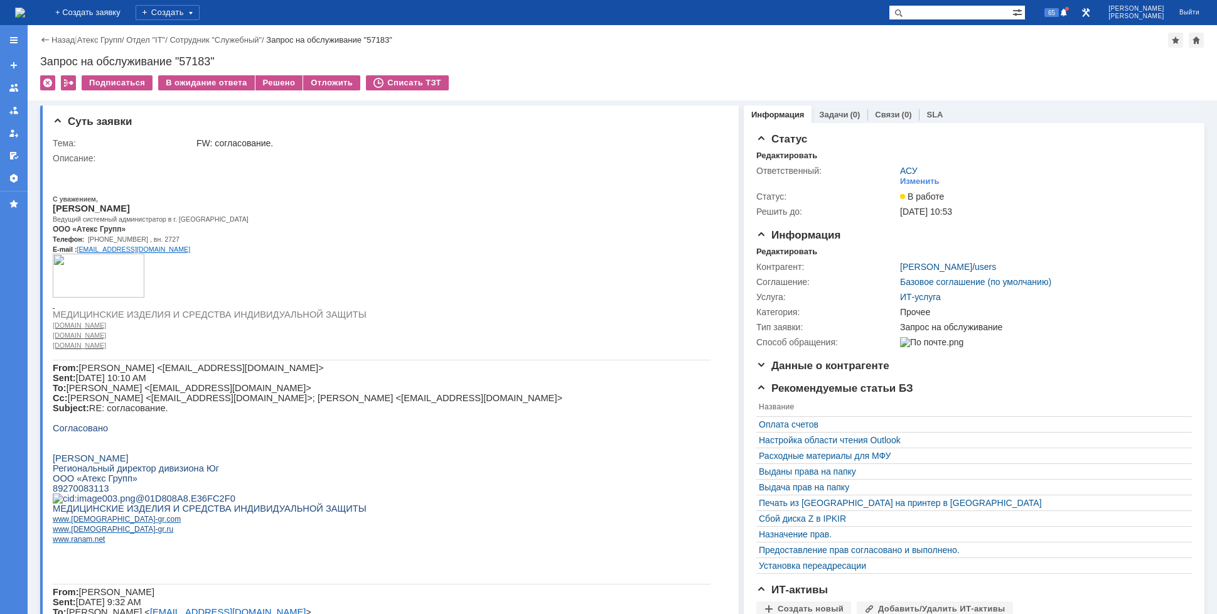
click at [25, 9] on img at bounding box center [20, 13] width 10 height 10
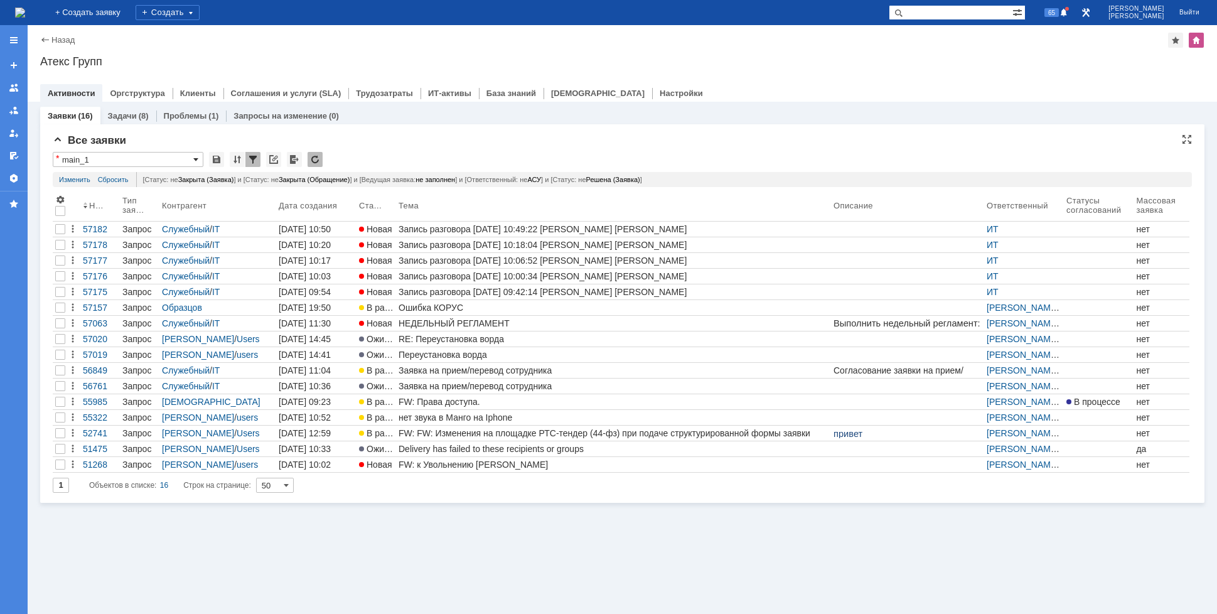
click at [196, 160] on span at bounding box center [195, 159] width 5 height 10
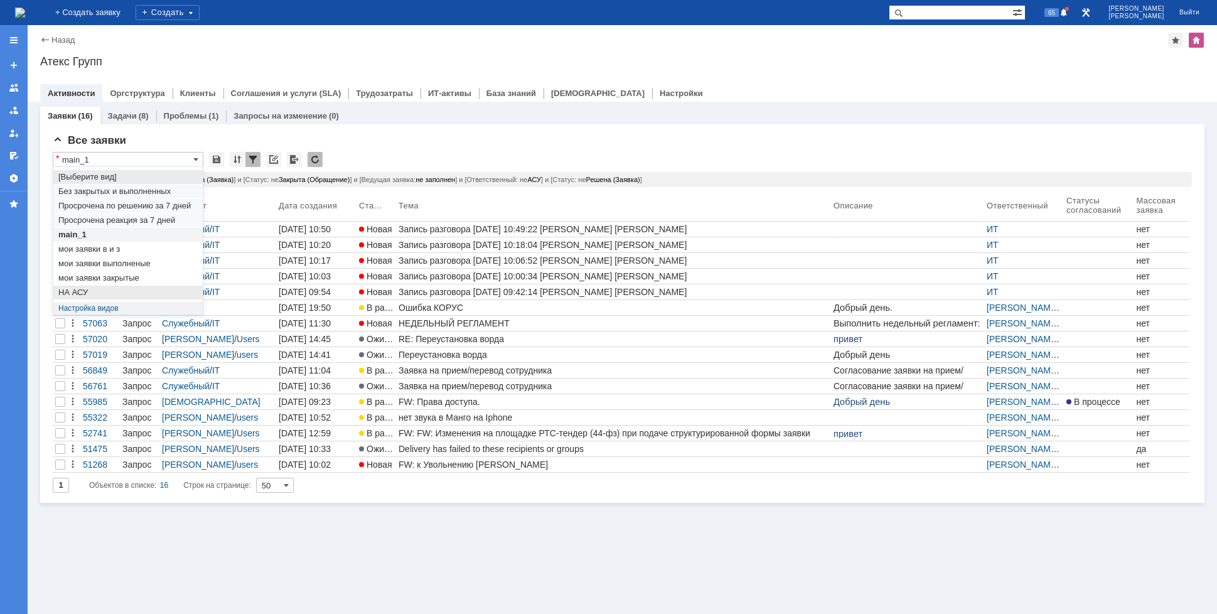
click at [115, 289] on span "НА АСУ" at bounding box center [127, 292] width 139 height 10
type input "НА АСУ"
type input "20"
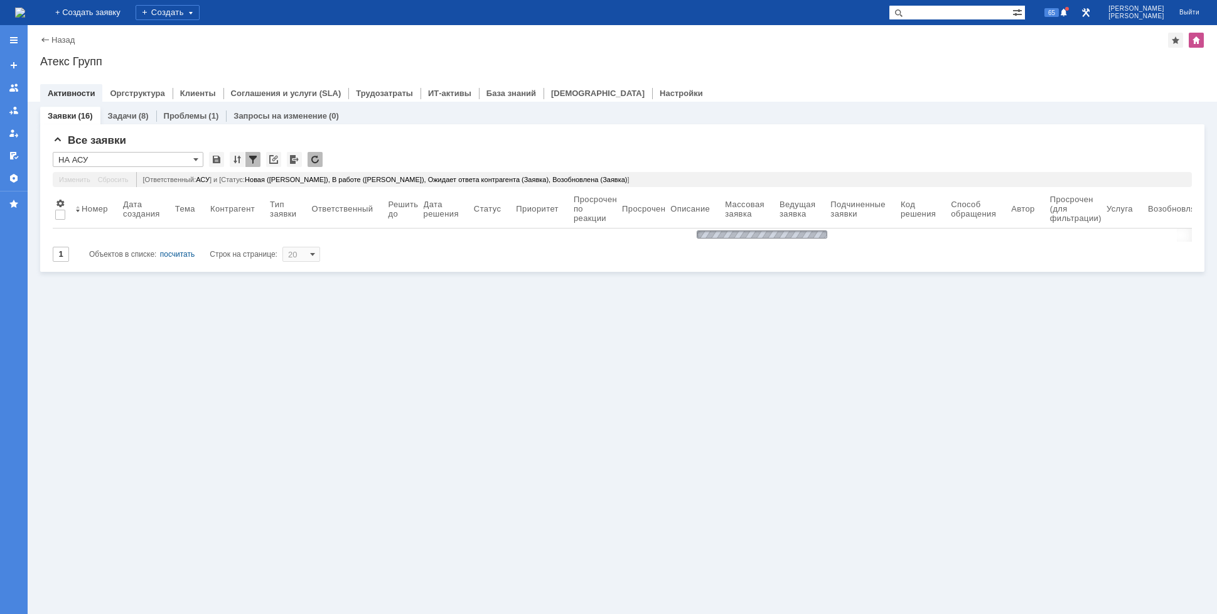
type input "НА АСУ"
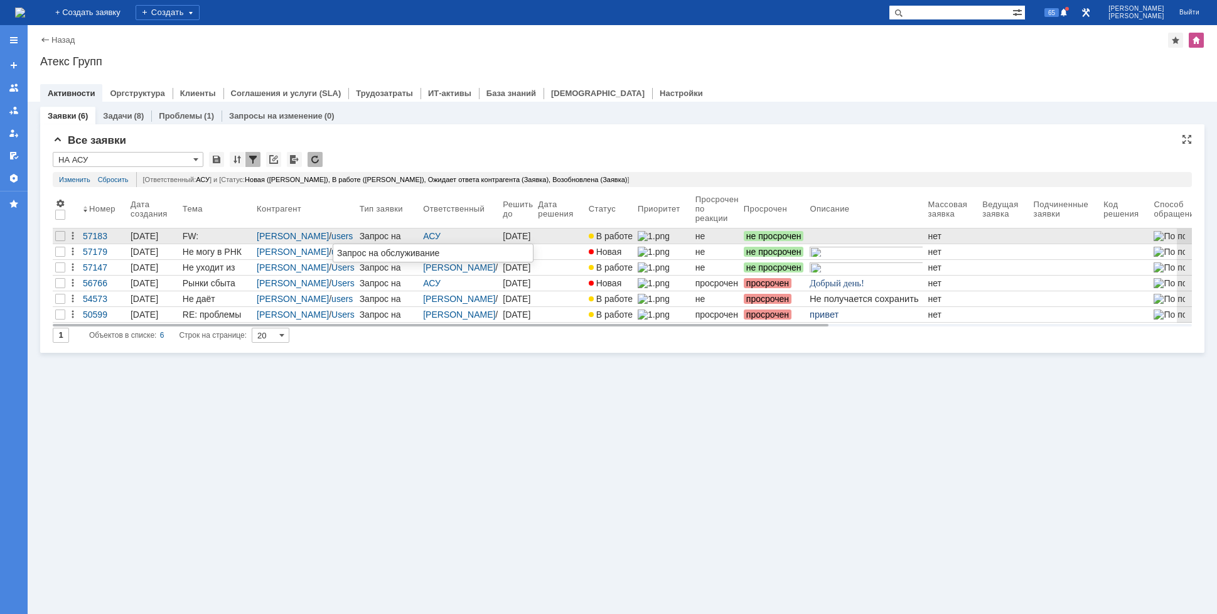
click at [361, 237] on div "Запрос на обслуживание" at bounding box center [389, 236] width 59 height 10
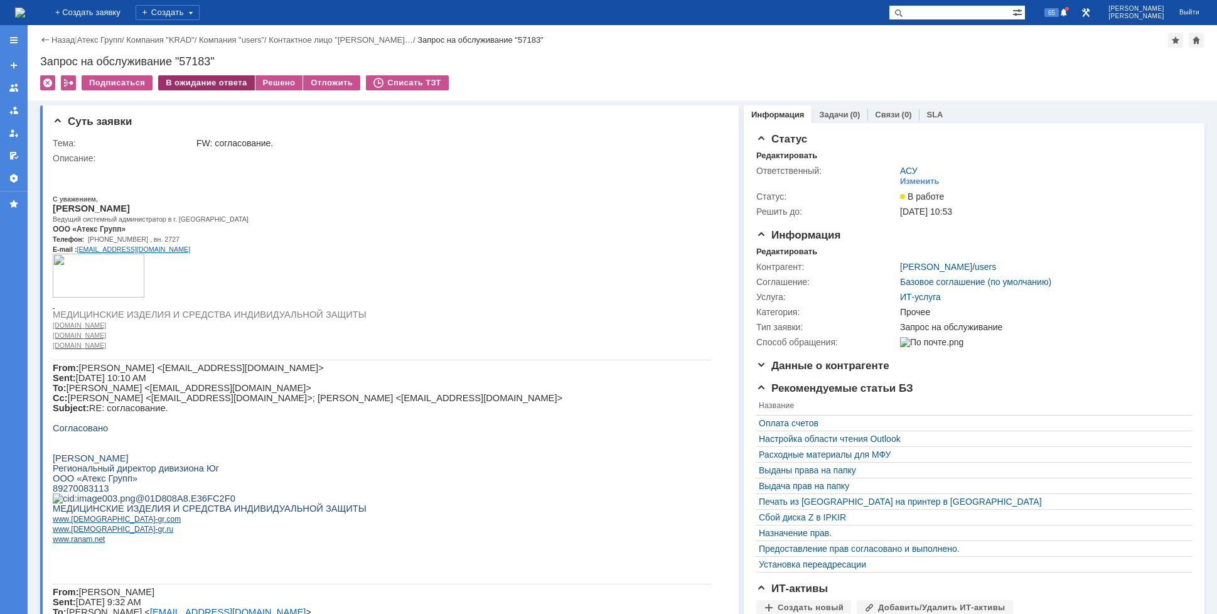
click at [221, 83] on div "В ожидание ответа" at bounding box center [206, 82] width 96 height 15
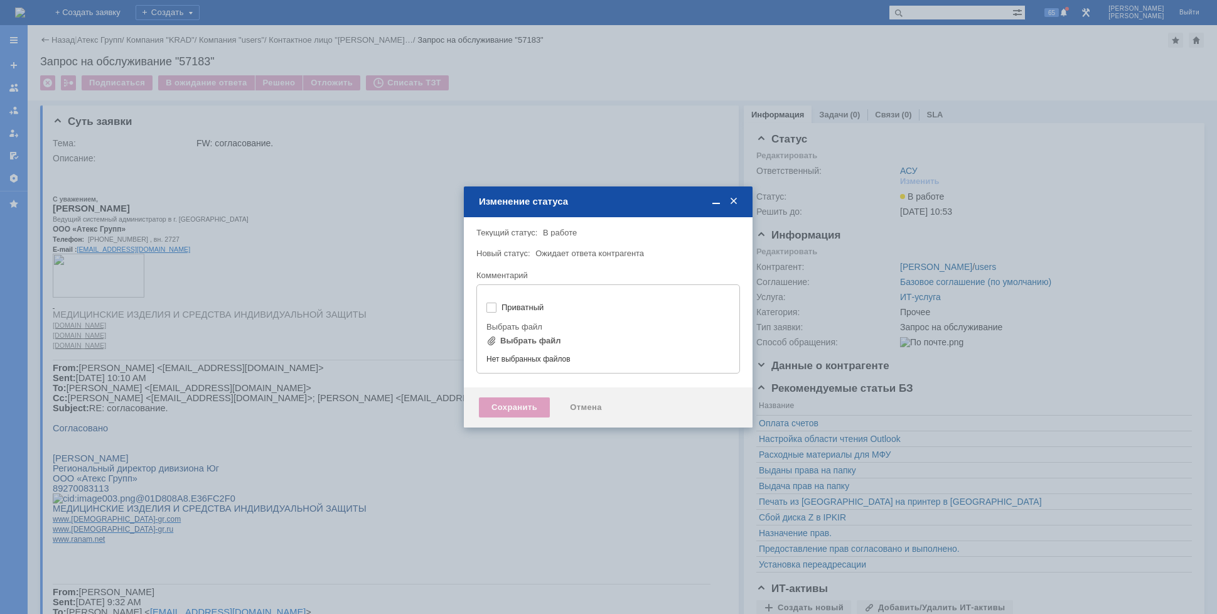
type input "[не указано]"
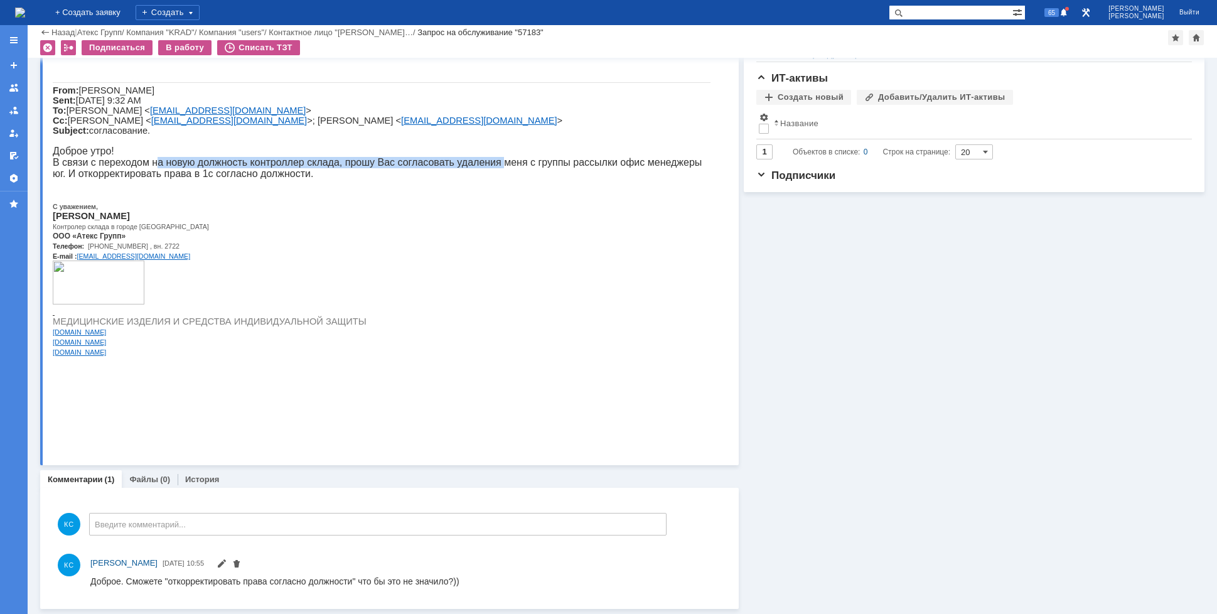
drag, startPoint x: 147, startPoint y: 240, endPoint x: 468, endPoint y: 236, distance: 320.1
click at [463, 179] on span "В связи с переходом на новую должность контроллер склада, прошу Вас согласовать…" at bounding box center [377, 168] width 649 height 22
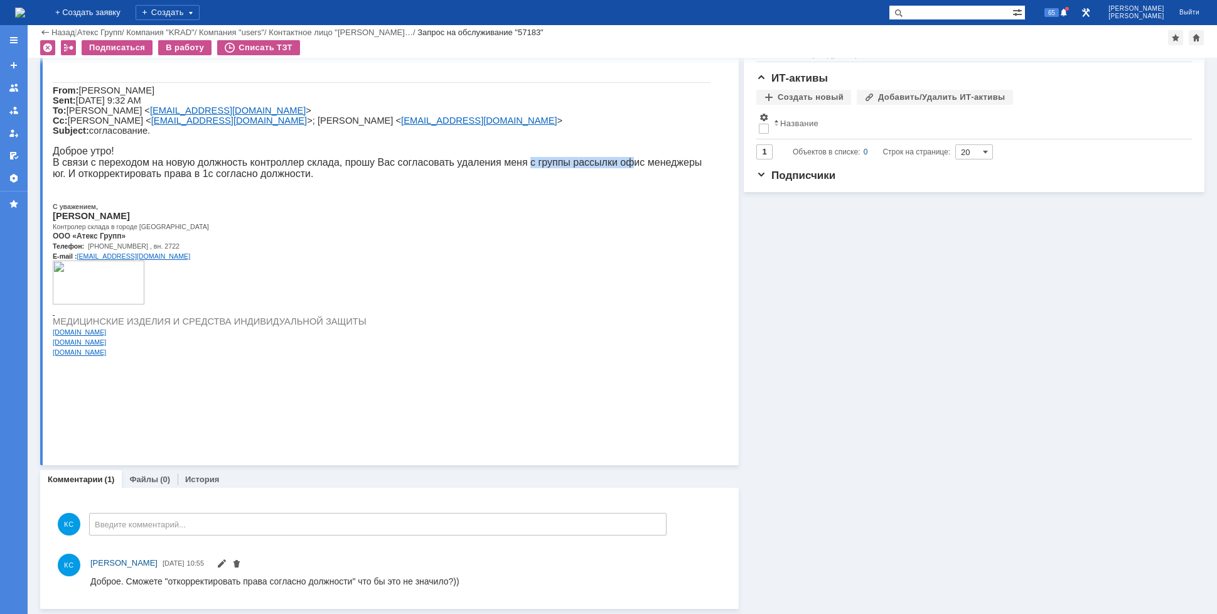
drag, startPoint x: 486, startPoint y: 235, endPoint x: 597, endPoint y: 239, distance: 110.5
click at [593, 179] on span "В связи с переходом на новую должность контроллер склада, прошу Вас согласовать…" at bounding box center [377, 168] width 649 height 22
drag, startPoint x: 609, startPoint y: 239, endPoint x: 658, endPoint y: 240, distance: 49.0
click at [658, 179] on span "В связи с переходом на новую должность контроллер склада, прошу Вас согласовать…" at bounding box center [377, 168] width 649 height 22
drag, startPoint x: 535, startPoint y: 243, endPoint x: 597, endPoint y: 243, distance: 62.1
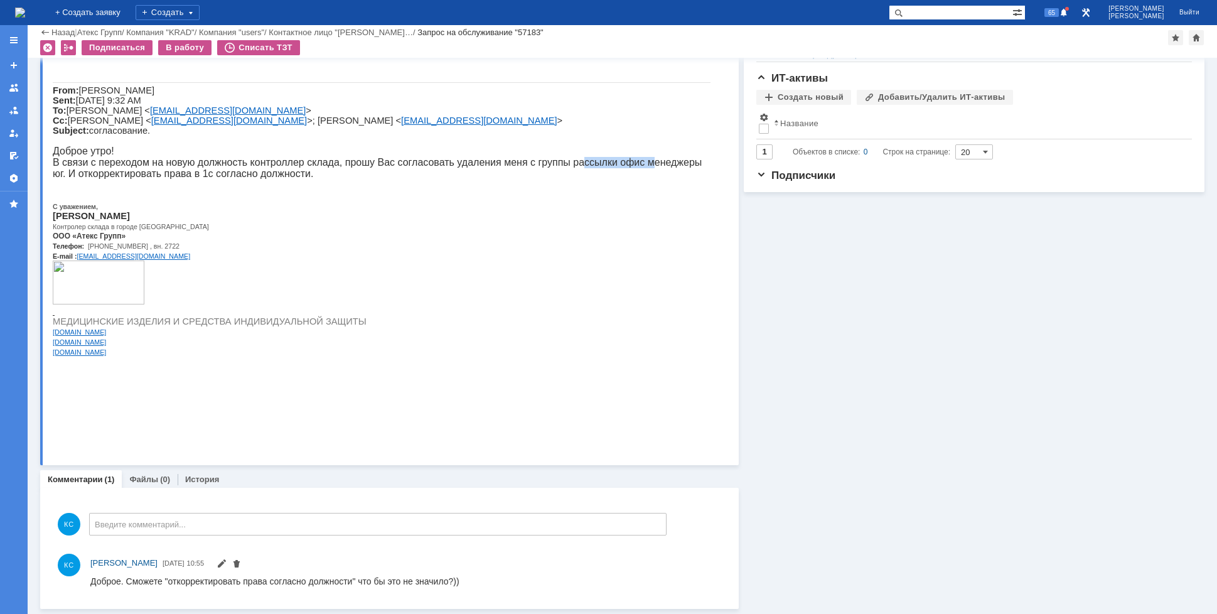
click at [594, 179] on span "В связи с переходом на новую должность контроллер склада, прошу Вас согласовать…" at bounding box center [377, 168] width 649 height 22
click at [675, 179] on p "В связи с переходом на новую должность контроллер склада, прошу Вас согласовать…" at bounding box center [382, 168] width 658 height 23
drag, startPoint x: 80, startPoint y: 254, endPoint x: 183, endPoint y: 260, distance: 102.5
click at [165, 260] on div "С уважением, Кондратенко Сергей Ведущий системный администратор в г. Ростов-на-…" at bounding box center [382, 9] width 658 height 695
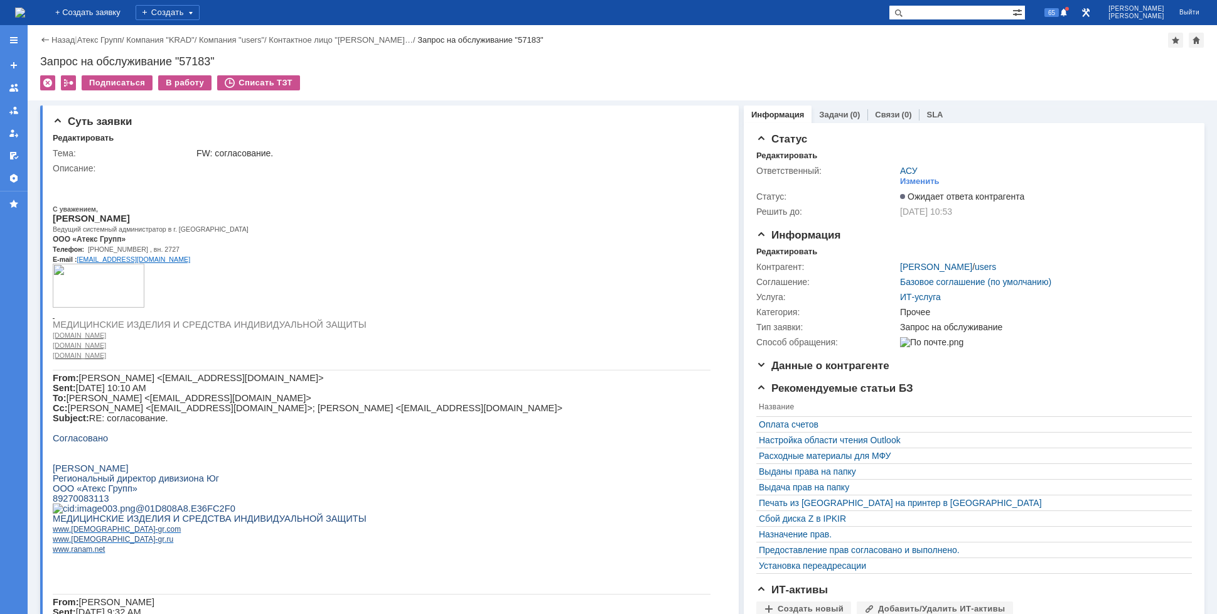
click at [25, 8] on img at bounding box center [20, 13] width 10 height 10
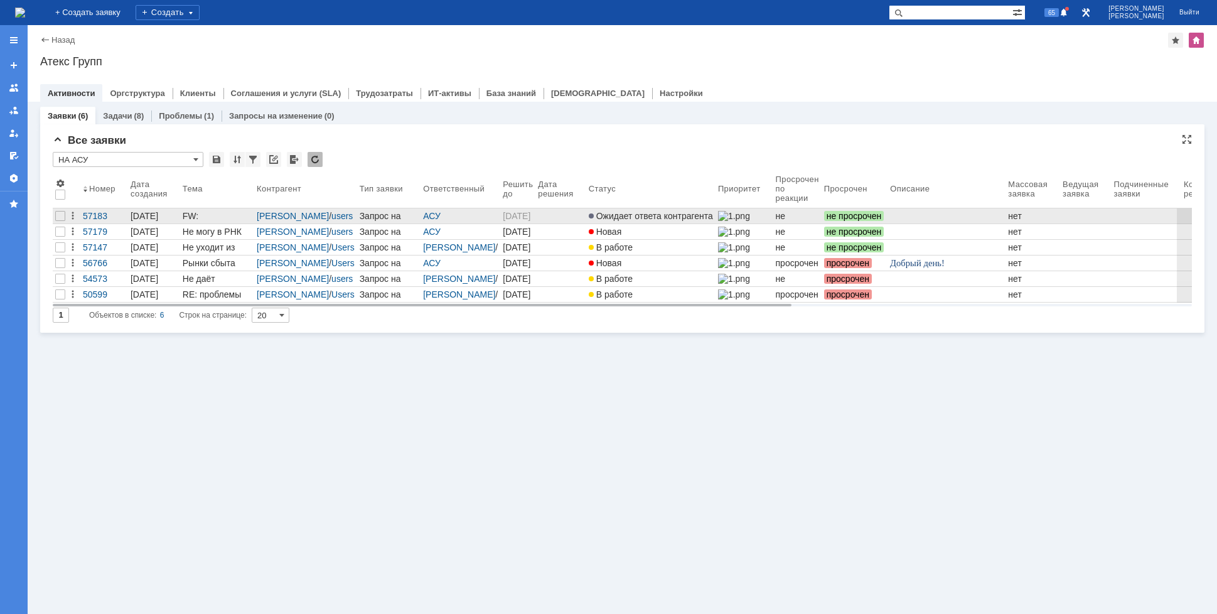
click at [360, 216] on div "Запрос на обслуживание" at bounding box center [389, 216] width 59 height 10
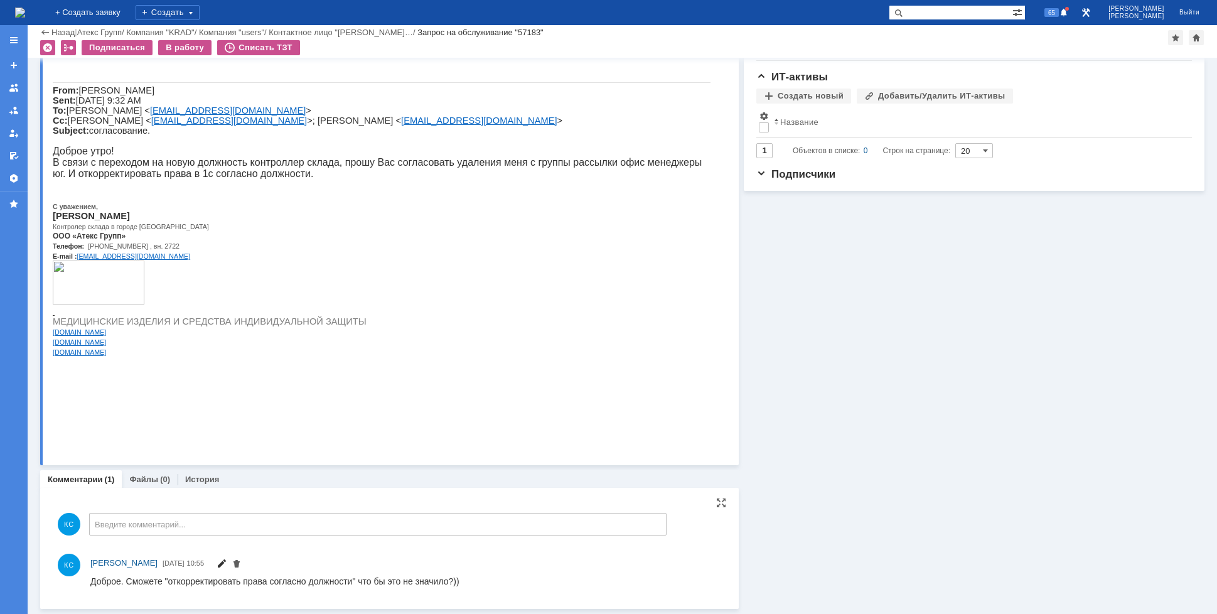
click at [227, 560] on span at bounding box center [221, 565] width 10 height 10
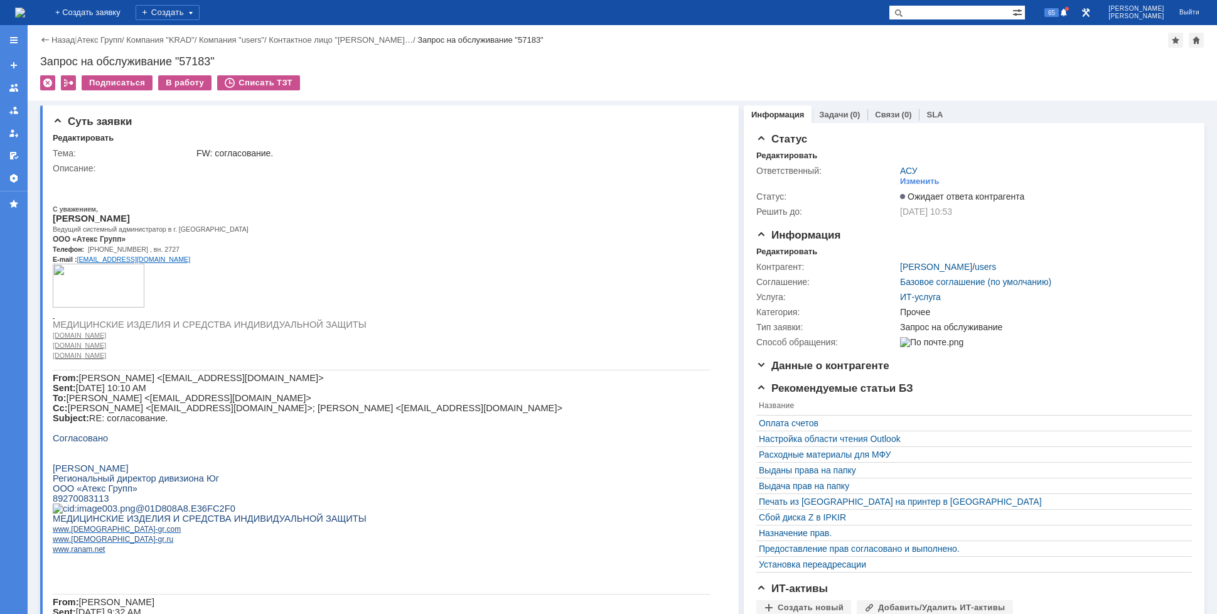
click at [25, 15] on img at bounding box center [20, 13] width 10 height 10
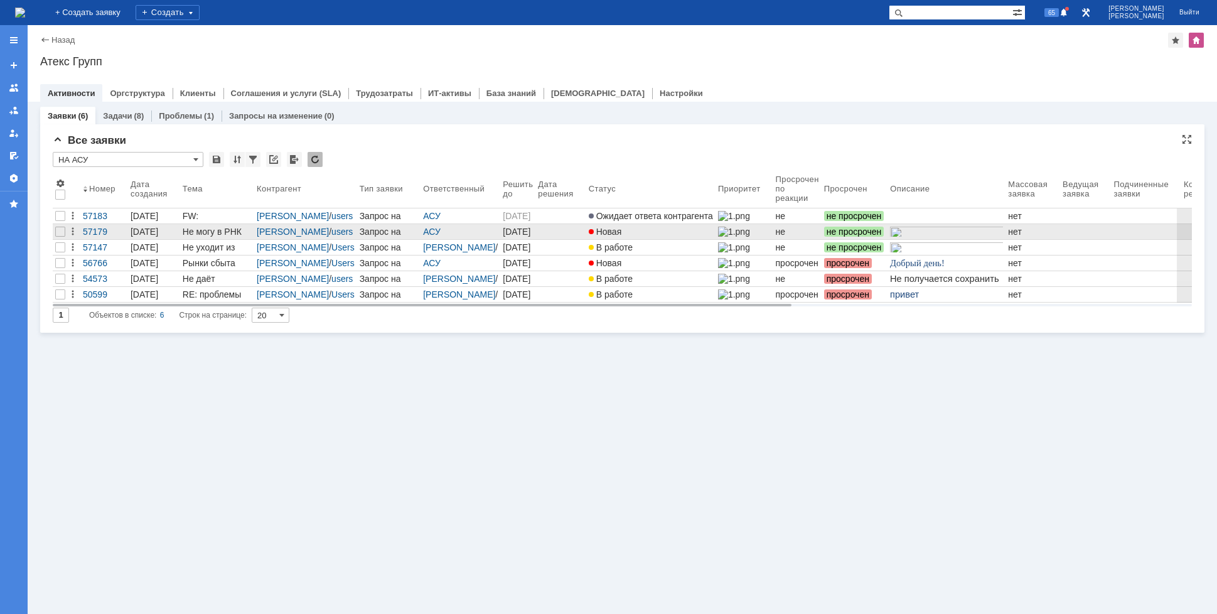
click at [360, 233] on div "Запрос на обслуживание" at bounding box center [389, 232] width 59 height 10
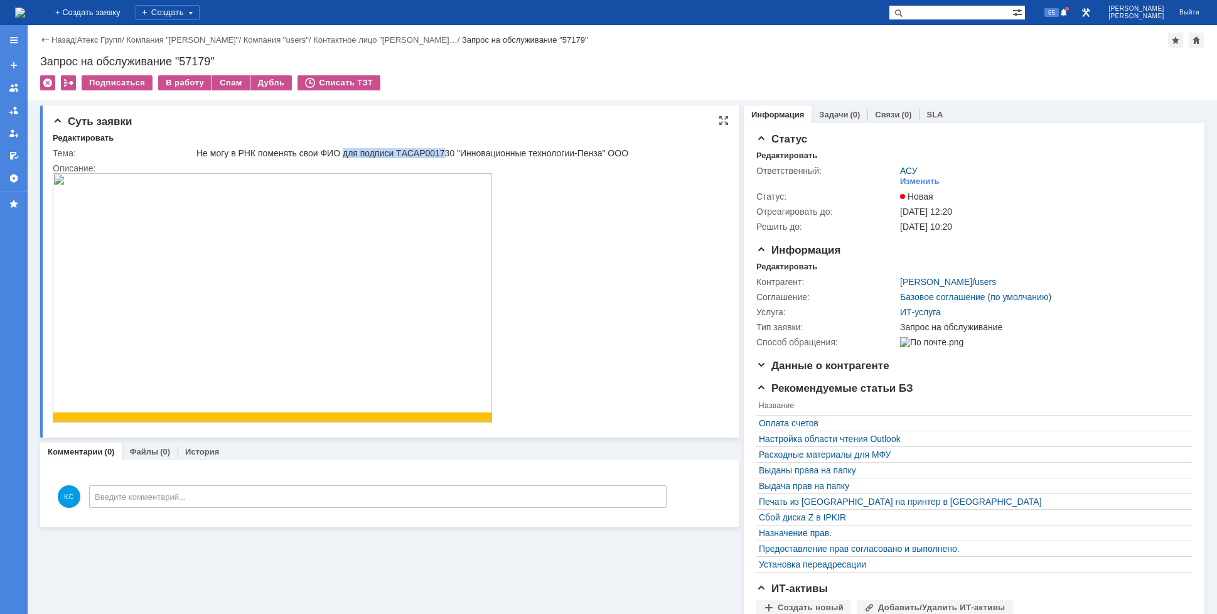
drag, startPoint x: 344, startPoint y: 155, endPoint x: 479, endPoint y: 152, distance: 135.6
click at [451, 152] on div "Не могу в РНК поменять свои ФИО для подписи ТAСАР001730 "Инновационные технолог…" at bounding box center [457, 153] width 523 height 10
drag, startPoint x: 521, startPoint y: 149, endPoint x: 576, endPoint y: 151, distance: 54.6
click at [573, 150] on div "Не могу в РНК поменять свои ФИО для подписи ТAСАР001730 "Инновационные технолог…" at bounding box center [457, 153] width 523 height 10
click at [25, 11] on img at bounding box center [20, 13] width 10 height 10
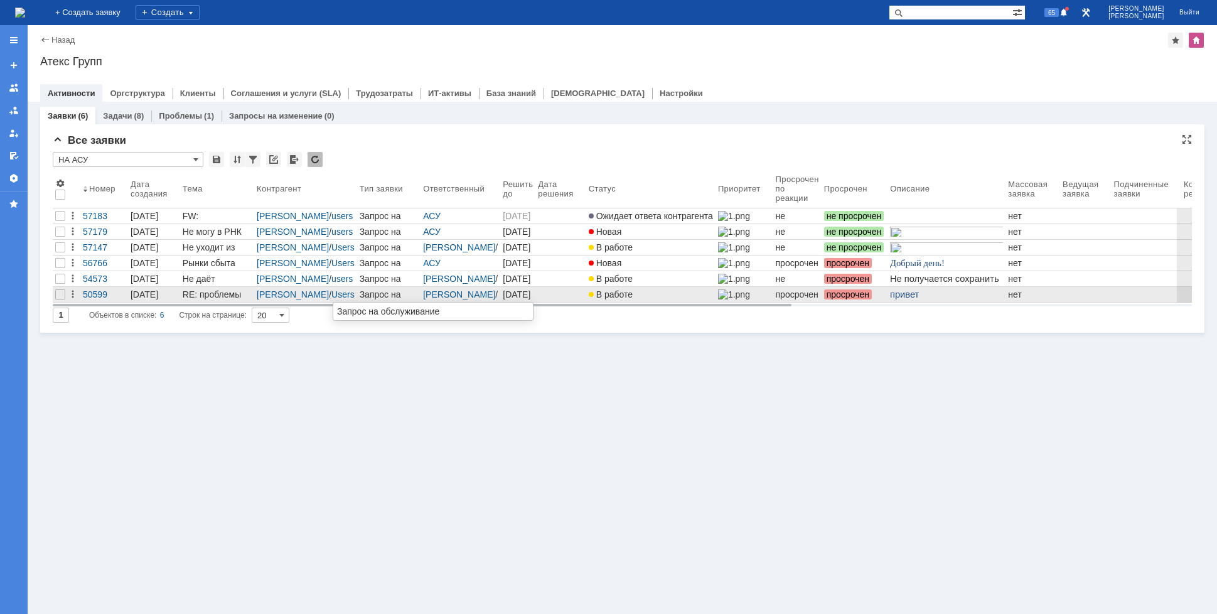
click at [360, 295] on div "Запрос на обслуживание" at bounding box center [389, 294] width 59 height 10
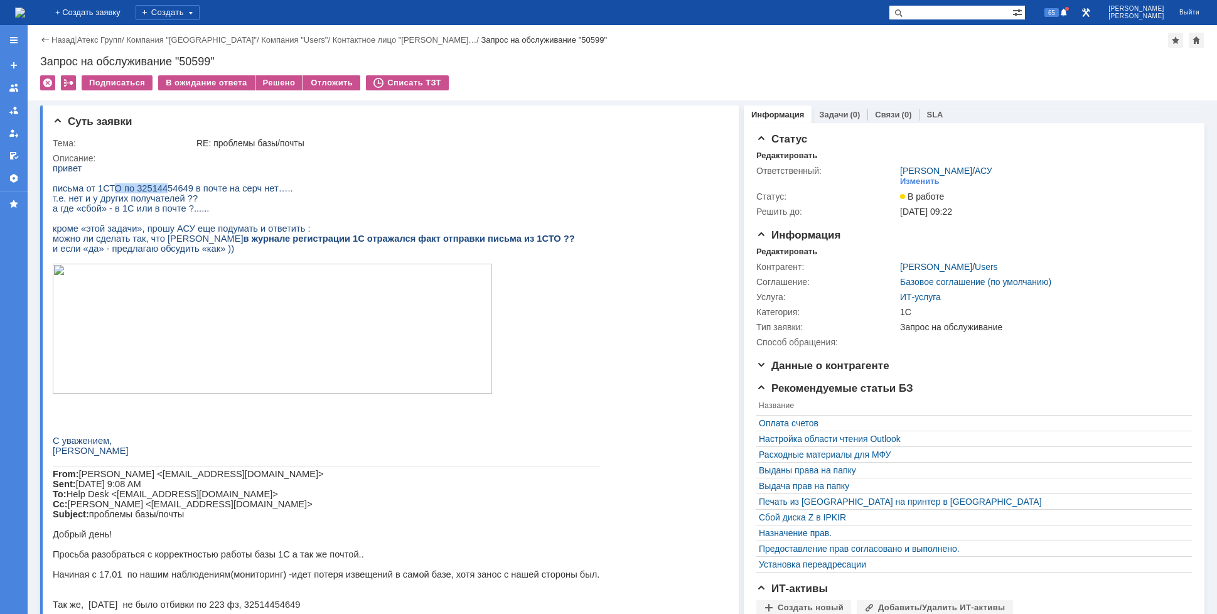
drag, startPoint x: 107, startPoint y: 196, endPoint x: 179, endPoint y: 196, distance: 72.8
click at [167, 193] on span "письма от 1СТО по 32514454649 в почте на серч нет….." at bounding box center [173, 188] width 240 height 10
drag, startPoint x: 201, startPoint y: 196, endPoint x: 238, endPoint y: 196, distance: 37.7
click at [238, 193] on span "письма от 1СТО по 32514454649 в почте на серч нет….." at bounding box center [173, 188] width 240 height 10
drag, startPoint x: 83, startPoint y: 203, endPoint x: 137, endPoint y: 202, distance: 54.0
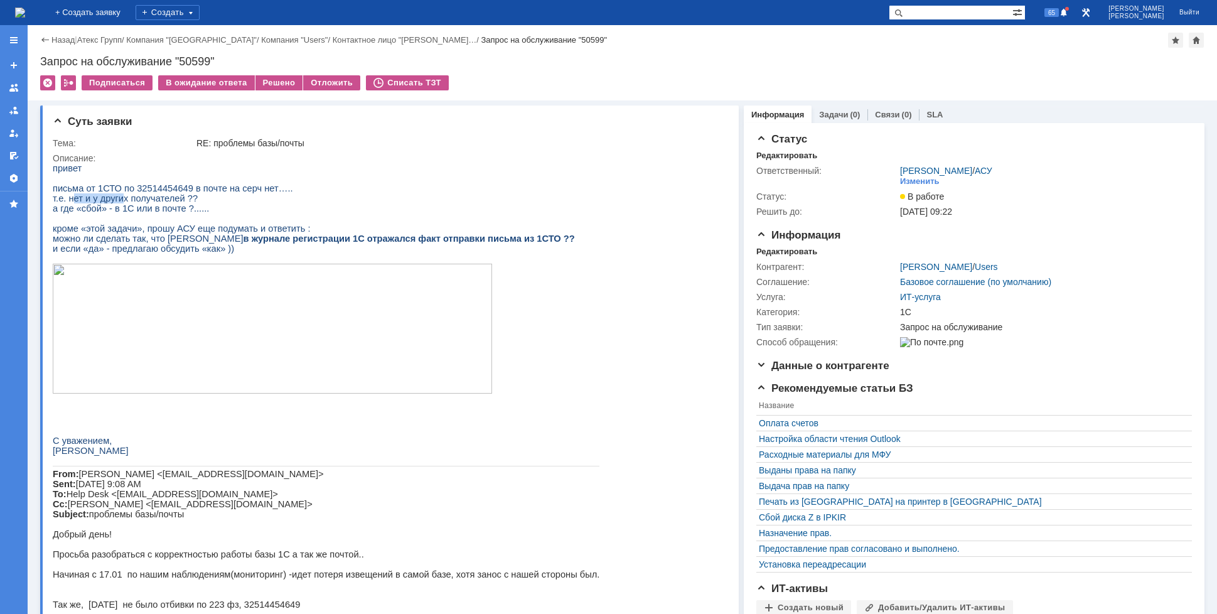
click at [135, 202] on span "т.е. нет и у других получателей ??" at bounding box center [125, 198] width 145 height 10
drag, startPoint x: 79, startPoint y: 213, endPoint x: 124, endPoint y: 213, distance: 44.6
click at [112, 213] on span "а где «сбой» - в 1С или в почте ?......" at bounding box center [131, 208] width 156 height 10
drag, startPoint x: 154, startPoint y: 213, endPoint x: 173, endPoint y: 213, distance: 18.2
click at [173, 213] on span "а где «сбой» - в 1С или в почте ?......" at bounding box center [131, 208] width 156 height 10
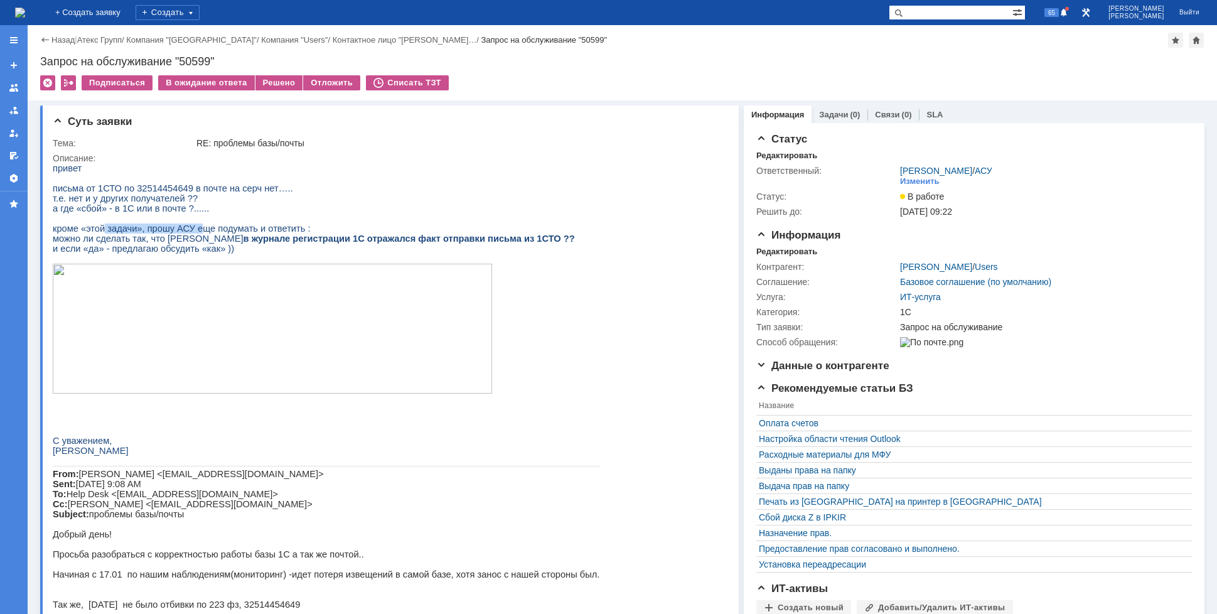
drag, startPoint x: 99, startPoint y: 237, endPoint x: 196, endPoint y: 241, distance: 97.3
click at [193, 233] on span "кроме «этой задачи», прошу АСУ еще подумать и ответить :" at bounding box center [182, 228] width 258 height 10
drag, startPoint x: 223, startPoint y: 241, endPoint x: 235, endPoint y: 241, distance: 11.3
click at [235, 233] on span "кроме «этой задачи», прошу АСУ еще подумать и ответить :" at bounding box center [182, 228] width 258 height 10
drag, startPoint x: 73, startPoint y: 247, endPoint x: 141, endPoint y: 247, distance: 67.8
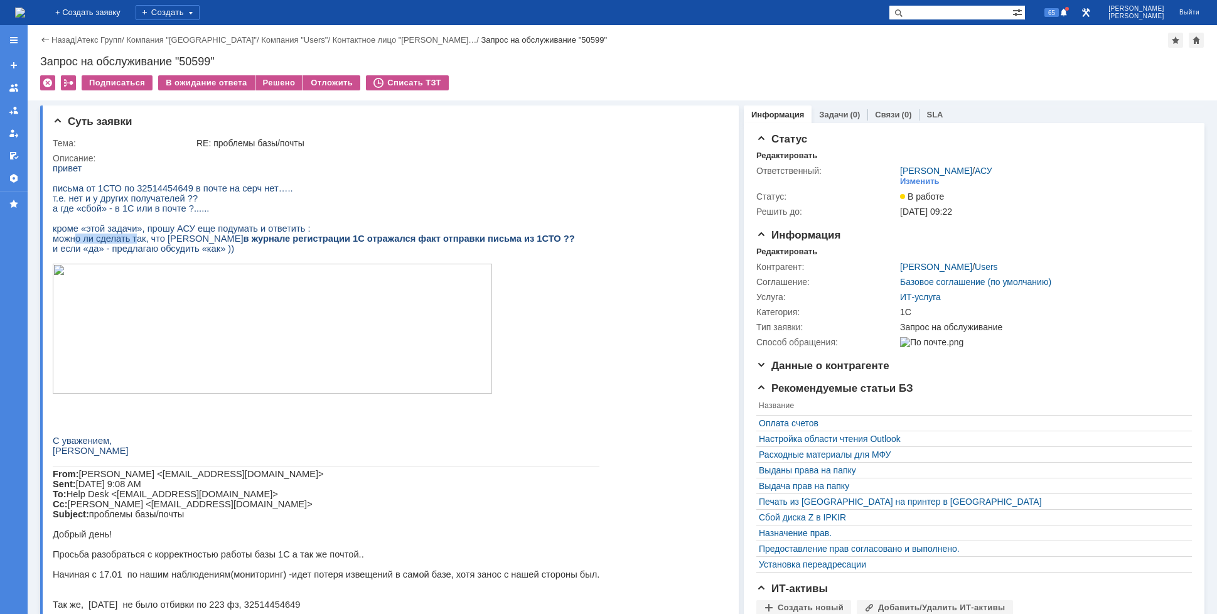
click at [133, 243] on span "можно ли сделать так, что б в журнале регистрации 1С отражался факт отправки пи…" at bounding box center [314, 238] width 522 height 10
drag, startPoint x: 154, startPoint y: 247, endPoint x: 208, endPoint y: 248, distance: 54.0
click at [206, 243] on span "можно ли сделать так, что б в журнале регистрации 1С отражался факт отправки пи…" at bounding box center [314, 238] width 522 height 10
drag, startPoint x: 234, startPoint y: 248, endPoint x: 309, endPoint y: 250, distance: 74.7
click at [298, 243] on b "в журнале регистрации 1С отражался факт отправки письма из 1СТО ??" at bounding box center [408, 238] width 331 height 10
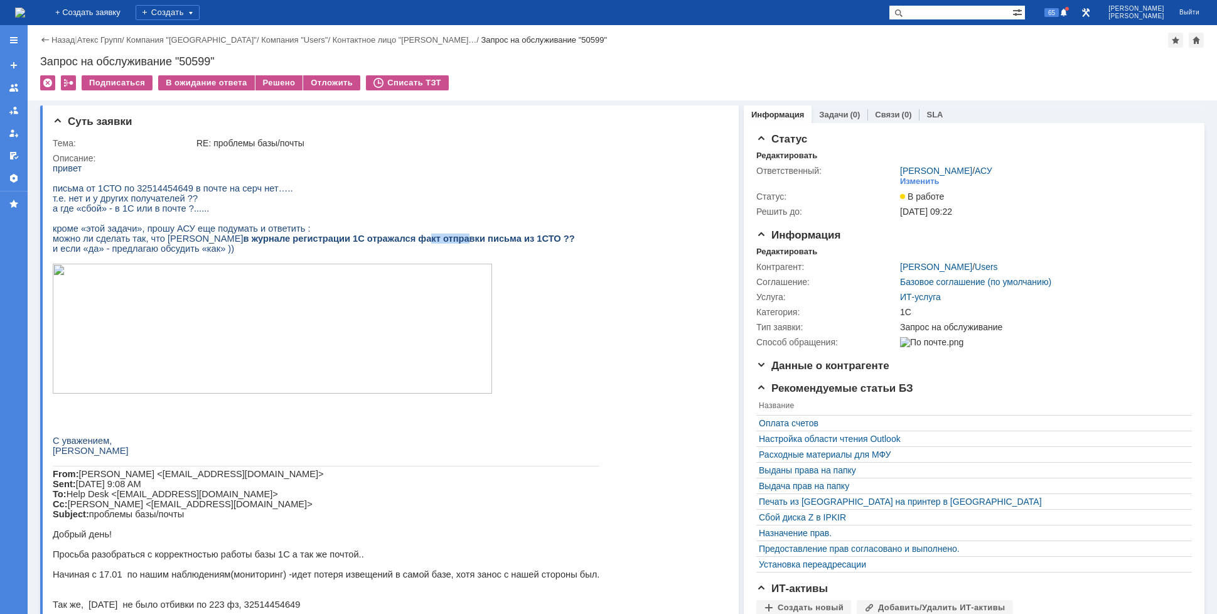
drag, startPoint x: 330, startPoint y: 252, endPoint x: 383, endPoint y: 252, distance: 53.3
click at [382, 243] on b "в журнале регистрации 1С отражался факт отправки письма из 1СТО ??" at bounding box center [408, 238] width 331 height 10
drag, startPoint x: 95, startPoint y: 259, endPoint x: 158, endPoint y: 259, distance: 62.8
click at [158, 254] on span "и если «да» - предлагаю обсудить «как» ))" at bounding box center [143, 248] width 181 height 10
drag, startPoint x: 180, startPoint y: 258, endPoint x: 228, endPoint y: 262, distance: 47.8
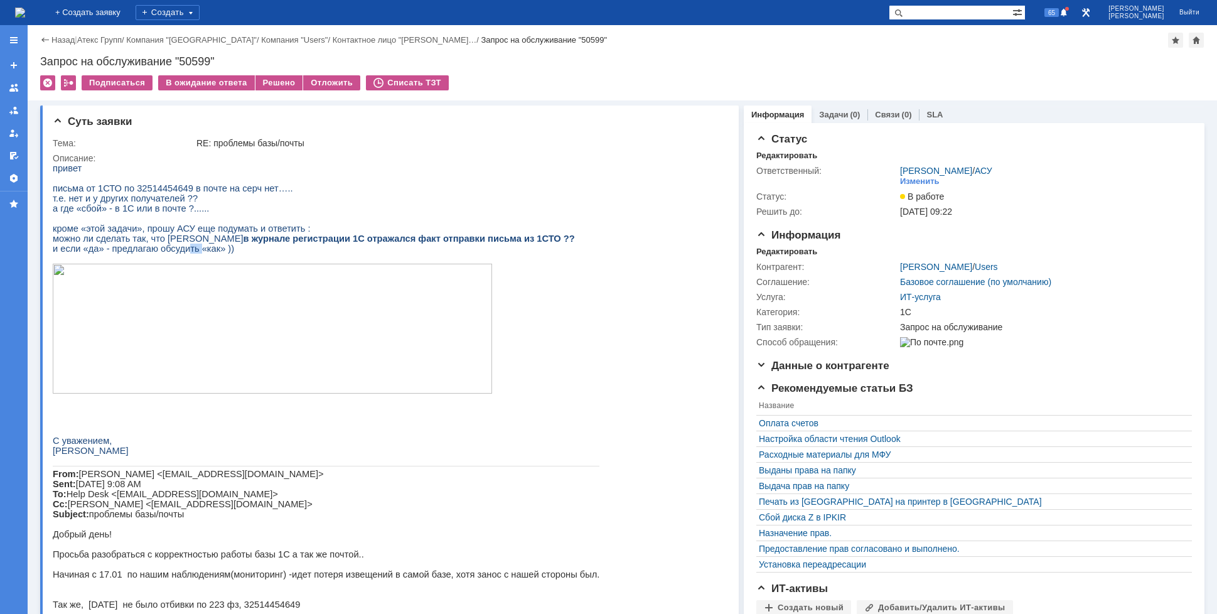
click at [200, 254] on span "и если «да» - предлагаю обсудить «как» ))" at bounding box center [143, 248] width 181 height 10
click at [25, 14] on img at bounding box center [20, 13] width 10 height 10
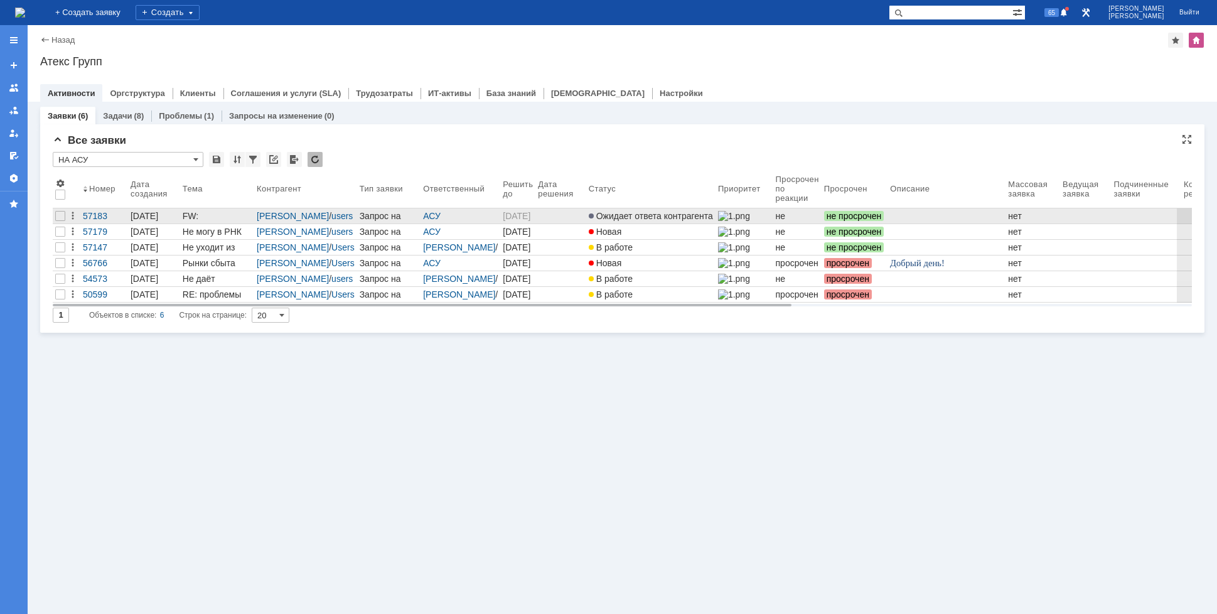
click at [200, 213] on div "FW: согласование." at bounding box center [217, 216] width 69 height 10
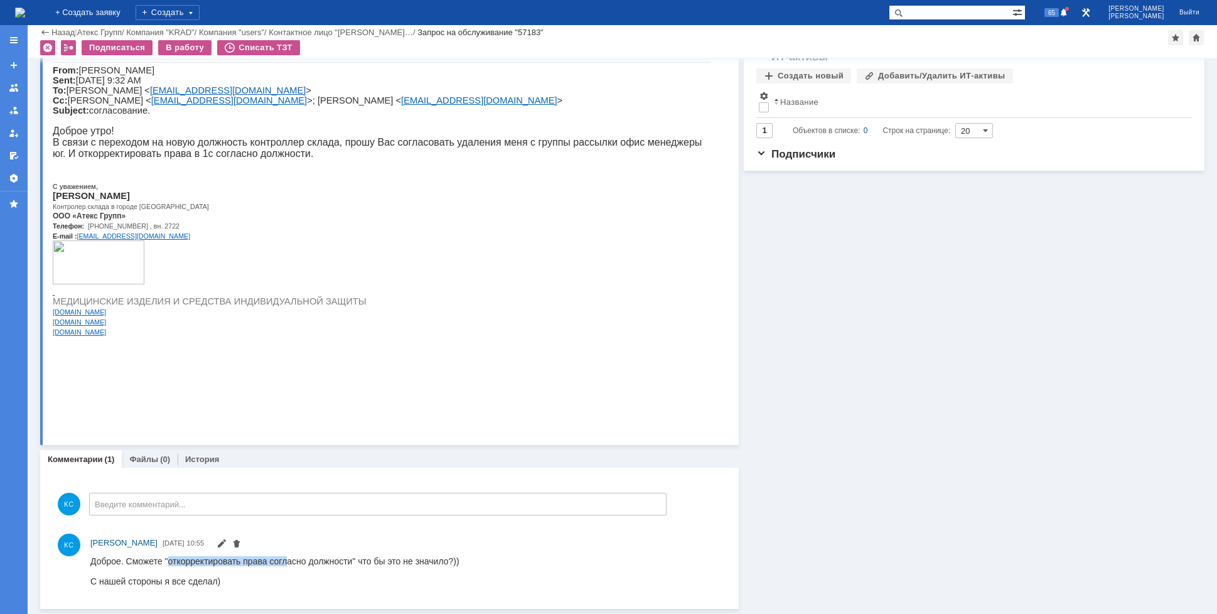
drag, startPoint x: 170, startPoint y: 559, endPoint x: 303, endPoint y: 559, distance: 133.0
click at [300, 559] on div "Доброе. Сможете "откорректировать права согласно должности" что бы это не значи…" at bounding box center [274, 560] width 369 height 10
drag, startPoint x: 351, startPoint y: 557, endPoint x: 386, endPoint y: 557, distance: 35.1
click at [385, 557] on div "Доброе. Сможете "откорректировать права согласно должности" что бы это не значи…" at bounding box center [274, 560] width 369 height 10
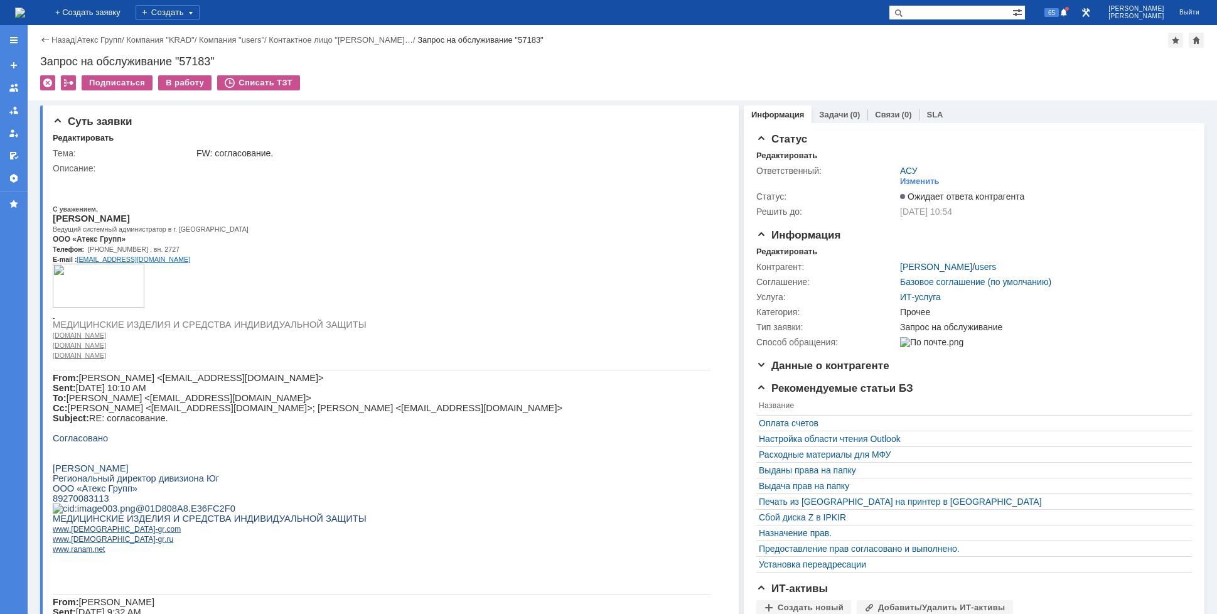
click at [25, 13] on img at bounding box center [20, 13] width 10 height 10
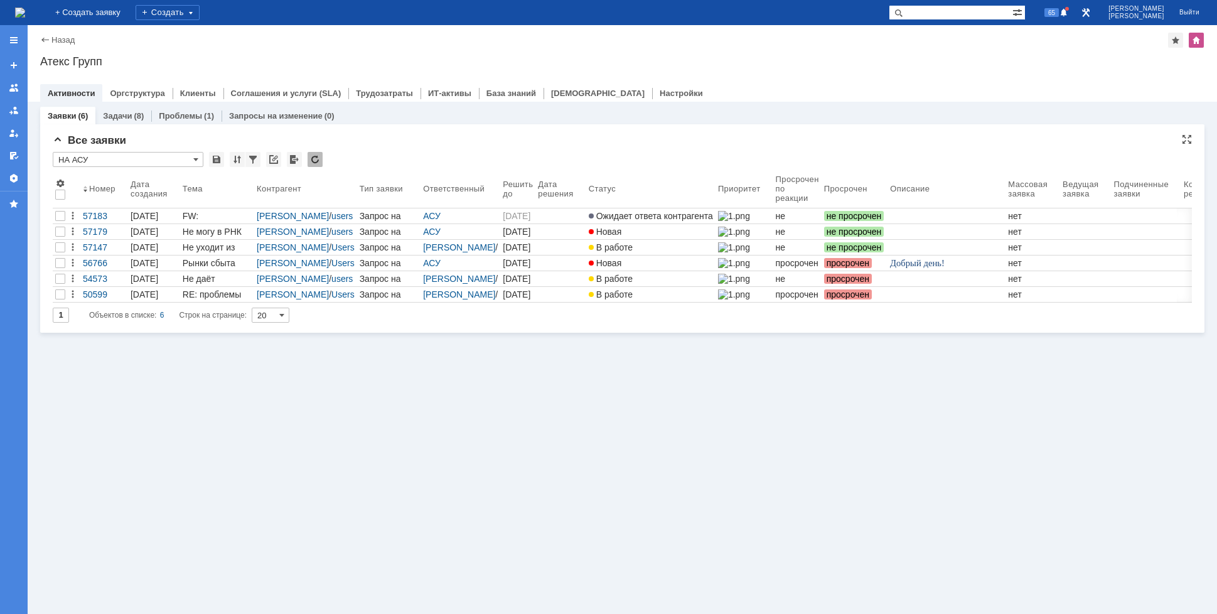
click at [131, 157] on input "НА АСУ" at bounding box center [128, 159] width 151 height 15
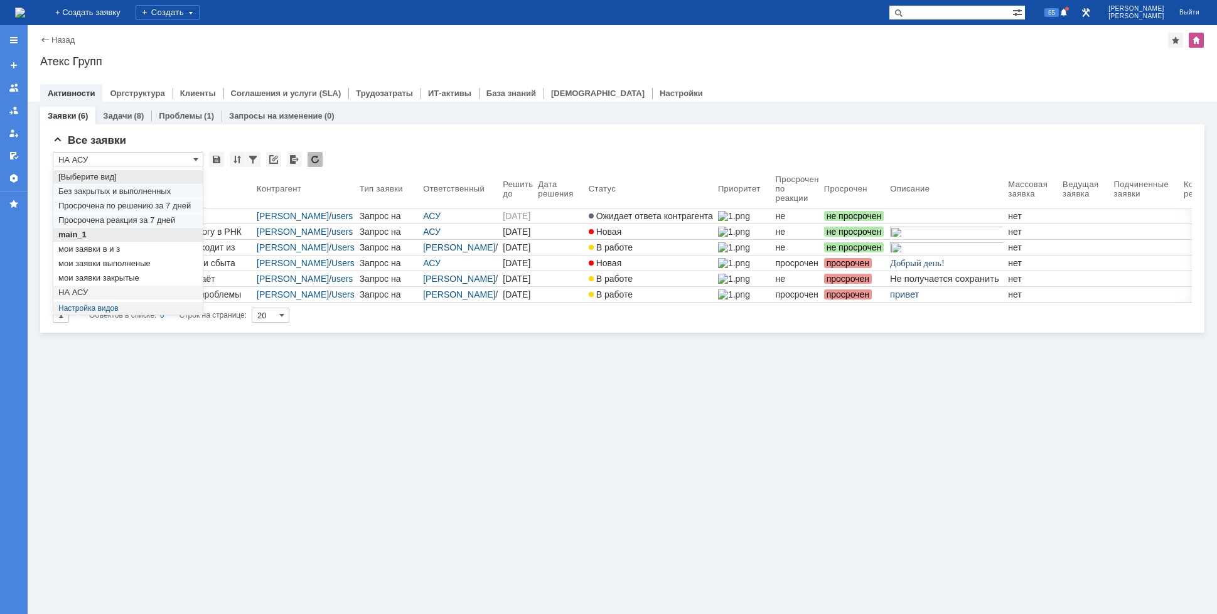
click at [90, 227] on div "main_1" at bounding box center [127, 234] width 149 height 14
type input "main_1"
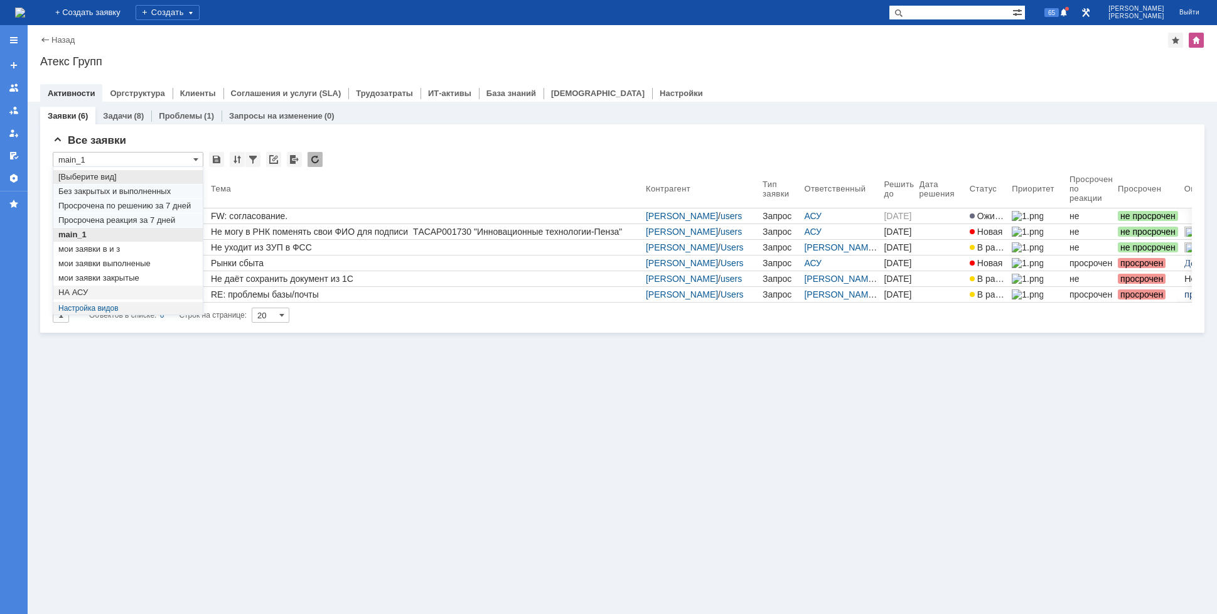
type input "50"
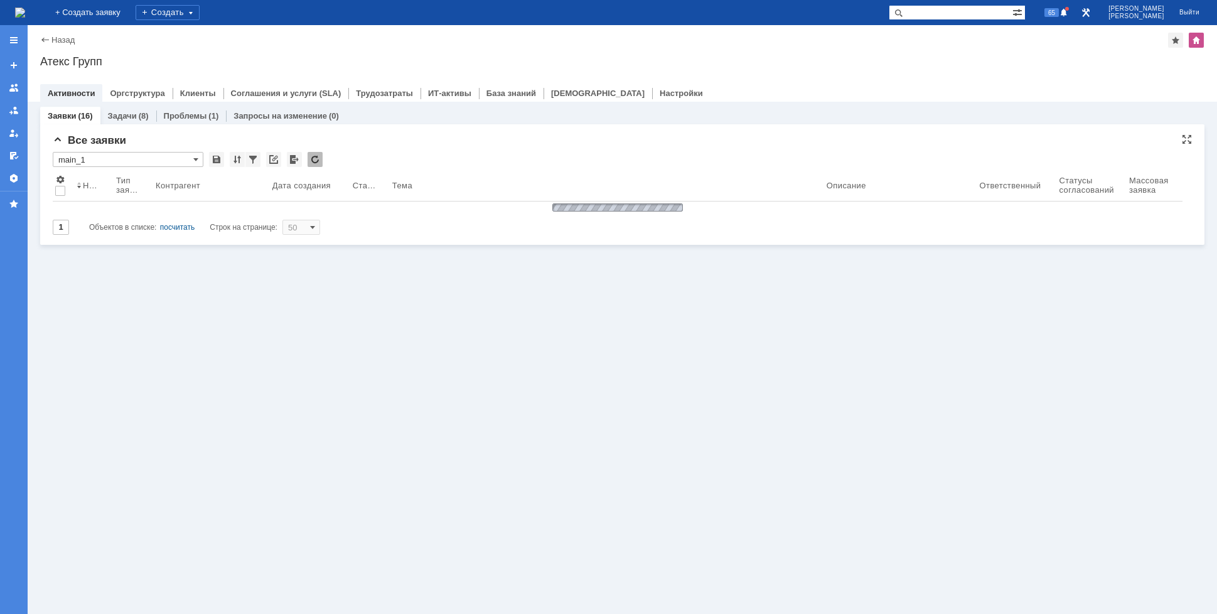
type input "main_1"
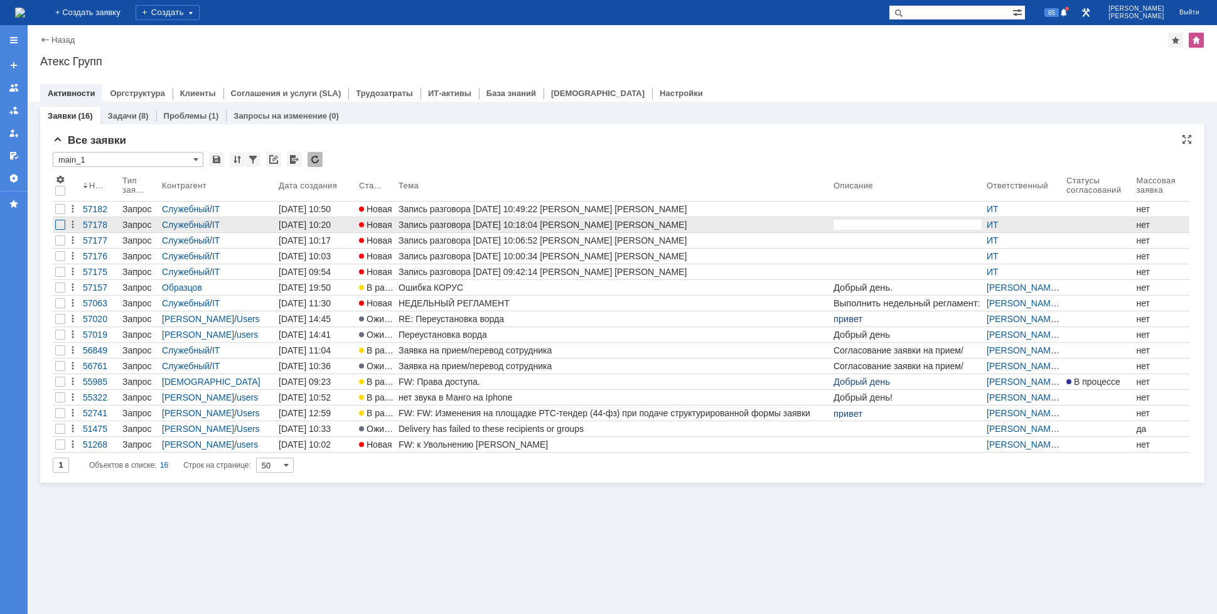
click at [60, 227] on div at bounding box center [60, 225] width 10 height 10
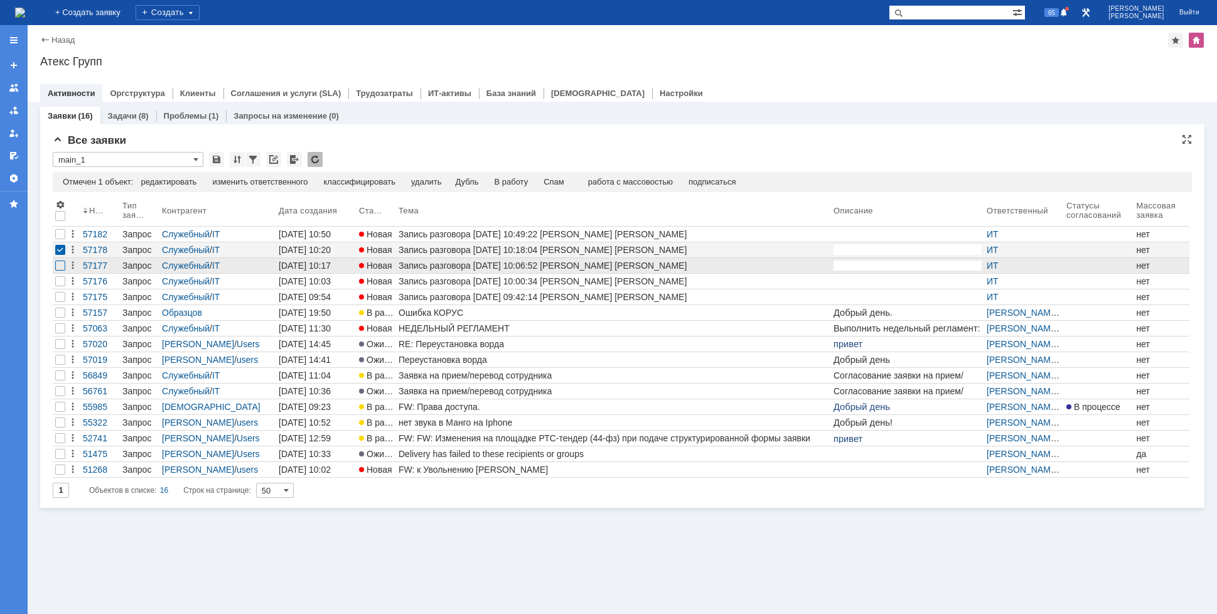
click at [61, 239] on div at bounding box center [60, 234] width 10 height 10
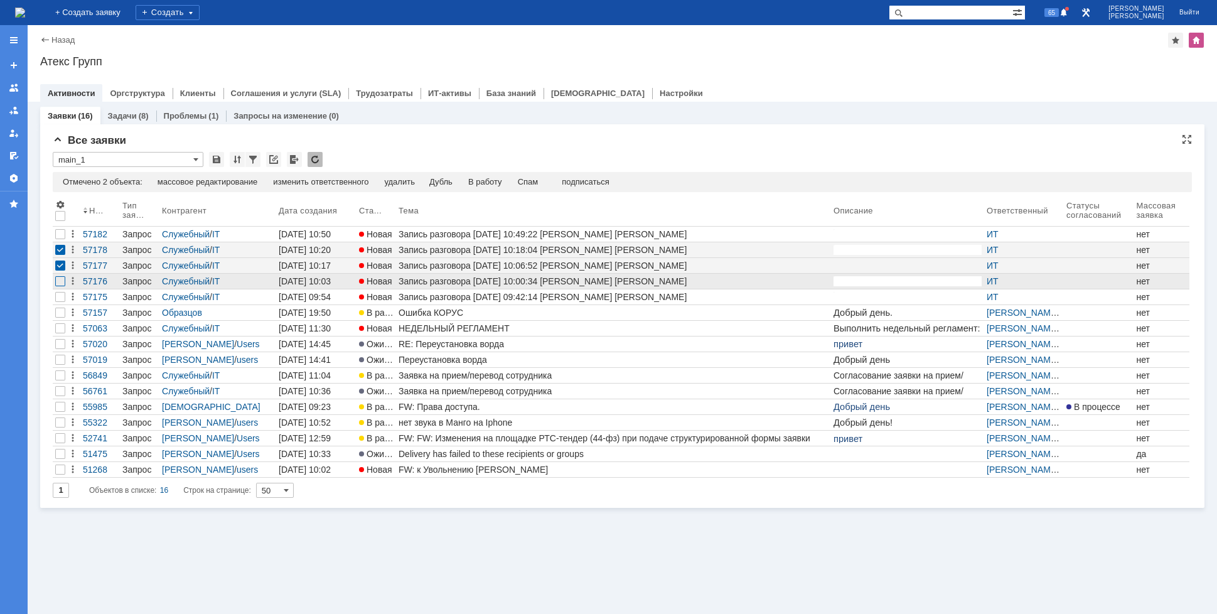
click at [65, 285] on div at bounding box center [60, 281] width 10 height 10
click at [533, 176] on div "Отмечено 3 объекта: редактировать массовое редактирование изменить ответственно…" at bounding box center [622, 182] width 1139 height 20
drag, startPoint x: 539, startPoint y: 186, endPoint x: 533, endPoint y: 181, distance: 7.7
click at [534, 183] on div "Спам" at bounding box center [528, 182] width 21 height 10
click at [533, 181] on div "Спам" at bounding box center [528, 182] width 21 height 10
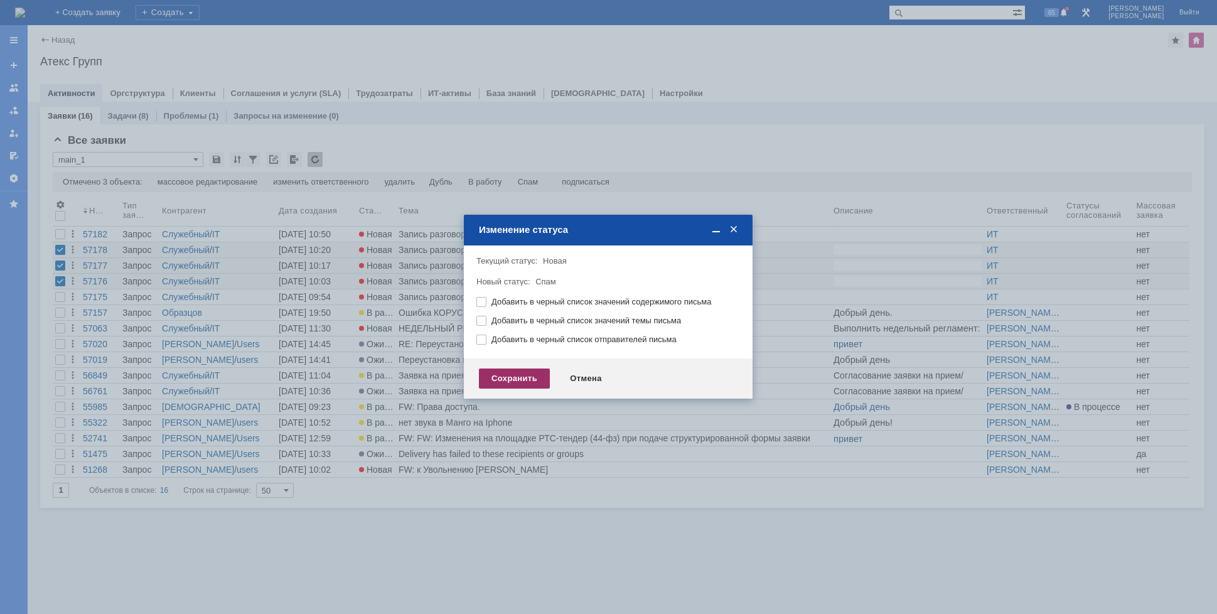
click at [501, 381] on div "Сохранить" at bounding box center [514, 378] width 71 height 20
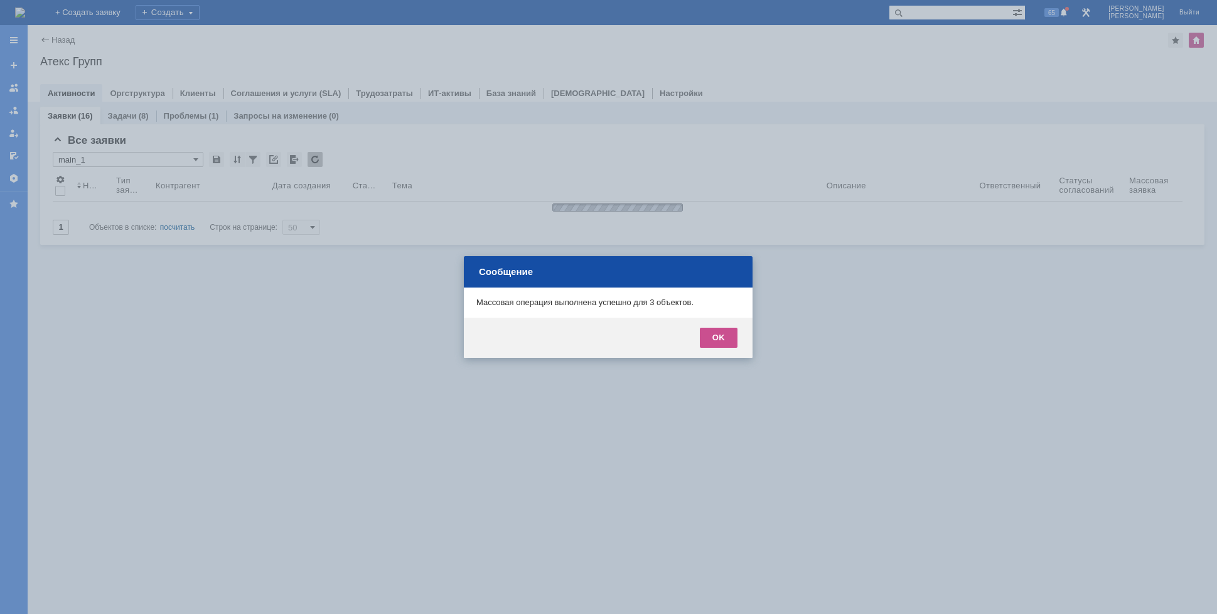
click at [94, 9] on div at bounding box center [608, 307] width 1217 height 614
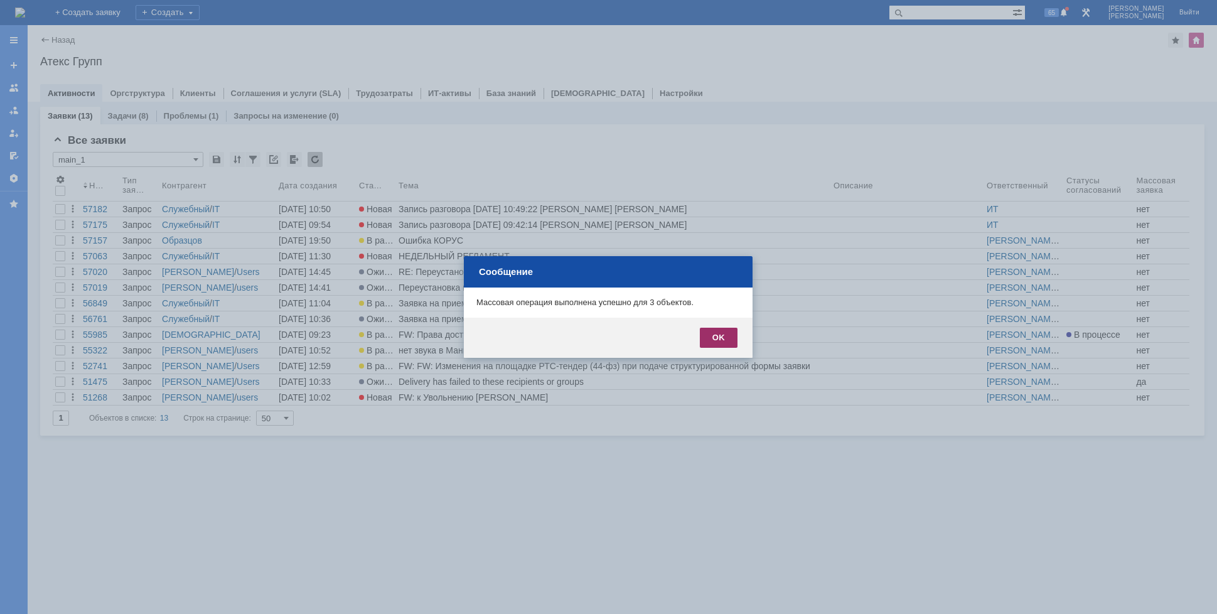
click at [729, 341] on div "OK" at bounding box center [719, 338] width 38 height 20
